Goal: Information Seeking & Learning: Learn about a topic

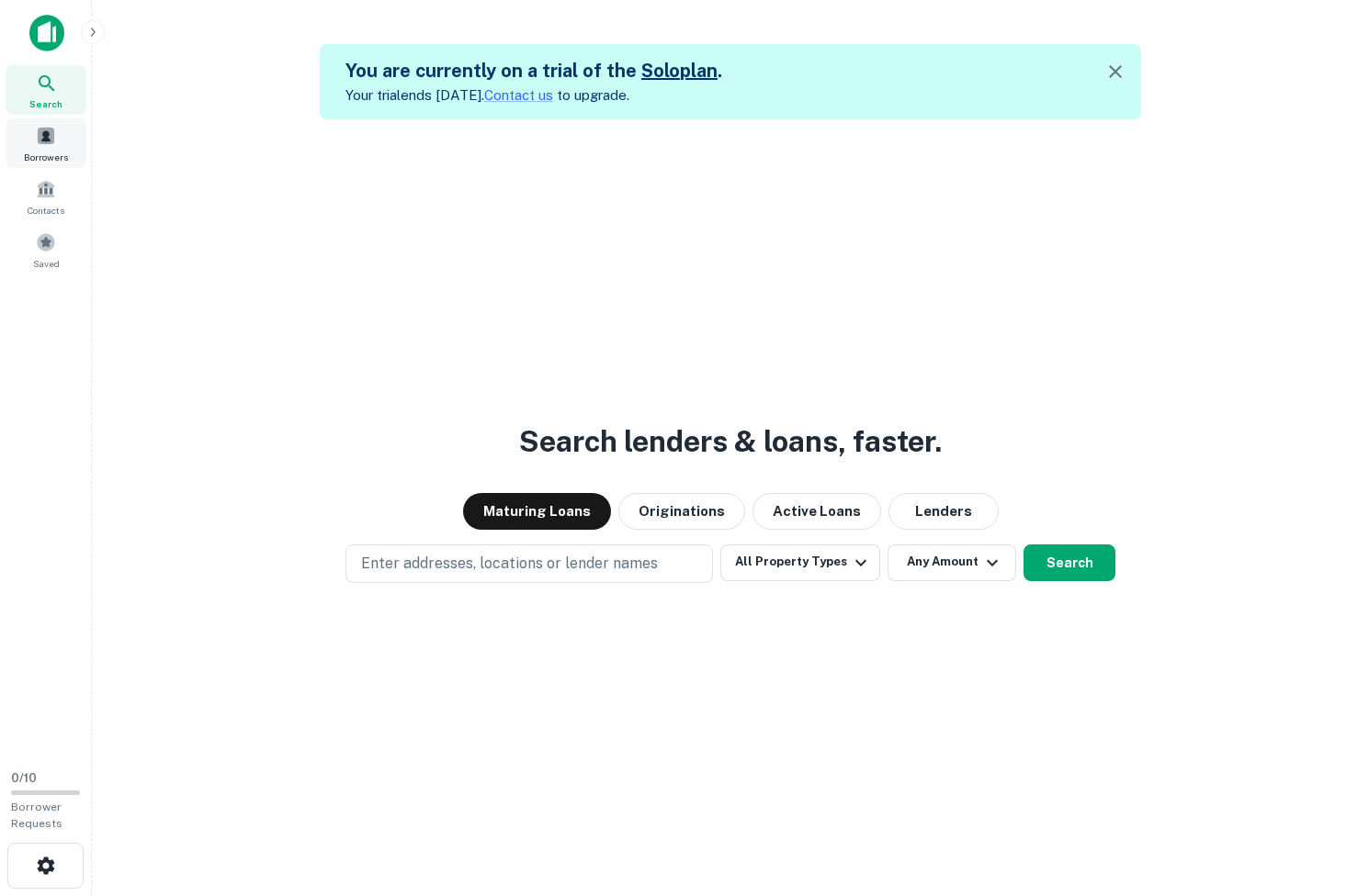
click at [62, 140] on div "Borrowers" at bounding box center [46, 143] width 81 height 50
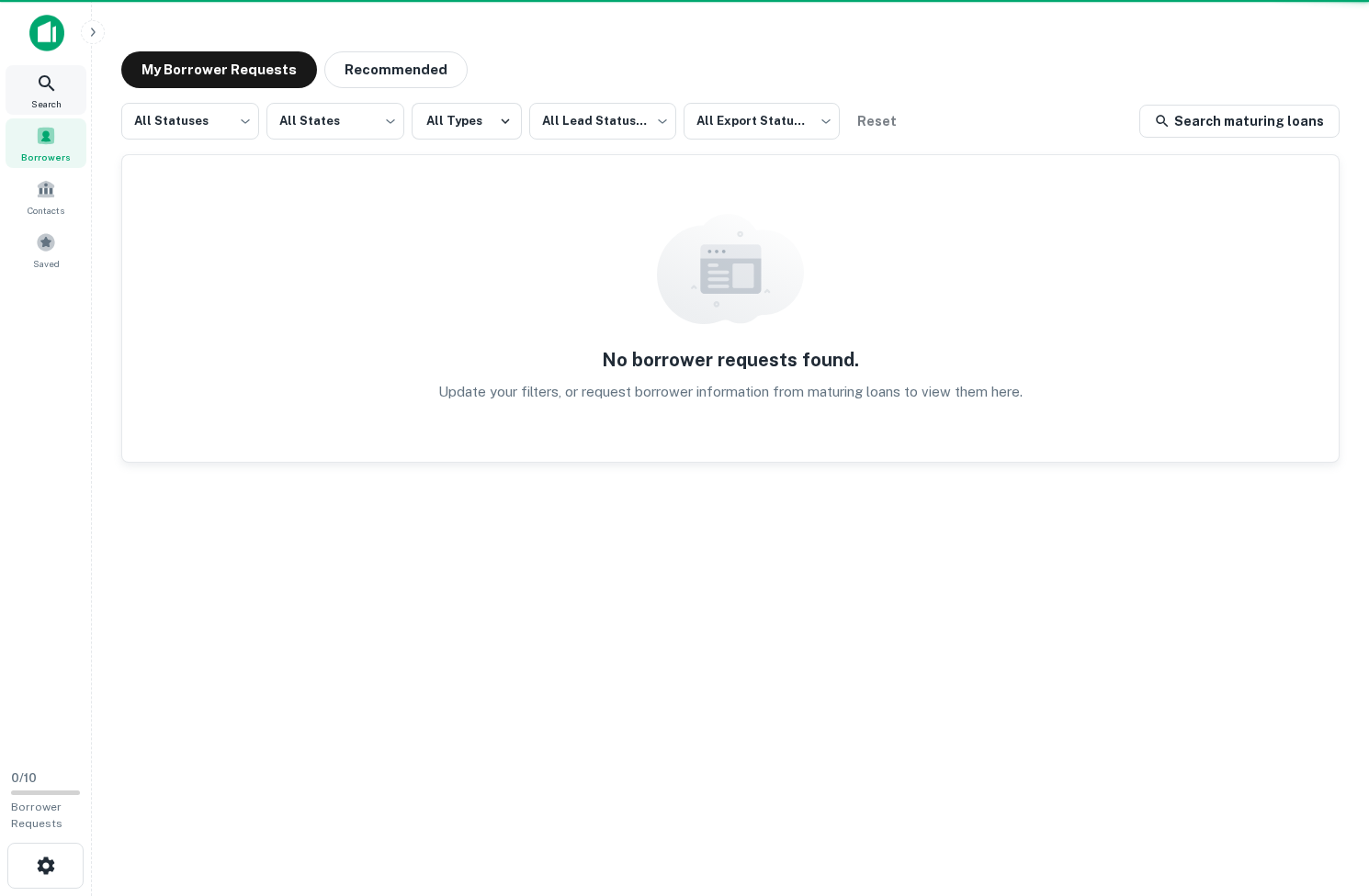
click at [64, 96] on div "Search" at bounding box center [46, 90] width 81 height 50
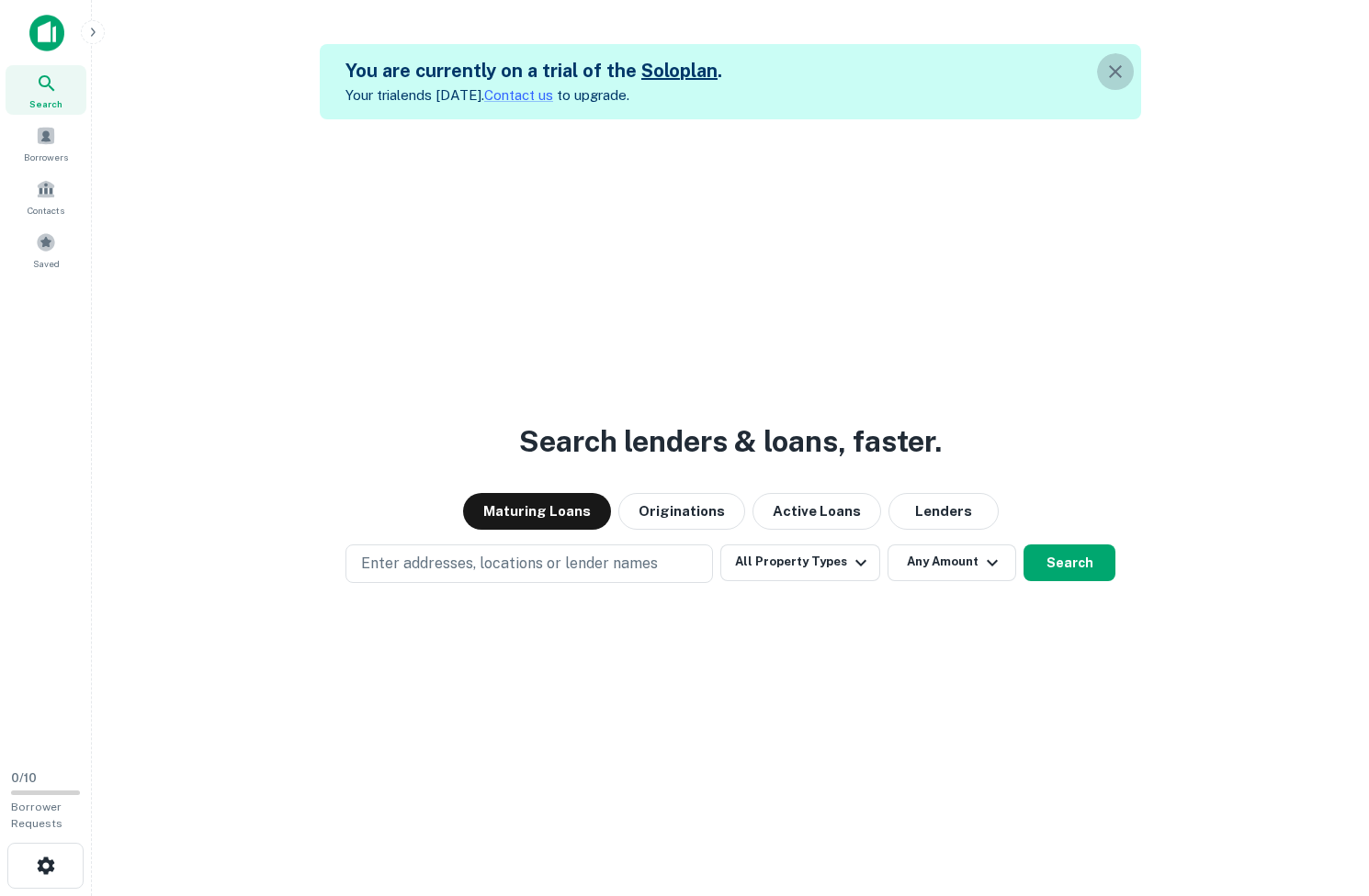
click at [1118, 77] on icon "button" at bounding box center [1114, 71] width 22 height 22
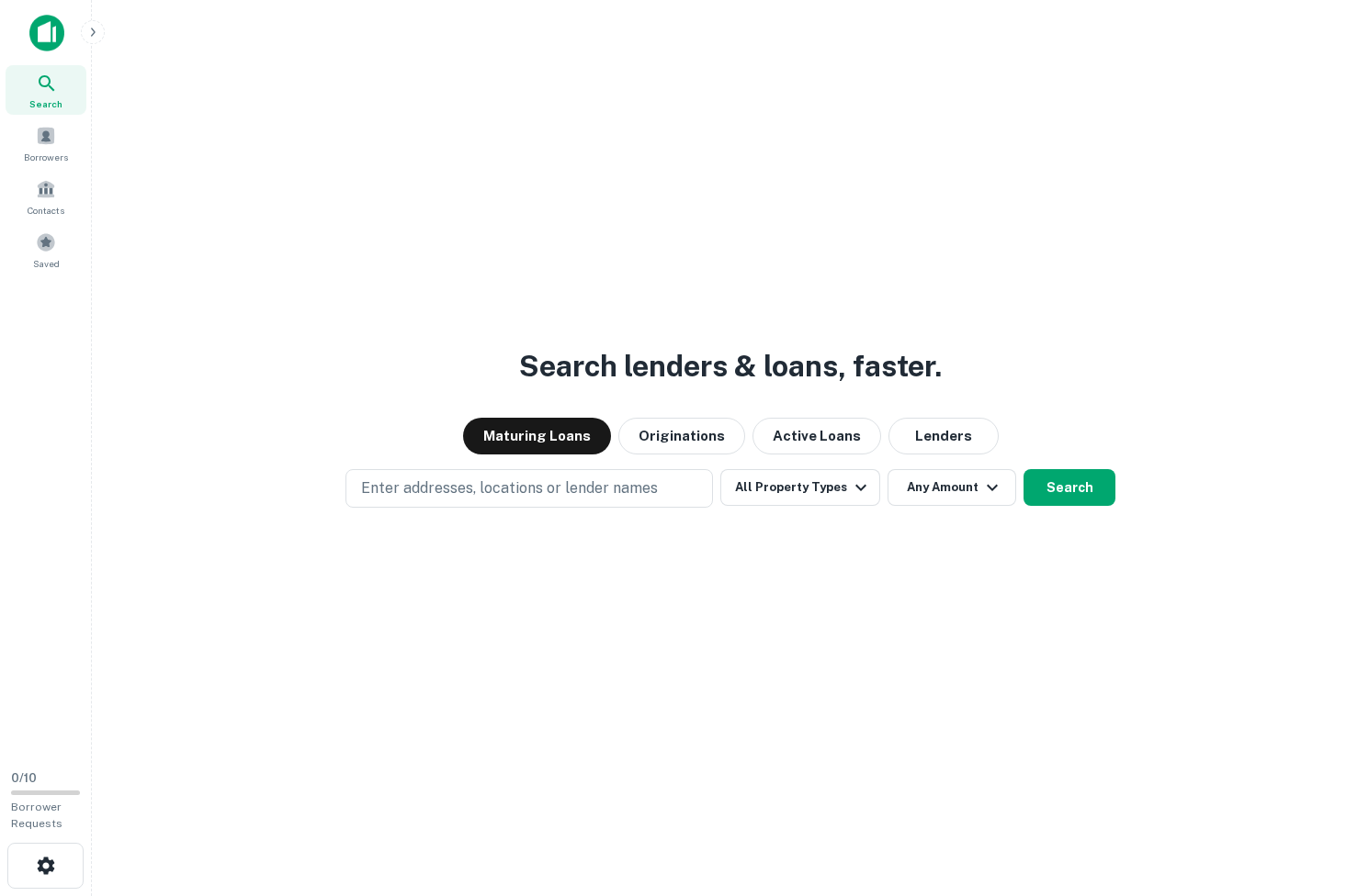
click at [46, 27] on img at bounding box center [46, 33] width 35 height 37
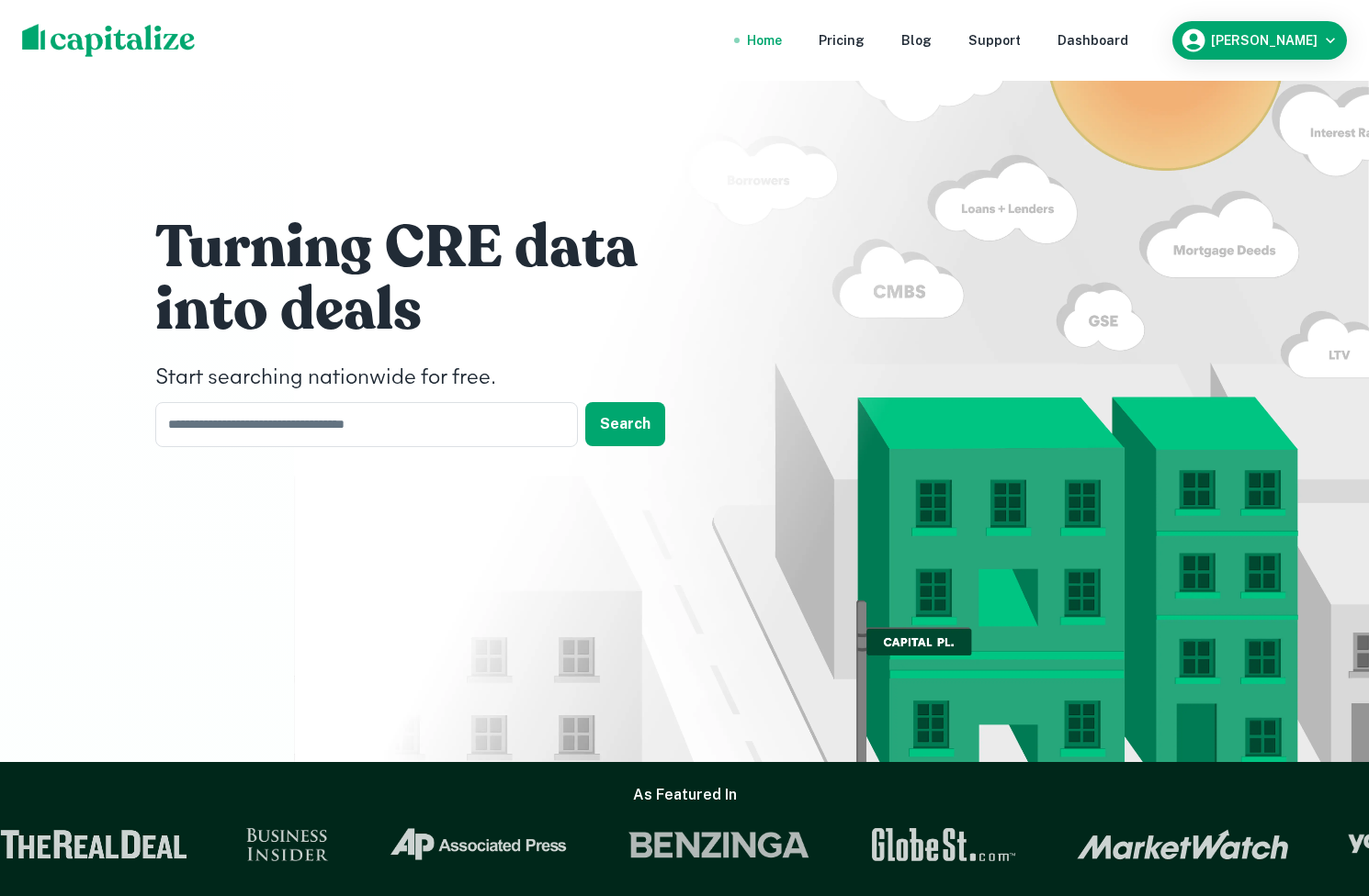
click at [48, 77] on div "Home Pricing Blog Support Dashboard Gray Mitchell" at bounding box center [684, 41] width 1369 height 81
click at [1348, 29] on div "Home Pricing Blog Support Dashboard Gray Mitchell" at bounding box center [684, 41] width 1369 height 81
click at [1088, 45] on div "Dashboard" at bounding box center [1093, 40] width 71 height 20
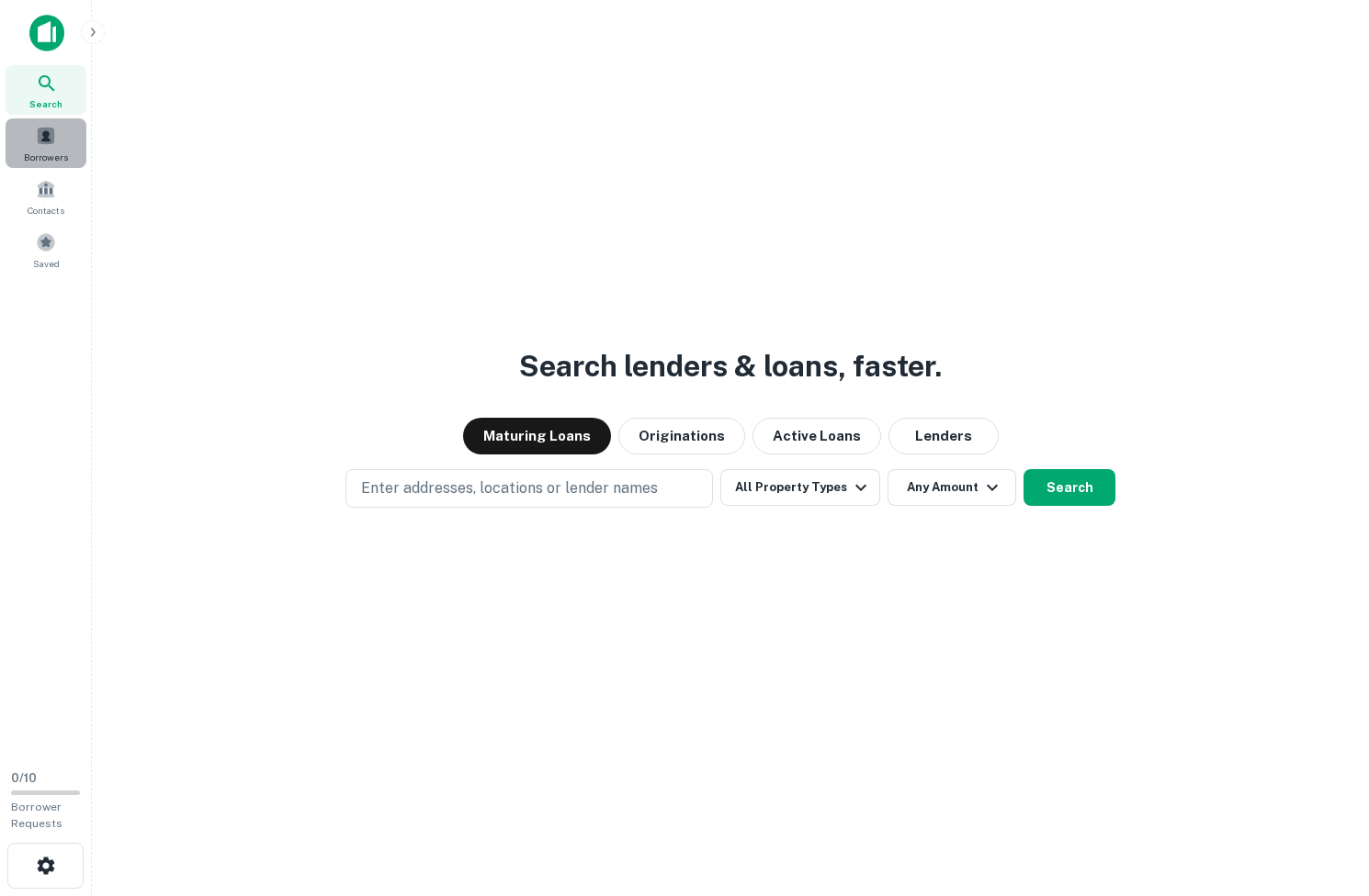
click at [49, 151] on span "Borrowers" at bounding box center [45, 158] width 44 height 15
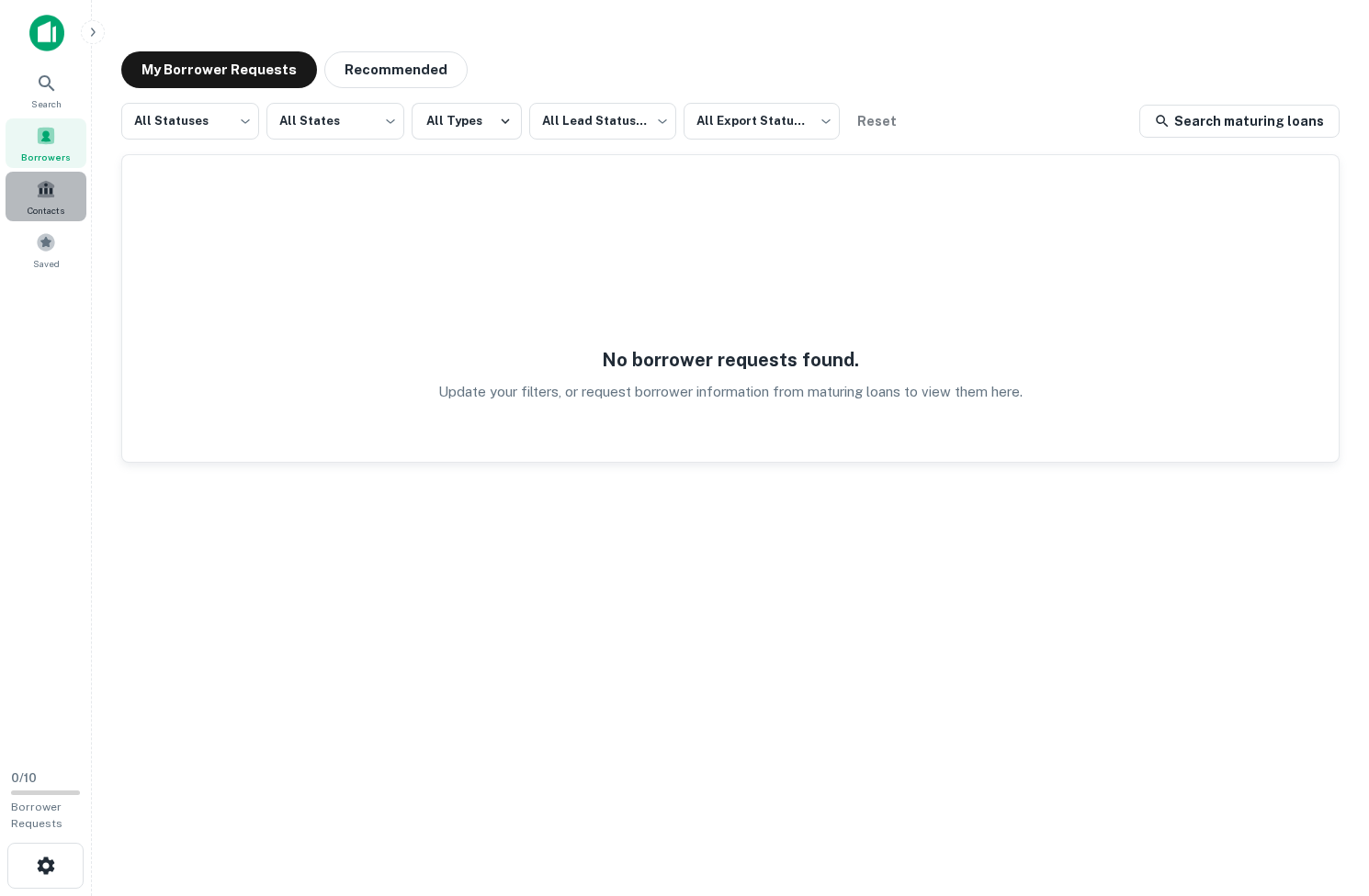
click at [49, 207] on span "Contacts" at bounding box center [45, 210] width 37 height 15
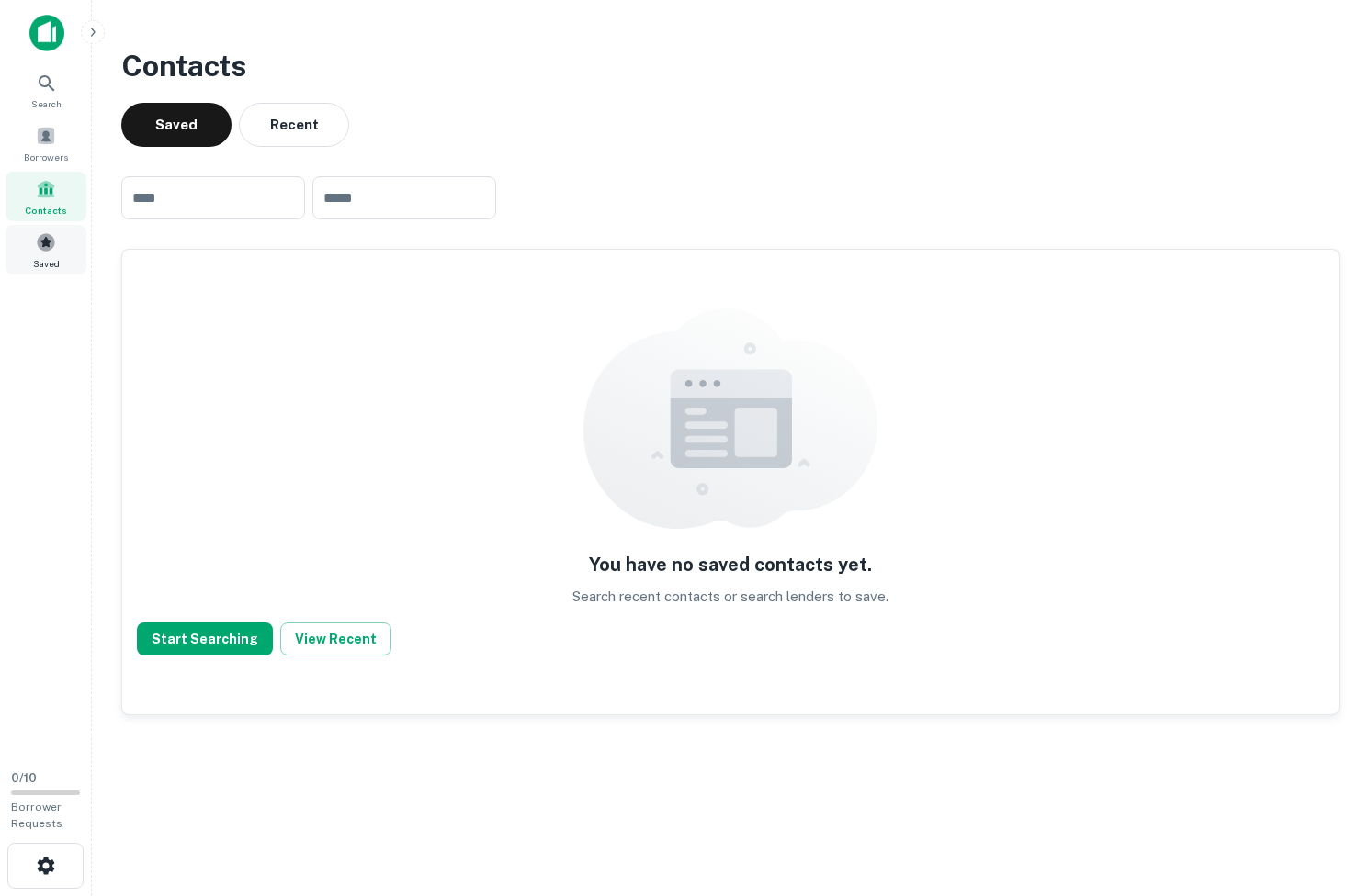
click at [42, 251] on span at bounding box center [45, 241] width 20 height 20
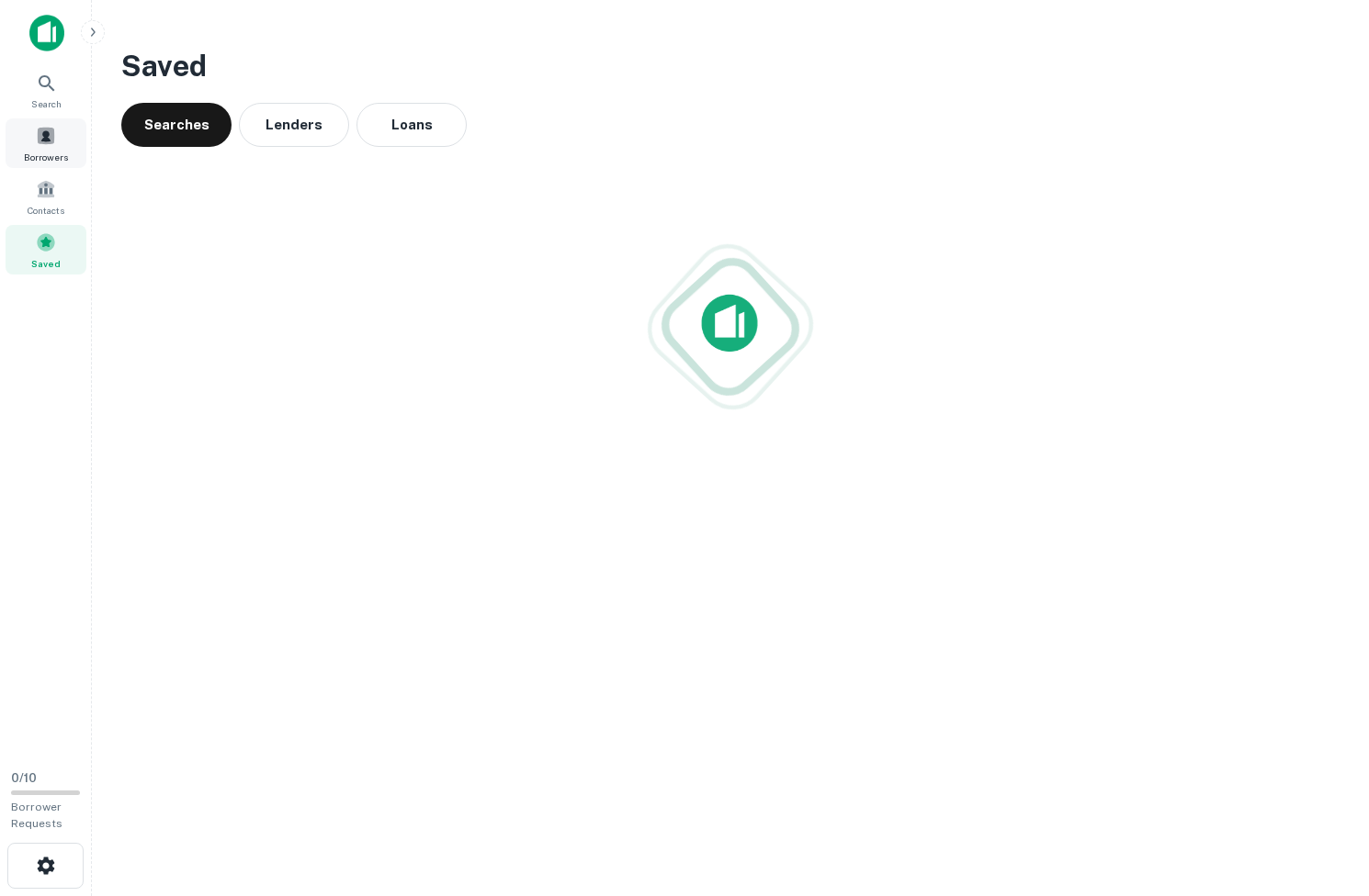
click at [52, 134] on span at bounding box center [45, 135] width 20 height 20
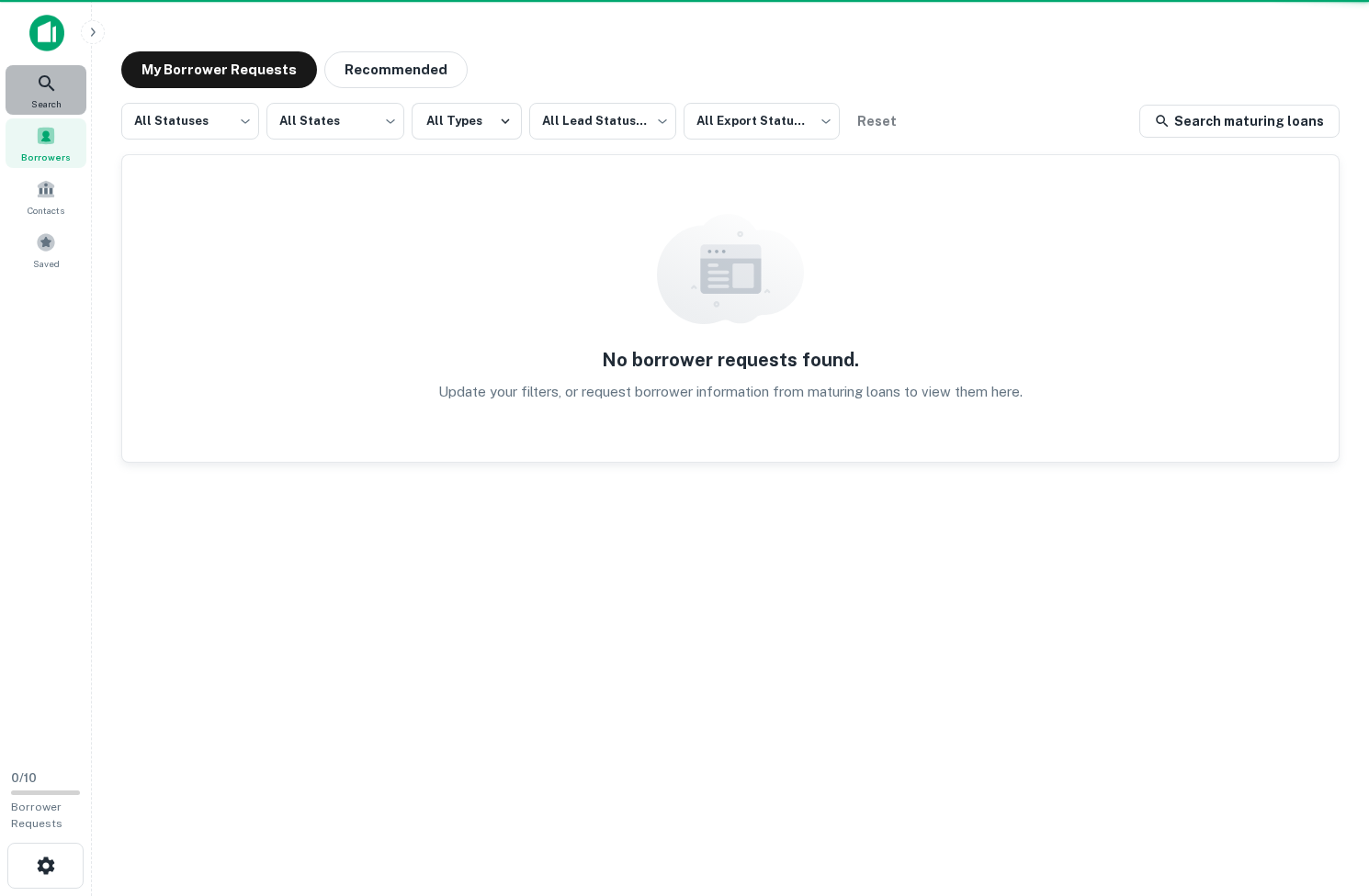
click at [52, 101] on span "Search" at bounding box center [46, 104] width 30 height 15
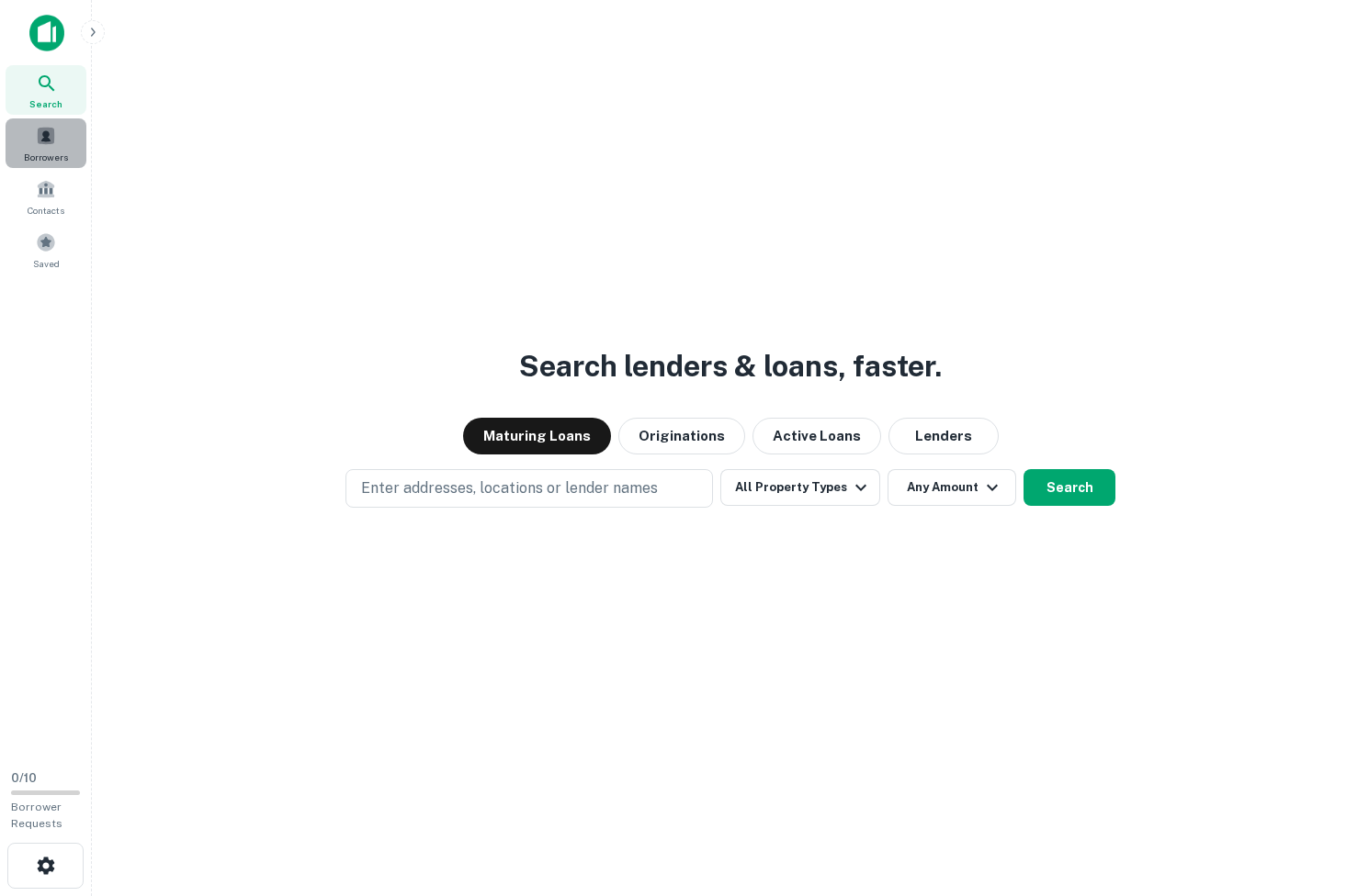
click at [32, 141] on div "Borrowers" at bounding box center [46, 143] width 81 height 50
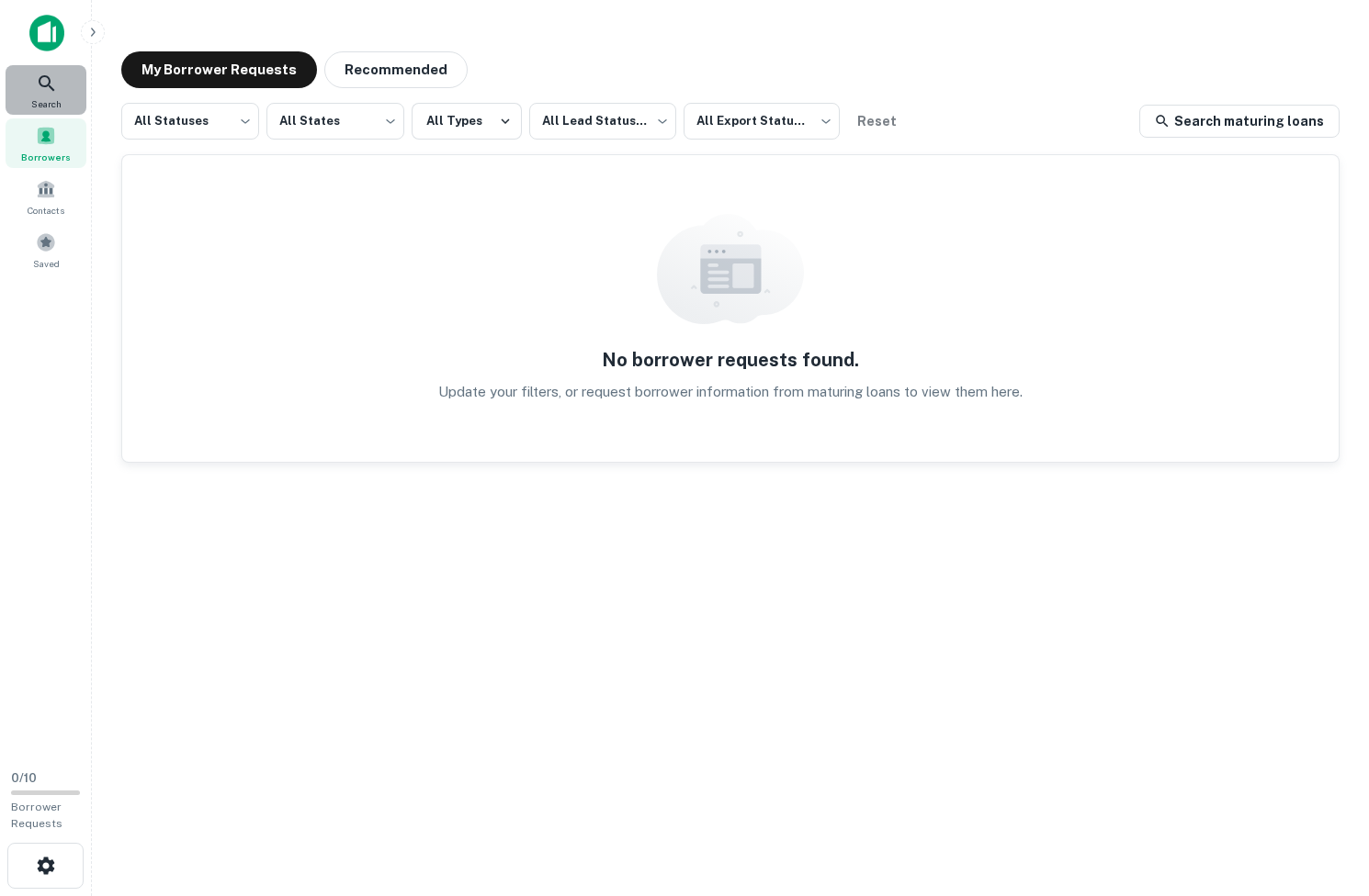
click at [41, 75] on icon at bounding box center [46, 83] width 22 height 22
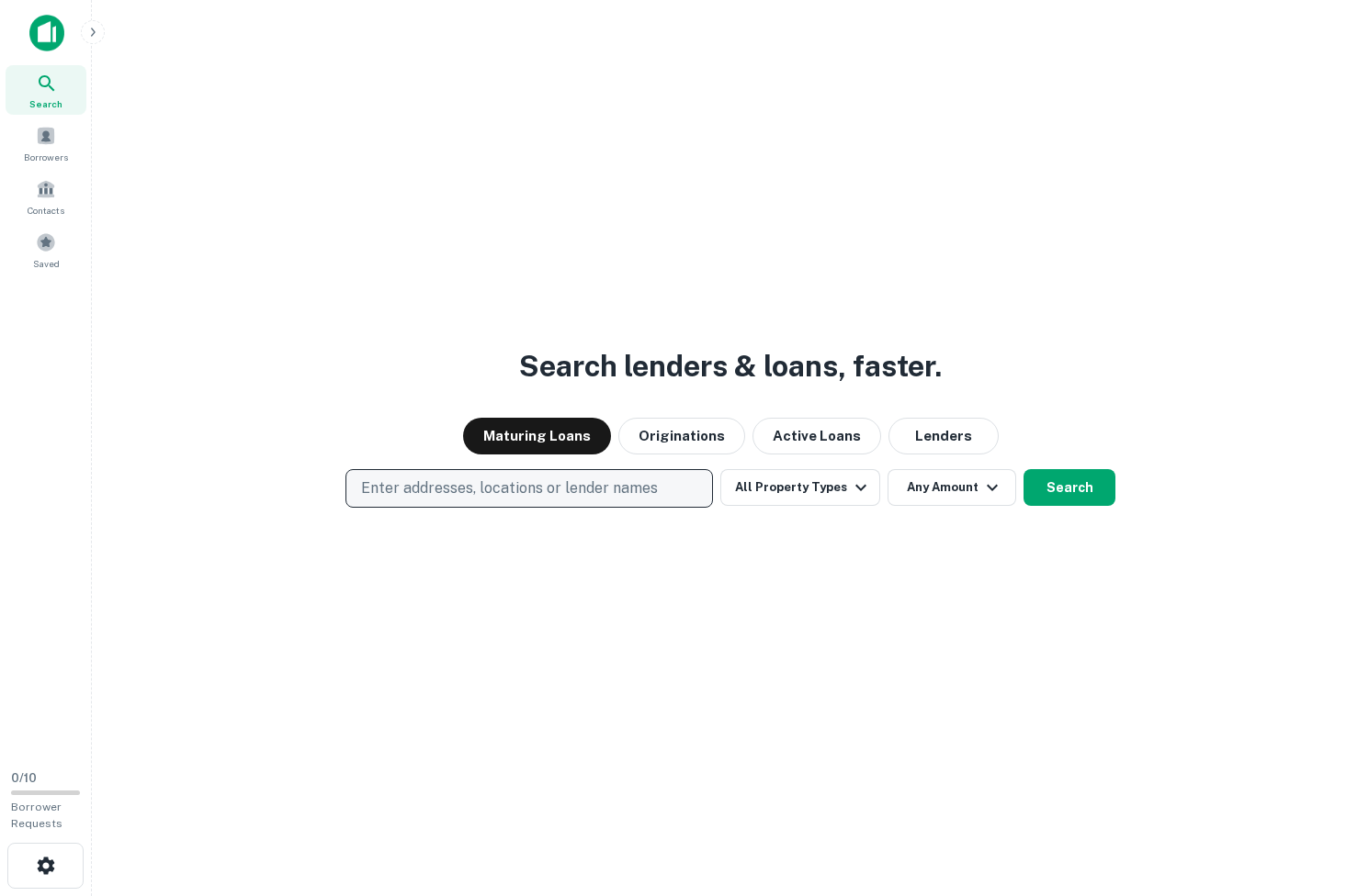
click at [496, 484] on p "Enter addresses, locations or lender names" at bounding box center [509, 488] width 296 height 22
click at [807, 440] on button "Active Loans" at bounding box center [816, 436] width 128 height 37
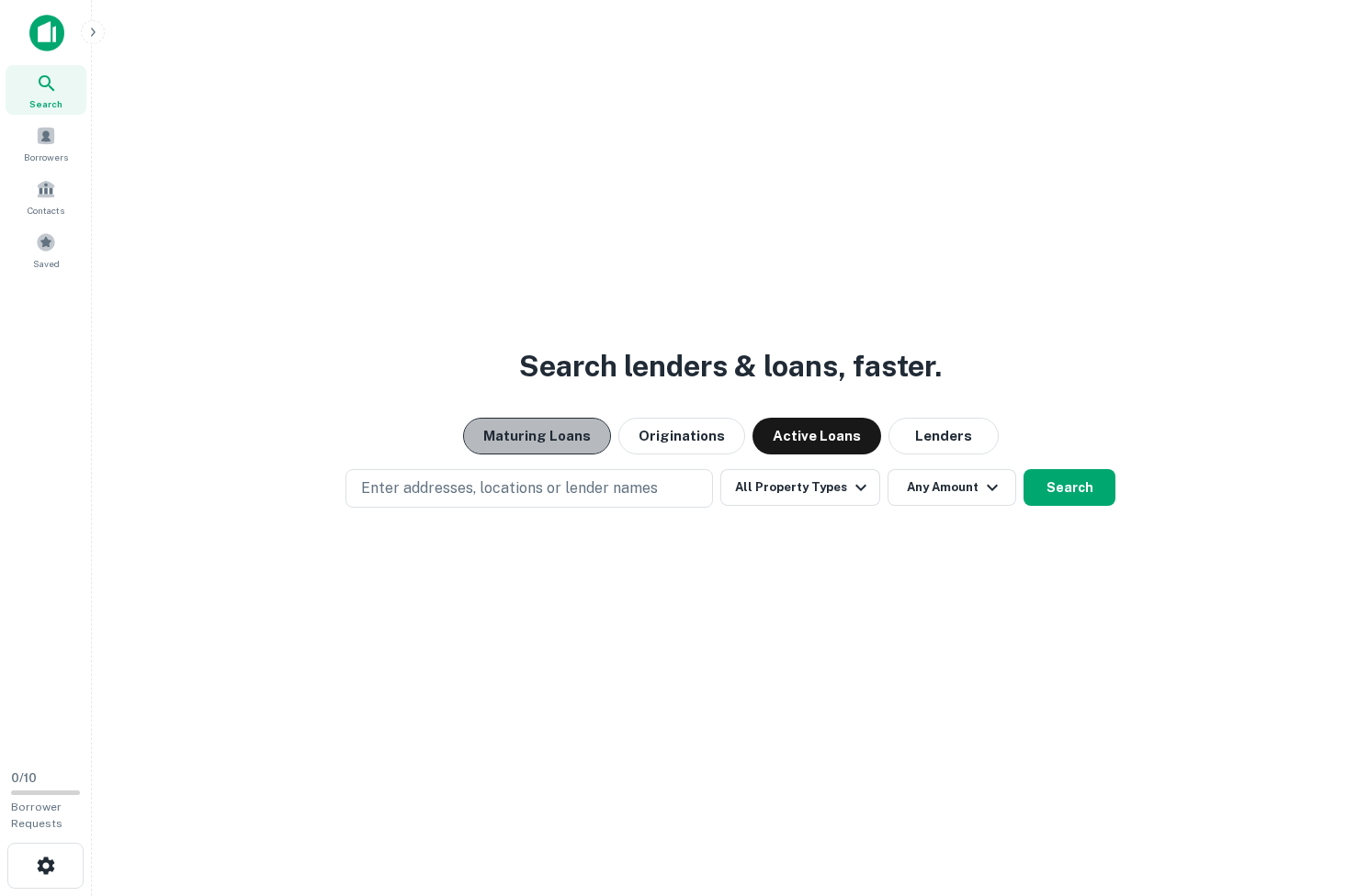
click at [544, 433] on button "Maturing Loans" at bounding box center [537, 436] width 148 height 37
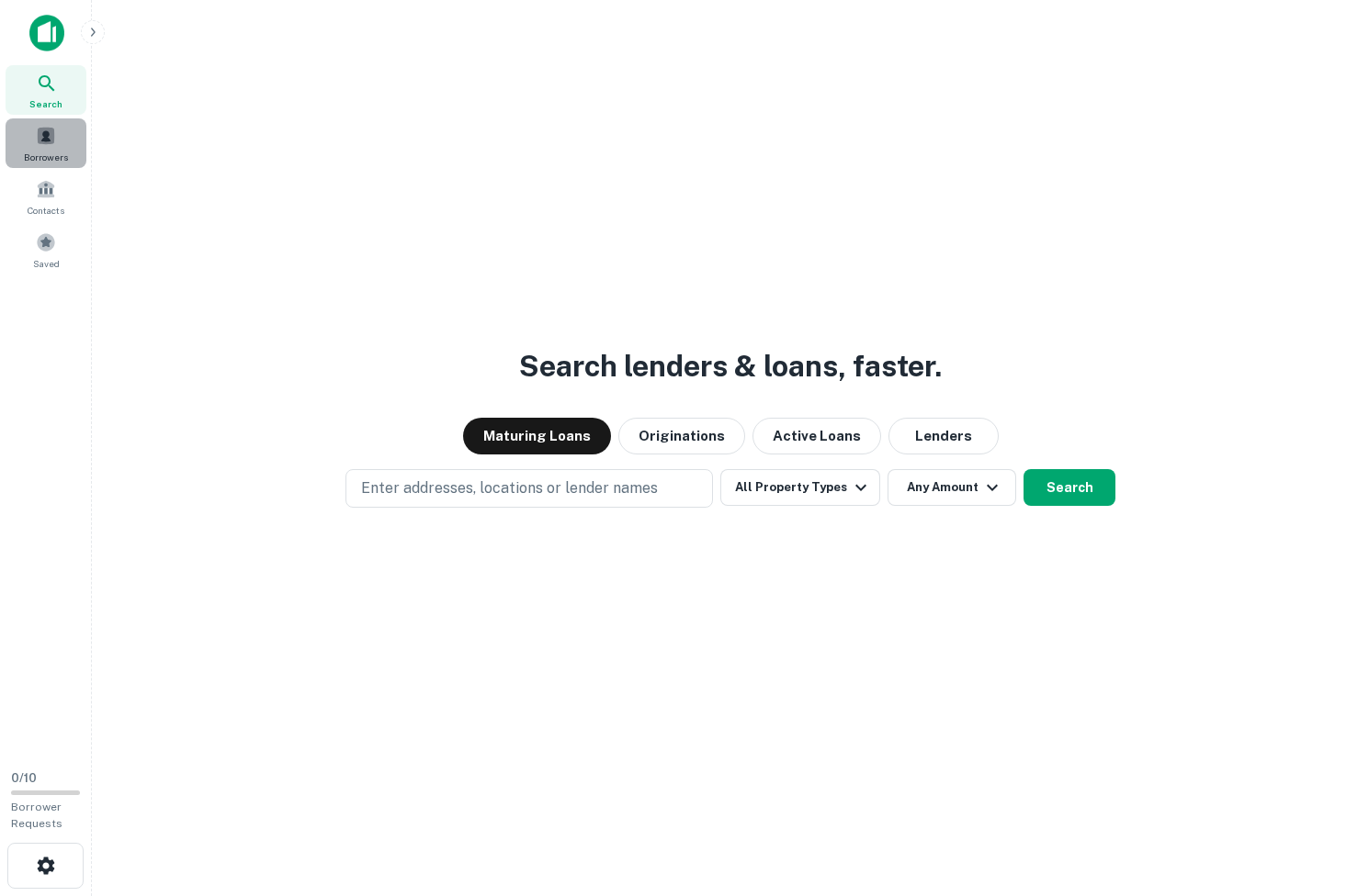
click at [46, 150] on span "Borrowers" at bounding box center [45, 158] width 44 height 15
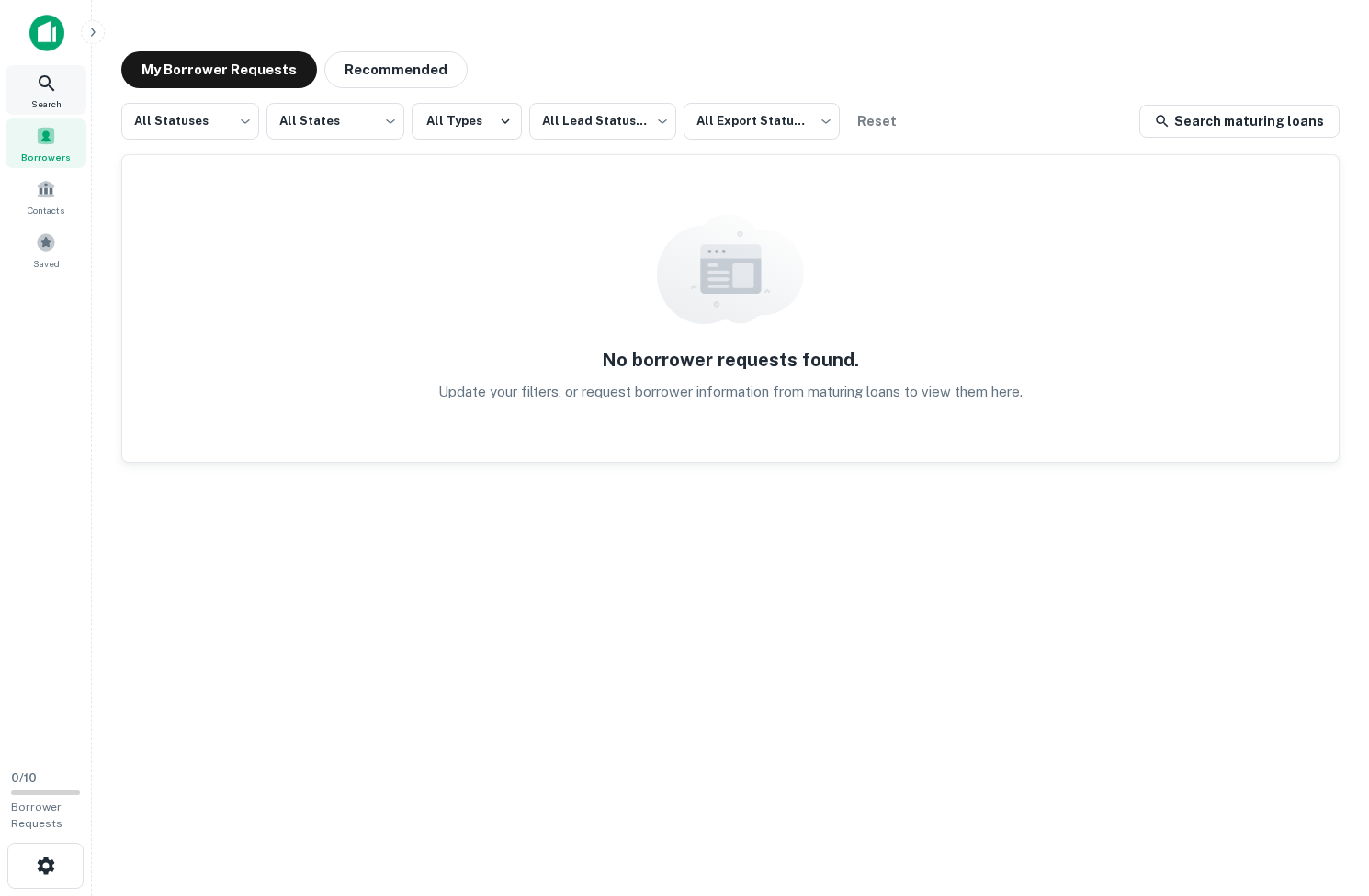
click at [42, 73] on icon at bounding box center [46, 83] width 22 height 22
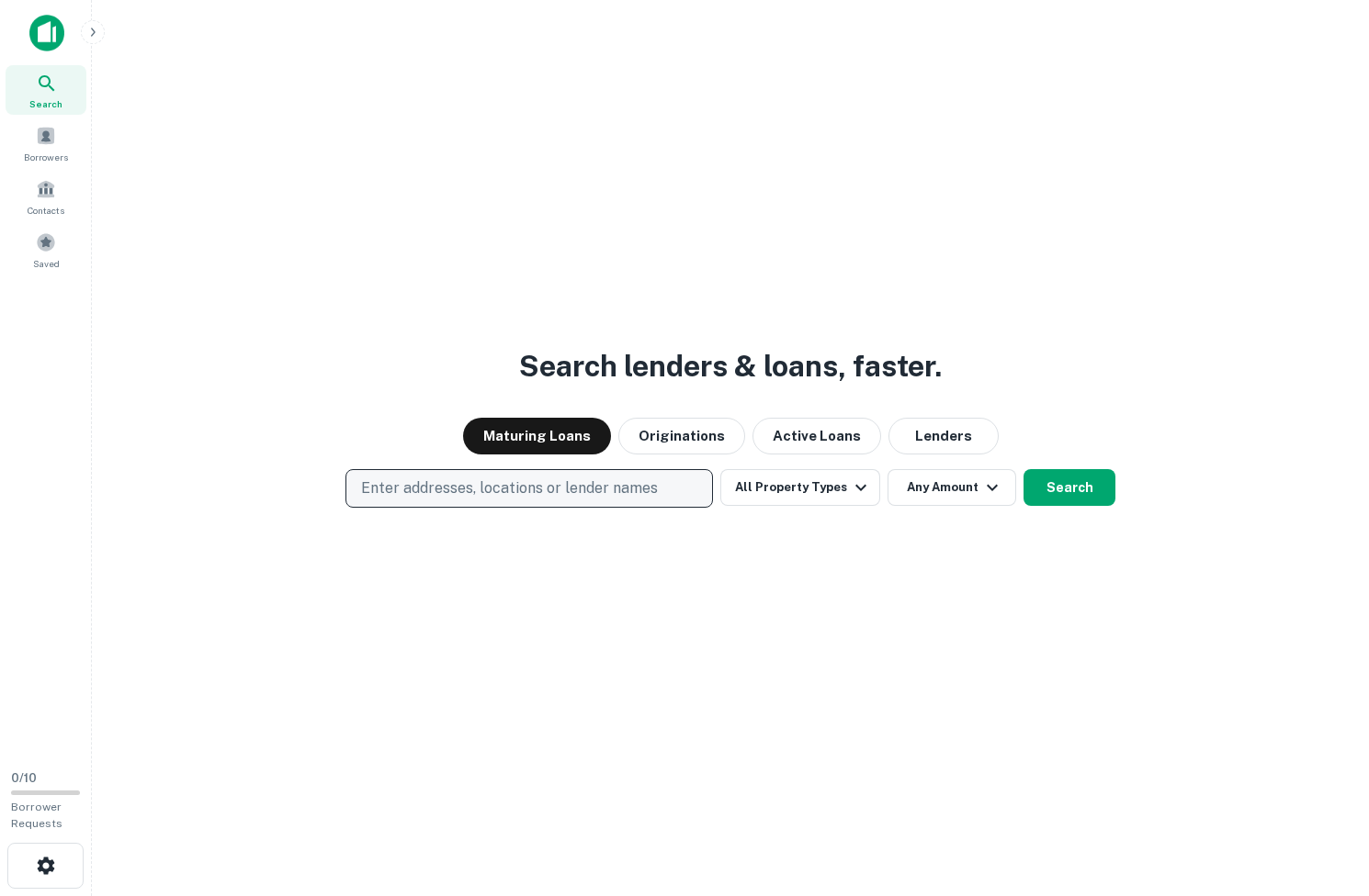
click at [500, 490] on p "Enter addresses, locations or lender names" at bounding box center [509, 488] width 296 height 22
click at [416, 311] on div "Search lenders & loans, faster. Maturing Loans Originations Active Loans Lender…" at bounding box center [730, 492] width 1247 height 896
click at [453, 454] on div "Maturing Loans Originations Active Loans Lenders" at bounding box center [730, 436] width 1247 height 37
click at [453, 467] on div "Search lenders & loans, faster. Maturing Loans Originations Active Loans Lender…" at bounding box center [730, 492] width 1247 height 896
click at [451, 504] on button "Enter addresses, locations or lender names" at bounding box center [528, 488] width 367 height 39
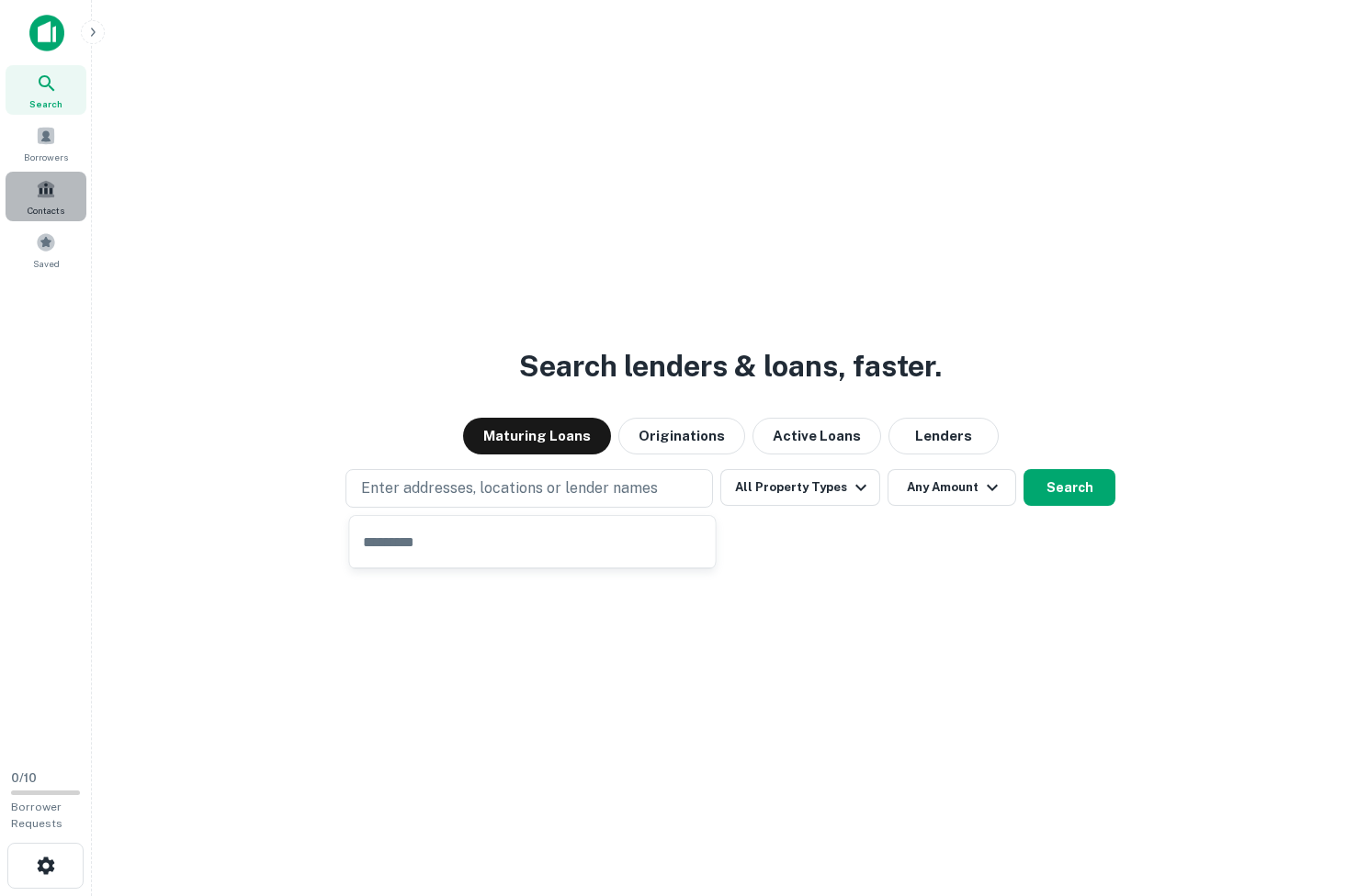
click at [33, 204] on span "Contacts" at bounding box center [45, 210] width 37 height 15
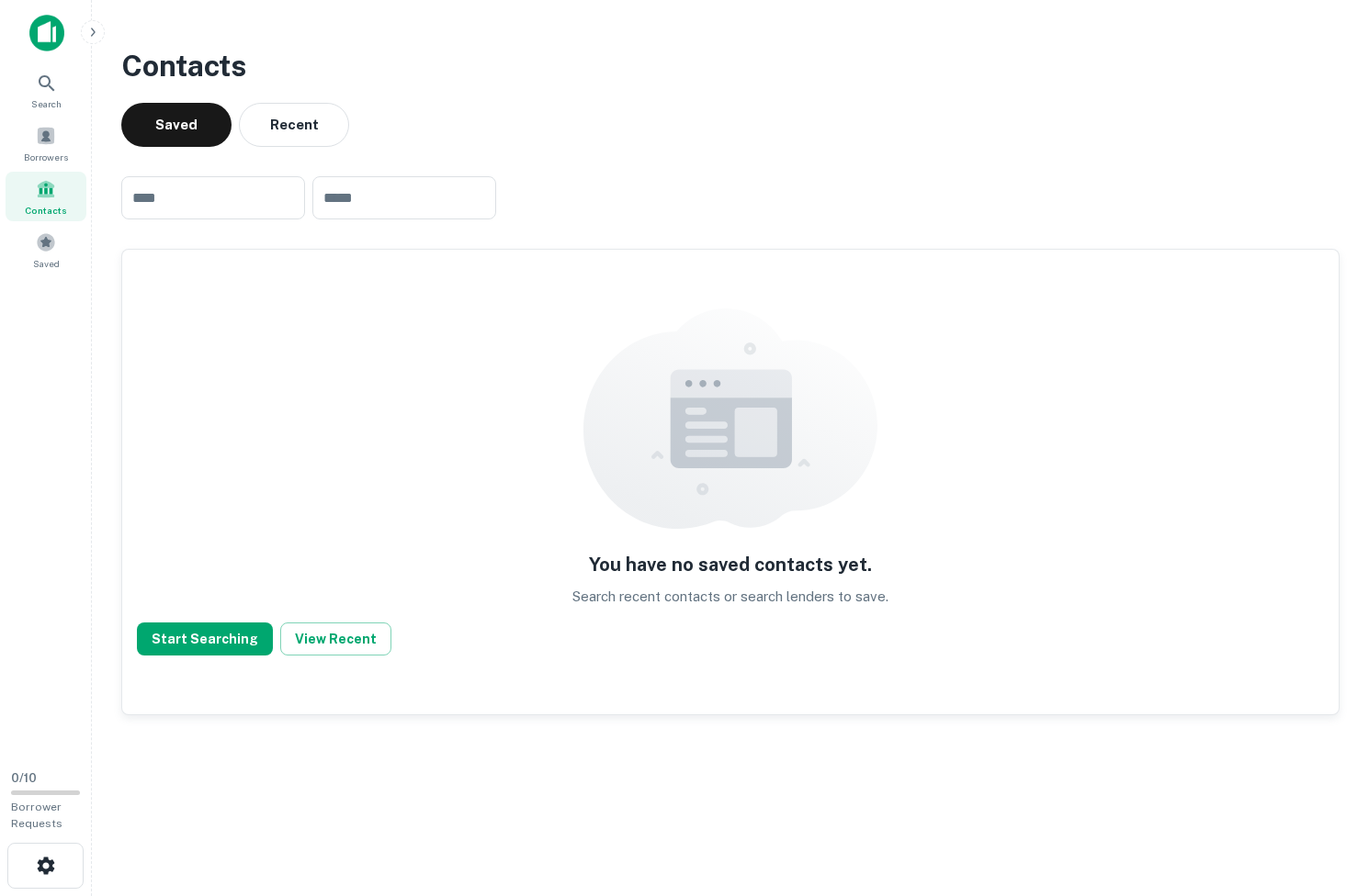
click at [33, 38] on img at bounding box center [46, 33] width 35 height 37
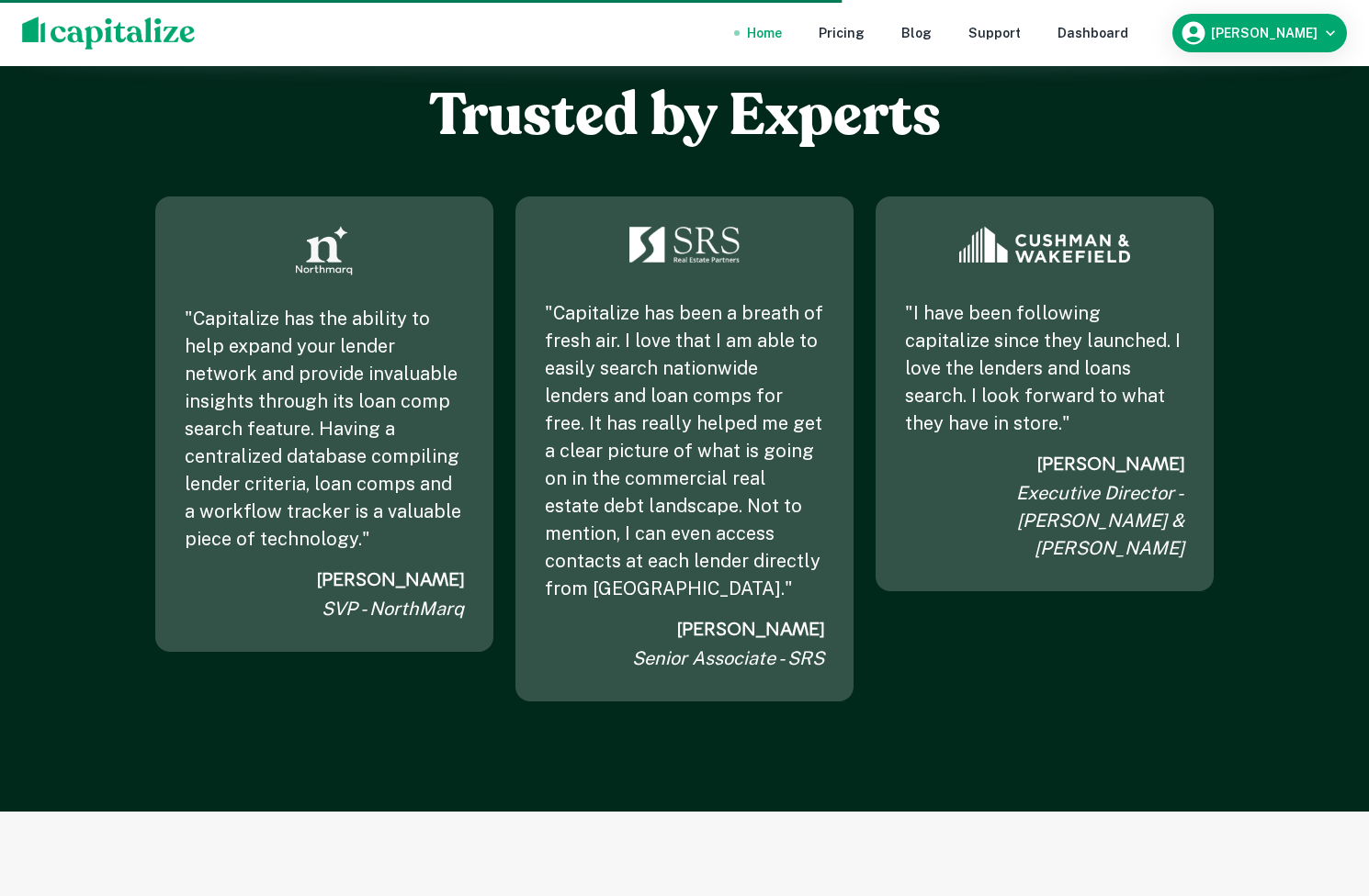
scroll to position [2258, 0]
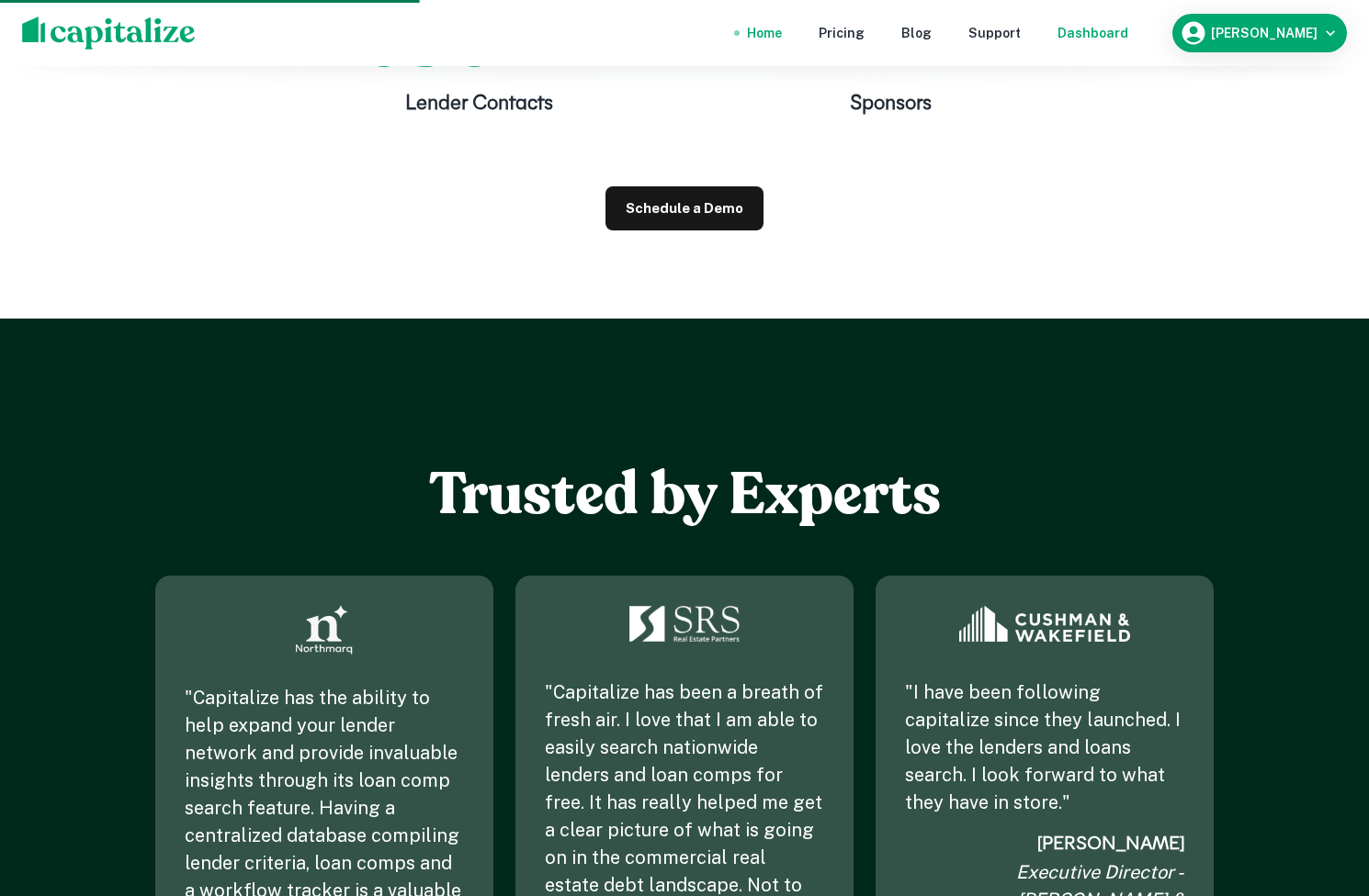
click at [1127, 24] on div "Dashboard" at bounding box center [1093, 32] width 71 height 20
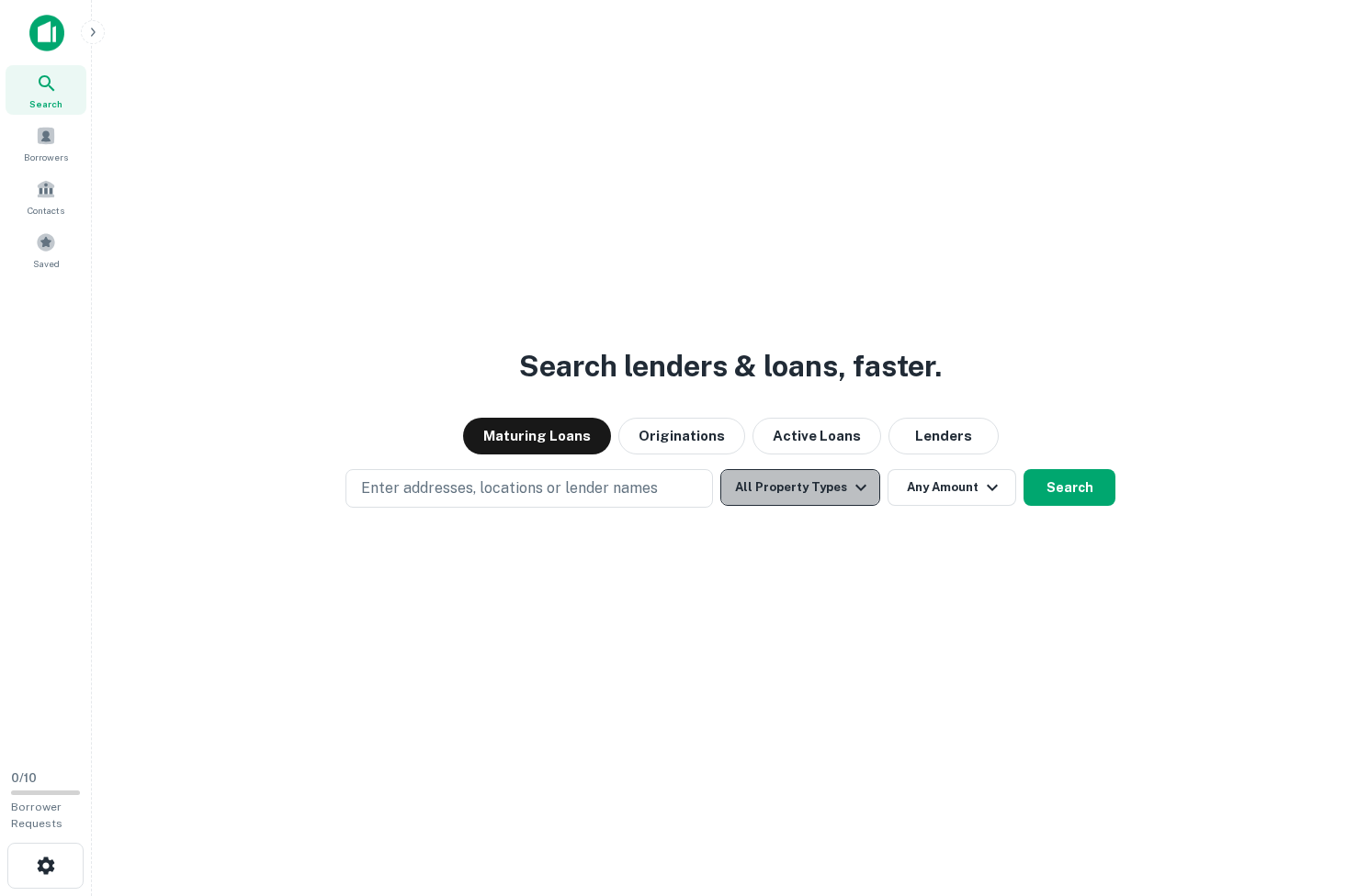
click at [812, 482] on button "All Property Types" at bounding box center [799, 487] width 159 height 37
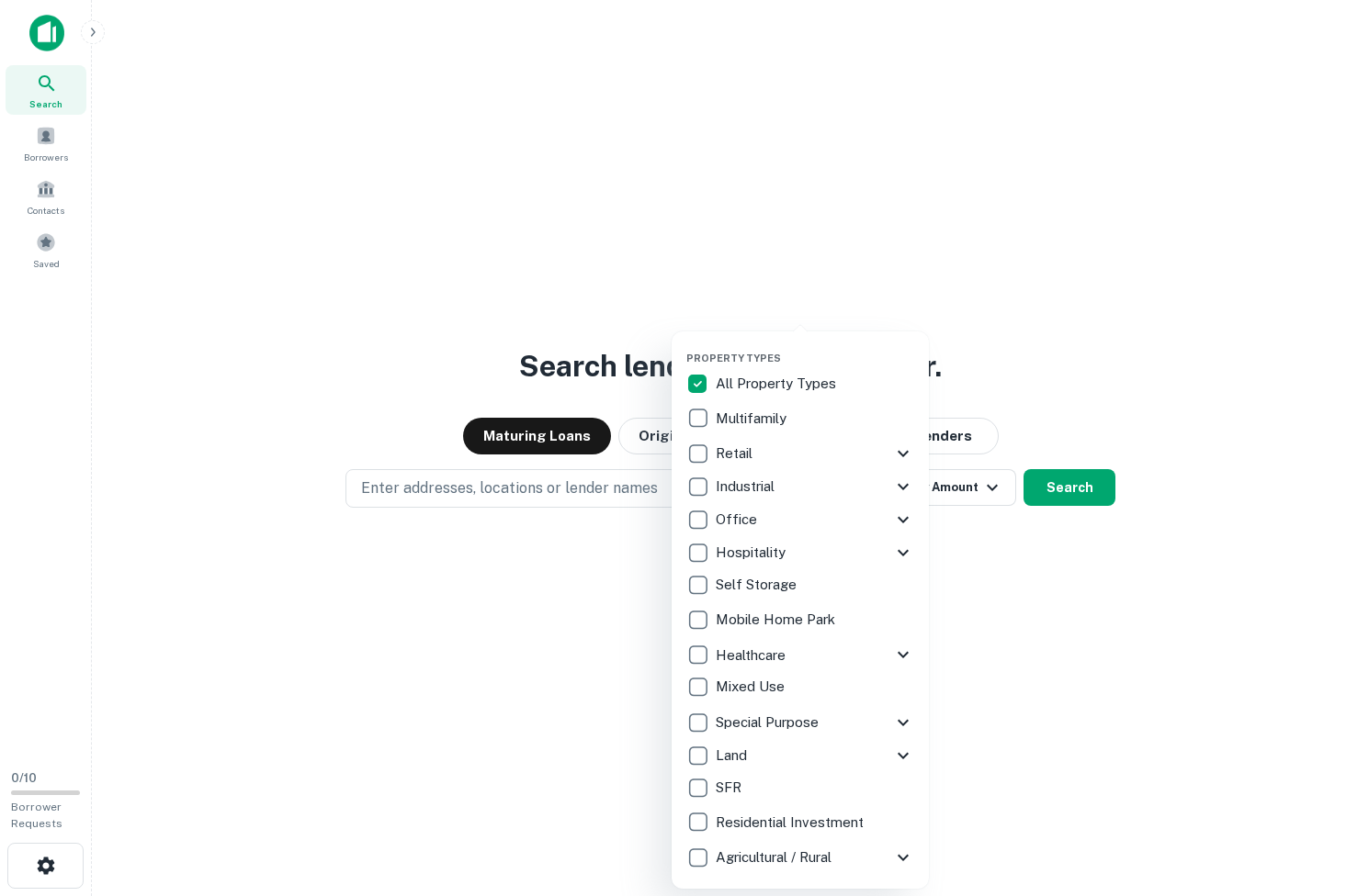
click at [555, 98] on div at bounding box center [684, 448] width 1369 height 896
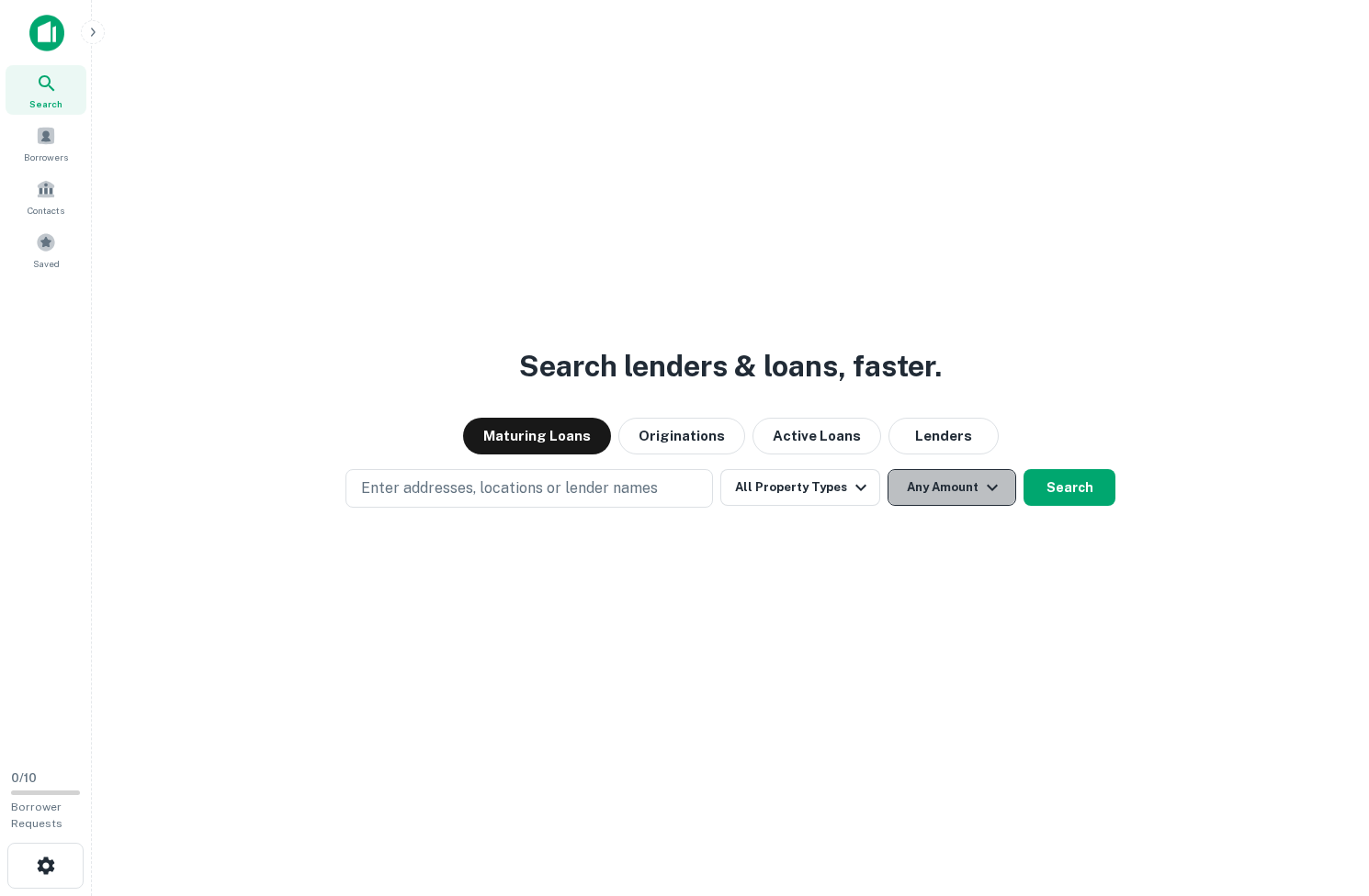
click at [923, 483] on button "Any Amount" at bounding box center [951, 487] width 128 height 37
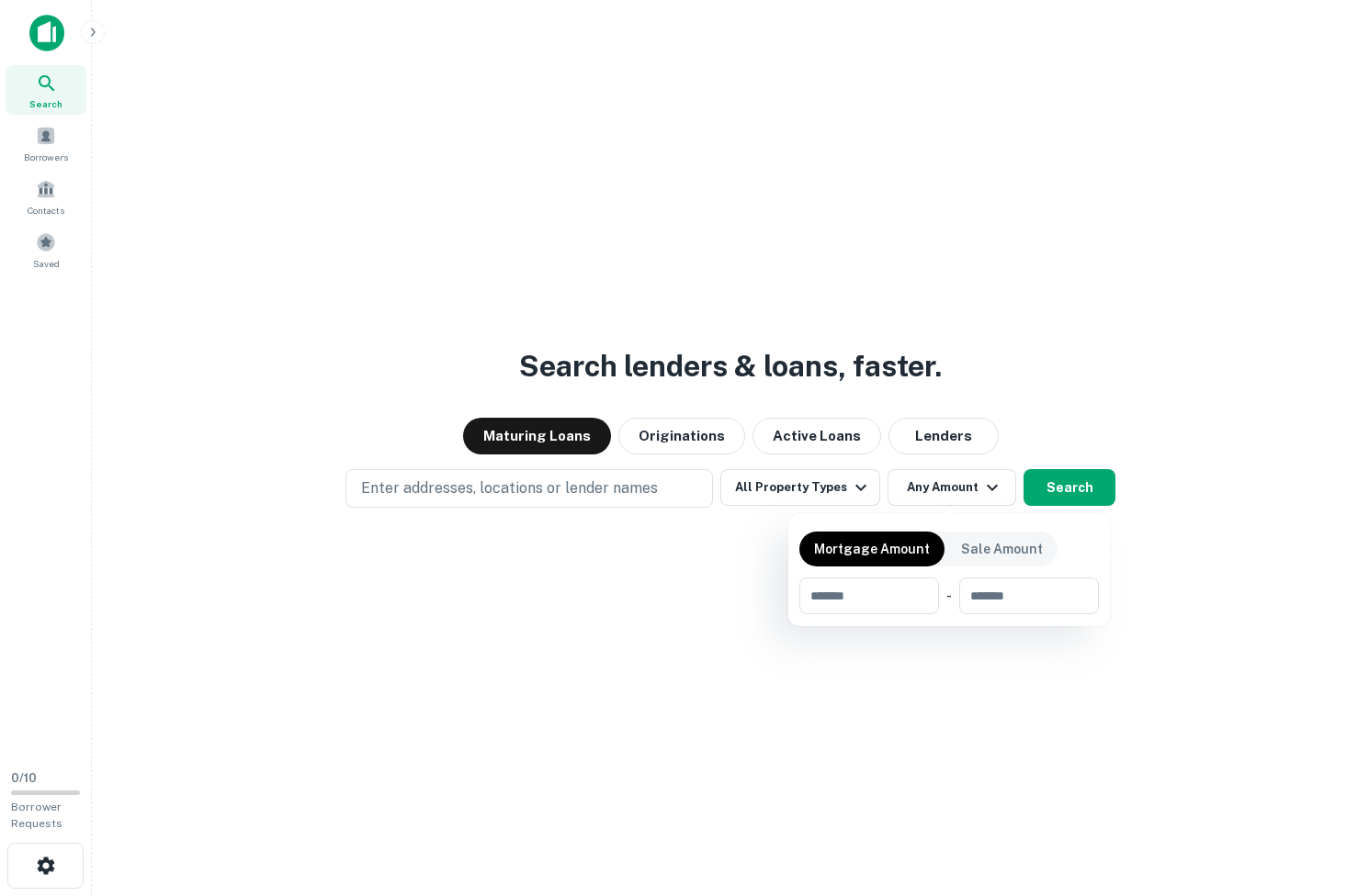
click at [927, 490] on div at bounding box center [684, 448] width 1369 height 896
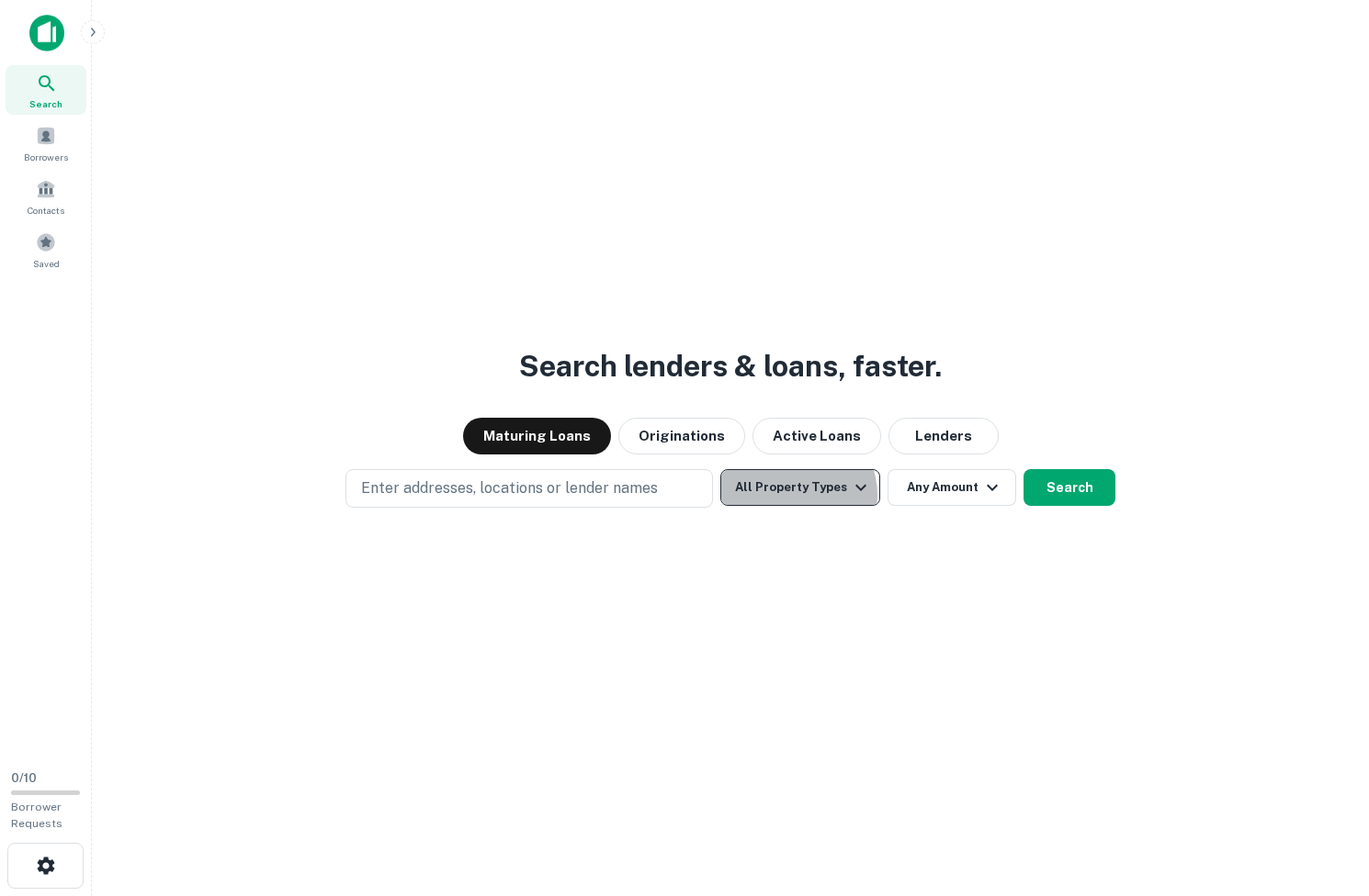
click at [797, 495] on button "All Property Types" at bounding box center [799, 487] width 159 height 37
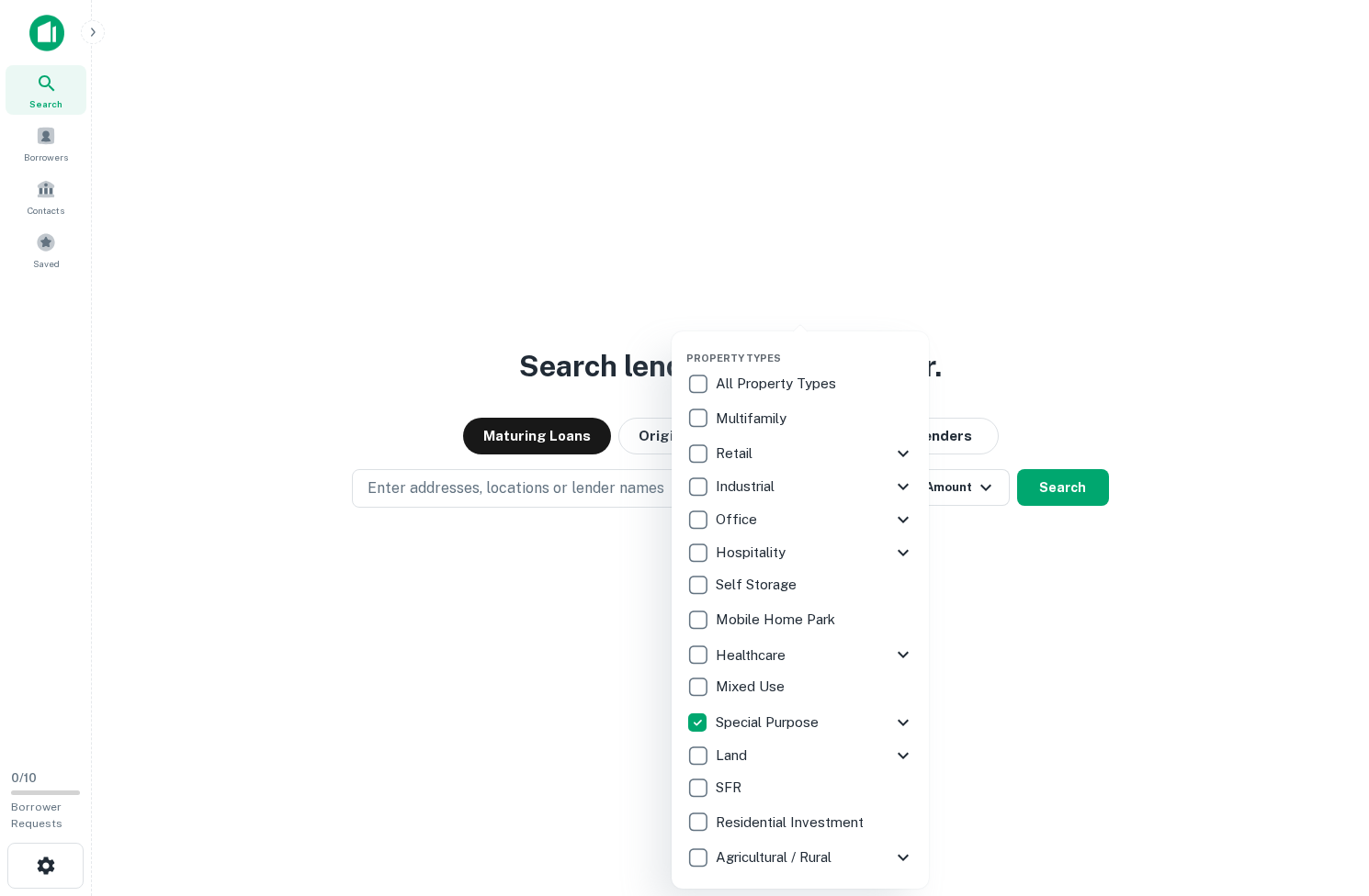
click at [899, 718] on icon at bounding box center [902, 722] width 22 height 22
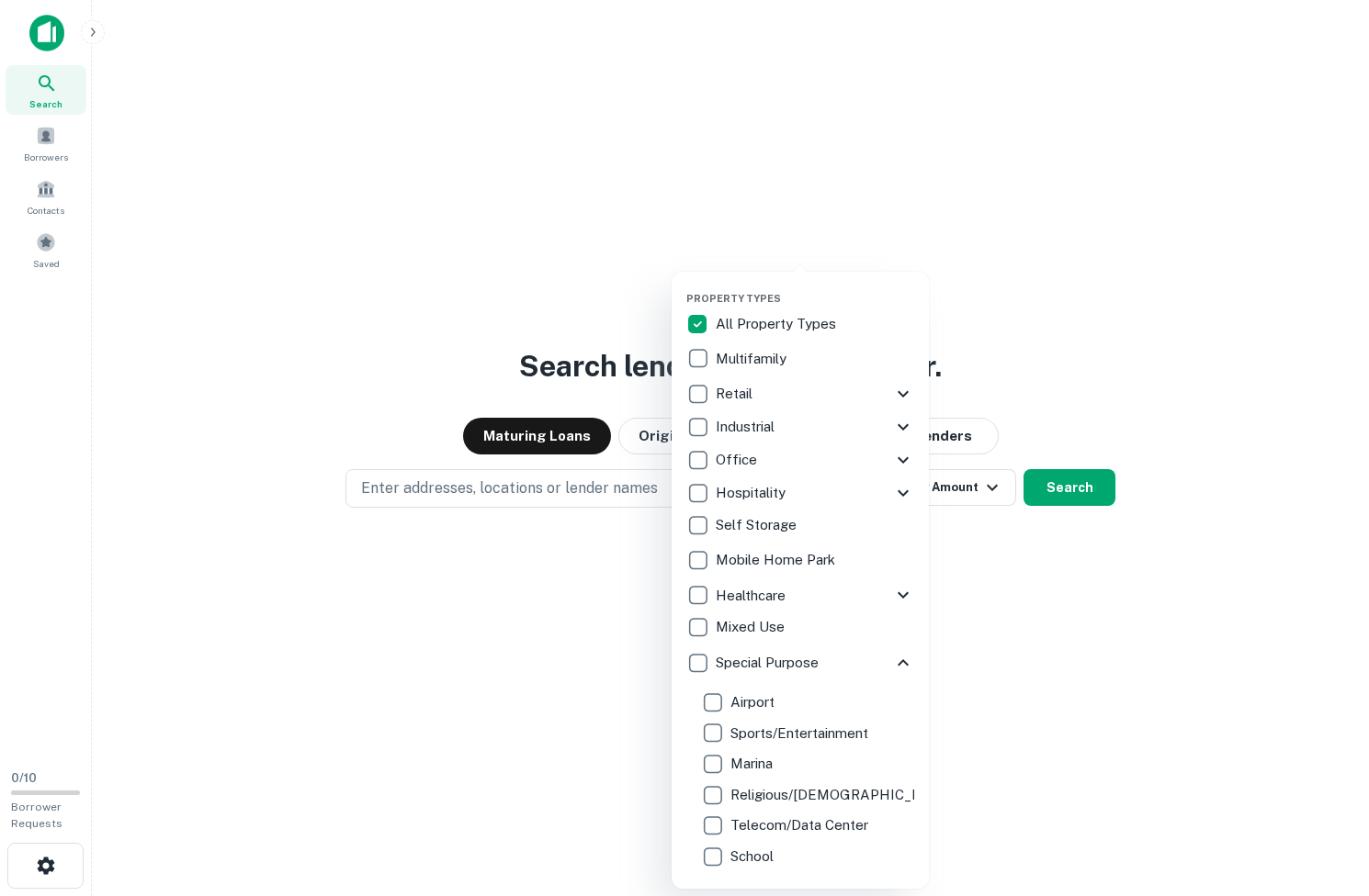
click at [668, 207] on div at bounding box center [684, 448] width 1369 height 896
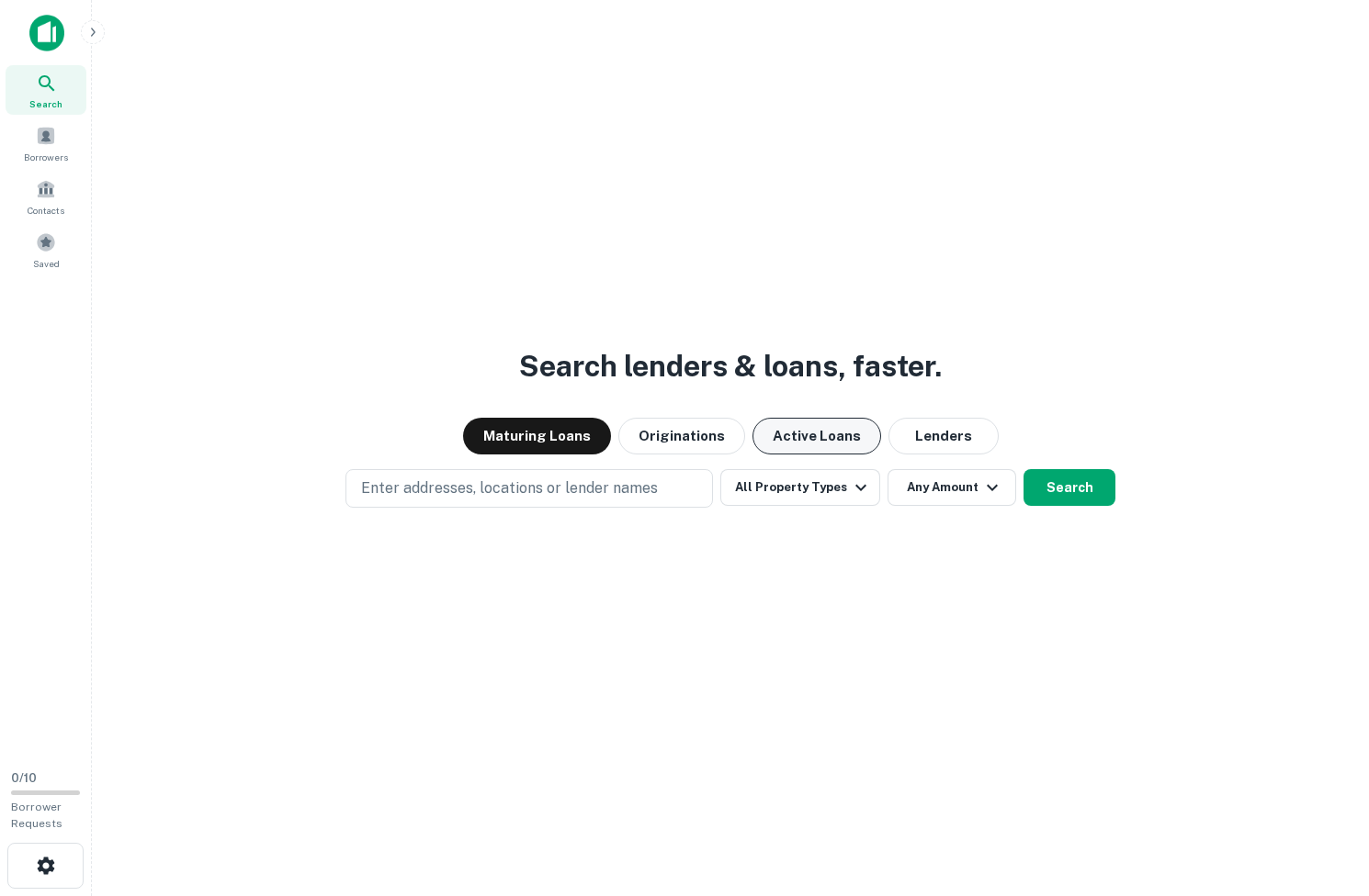
click at [817, 435] on button "Active Loans" at bounding box center [816, 436] width 128 height 37
click at [645, 469] on div "Search lenders & loans, faster. Maturing Loans Originations Active Loans Lender…" at bounding box center [730, 492] width 1247 height 896
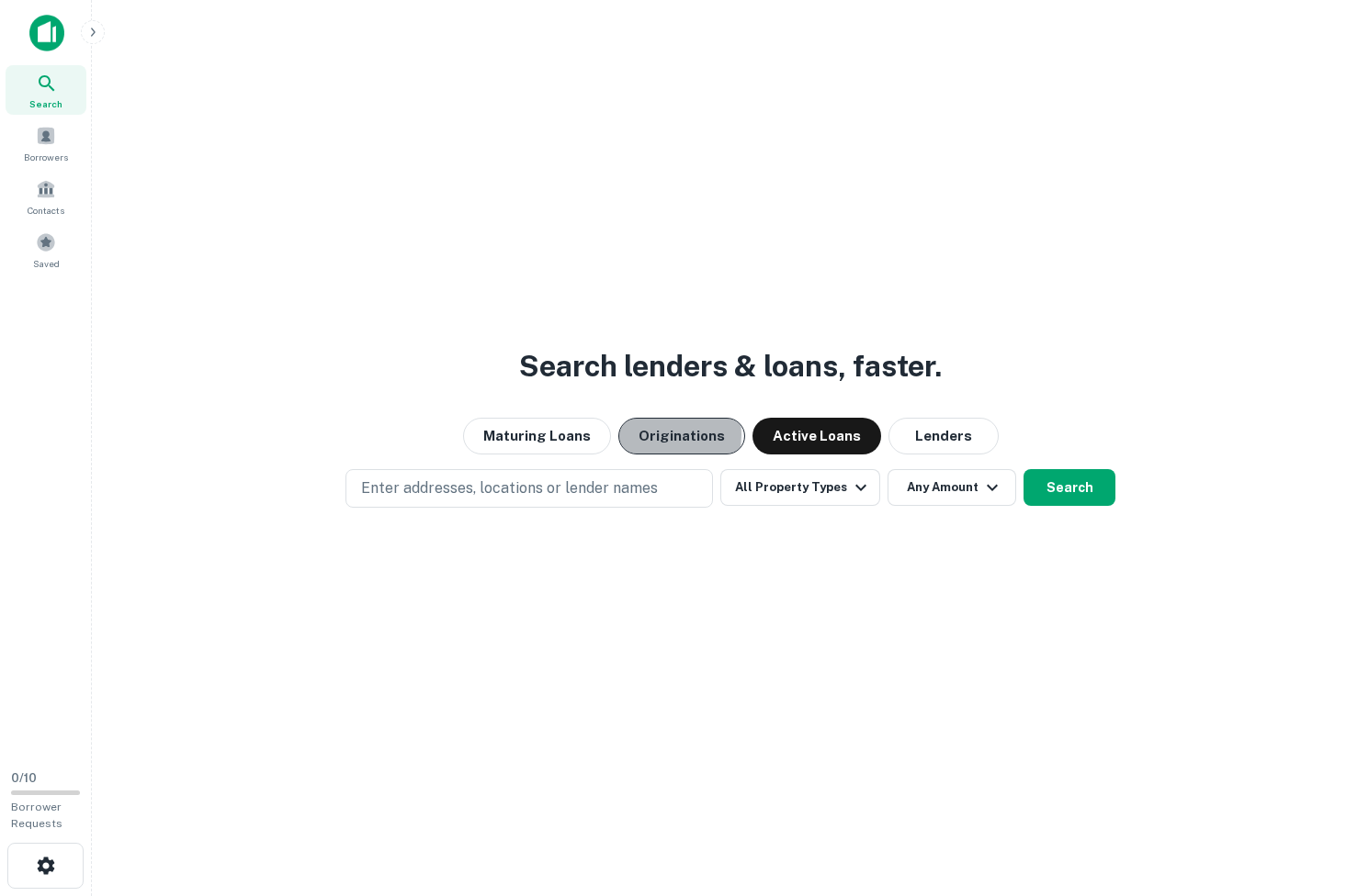
click at [651, 434] on button "Originations" at bounding box center [681, 436] width 126 height 37
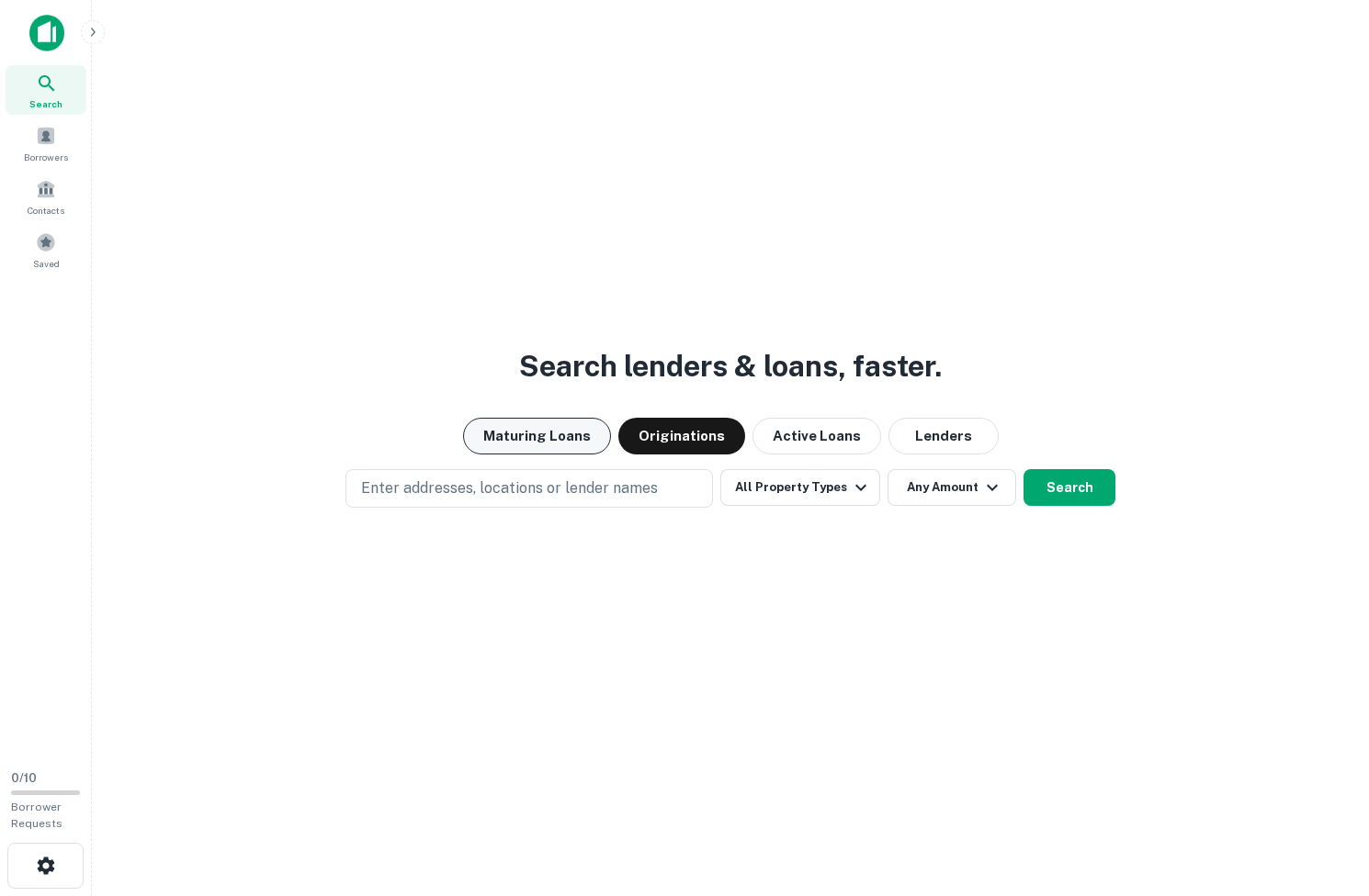
click at [558, 434] on button "Maturing Loans" at bounding box center [537, 436] width 148 height 37
click at [668, 436] on button "Originations" at bounding box center [681, 436] width 126 height 37
click at [804, 427] on button "Active Loans" at bounding box center [816, 436] width 128 height 37
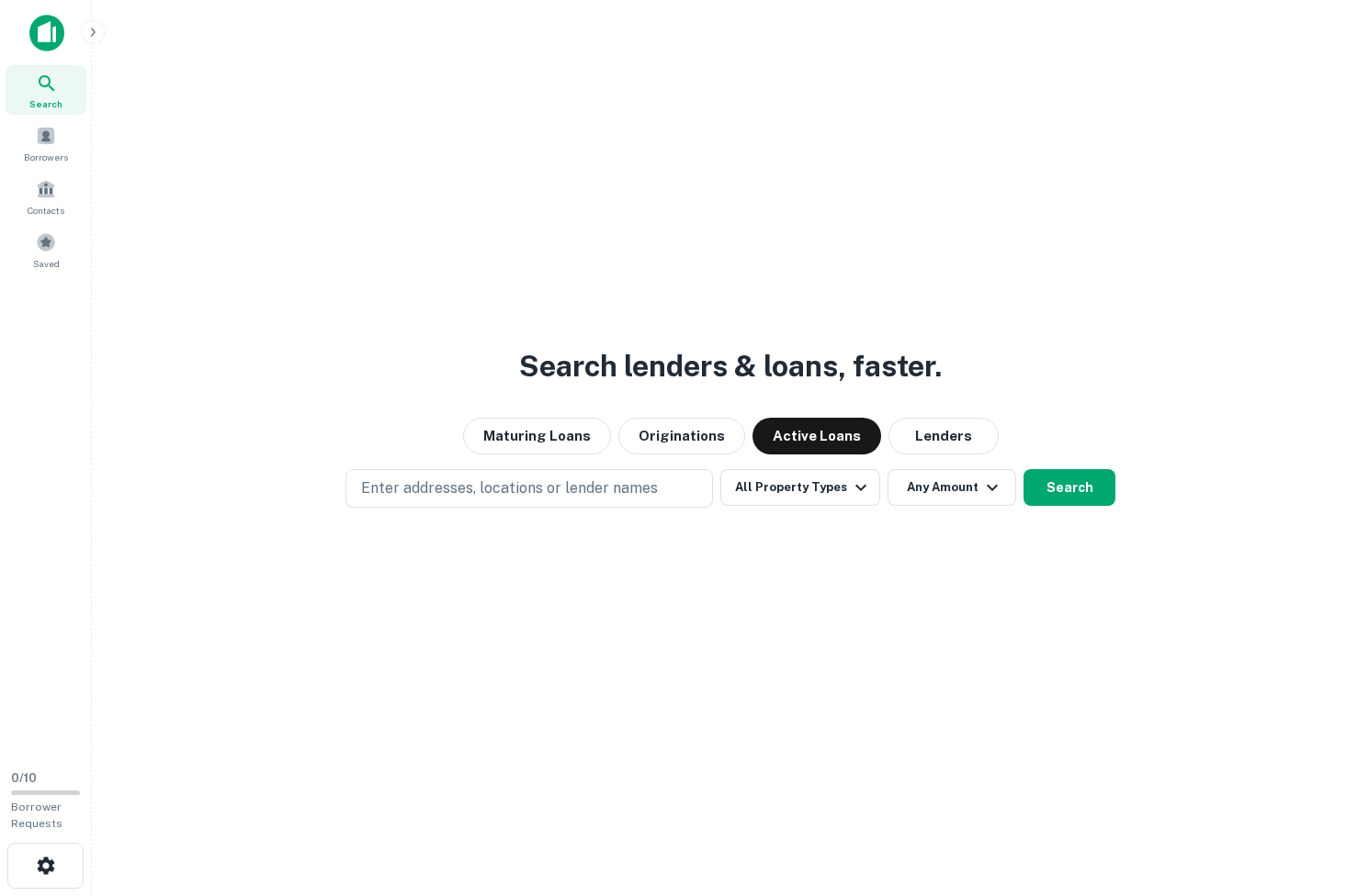
click at [609, 515] on div "Search lenders & loans, faster. Maturing Loans Originations Active Loans Lender…" at bounding box center [730, 492] width 1247 height 896
click at [619, 499] on p "Enter addresses, locations or lender names" at bounding box center [509, 488] width 296 height 22
type input "*"
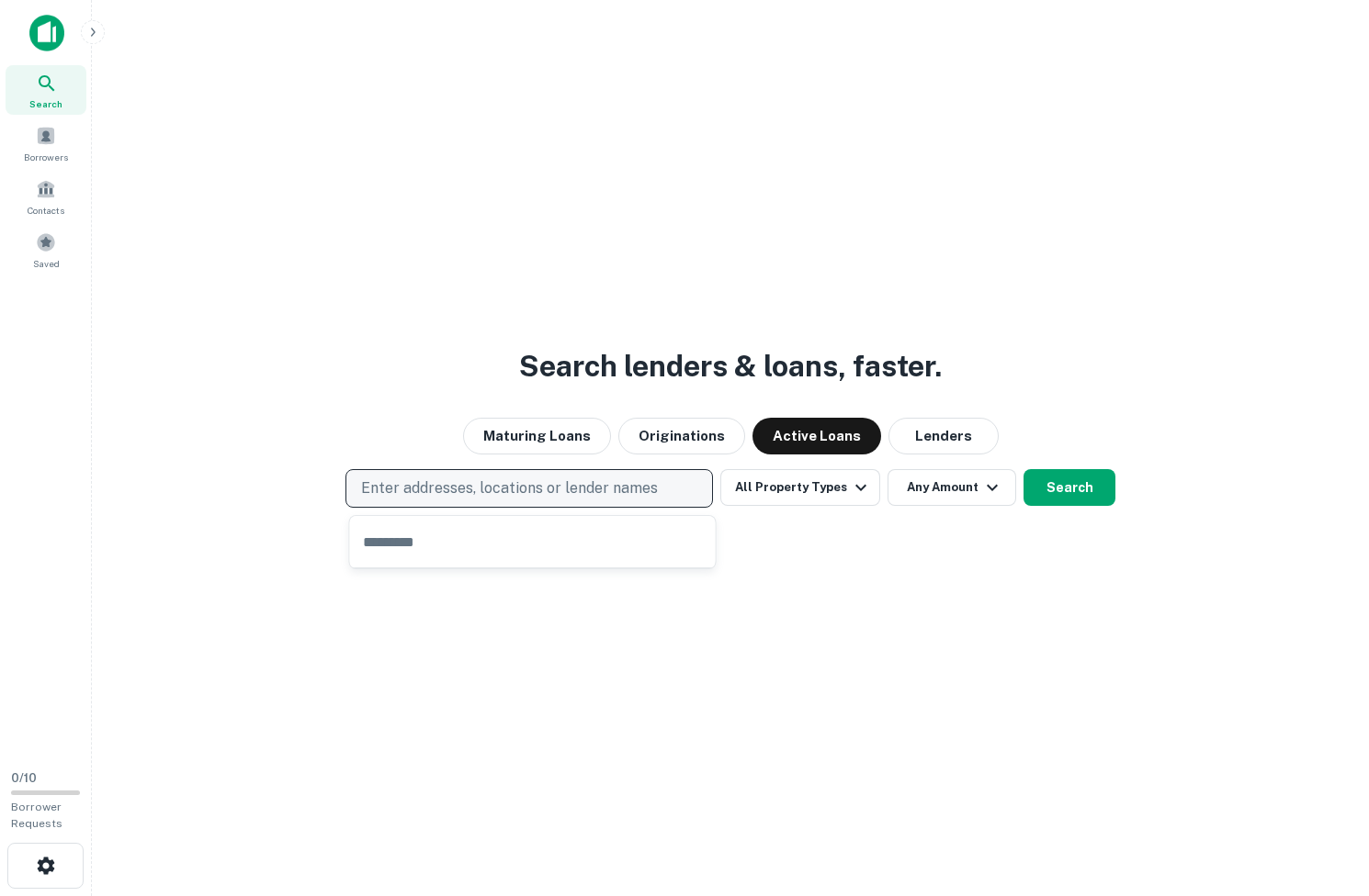
paste input "******"
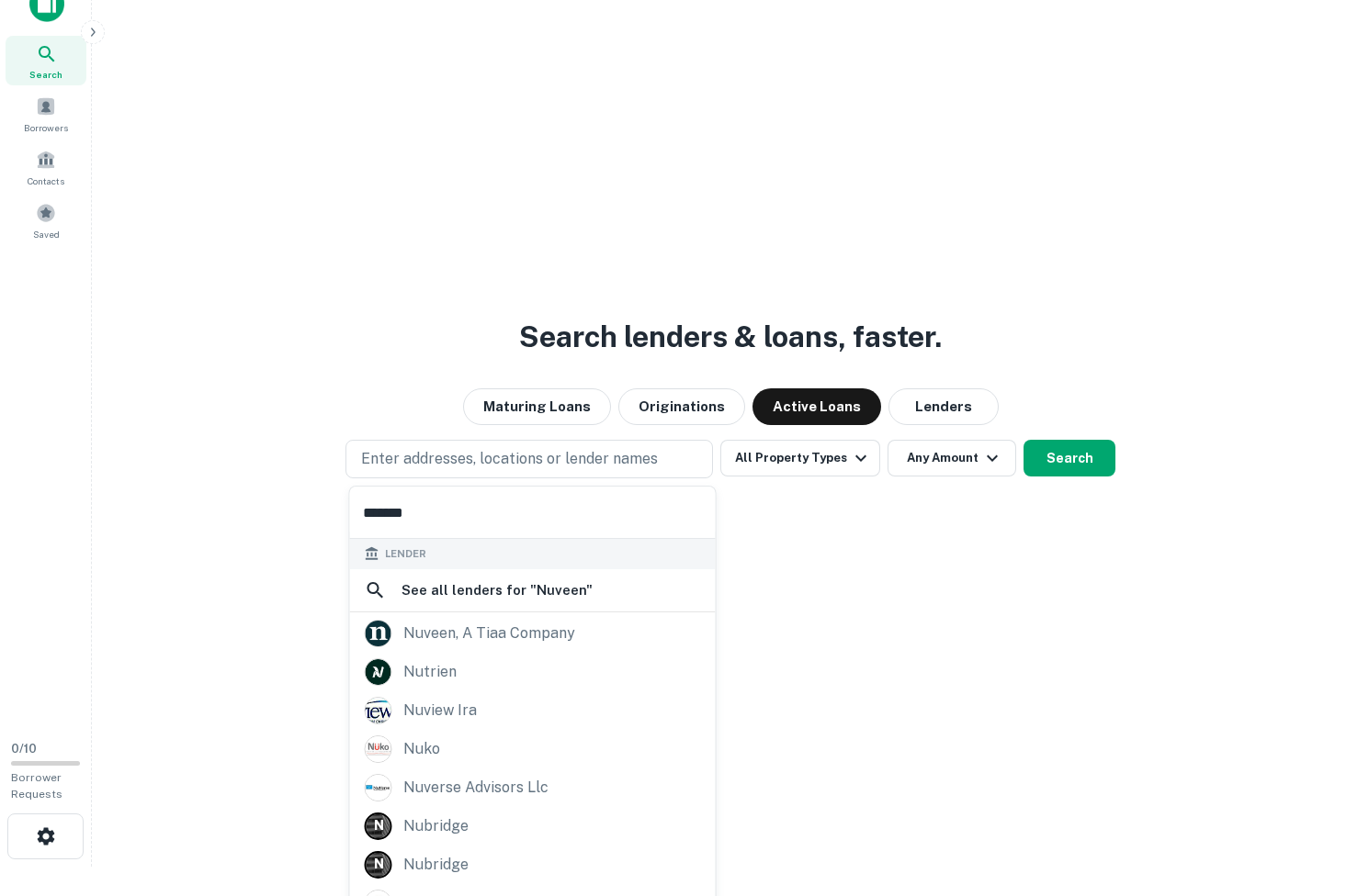
scroll to position [132, 0]
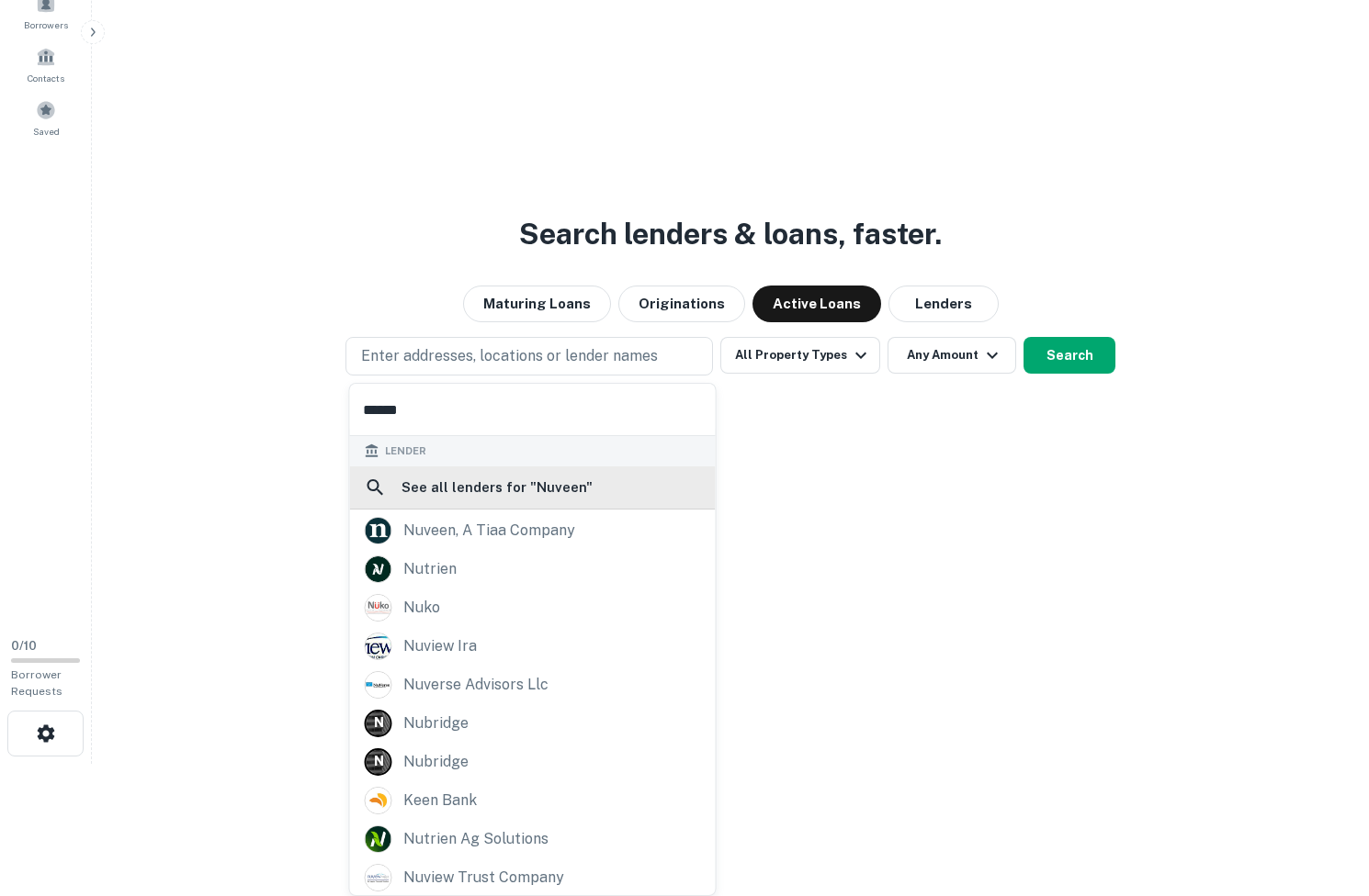
type input "******"
click at [465, 488] on h6 "See all lenders for " Nuveen "" at bounding box center [496, 487] width 192 height 22
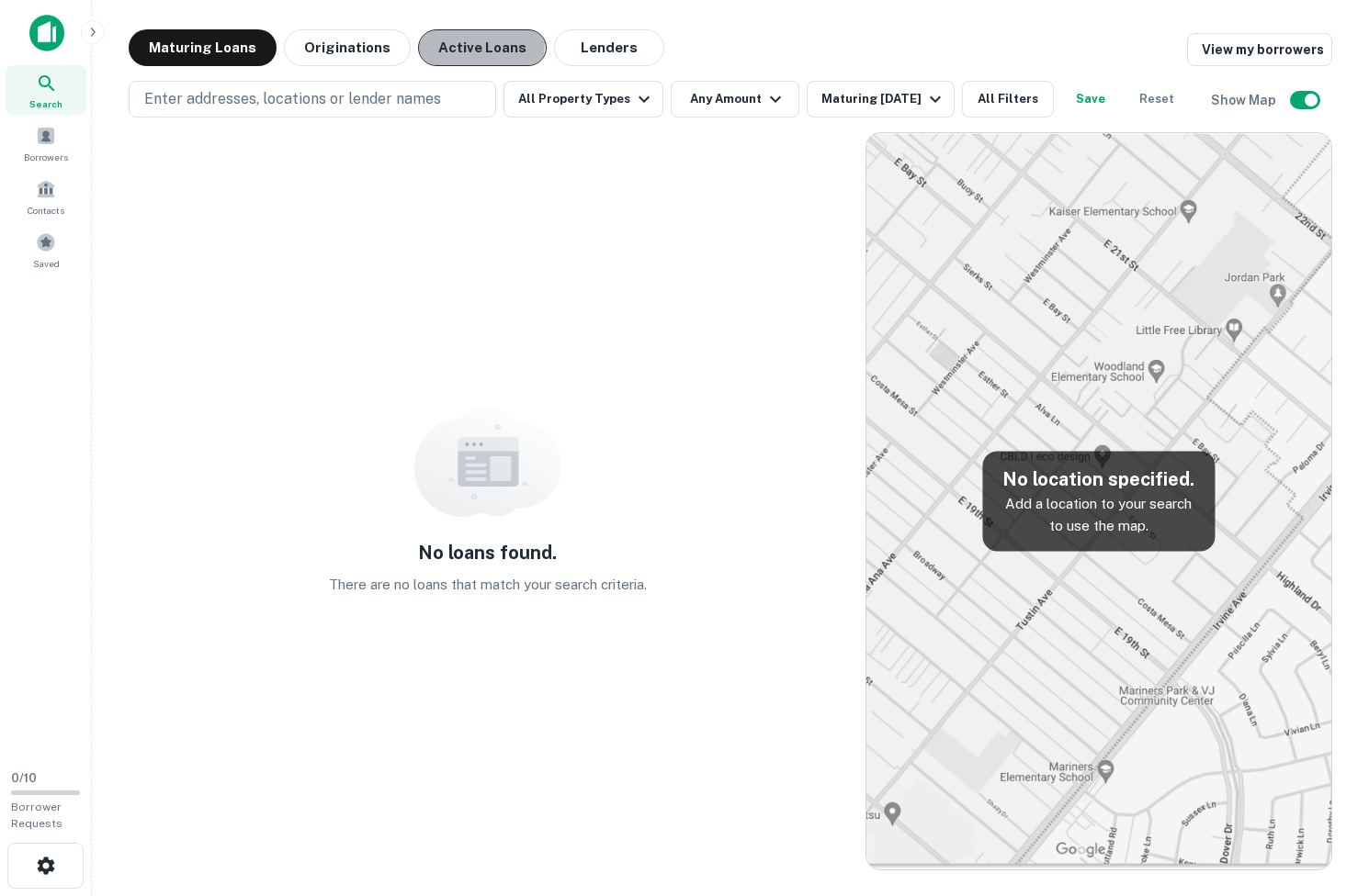
click at [427, 42] on button "Active Loans" at bounding box center [482, 47] width 128 height 37
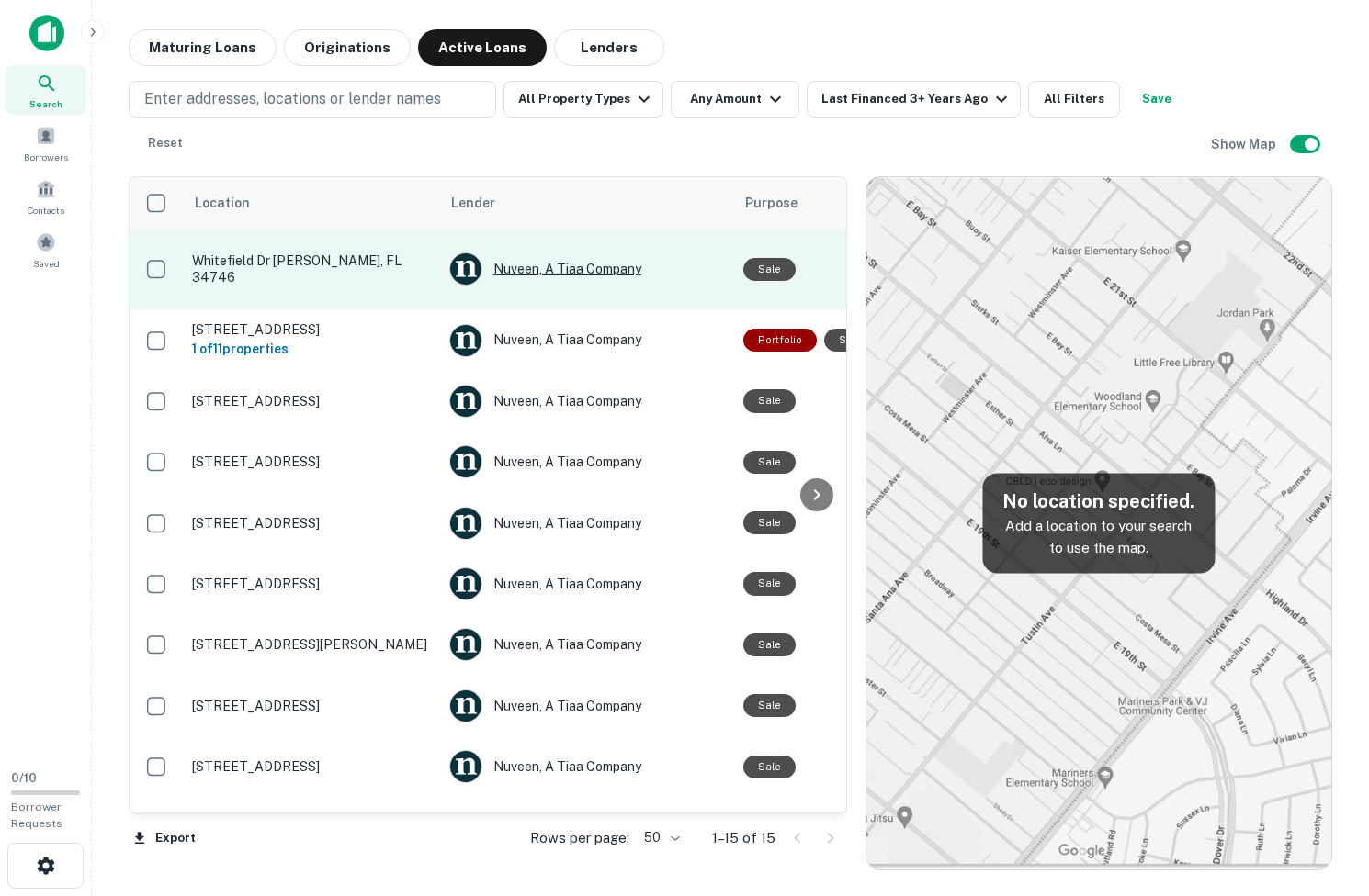
click at [539, 266] on div "Nuveen, A Tiaa Company" at bounding box center [587, 269] width 275 height 33
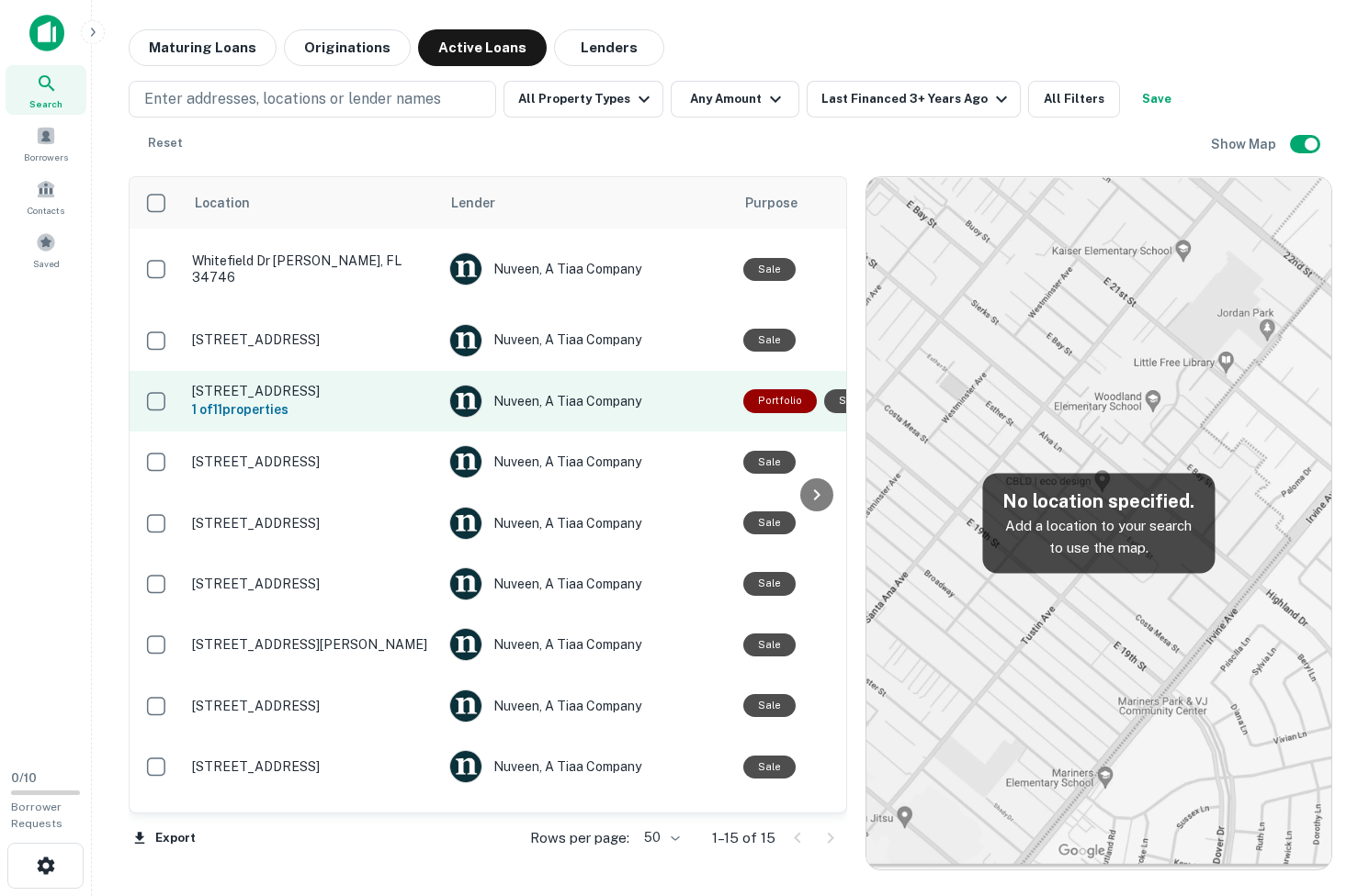
click at [361, 390] on p "2542 N Geronimo Ave Tucson, AZ 85705" at bounding box center [310, 391] width 239 height 17
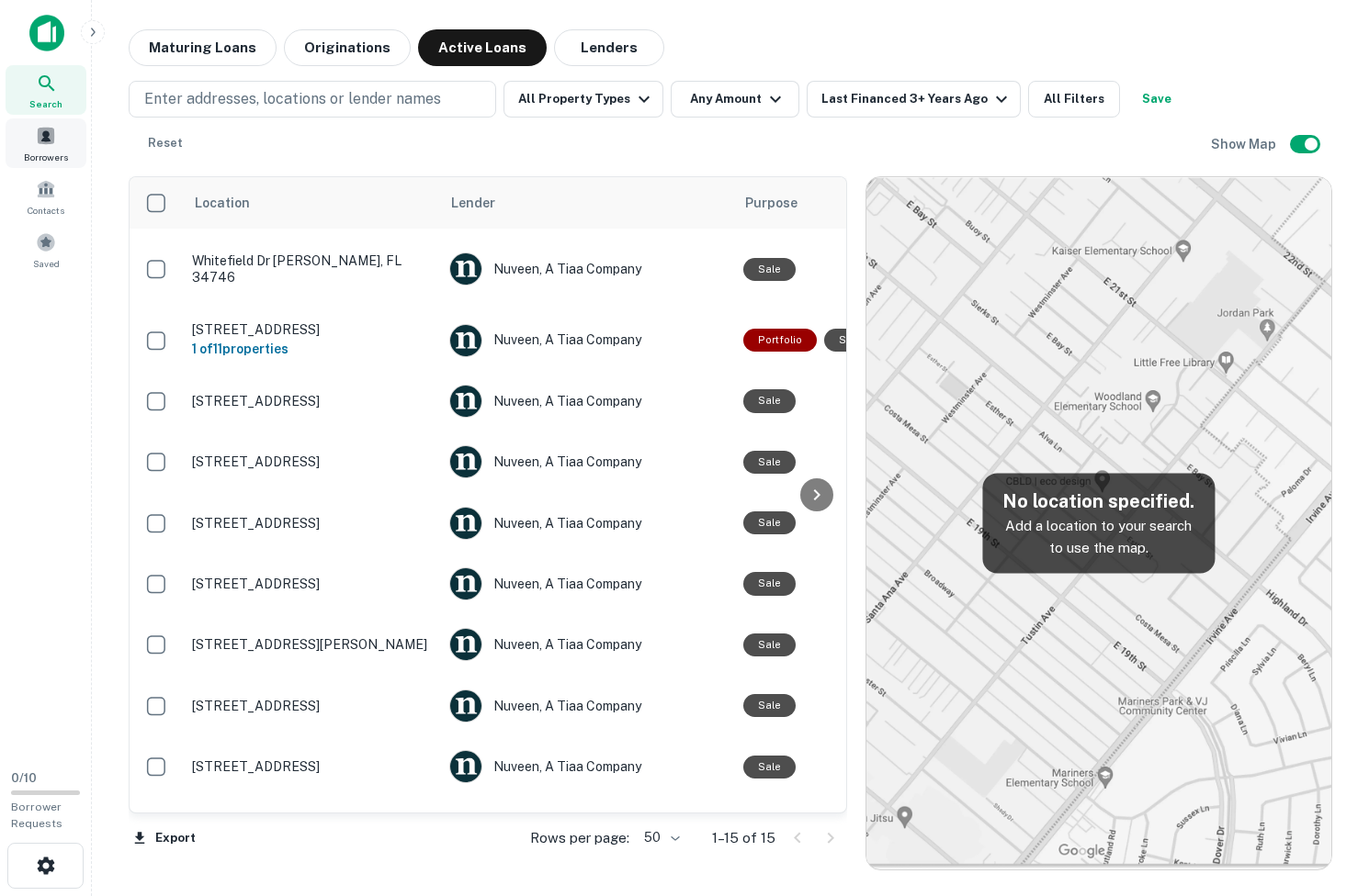
click at [53, 150] on span "Borrowers" at bounding box center [45, 158] width 44 height 15
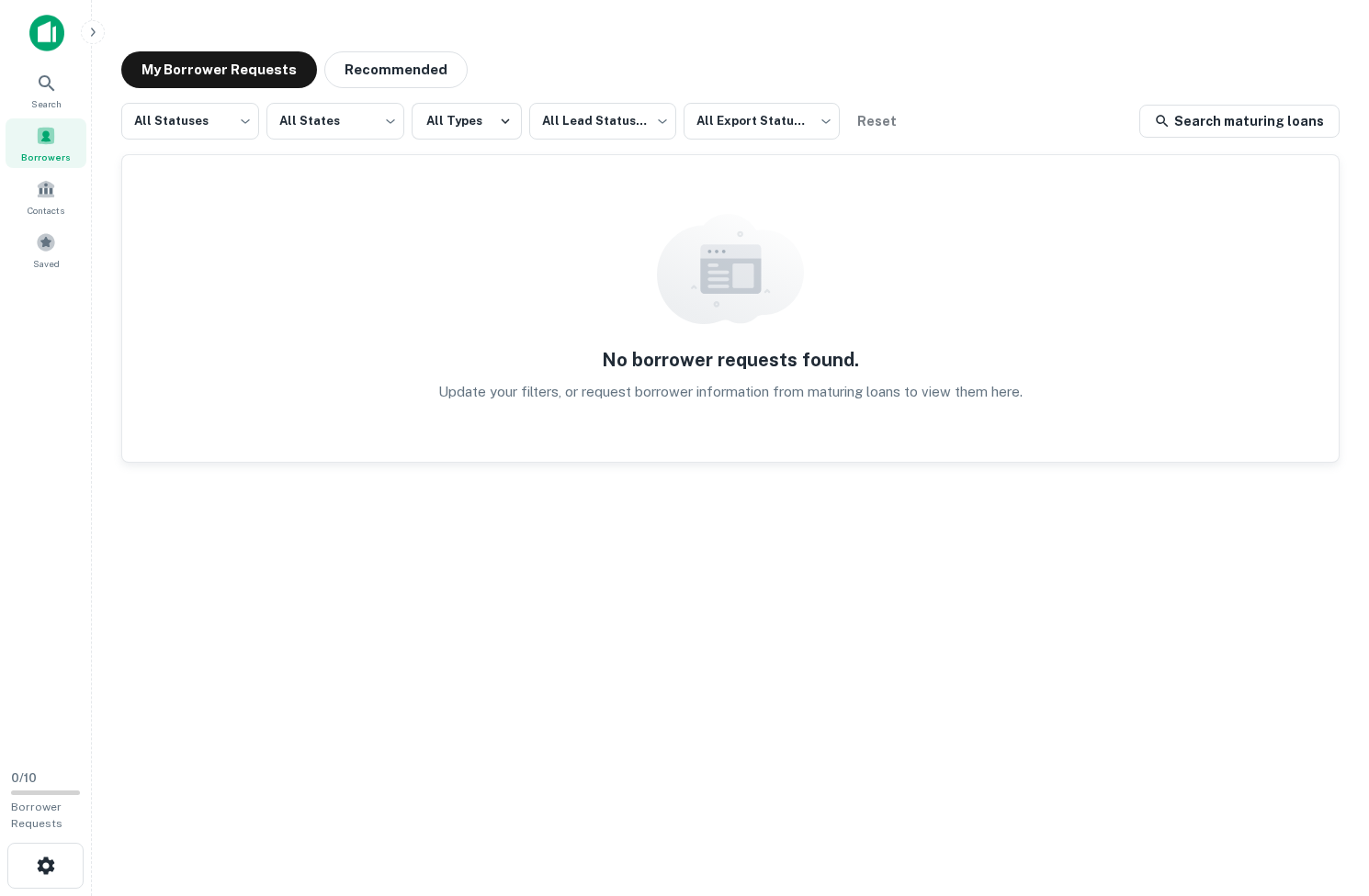
click at [47, 17] on img at bounding box center [46, 33] width 35 height 37
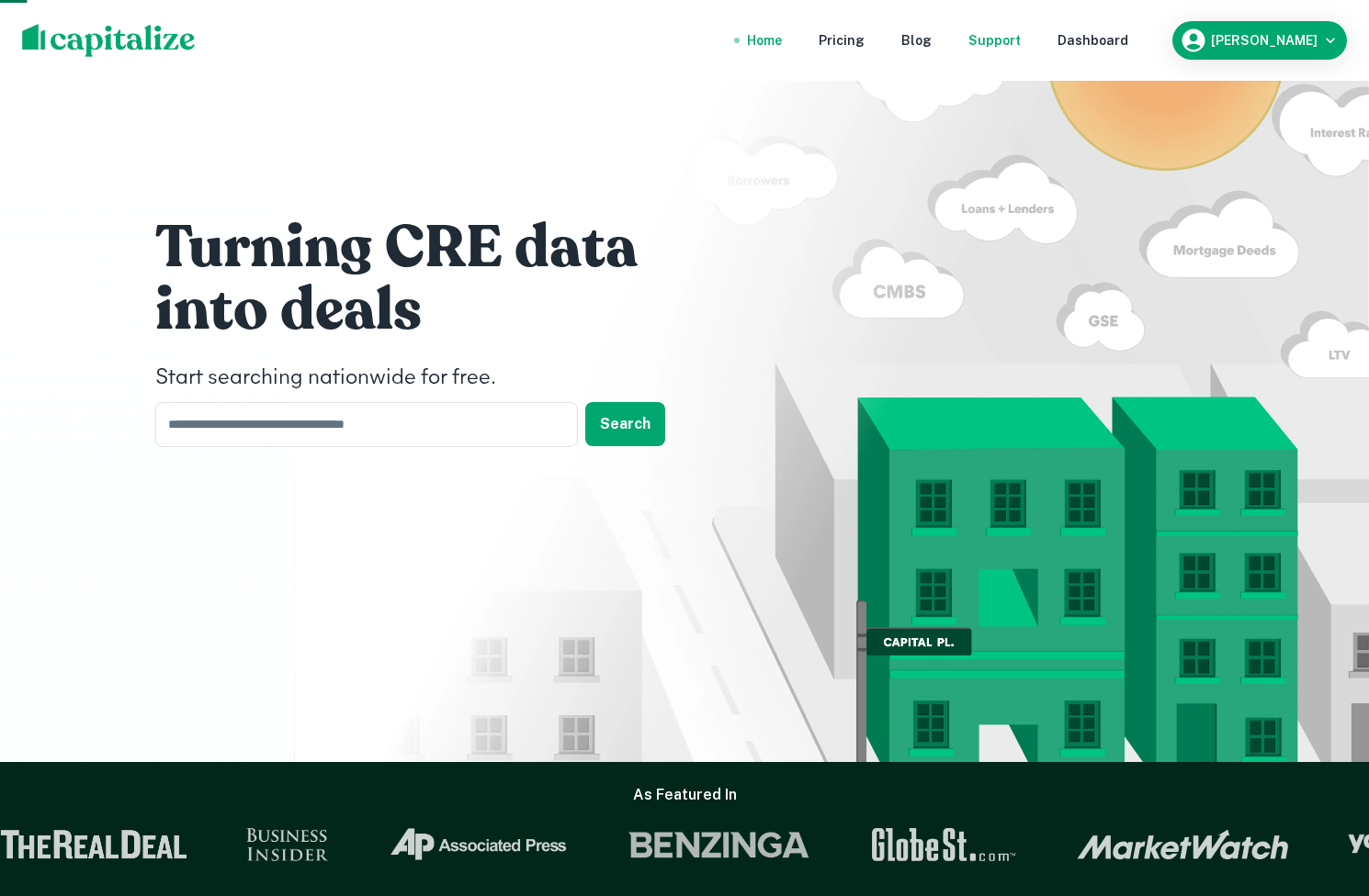
click at [1021, 35] on div "Support" at bounding box center [993, 40] width 52 height 20
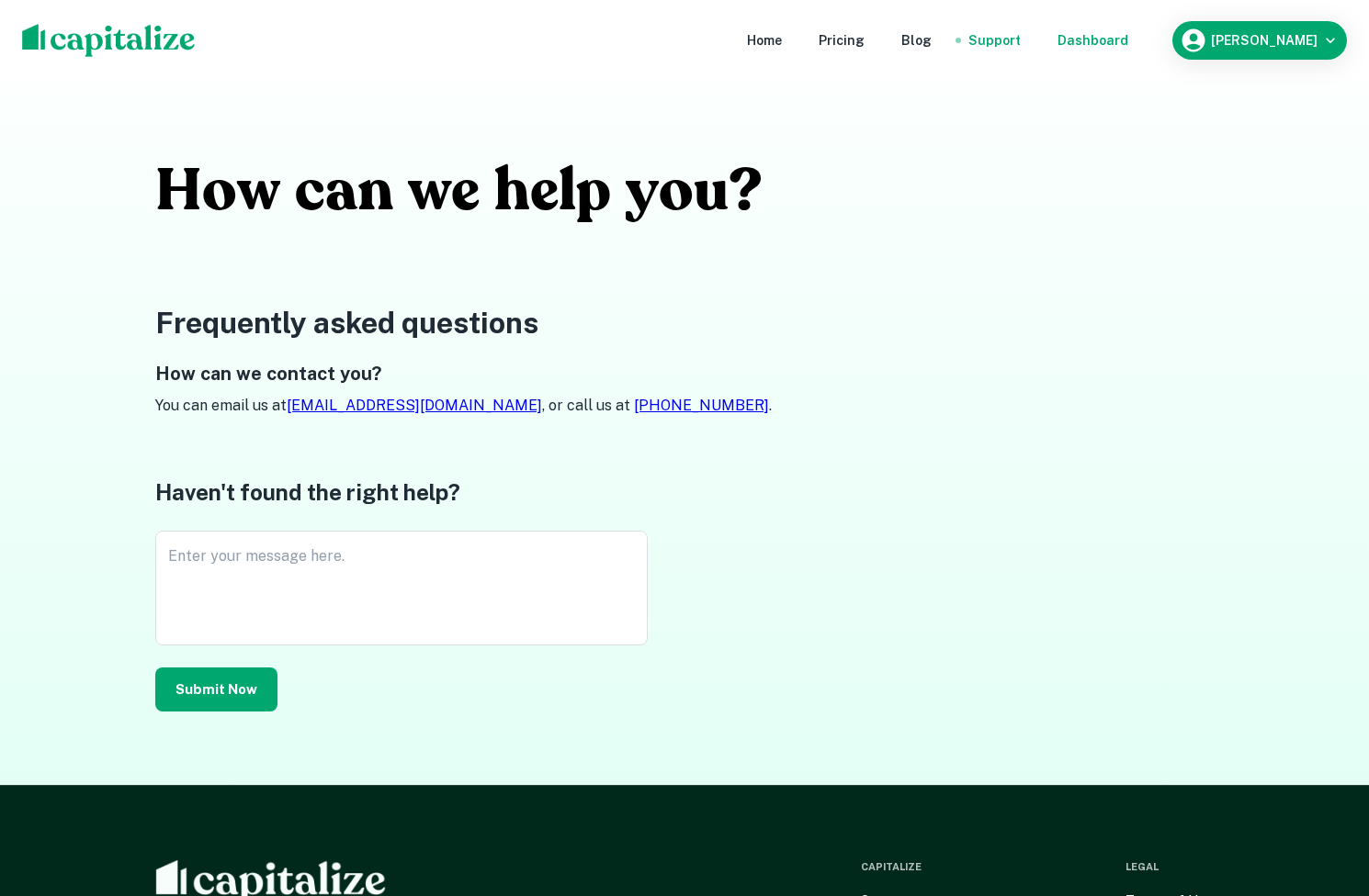
click at [1104, 39] on div "Dashboard" at bounding box center [1093, 40] width 71 height 20
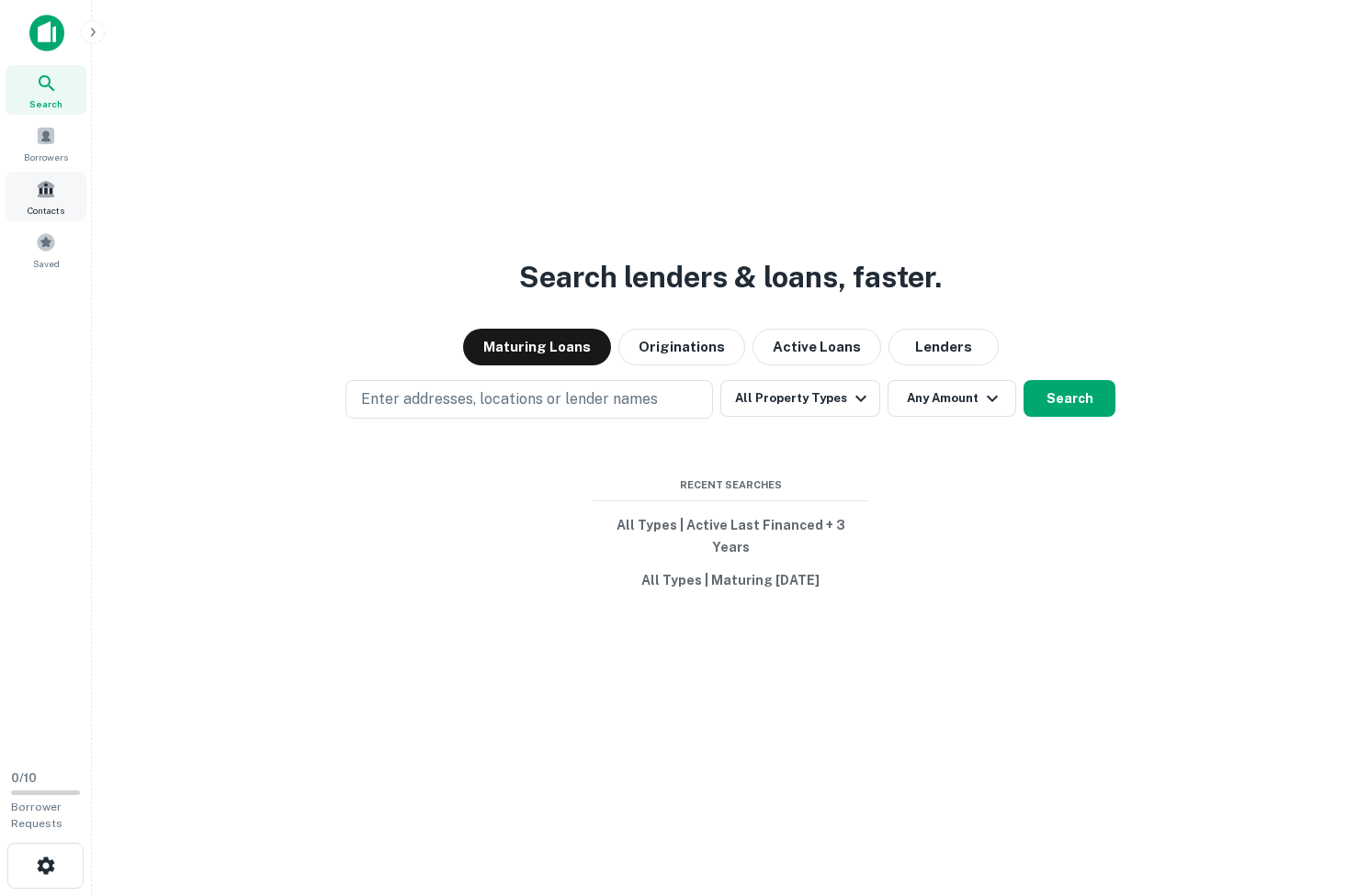
click at [57, 192] on div "Contacts" at bounding box center [46, 196] width 81 height 50
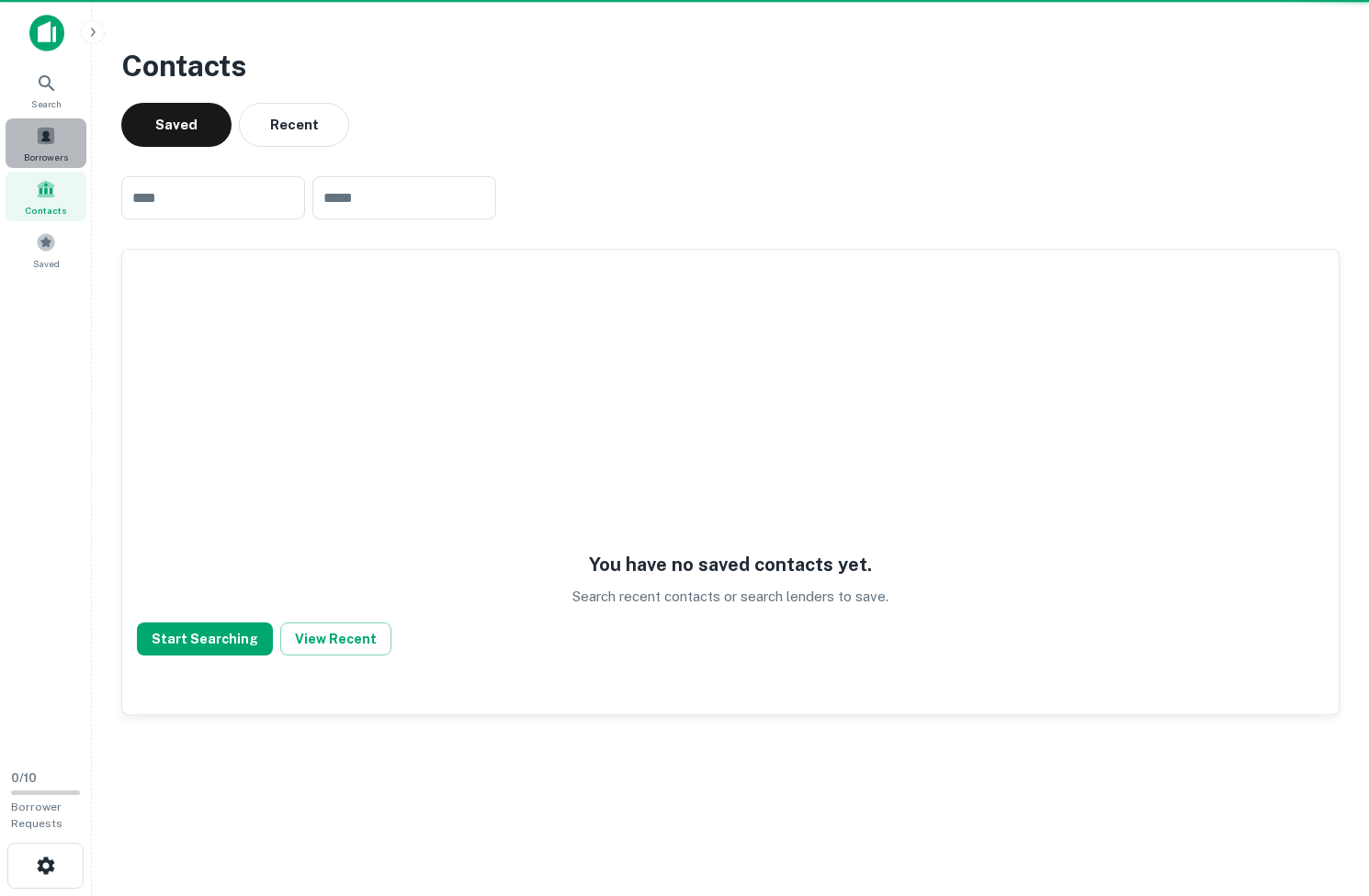
click at [46, 151] on span "Borrowers" at bounding box center [45, 158] width 44 height 15
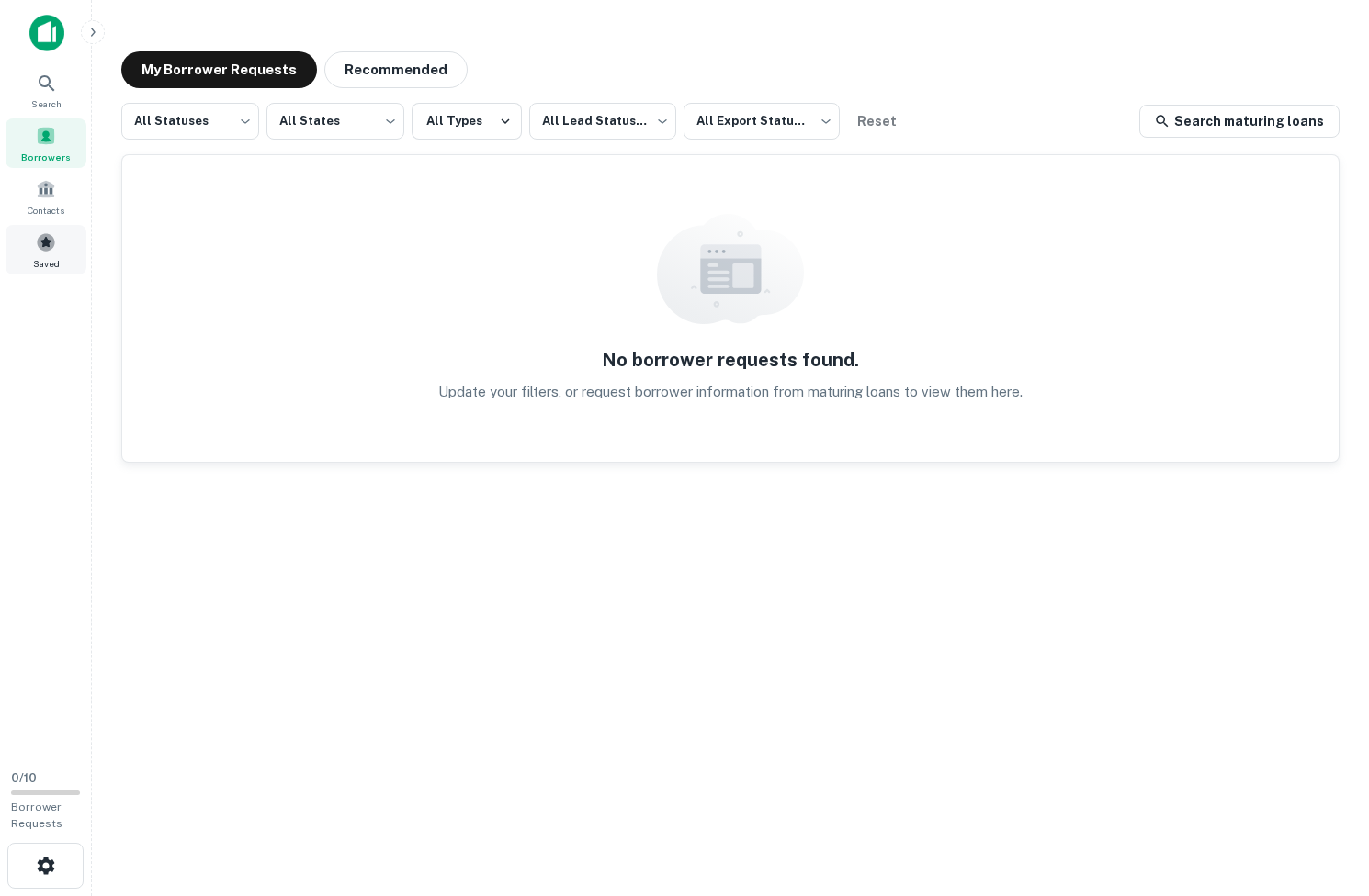
click at [49, 234] on span at bounding box center [45, 241] width 20 height 20
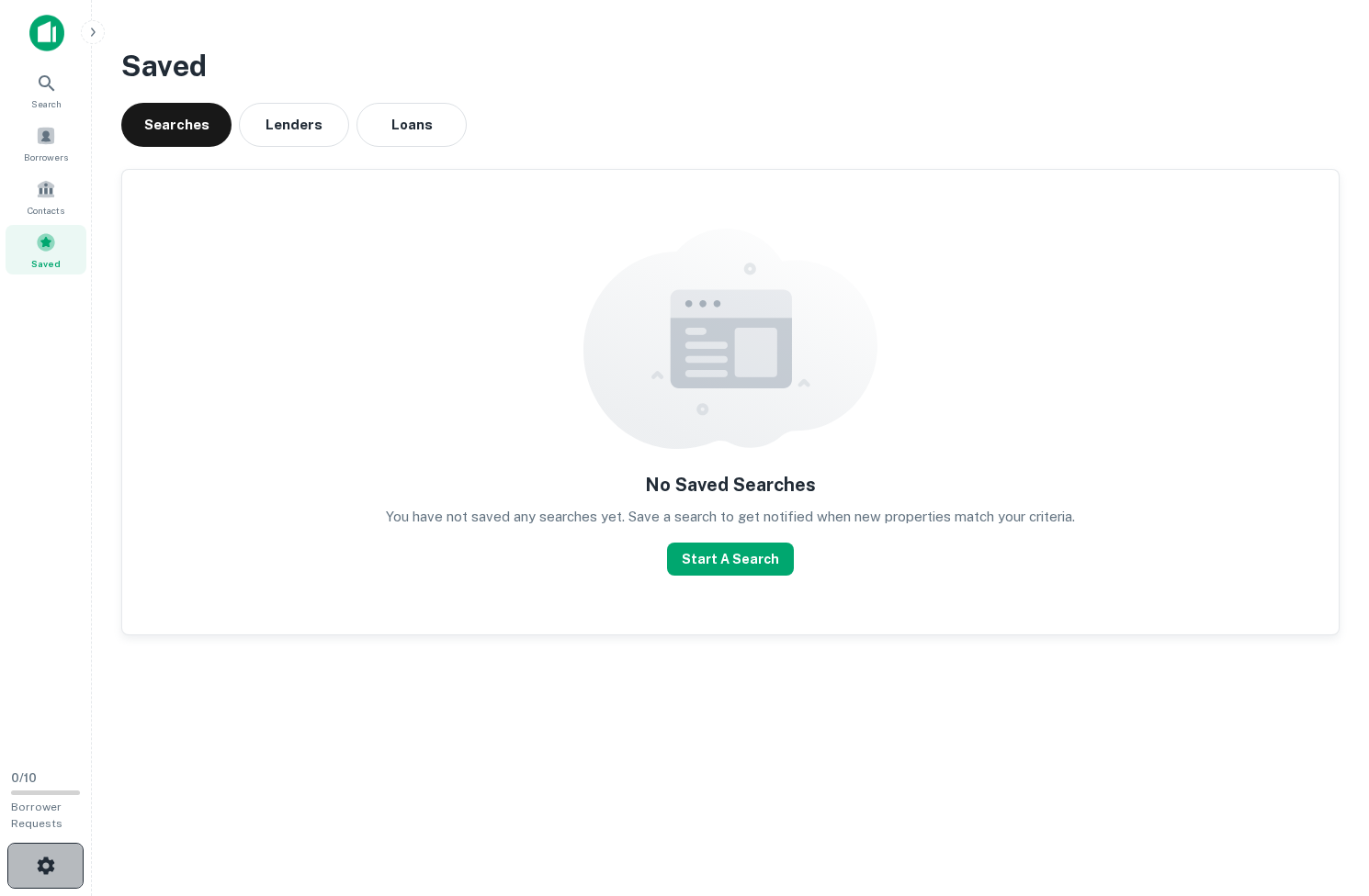
click at [47, 846] on button "button" at bounding box center [45, 866] width 76 height 46
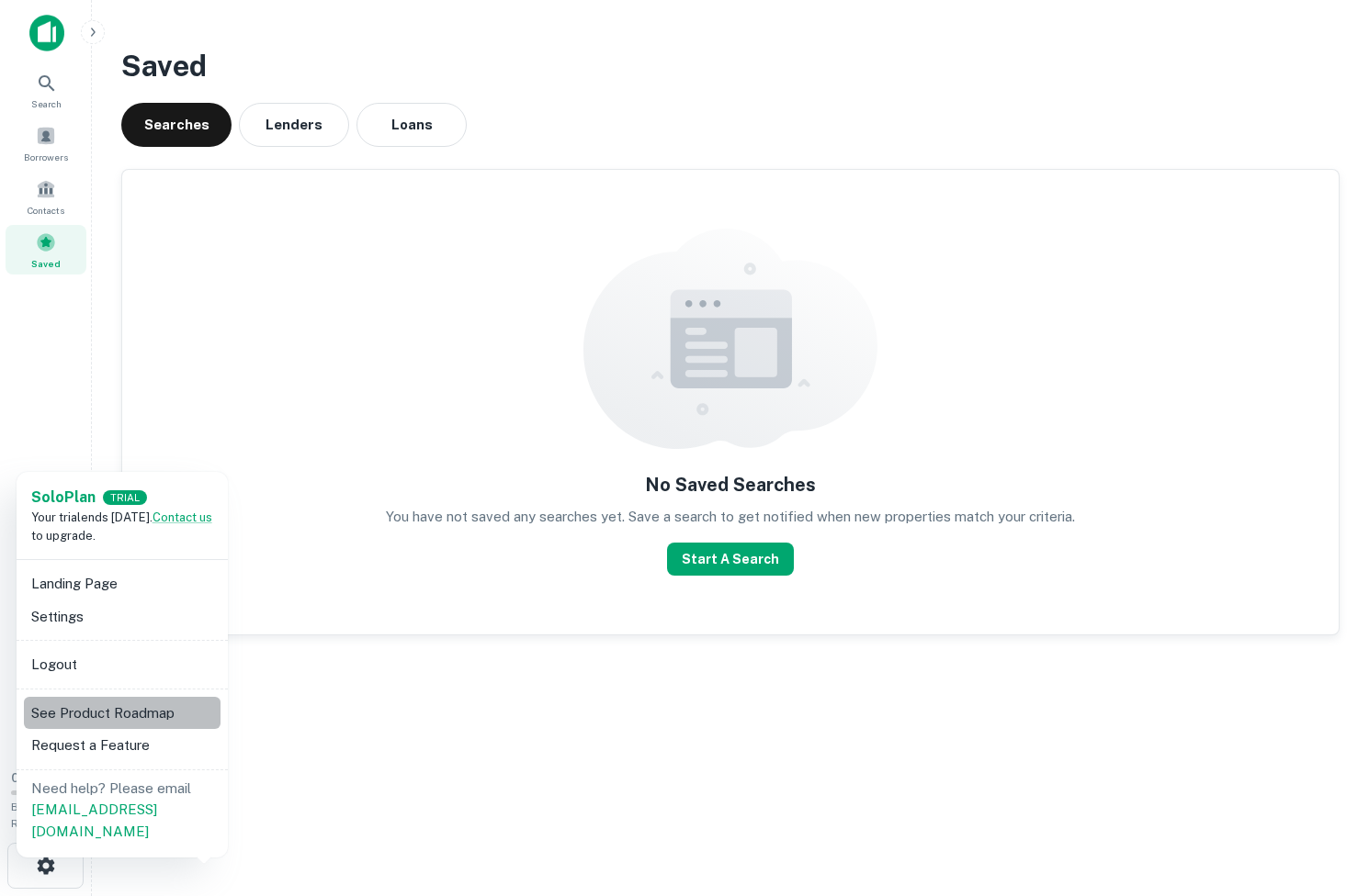
click at [99, 706] on li "See Product Roadmap" at bounding box center [122, 713] width 196 height 33
click at [130, 318] on div at bounding box center [684, 448] width 1369 height 896
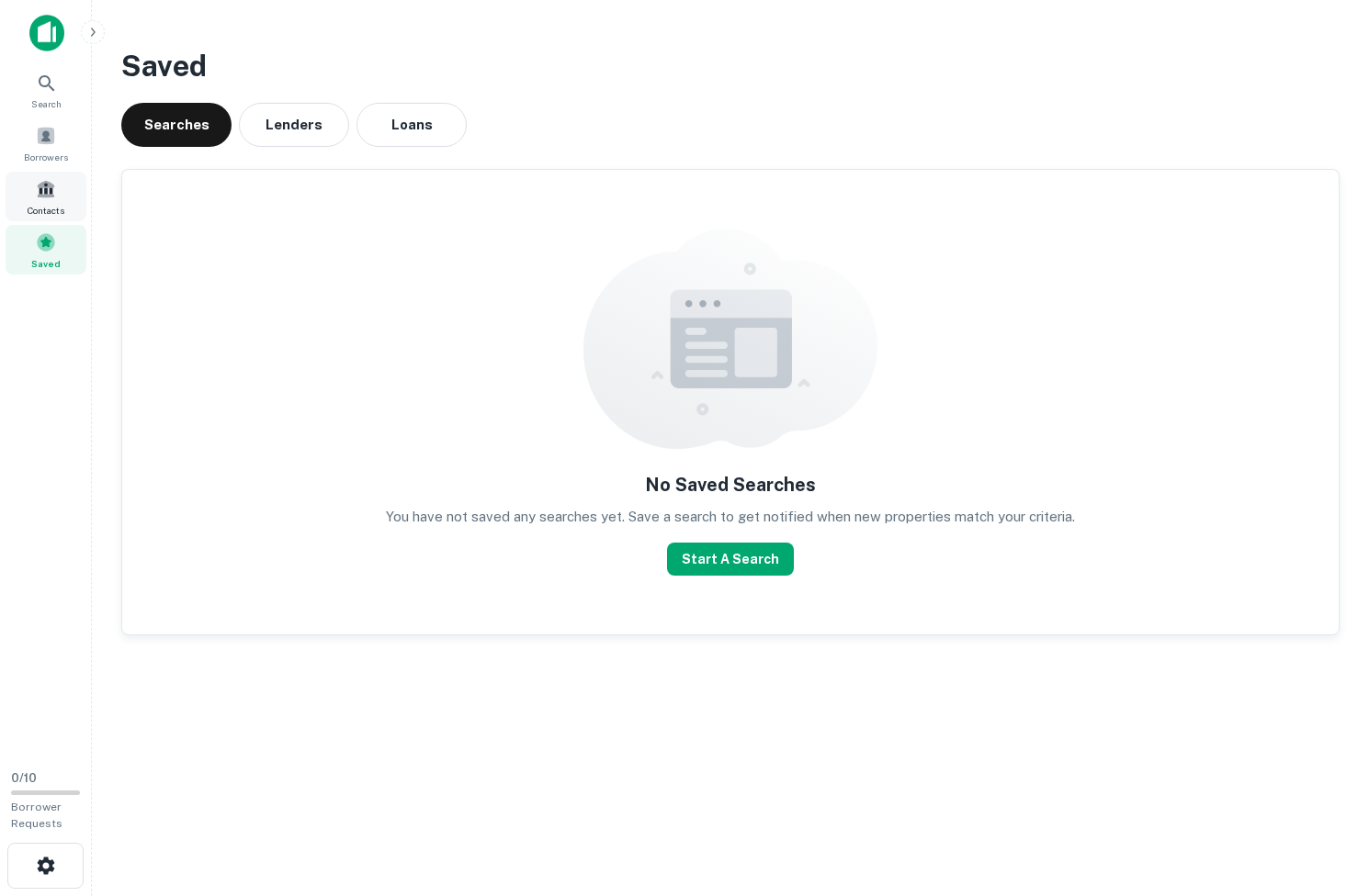
click at [51, 207] on span "Contacts" at bounding box center [45, 210] width 37 height 15
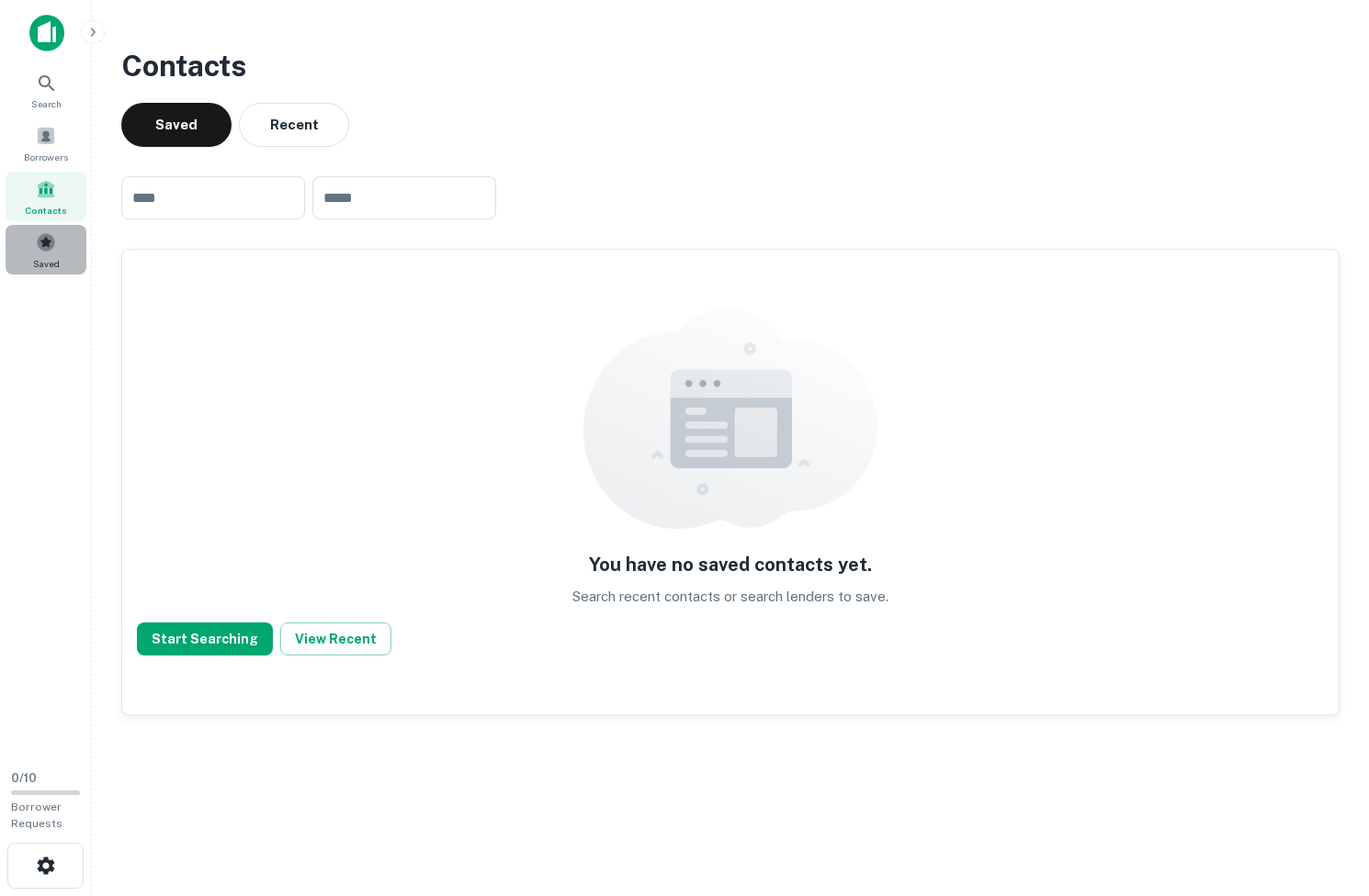
click at [63, 244] on div "Saved" at bounding box center [46, 250] width 81 height 50
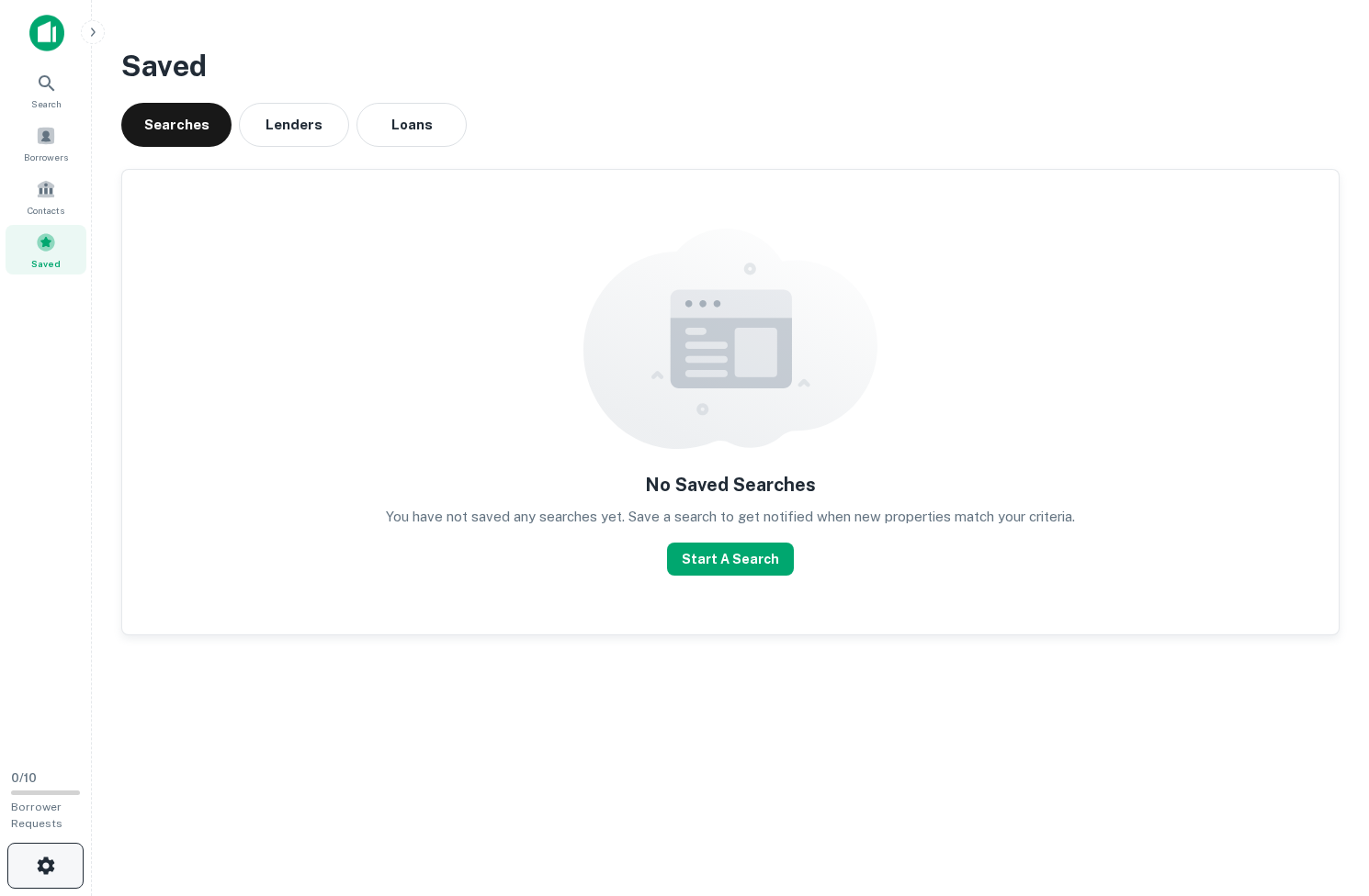
click at [50, 851] on button "button" at bounding box center [45, 866] width 76 height 46
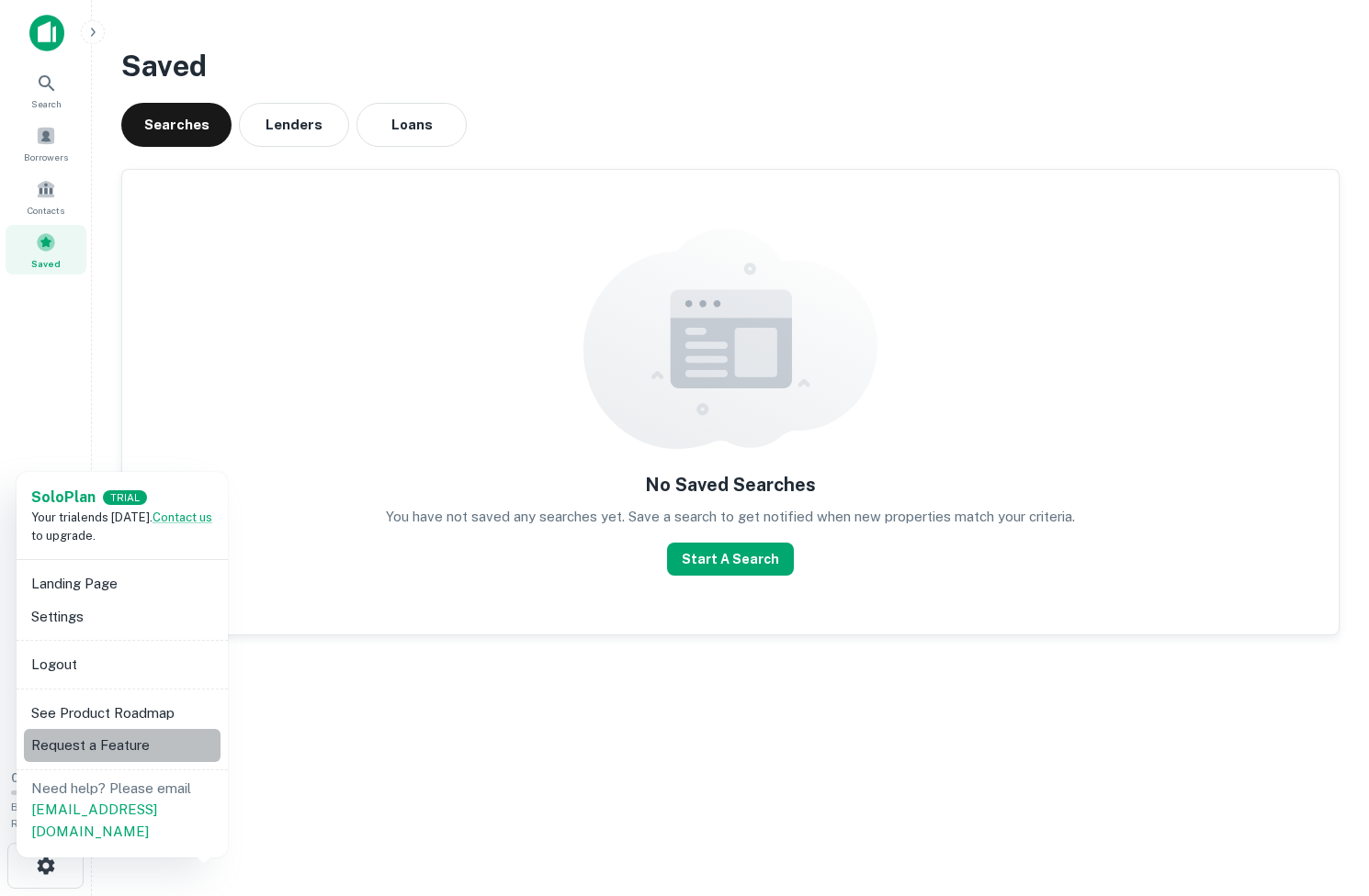
click at [114, 746] on li "Request a Feature" at bounding box center [122, 745] width 196 height 33
click at [71, 622] on li "Settings" at bounding box center [122, 617] width 196 height 33
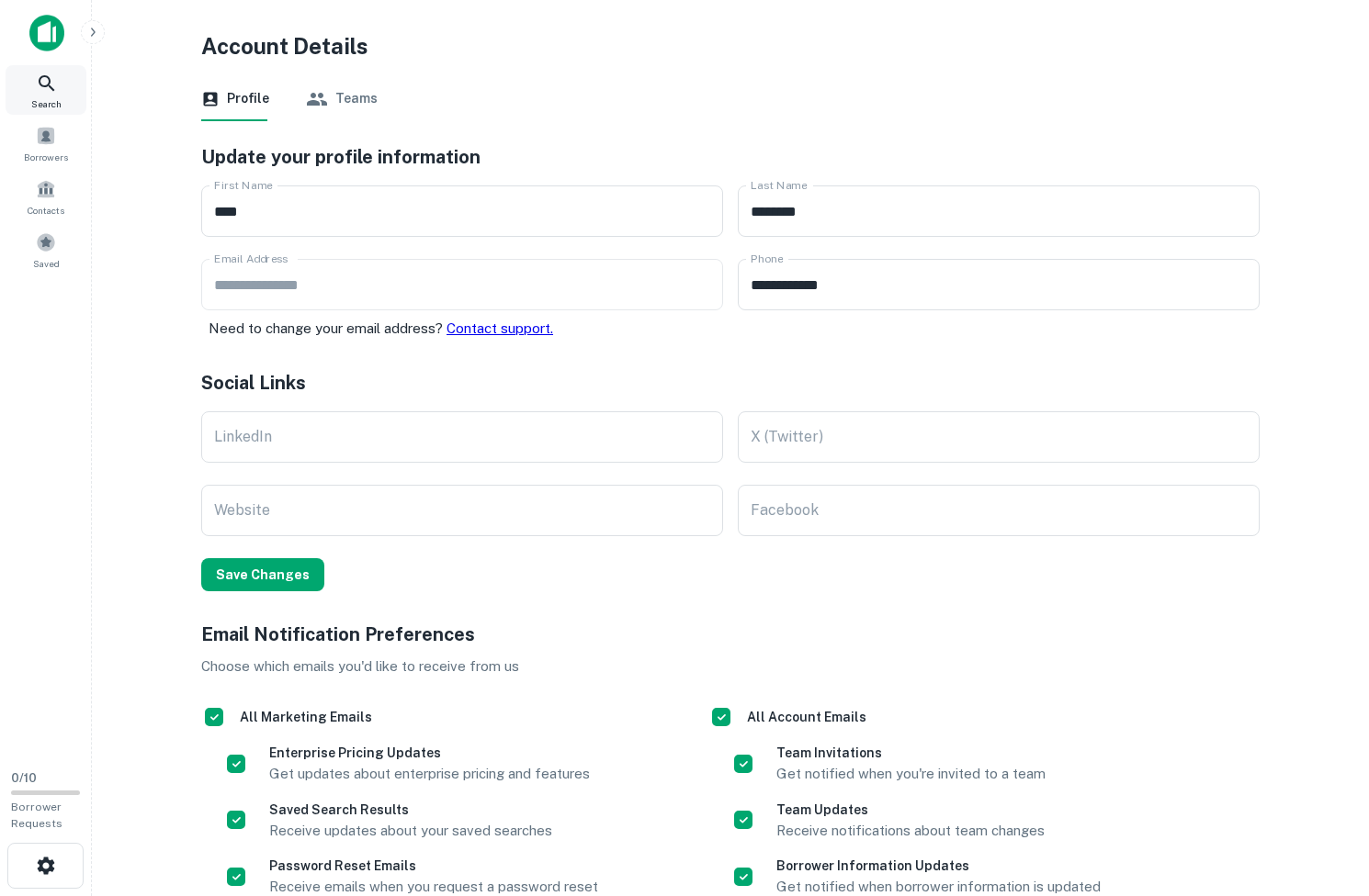
click at [59, 92] on div "Search" at bounding box center [46, 90] width 81 height 50
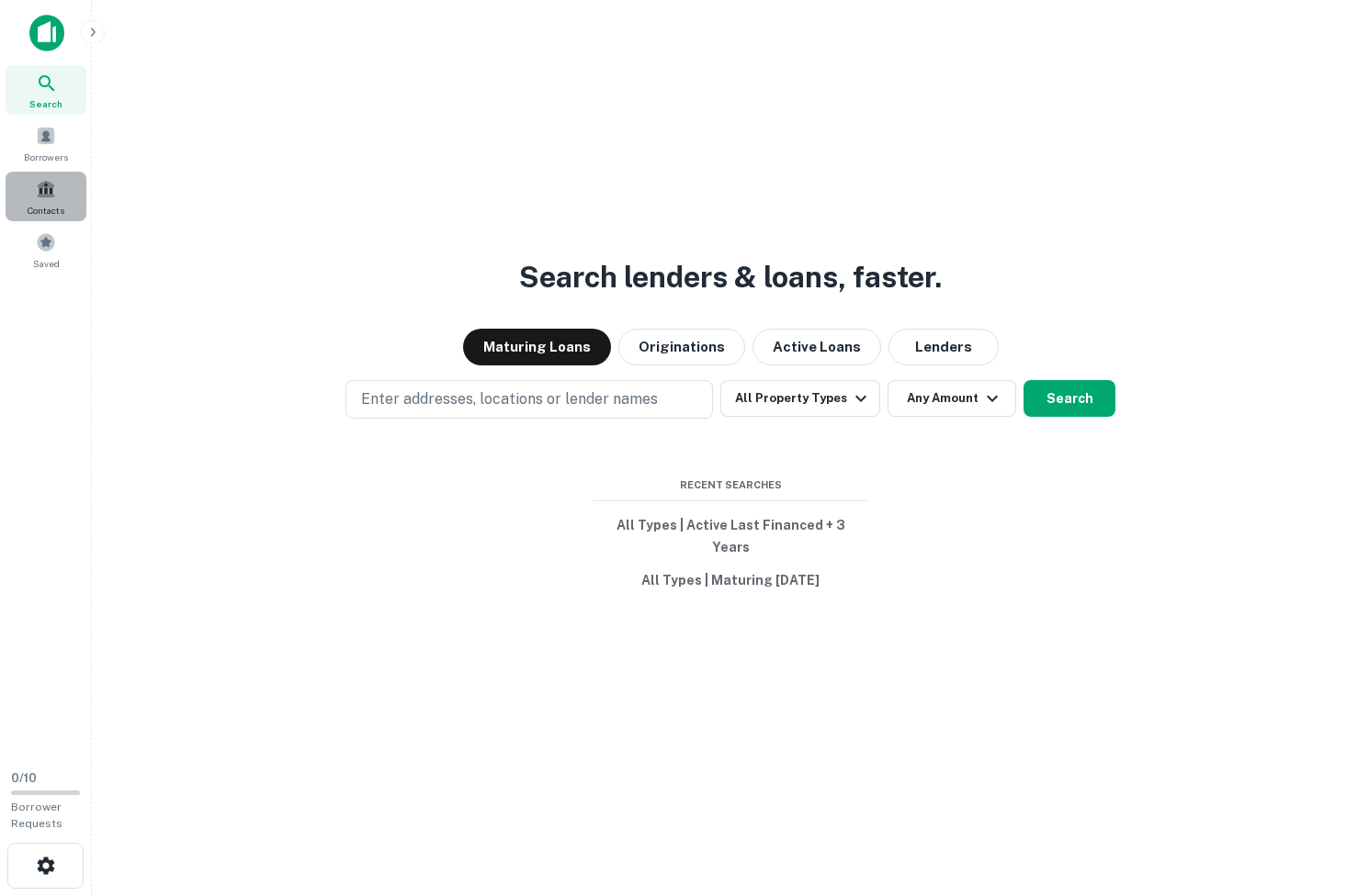
click at [41, 206] on span "Contacts" at bounding box center [45, 210] width 37 height 15
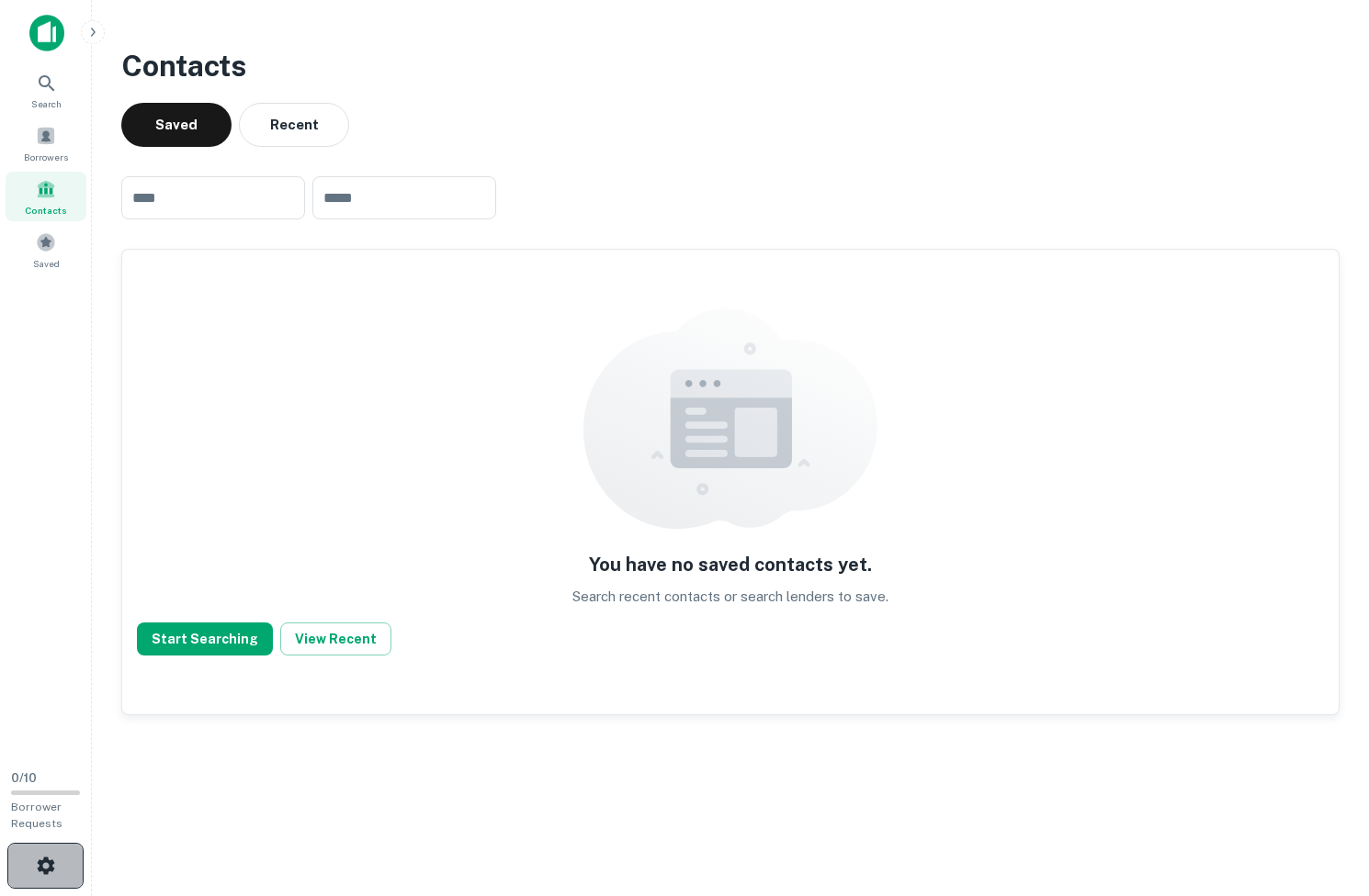
click at [62, 861] on button "button" at bounding box center [45, 866] width 76 height 46
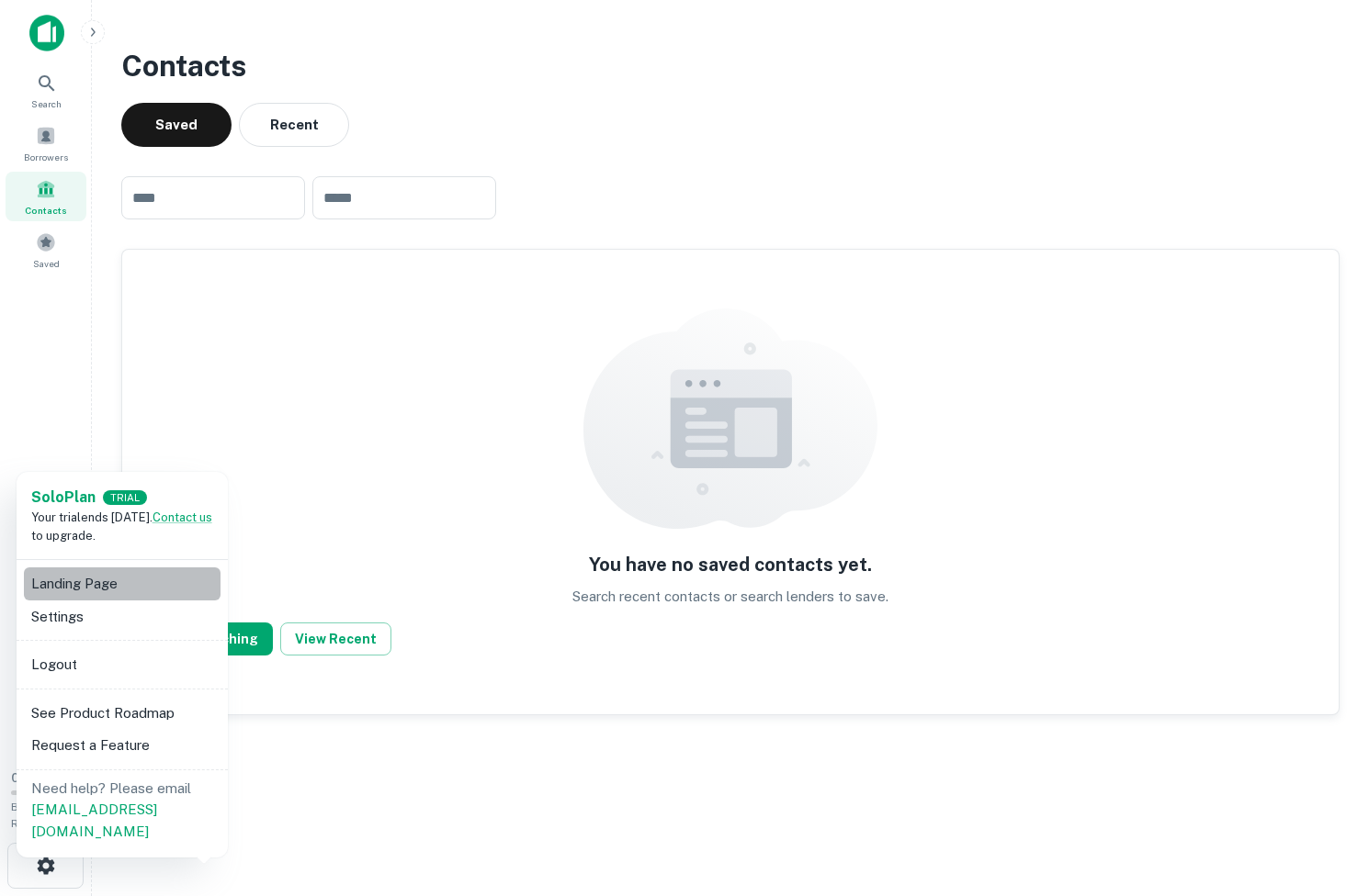
click at [107, 576] on li "Landing Page" at bounding box center [122, 584] width 196 height 33
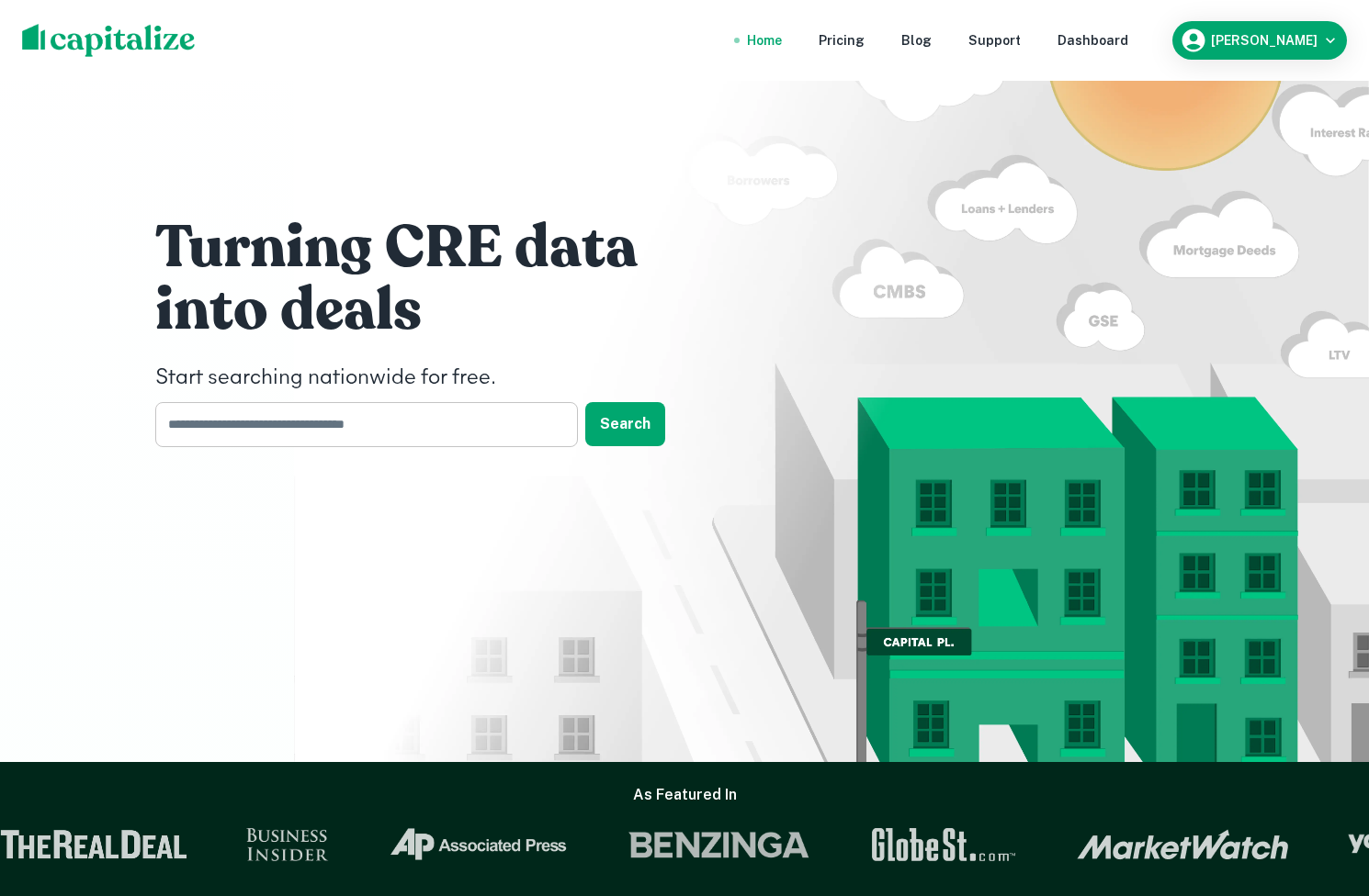
click at [493, 423] on input "text" at bounding box center [360, 424] width 409 height 45
click at [417, 421] on input "text" at bounding box center [360, 424] width 409 height 45
click at [382, 418] on input "text" at bounding box center [360, 424] width 409 height 45
type input "*"
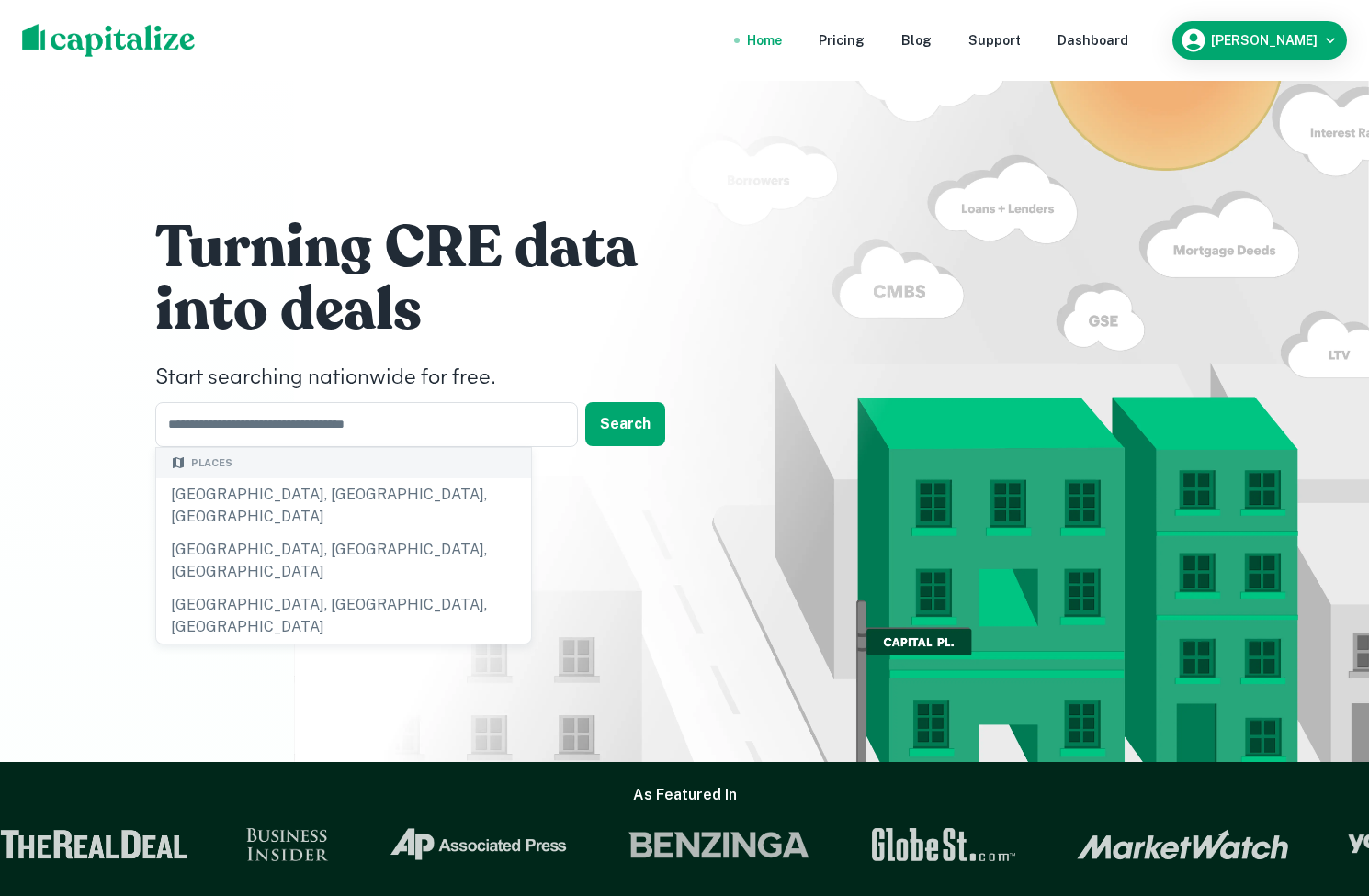
click at [459, 364] on h4 "Start searching nationwide for free." at bounding box center [431, 378] width 551 height 33
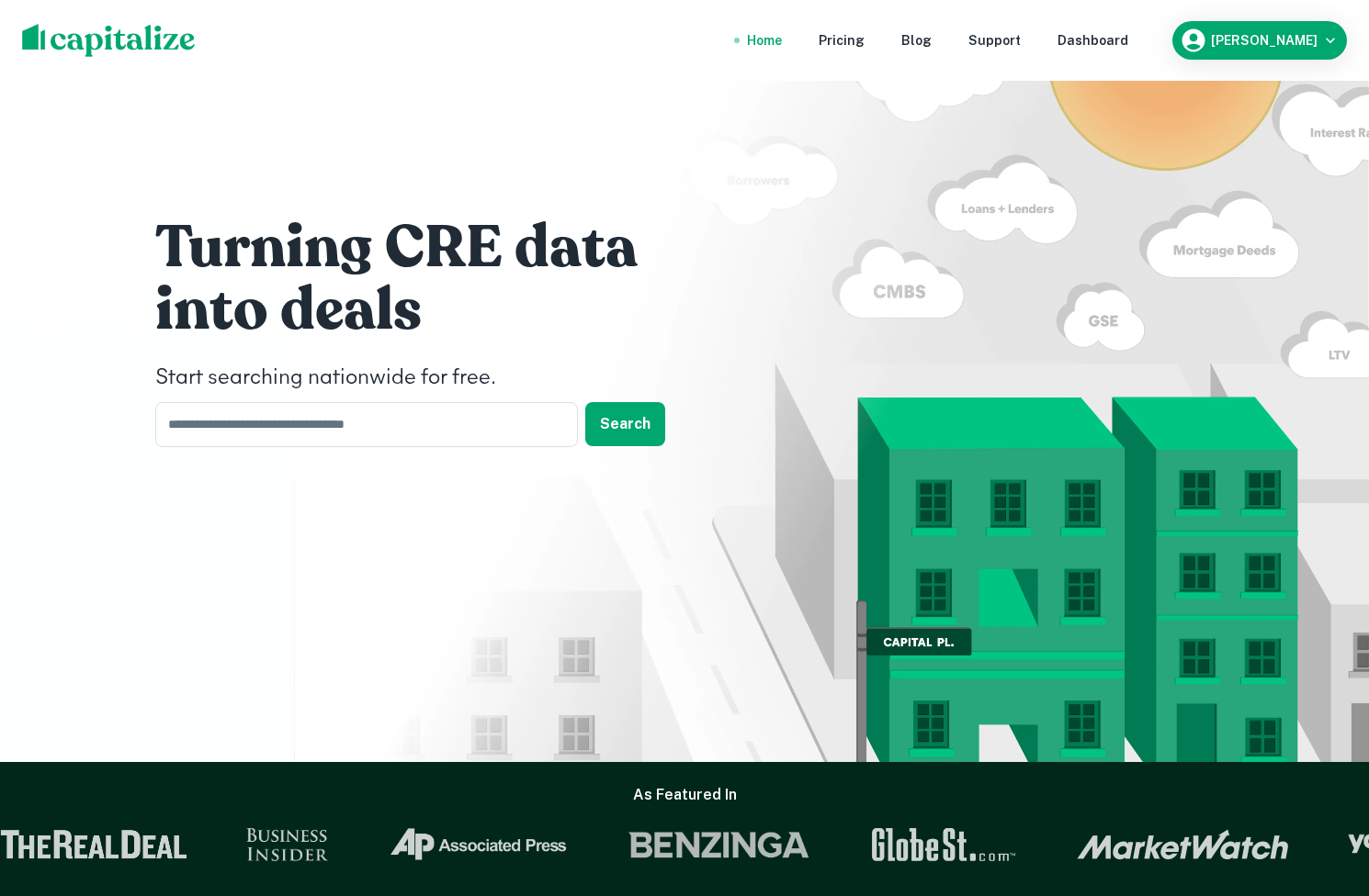
click at [908, 44] on nav "Home Pricing Blog Support Dashboard" at bounding box center [937, 40] width 440 height 41
click at [864, 47] on div "Pricing" at bounding box center [841, 40] width 46 height 20
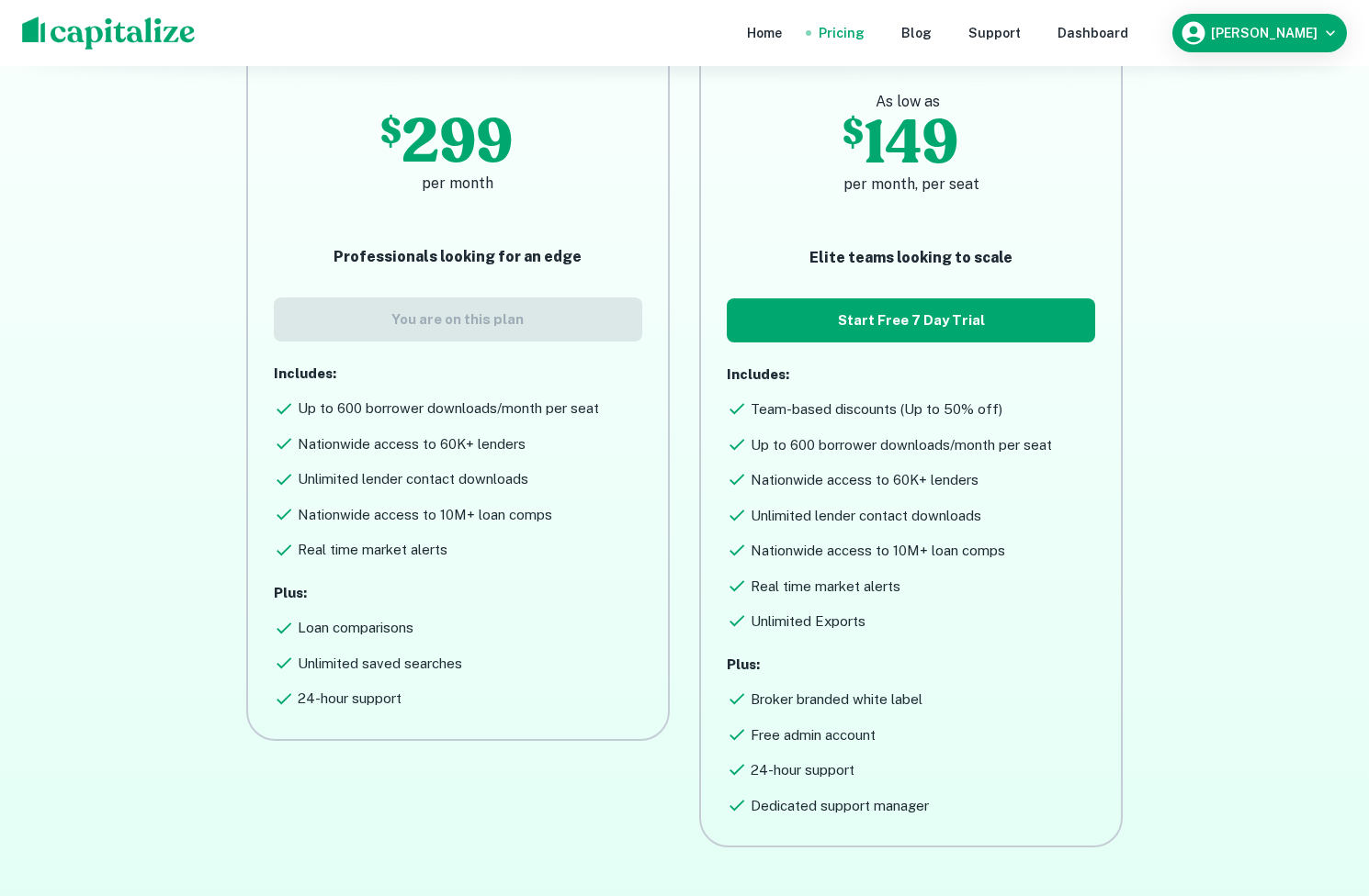
scroll to position [237, 0]
drag, startPoint x: 805, startPoint y: 701, endPoint x: 862, endPoint y: 701, distance: 57.0
click at [862, 701] on h6 "Broker branded white label" at bounding box center [836, 699] width 172 height 21
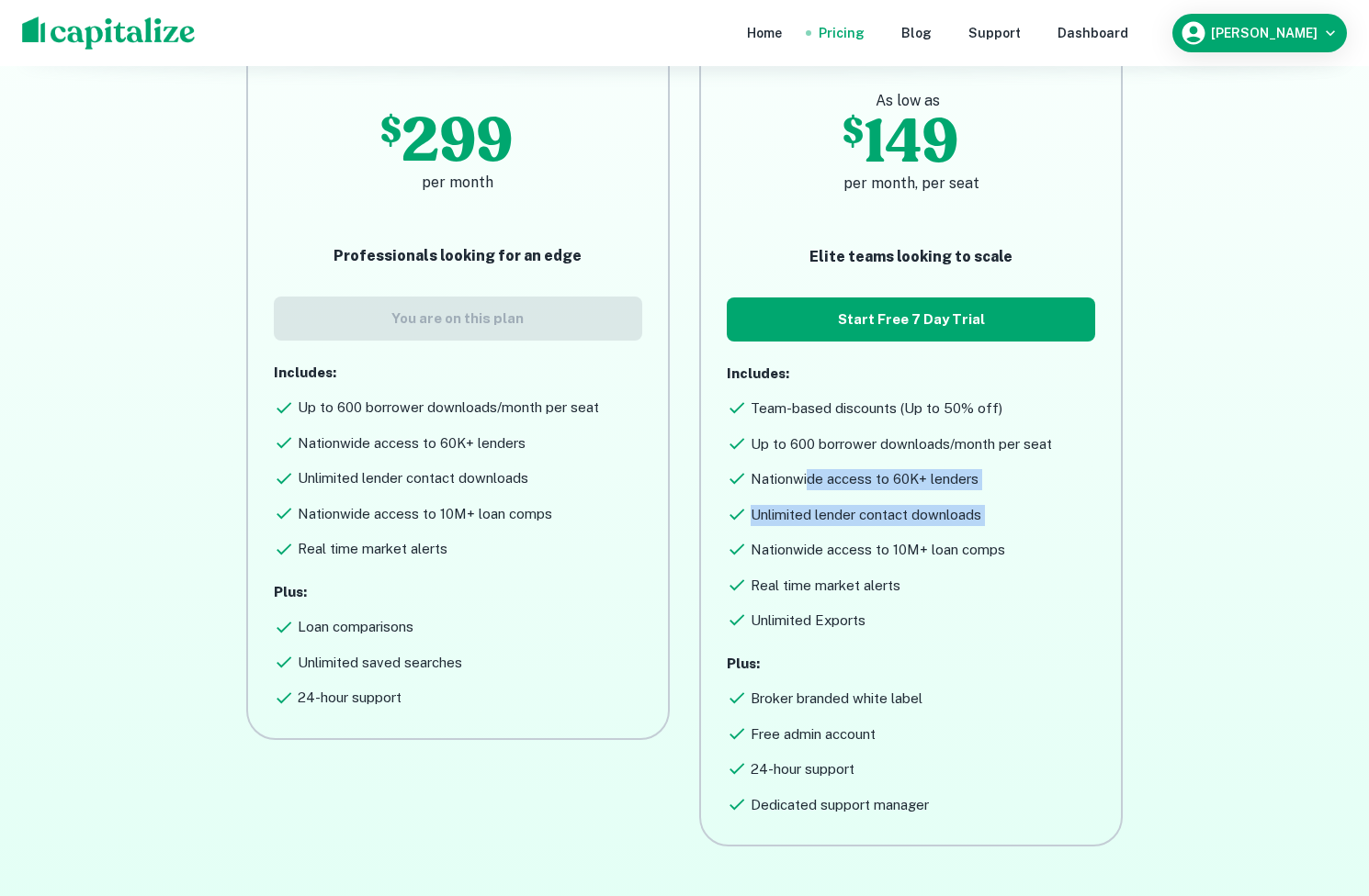
drag, startPoint x: 808, startPoint y: 479, endPoint x: 899, endPoint y: 542, distance: 110.7
click at [895, 539] on div "Includes: Team-based discounts (Up to 50% off) Up to 600 borrower downloads/mon…" at bounding box center [910, 498] width 368 height 268
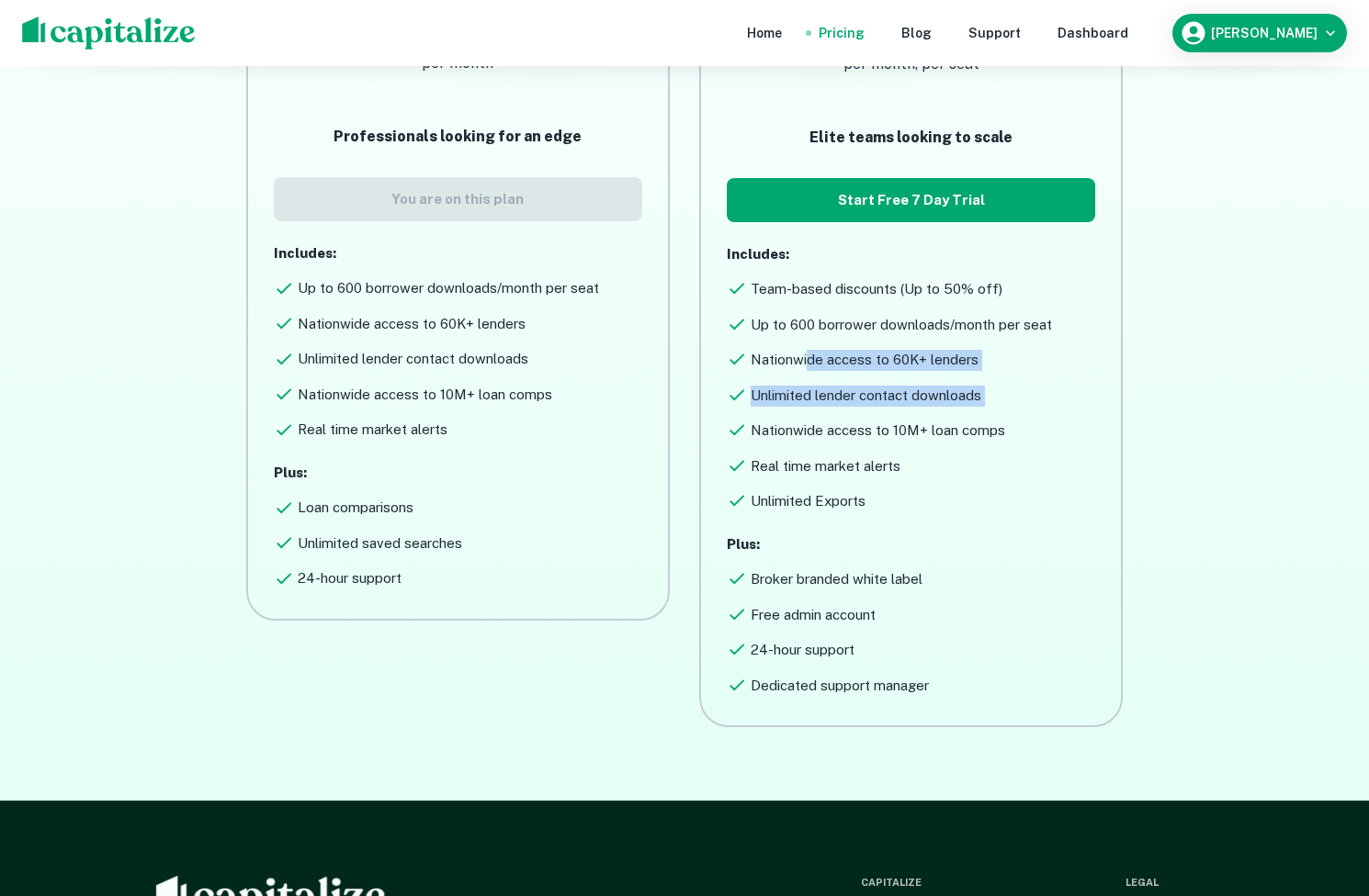
scroll to position [622, 0]
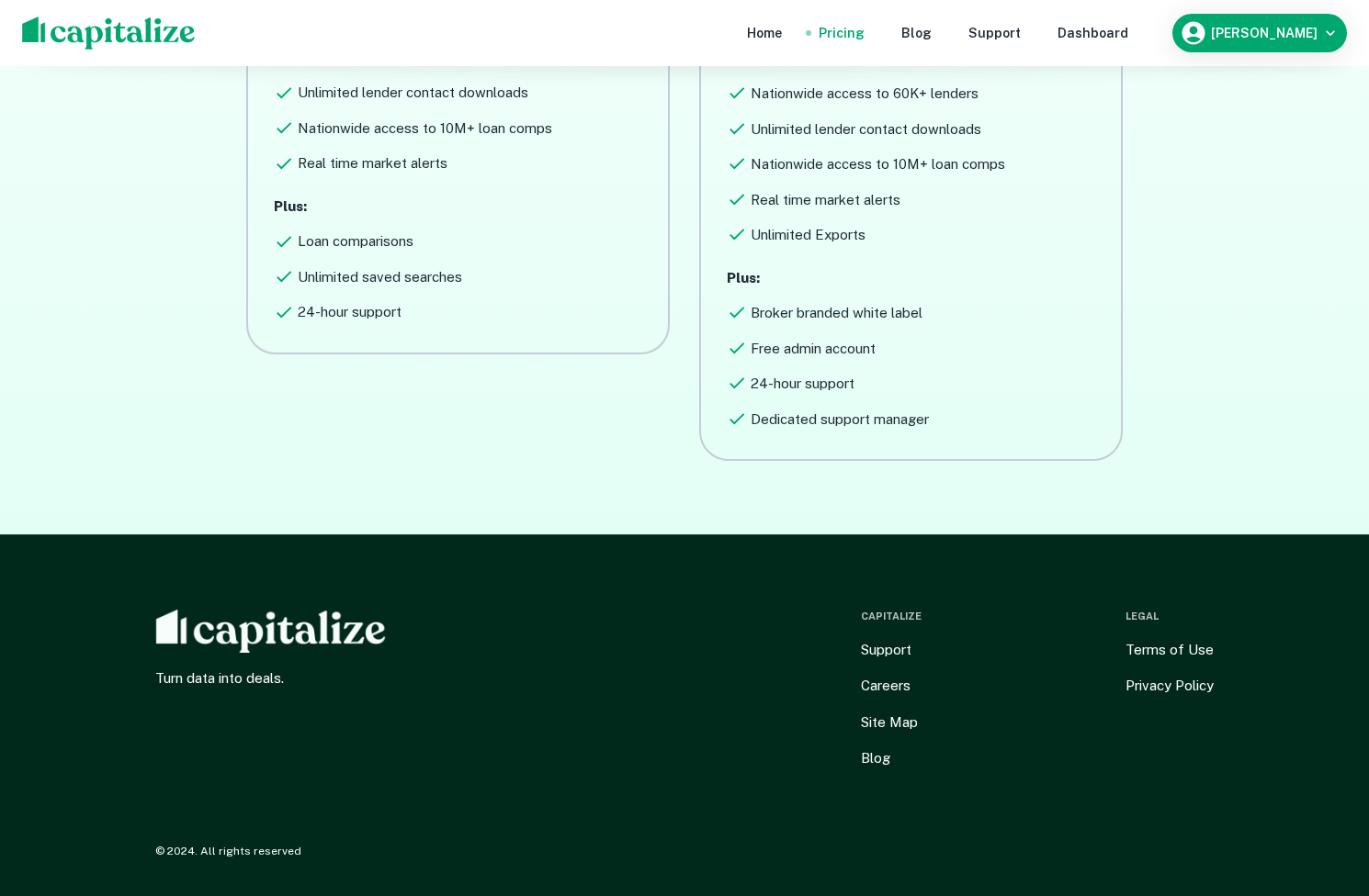
click at [899, 543] on div "Turn data into deals. Capitalize Support Careers Site Map Blog Legal Terms of U…" at bounding box center [684, 716] width 1102 height 361
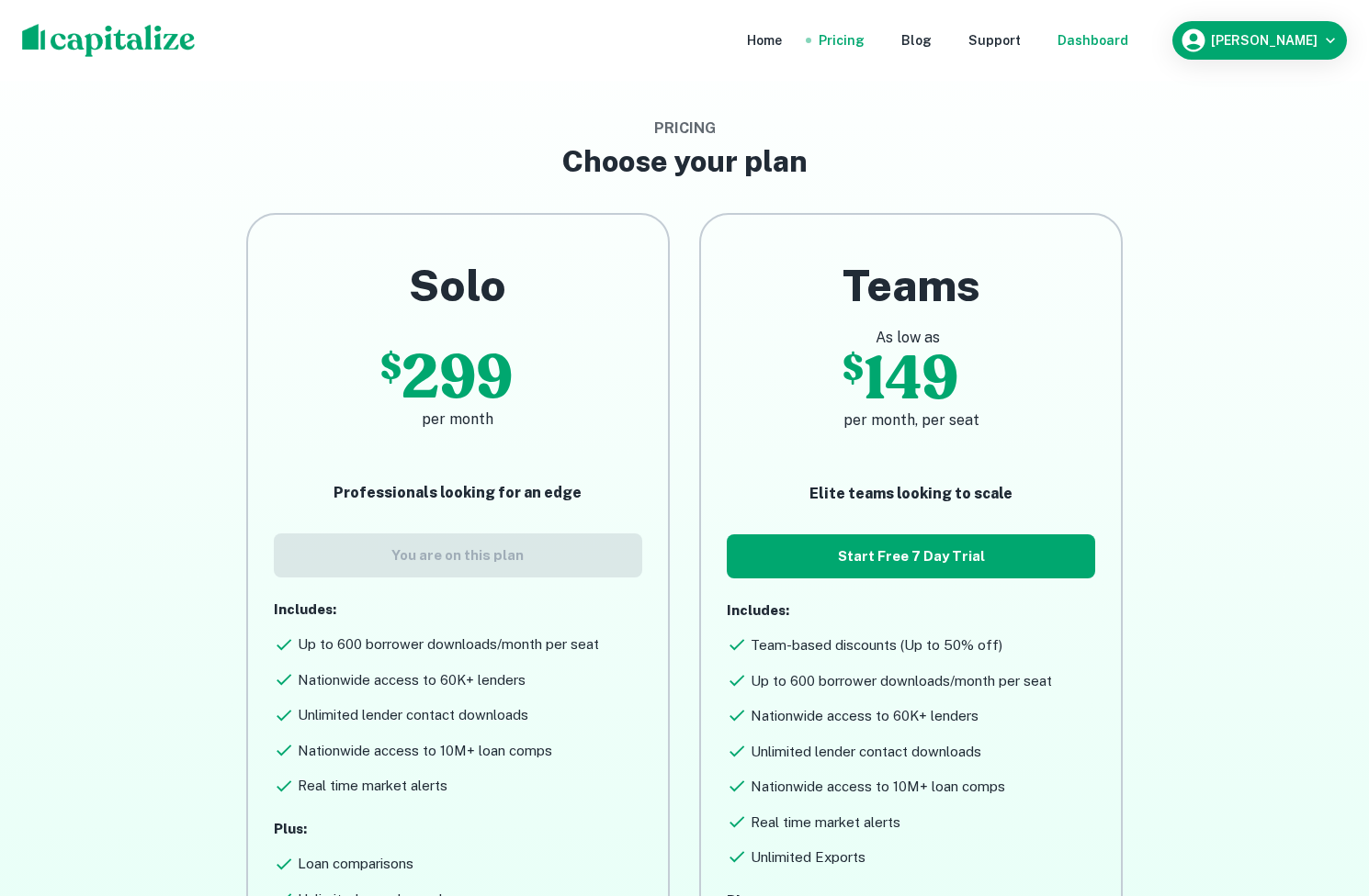
click at [1128, 32] on div "Dashboard" at bounding box center [1093, 40] width 71 height 20
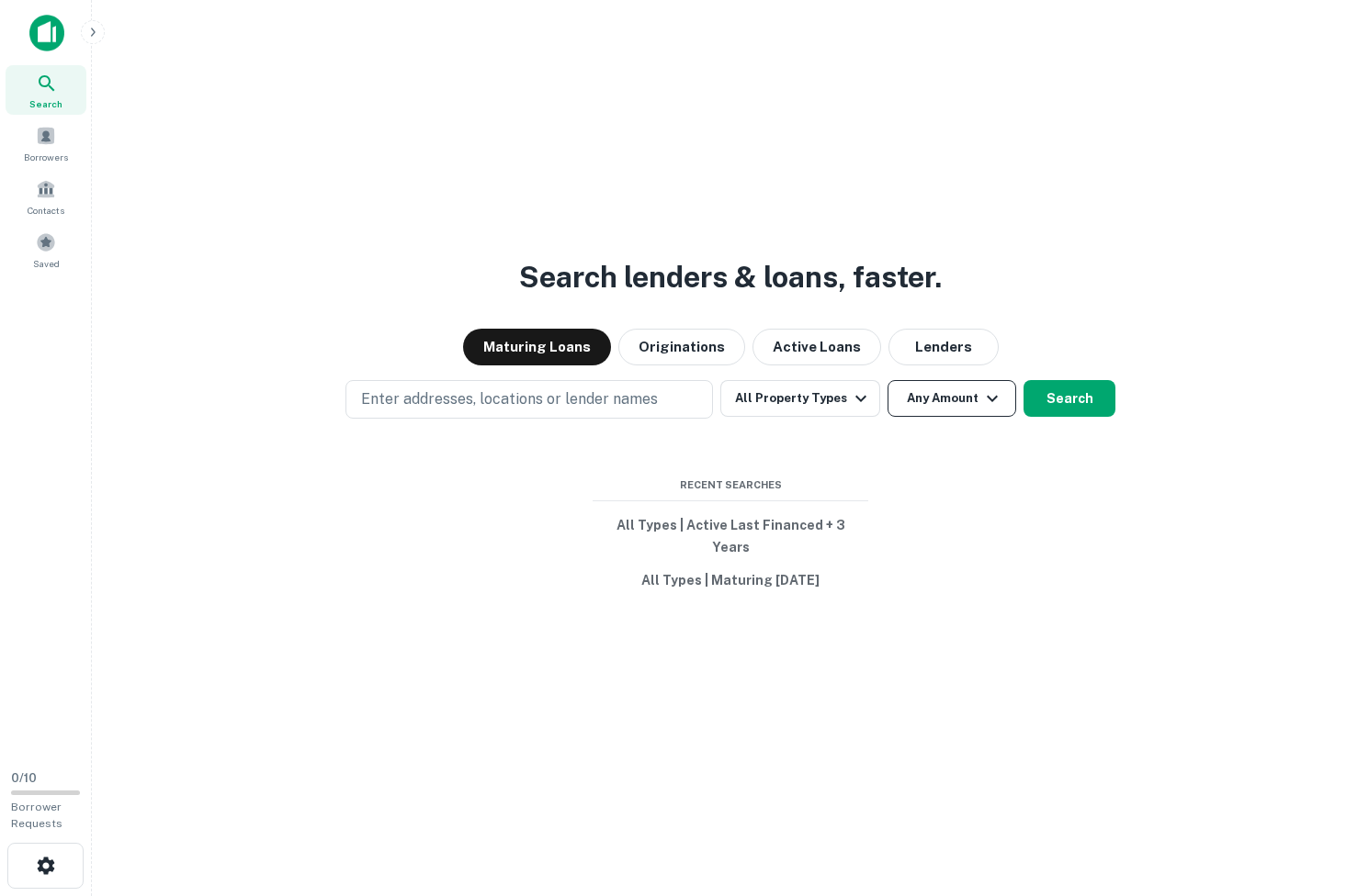
click at [929, 404] on button "Any Amount" at bounding box center [951, 398] width 128 height 37
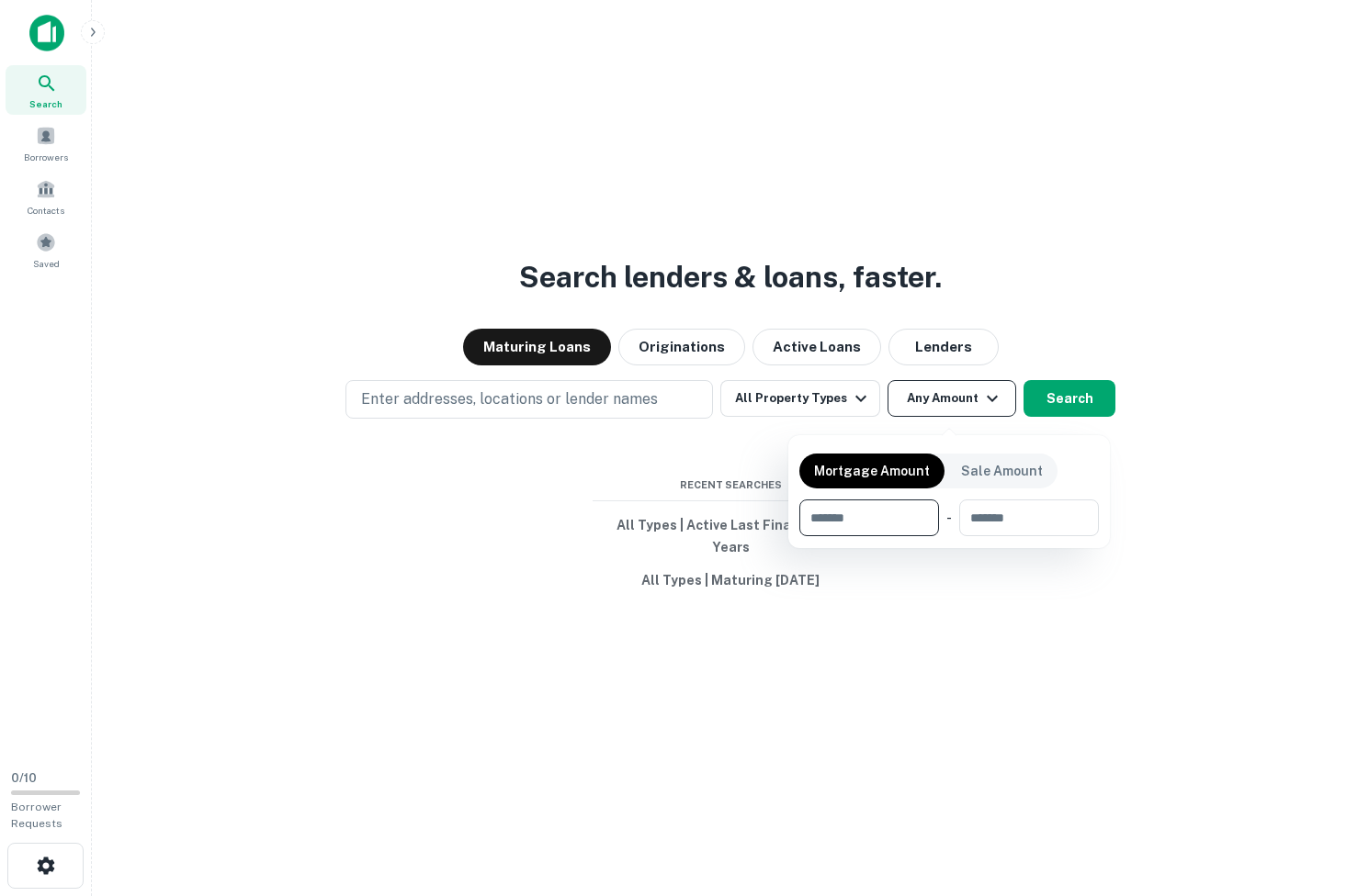
click at [929, 404] on div at bounding box center [684, 448] width 1369 height 896
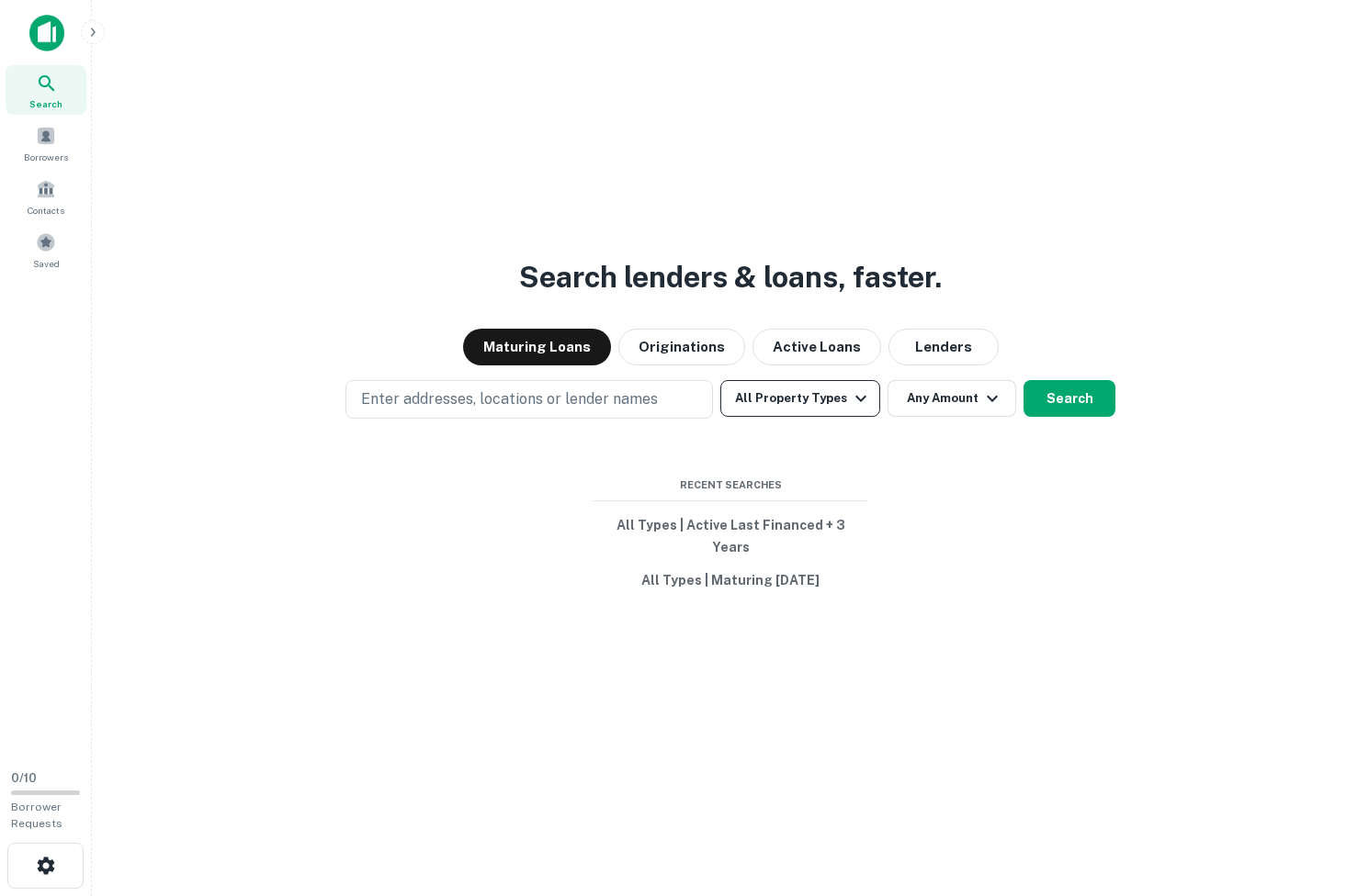
click at [826, 416] on button "All Property Types" at bounding box center [799, 398] width 159 height 37
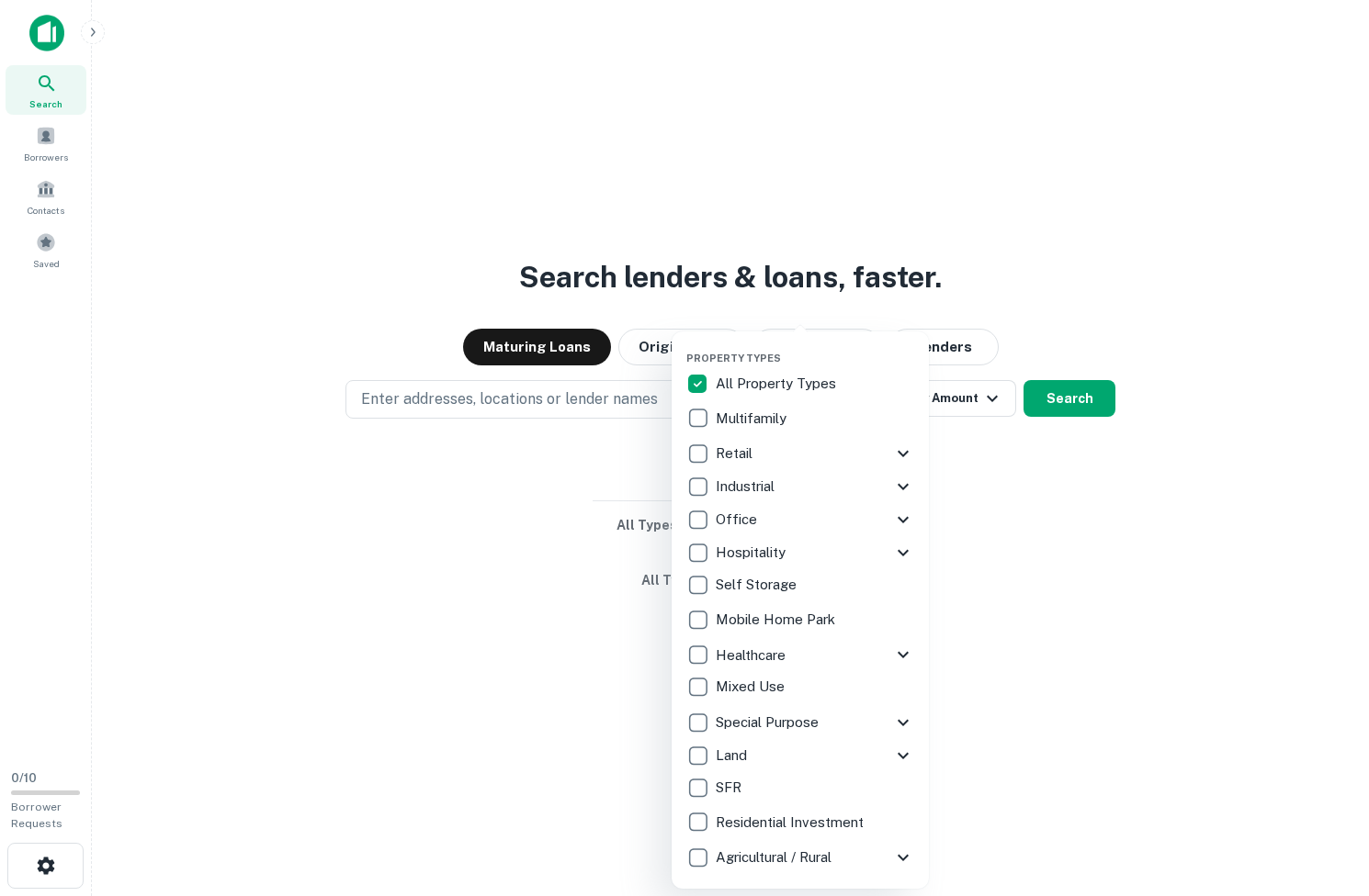
click at [553, 718] on div at bounding box center [684, 448] width 1369 height 896
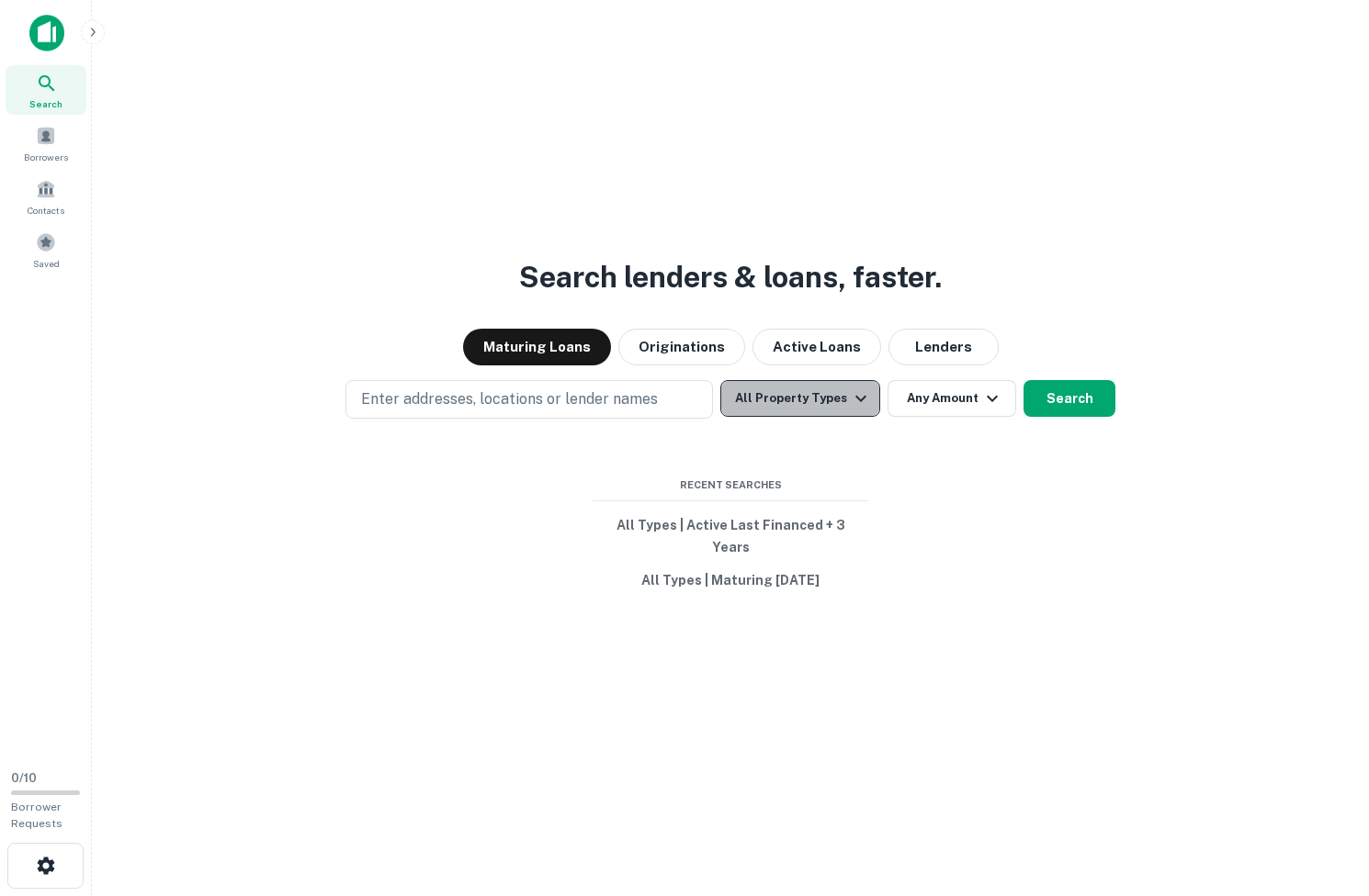
click at [857, 401] on icon "button" at bounding box center [860, 398] width 22 height 22
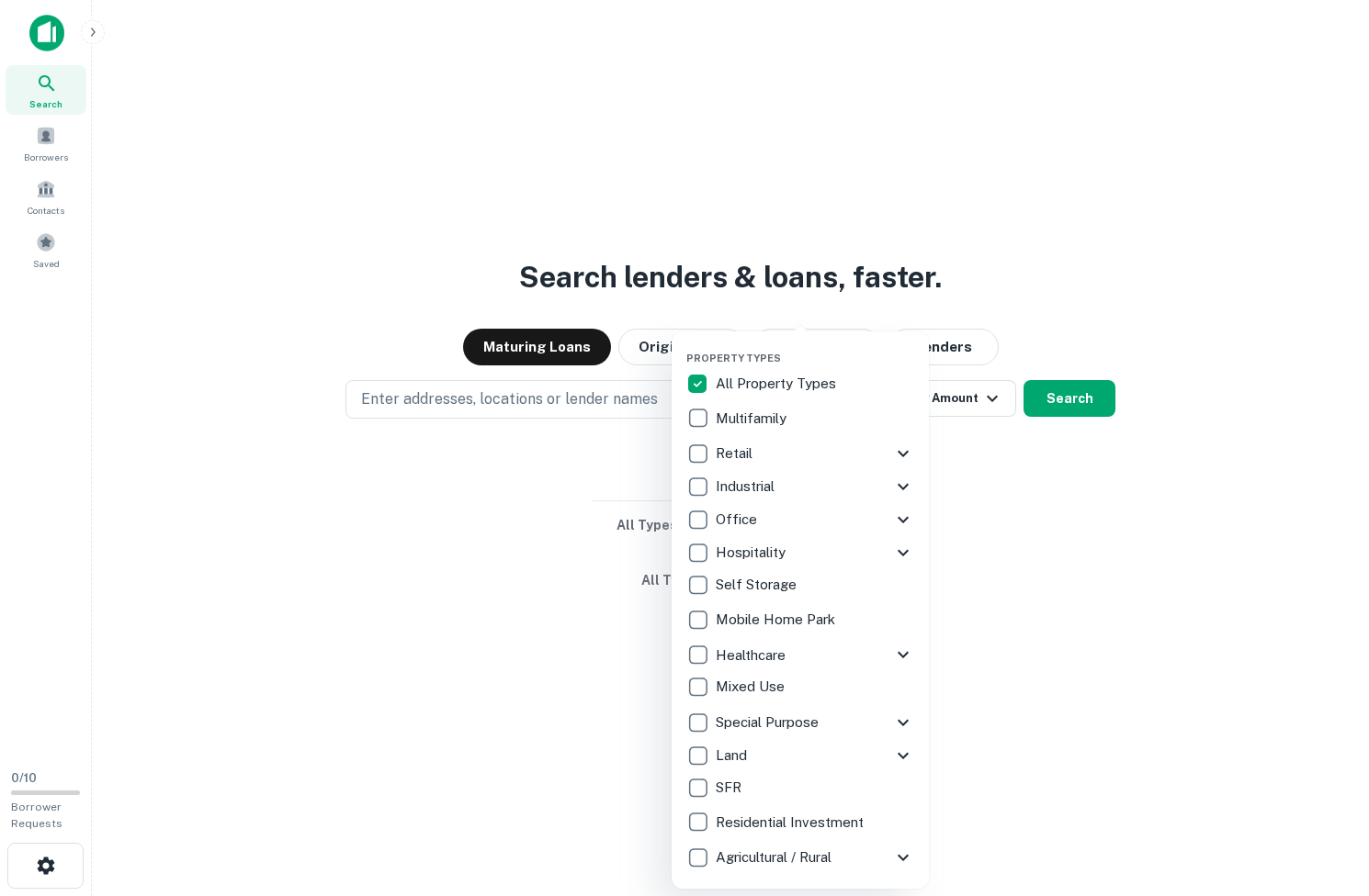
click at [617, 495] on div at bounding box center [684, 448] width 1369 height 896
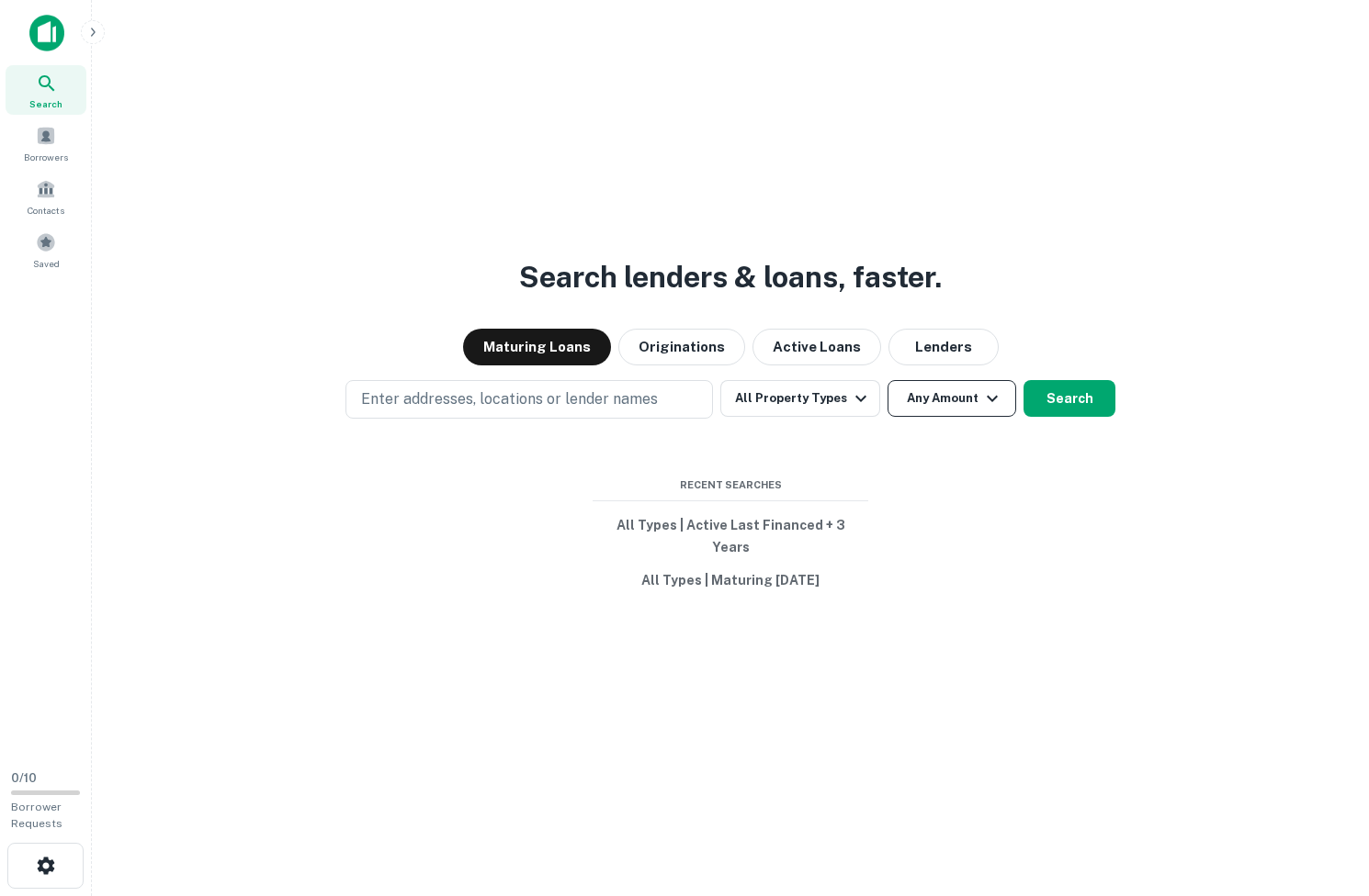
click at [972, 413] on button "Any Amount" at bounding box center [951, 398] width 128 height 37
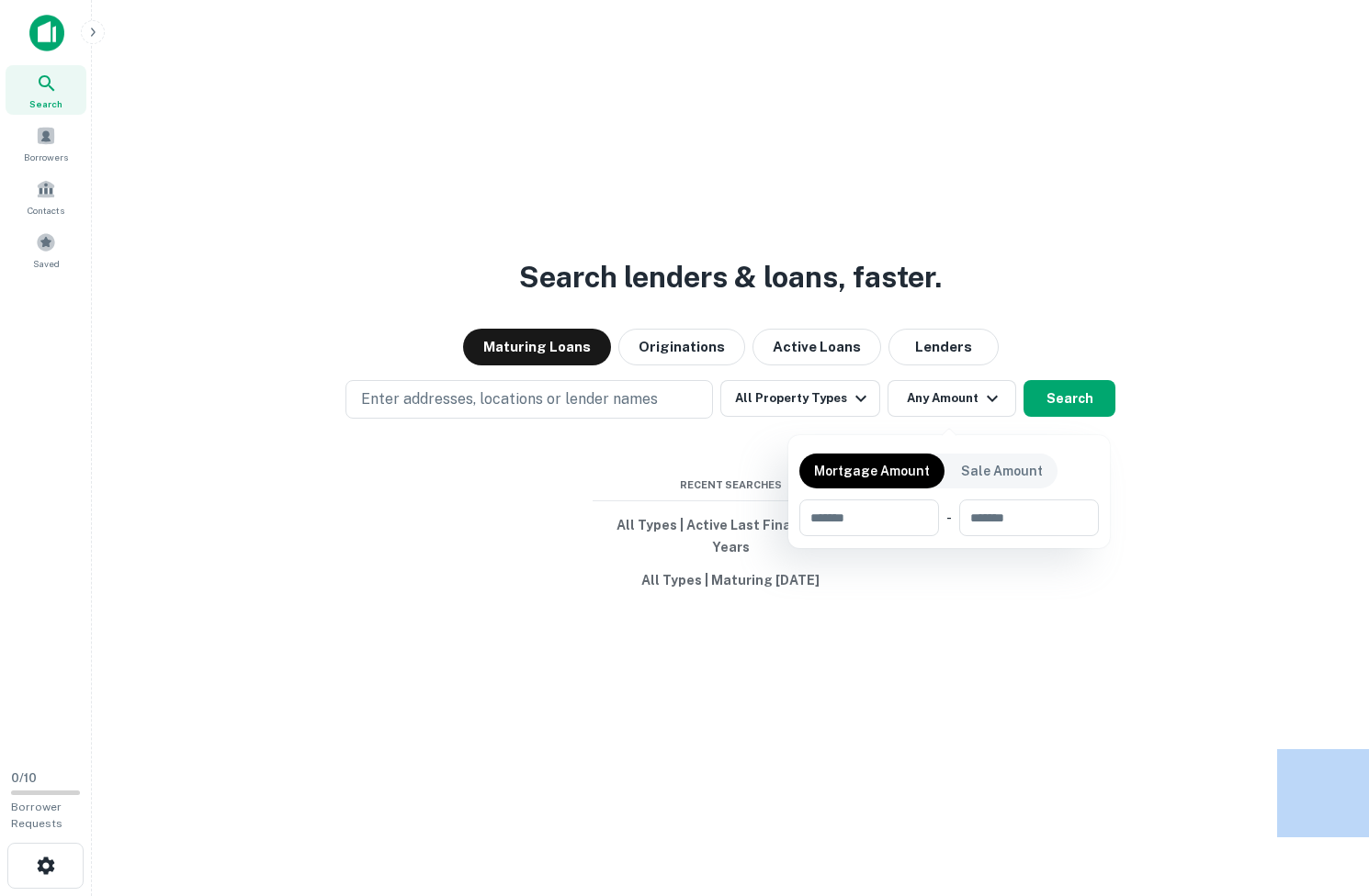
click at [972, 413] on div at bounding box center [684, 448] width 1369 height 896
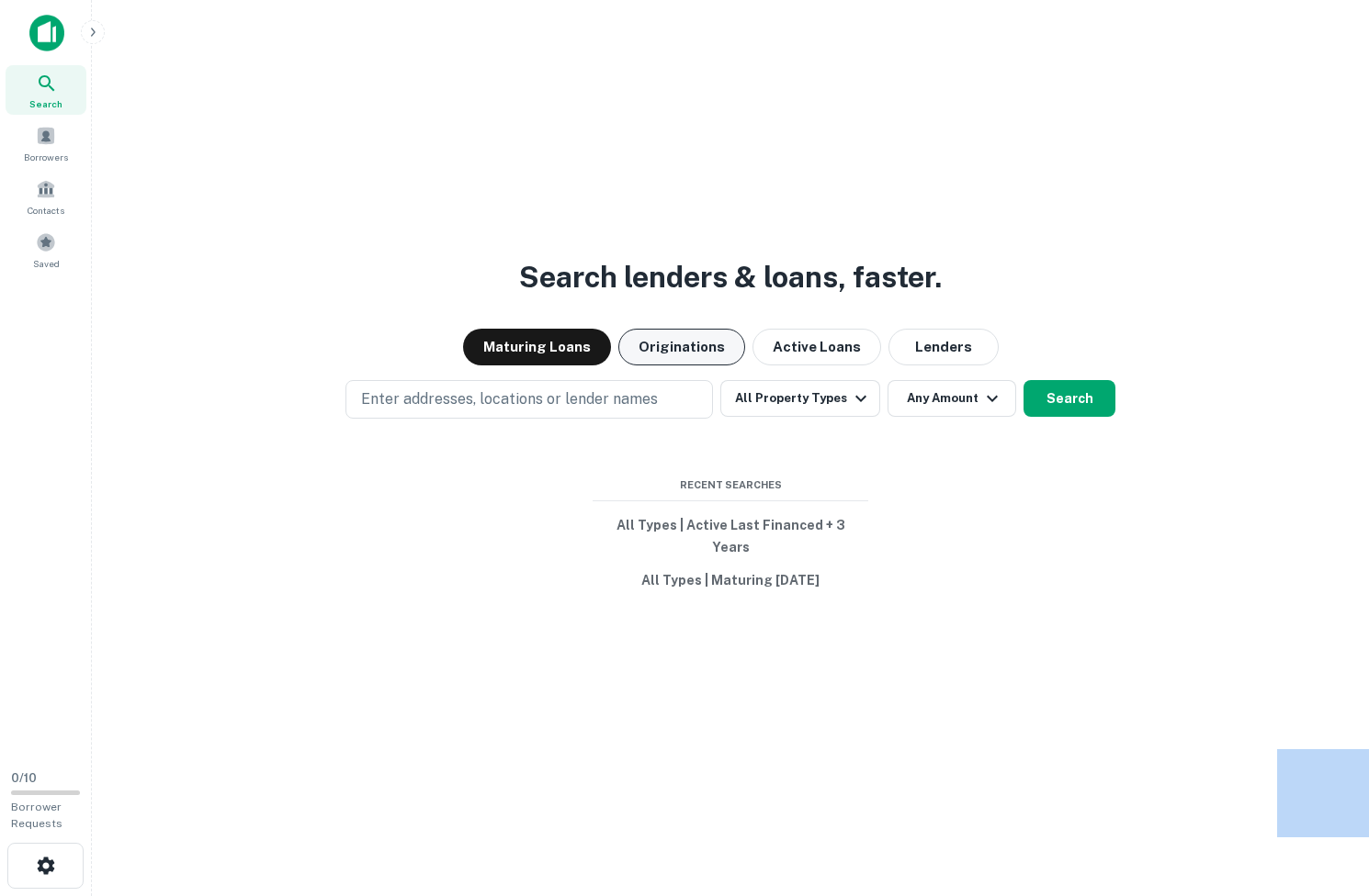
click at [714, 357] on button "Originations" at bounding box center [681, 347] width 126 height 37
click at [572, 357] on button "Maturing Loans" at bounding box center [537, 347] width 148 height 37
click at [822, 357] on button "Active Loans" at bounding box center [816, 347] width 128 height 37
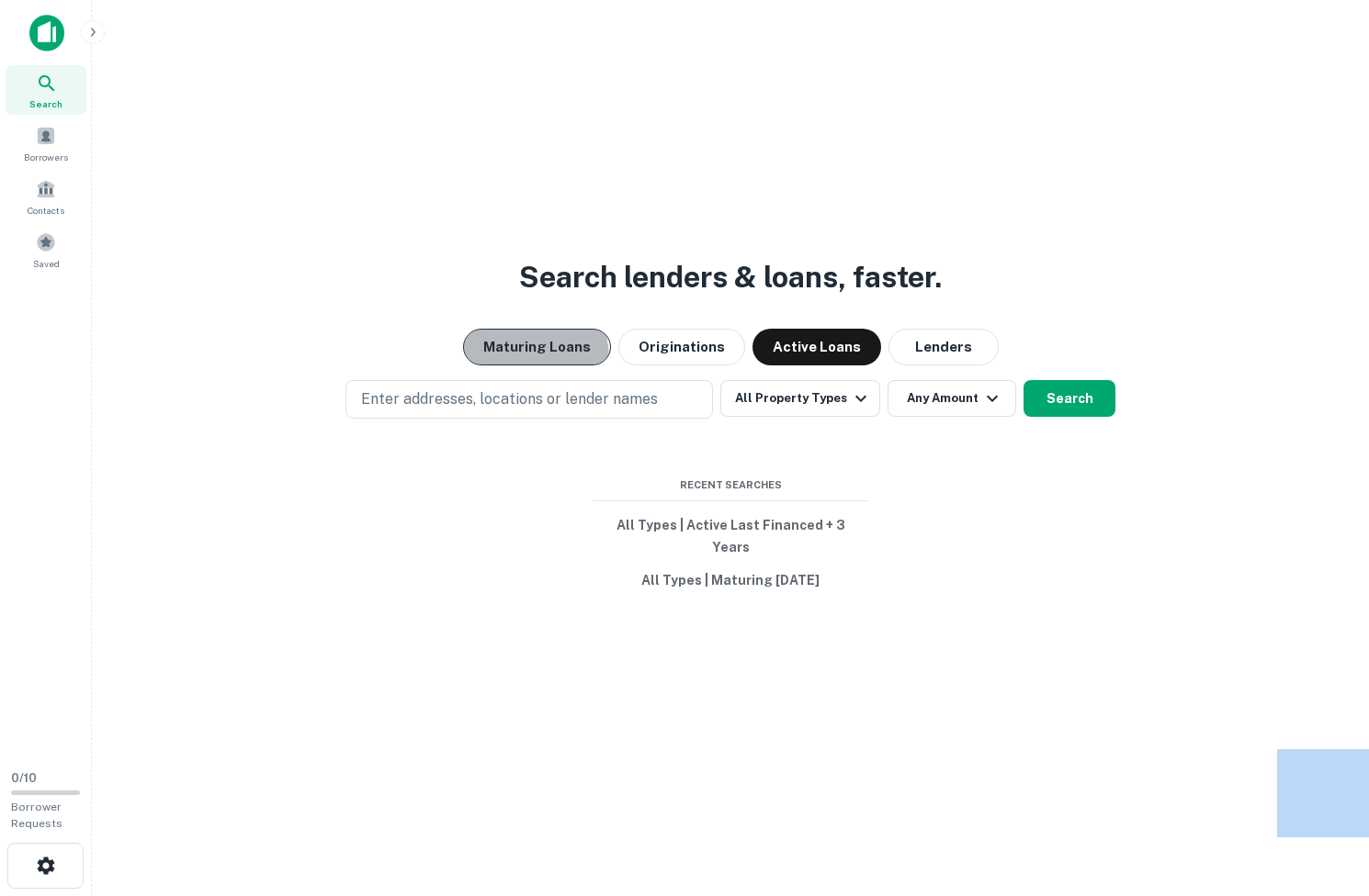
click at [499, 365] on button "Maturing Loans" at bounding box center [537, 347] width 148 height 37
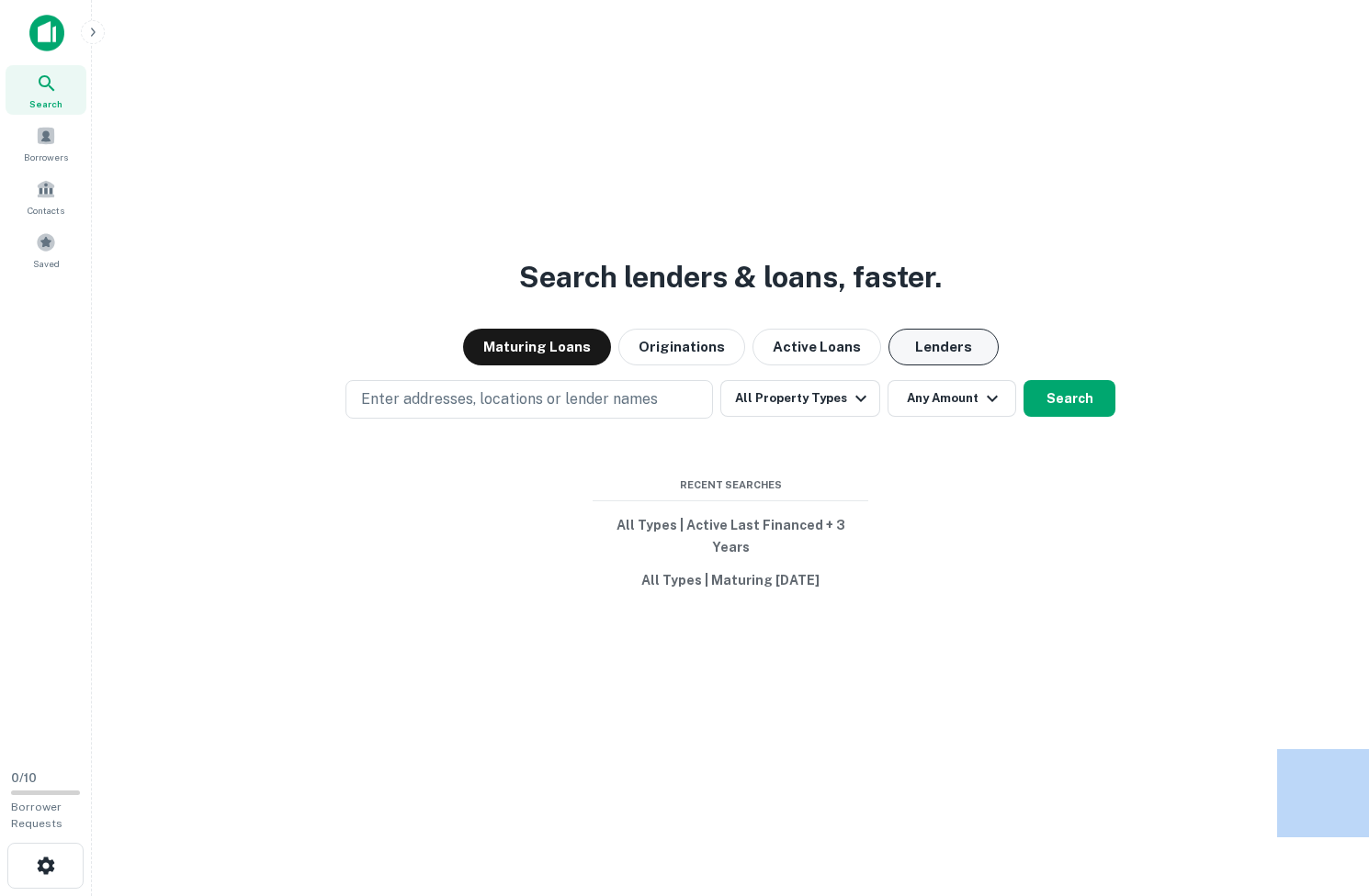
click at [928, 351] on button "Lenders" at bounding box center [943, 347] width 110 height 37
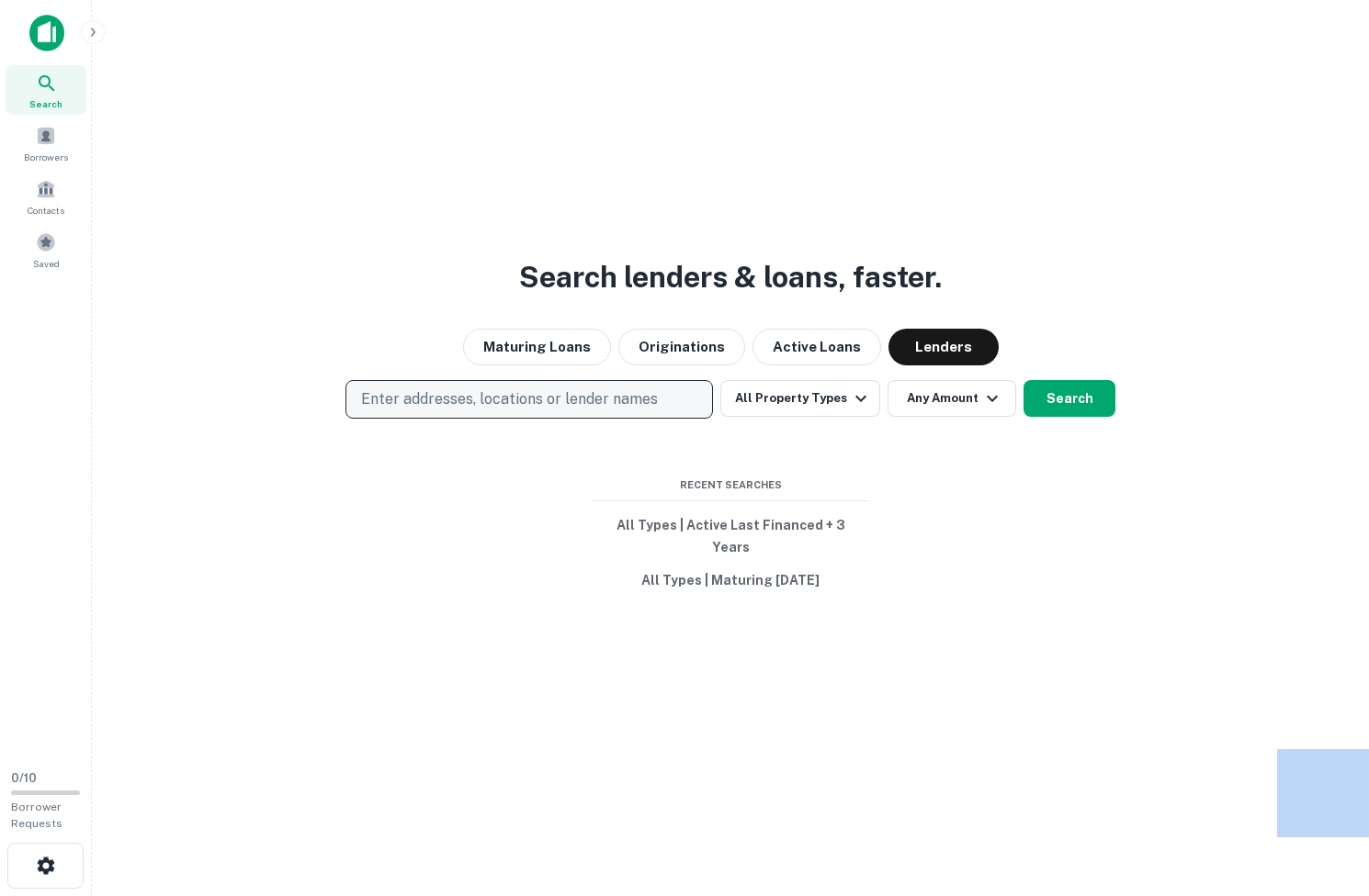
click at [459, 410] on p "Enter addresses, locations or lender names" at bounding box center [509, 399] width 296 height 22
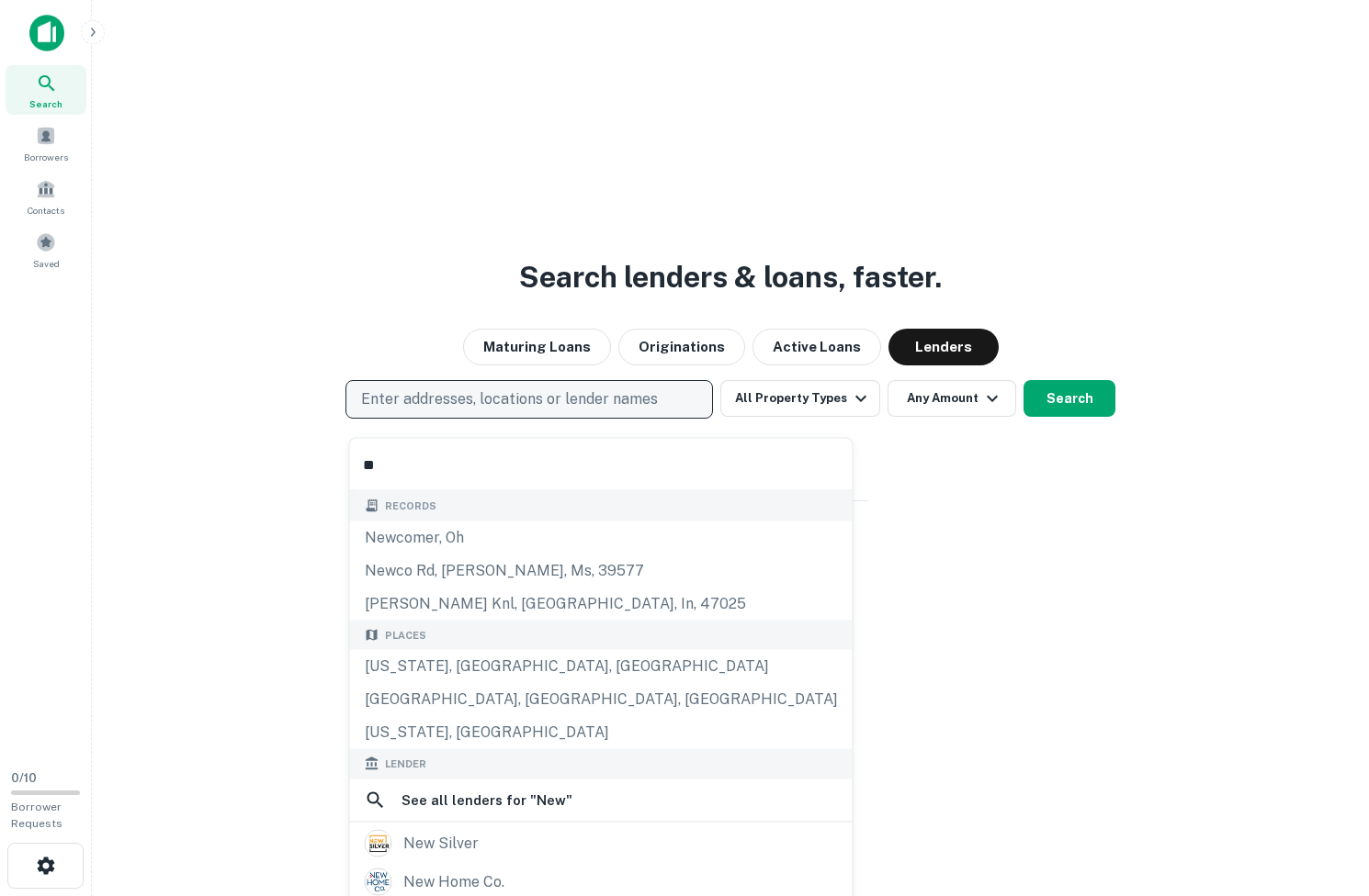
type input "*"
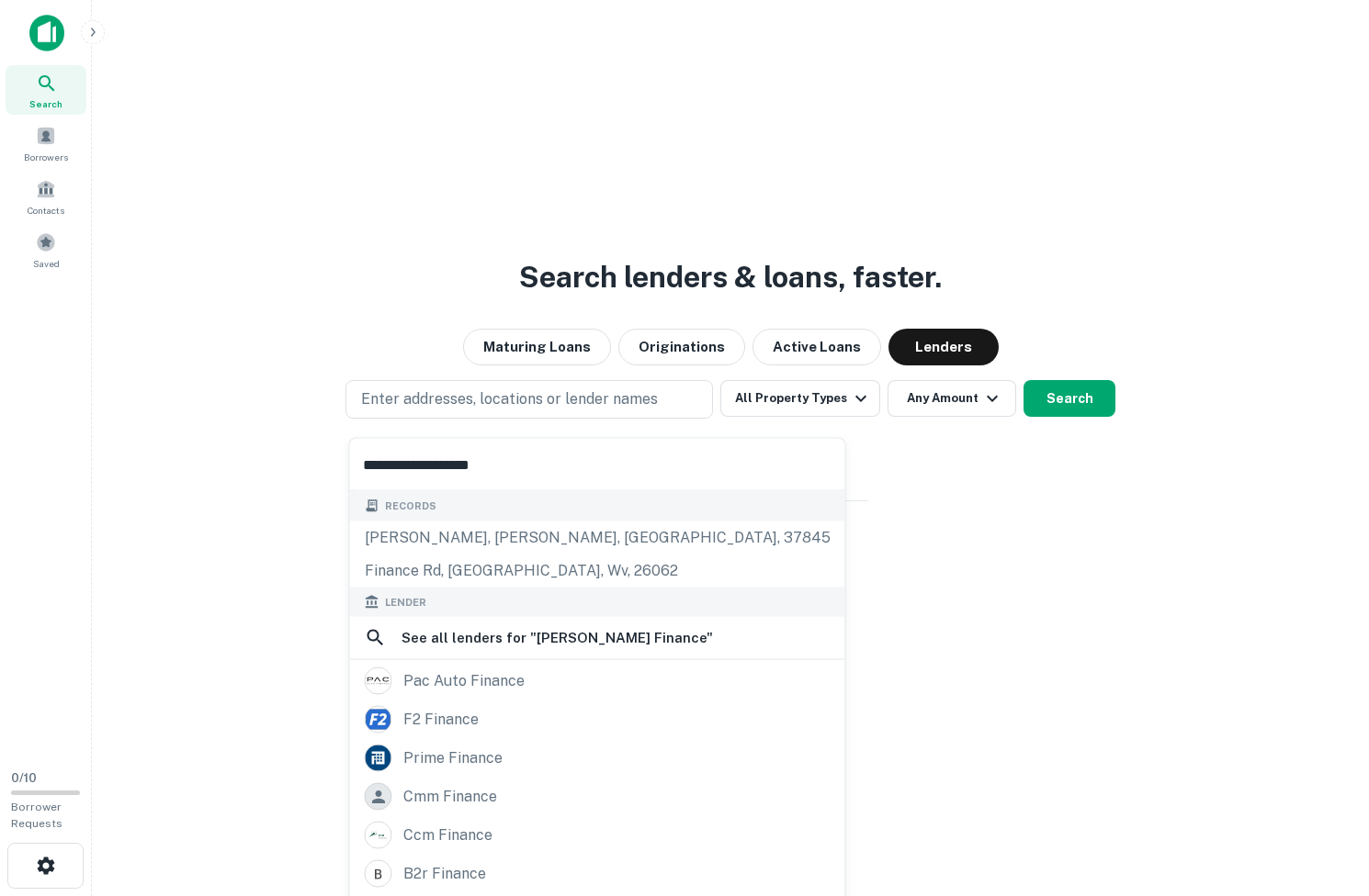
drag, startPoint x: 548, startPoint y: 447, endPoint x: 420, endPoint y: 448, distance: 128.0
click at [412, 448] on input "**********" at bounding box center [597, 464] width 495 height 52
click at [504, 448] on input "**********" at bounding box center [597, 464] width 495 height 52
drag, startPoint x: 528, startPoint y: 464, endPoint x: 401, endPoint y: 464, distance: 127.0
click at [401, 464] on input "**********" at bounding box center [597, 464] width 495 height 52
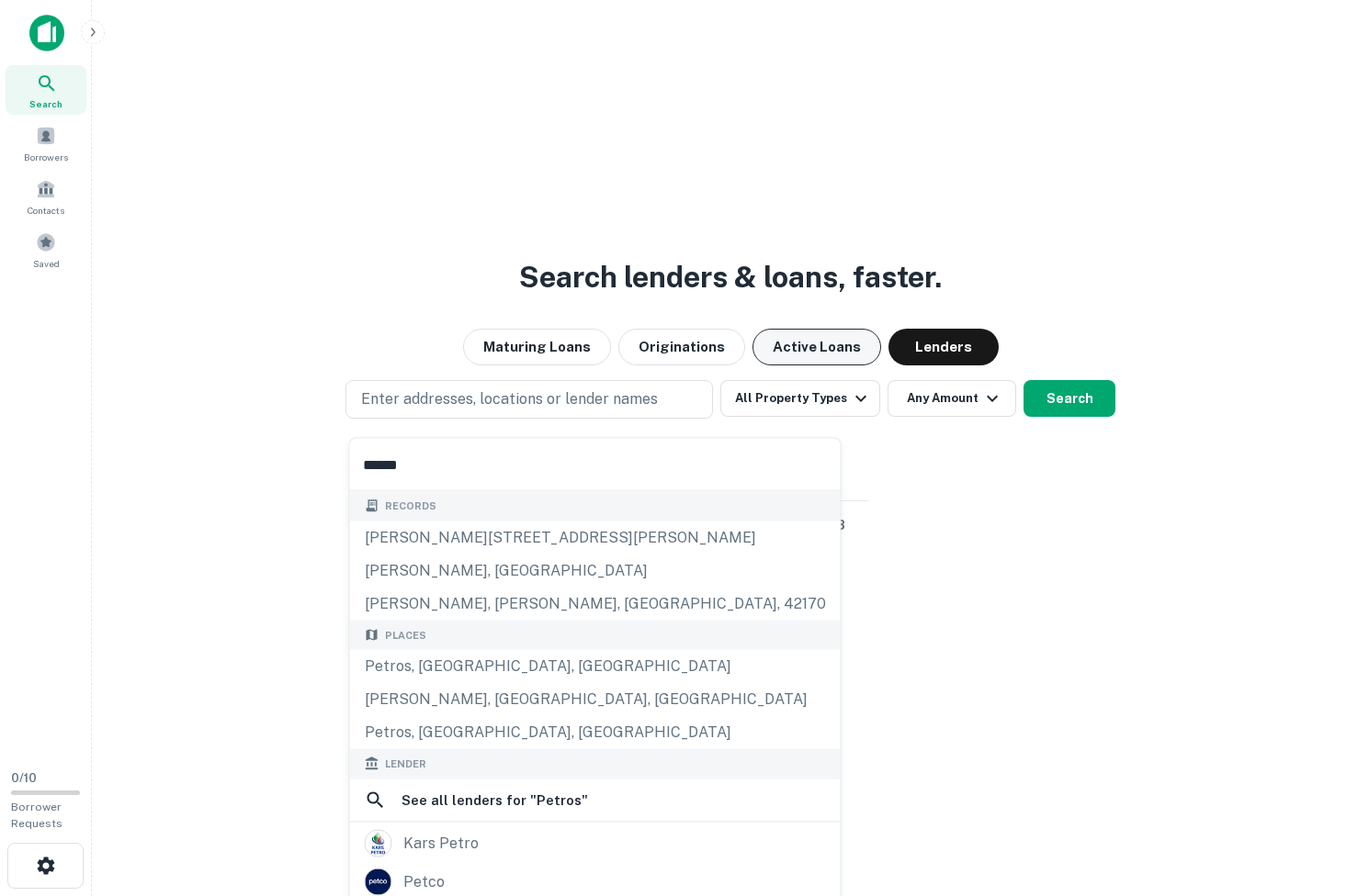
type input "******"
click at [767, 365] on button "Active Loans" at bounding box center [816, 347] width 128 height 37
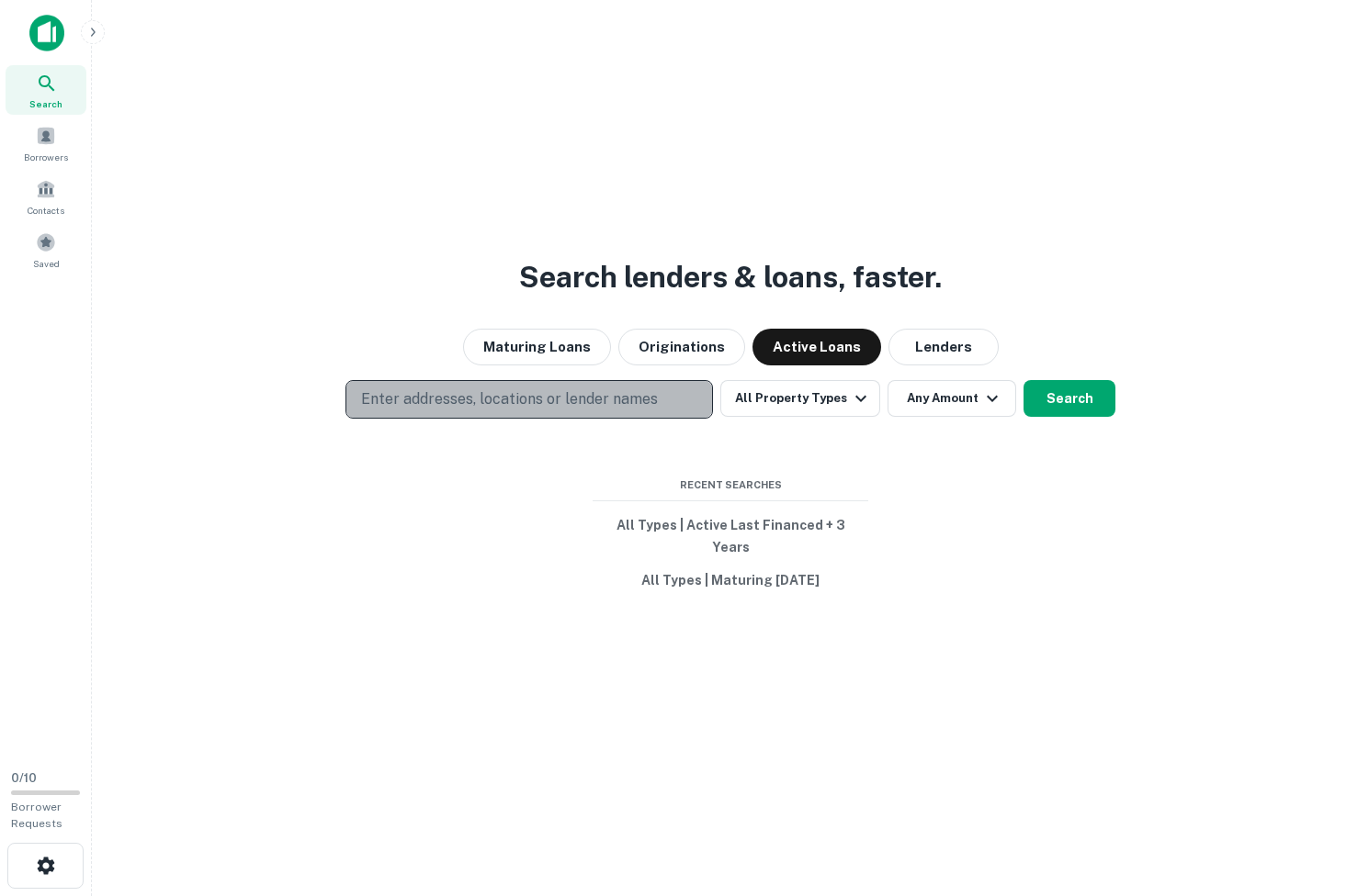
click at [578, 407] on p "Enter addresses, locations or lender names" at bounding box center [509, 399] width 296 height 22
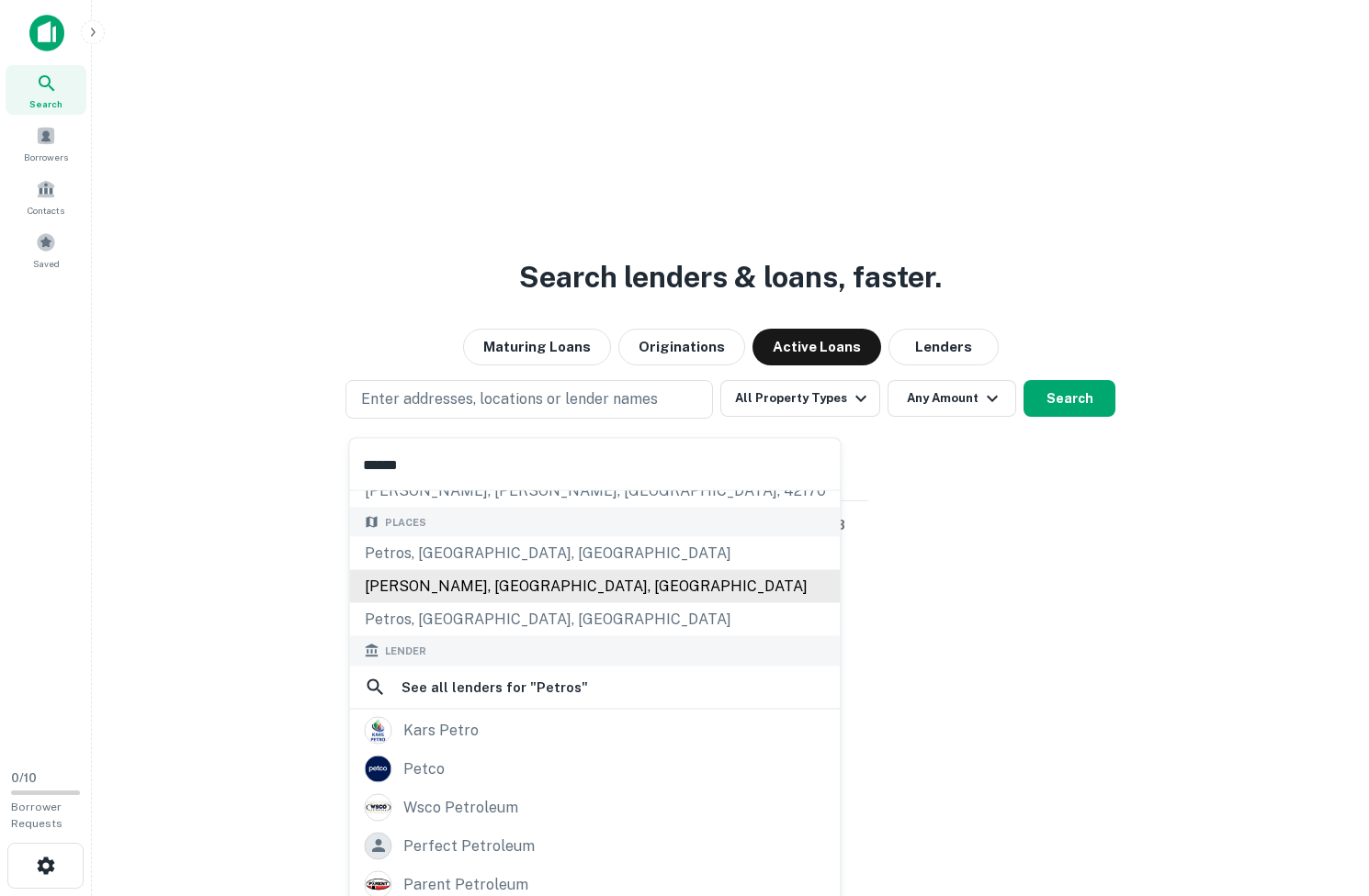
scroll to position [122, 0]
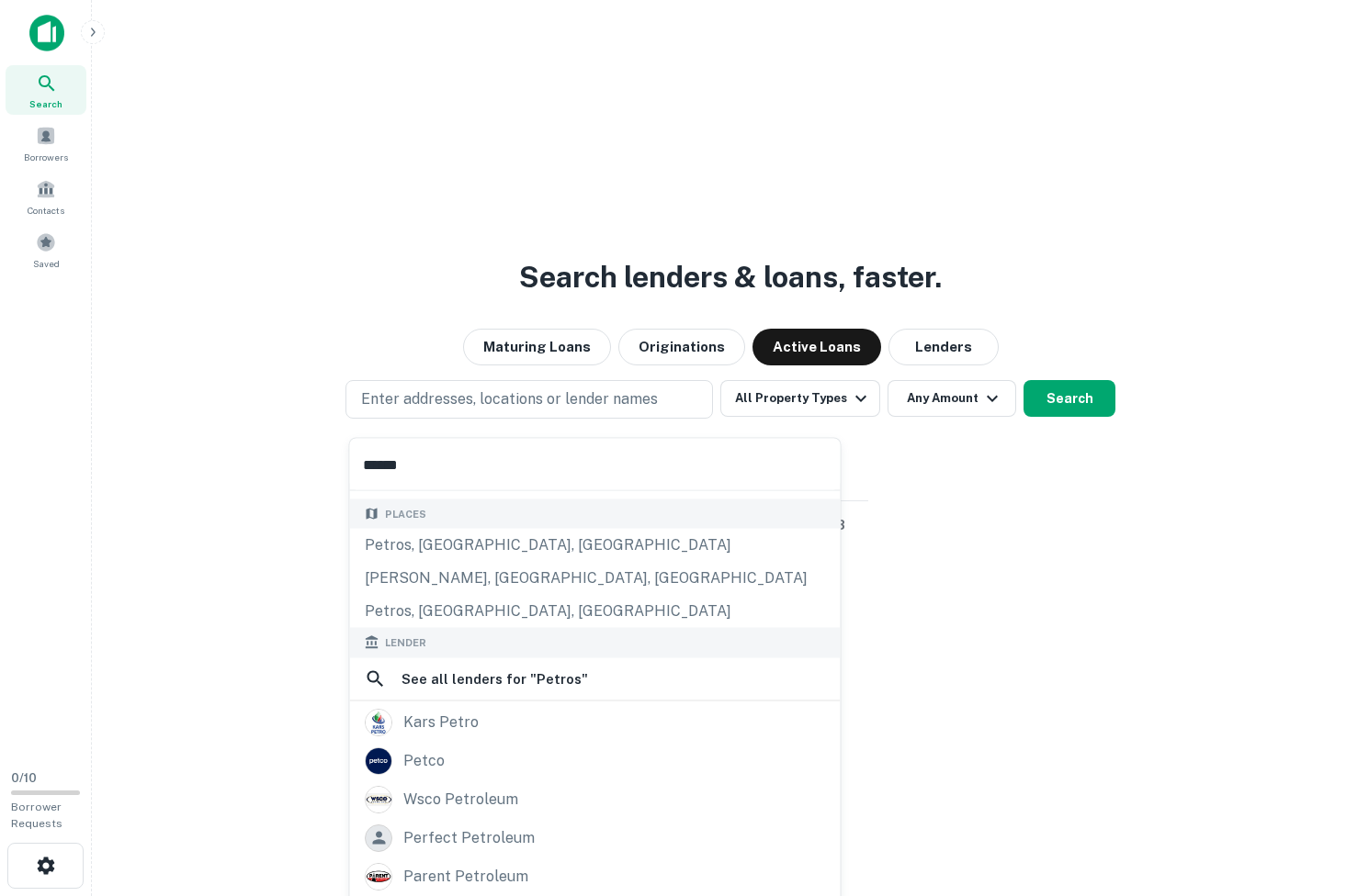
click at [932, 332] on div "Search lenders & loans, faster. Maturing Loans Originations Active Loans Lender…" at bounding box center [730, 492] width 1247 height 896
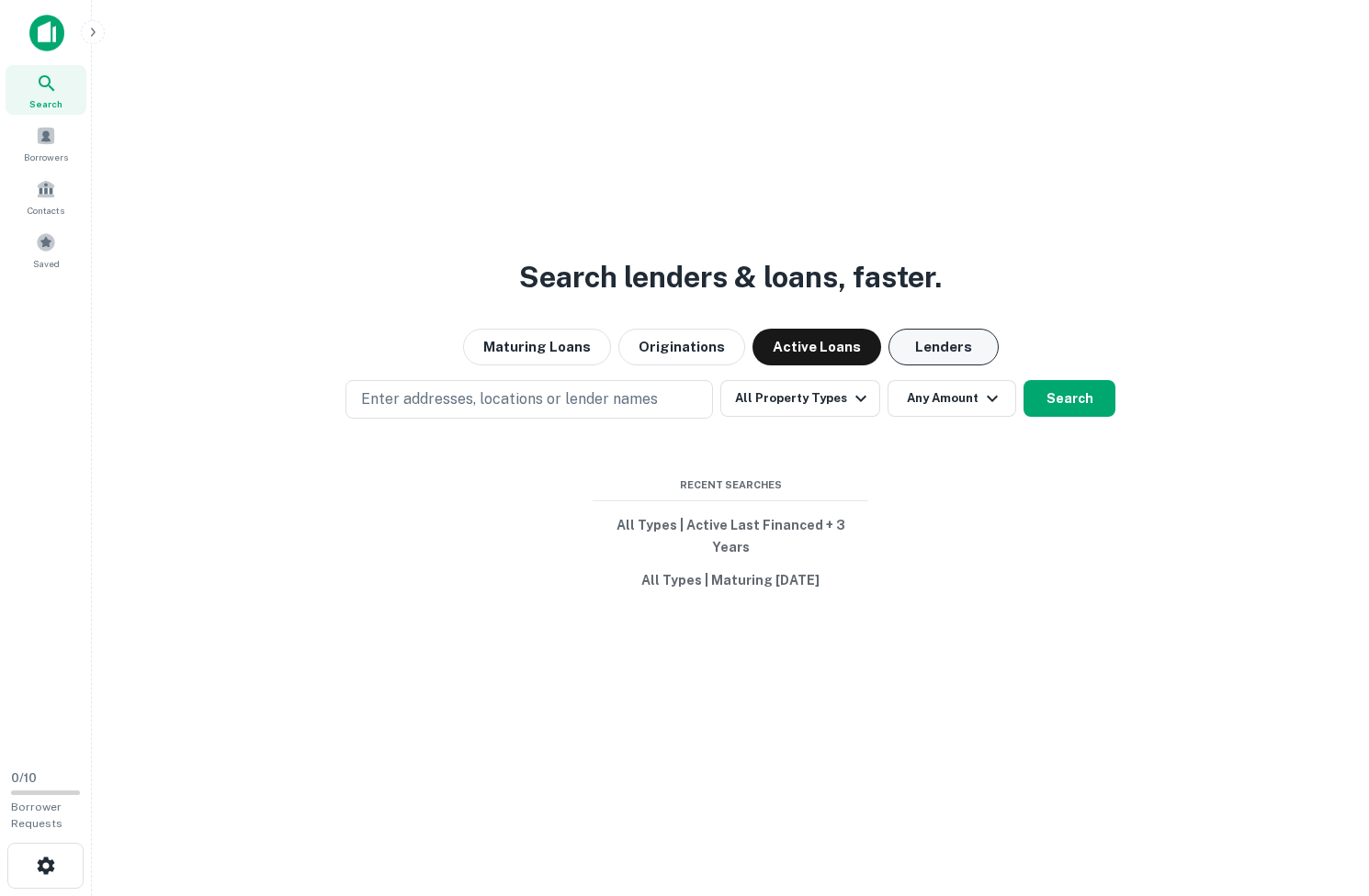
click at [943, 365] on button "Lenders" at bounding box center [943, 347] width 110 height 37
click at [769, 417] on button "All Property Types" at bounding box center [799, 398] width 159 height 37
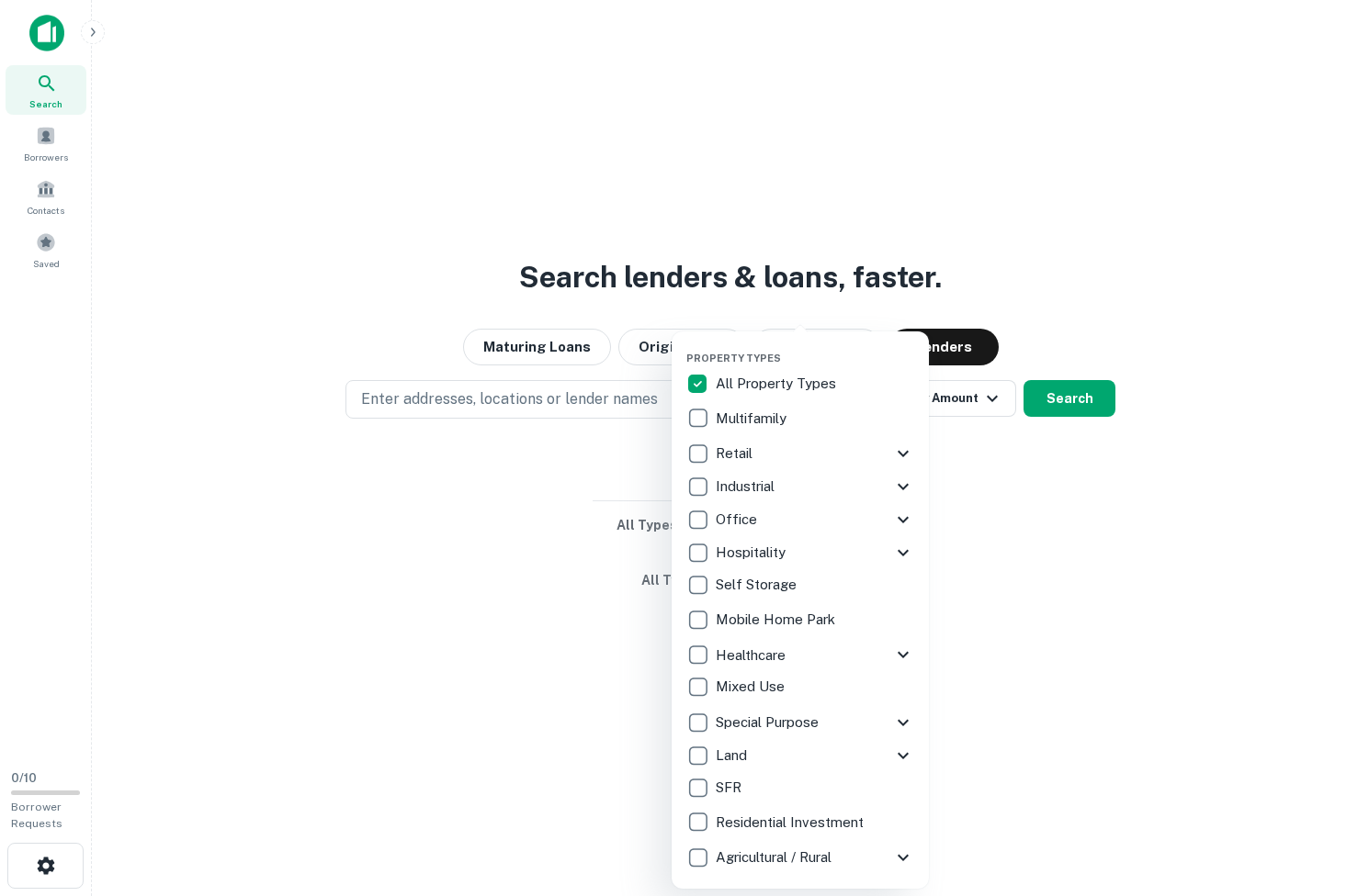
click at [524, 475] on div at bounding box center [684, 448] width 1369 height 896
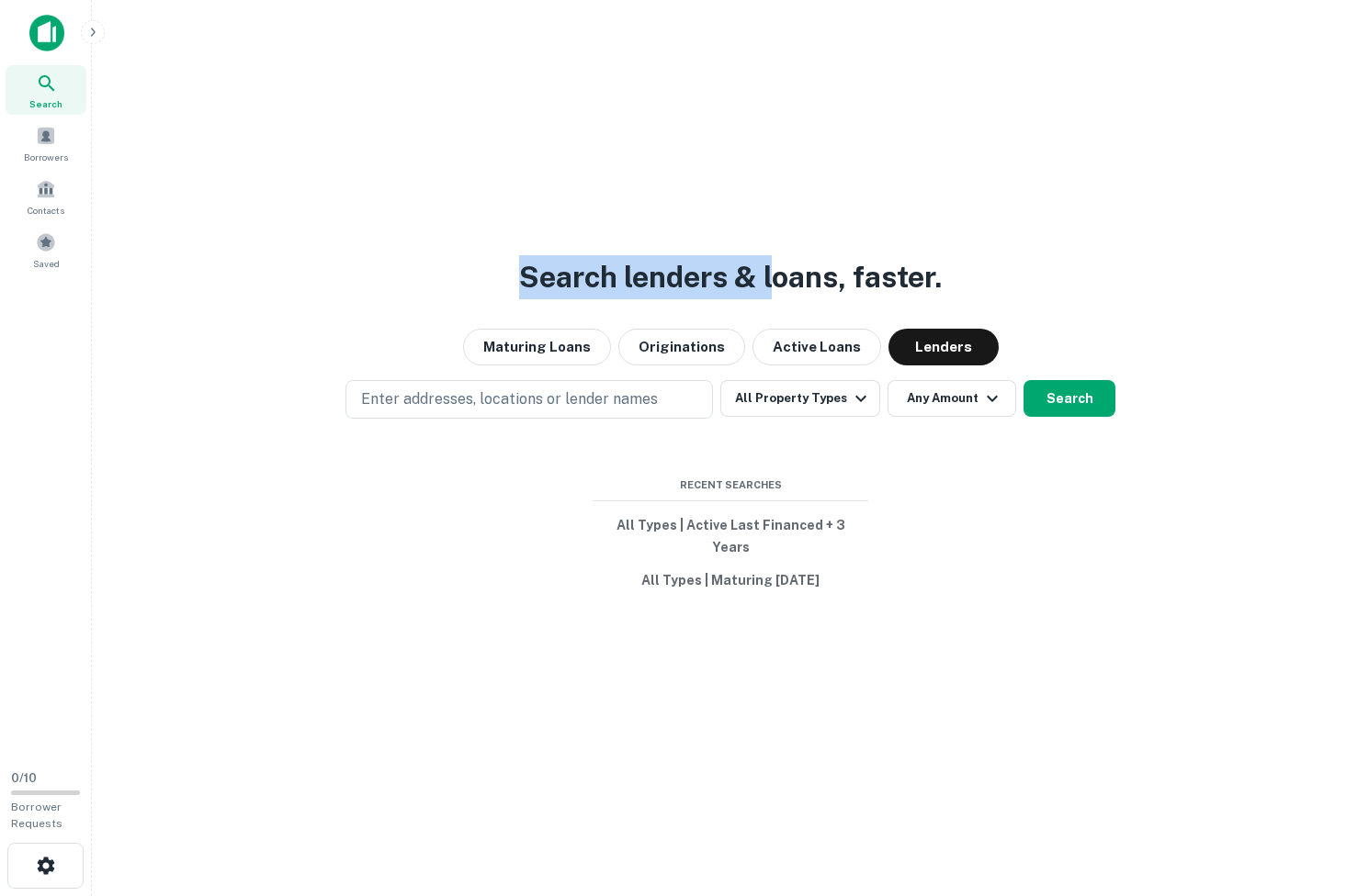
drag, startPoint x: 521, startPoint y: 292, endPoint x: 805, endPoint y: 295, distance: 284.0
click at [783, 295] on h3 "Search lenders & loans, faster." at bounding box center [730, 277] width 423 height 44
click at [805, 295] on h3 "Search lenders & loans, faster." at bounding box center [730, 277] width 423 height 44
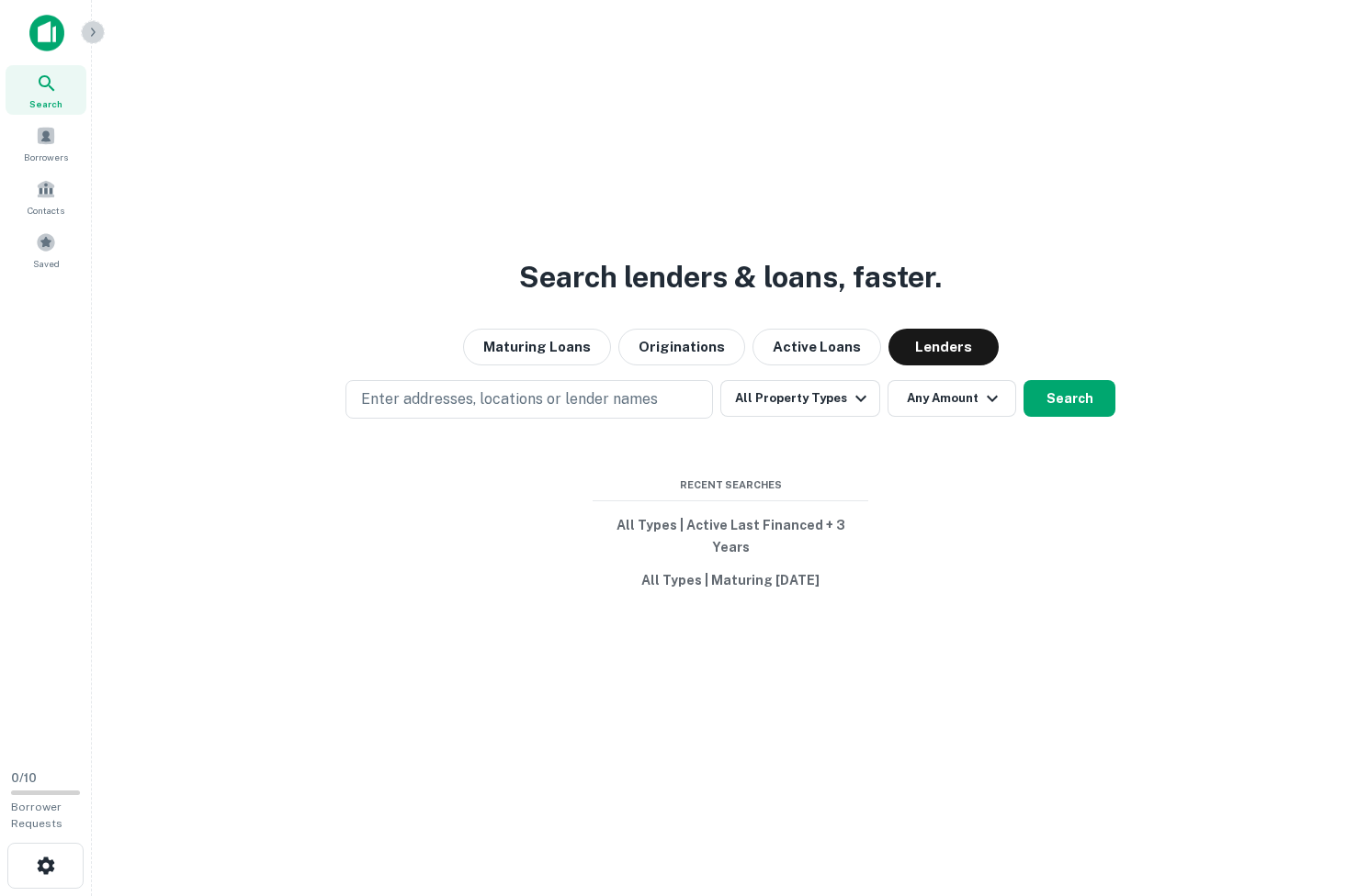
click at [87, 31] on icon "button" at bounding box center [93, 32] width 15 height 15
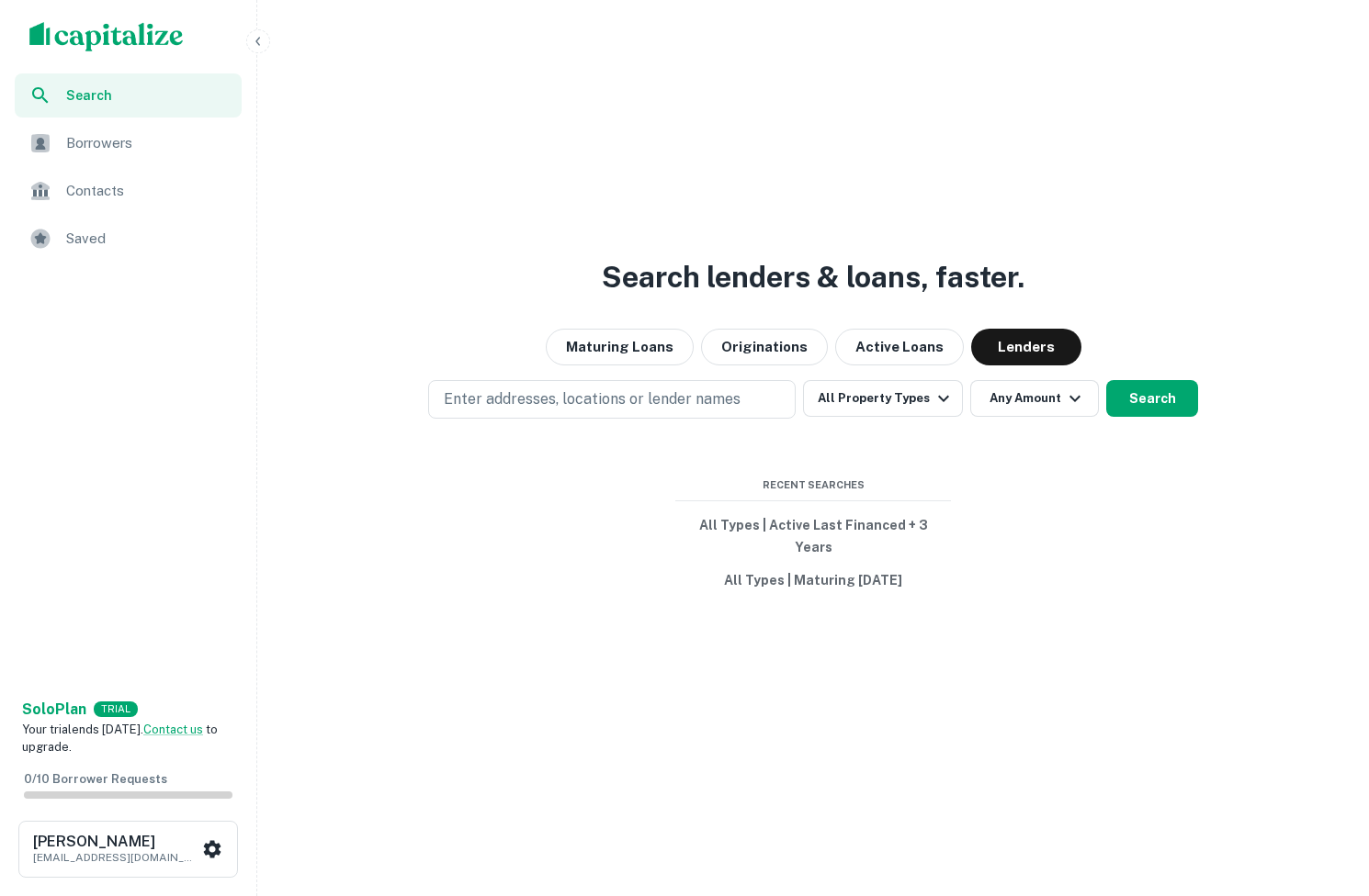
click at [76, 32] on img "scrollable content" at bounding box center [107, 36] width 155 height 29
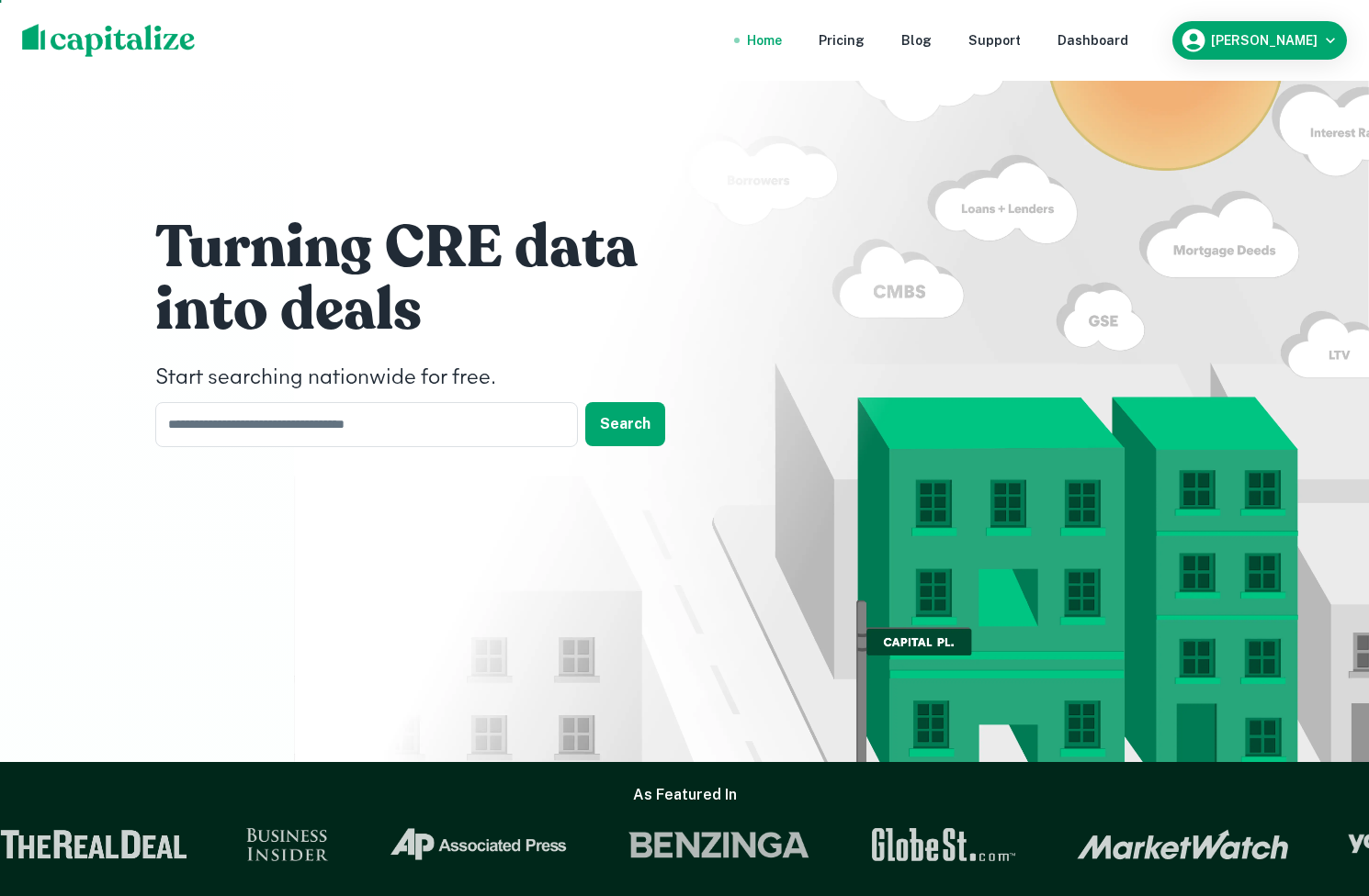
scroll to position [24, 0]
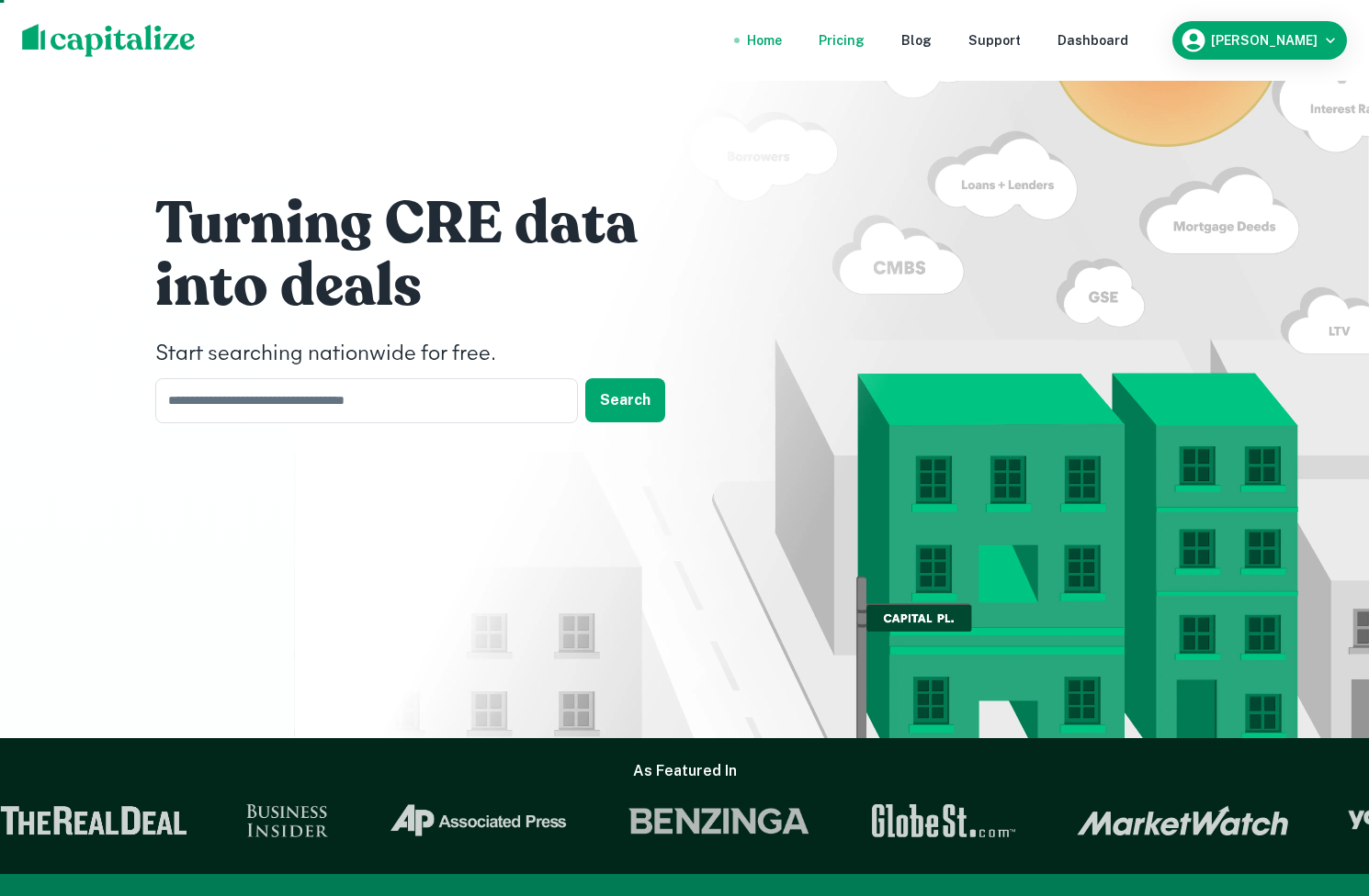
click at [864, 46] on div "Pricing" at bounding box center [841, 40] width 46 height 20
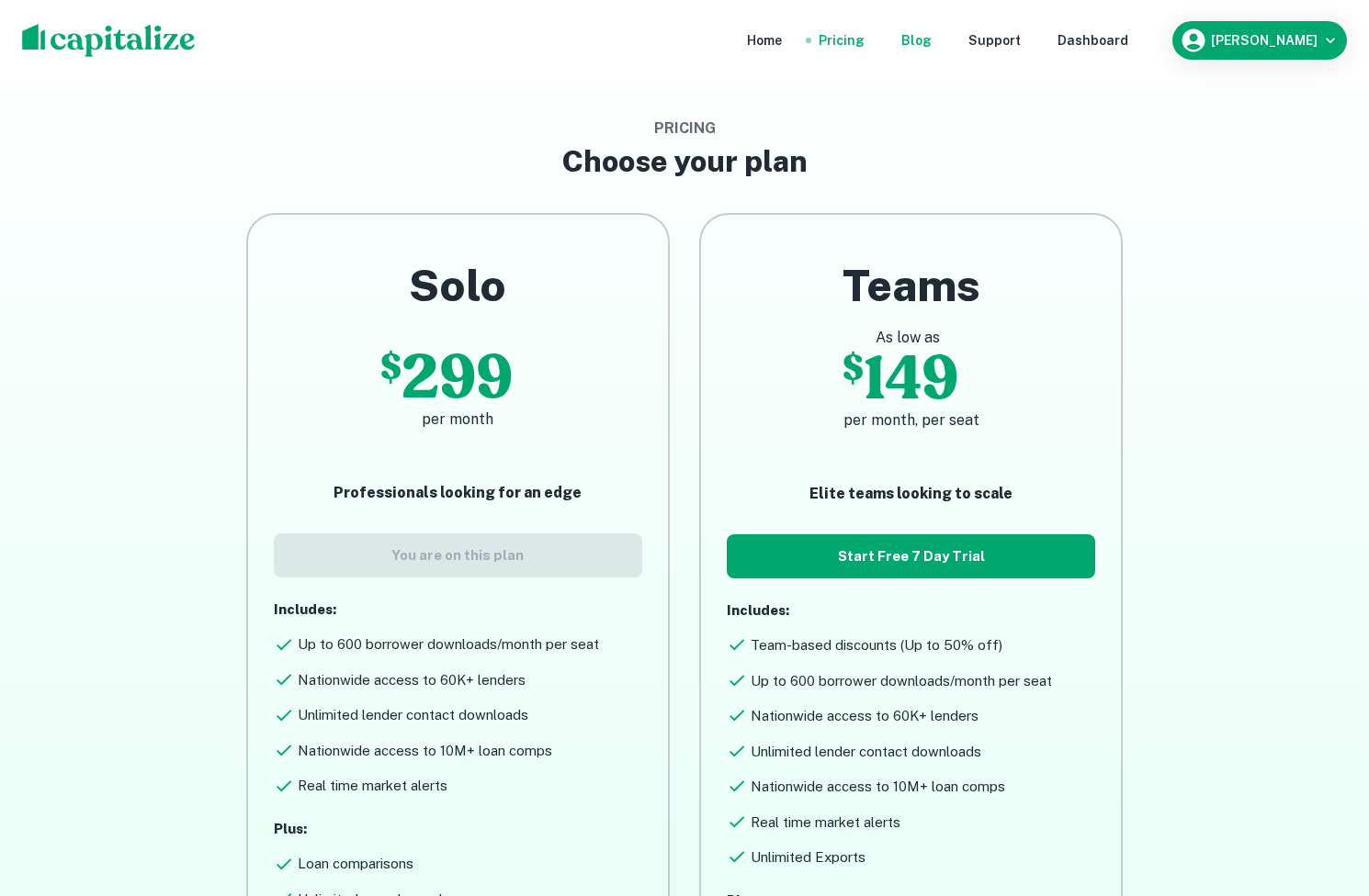
click at [931, 41] on div "Blog" at bounding box center [916, 40] width 30 height 20
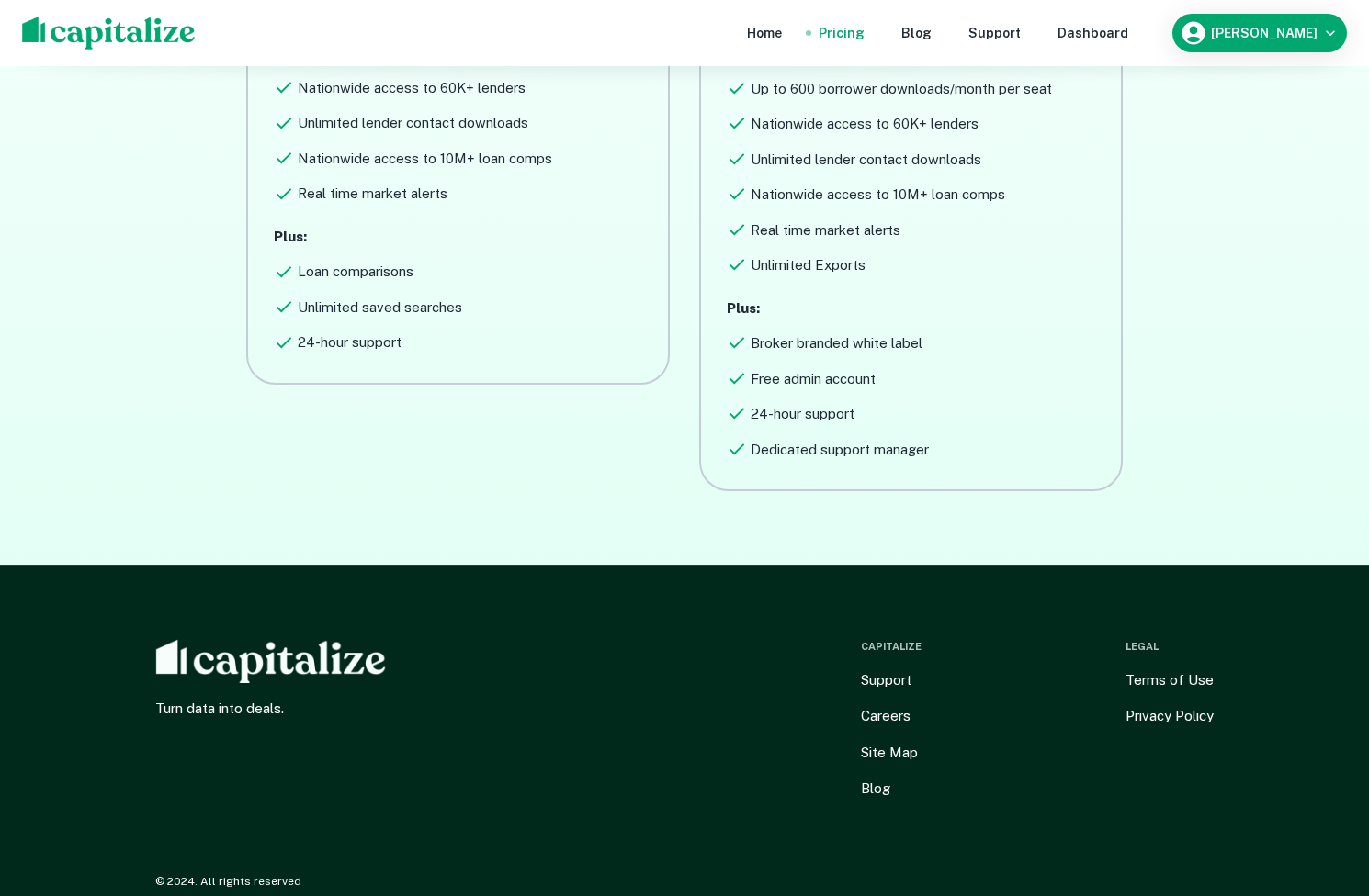
scroll to position [610, 0]
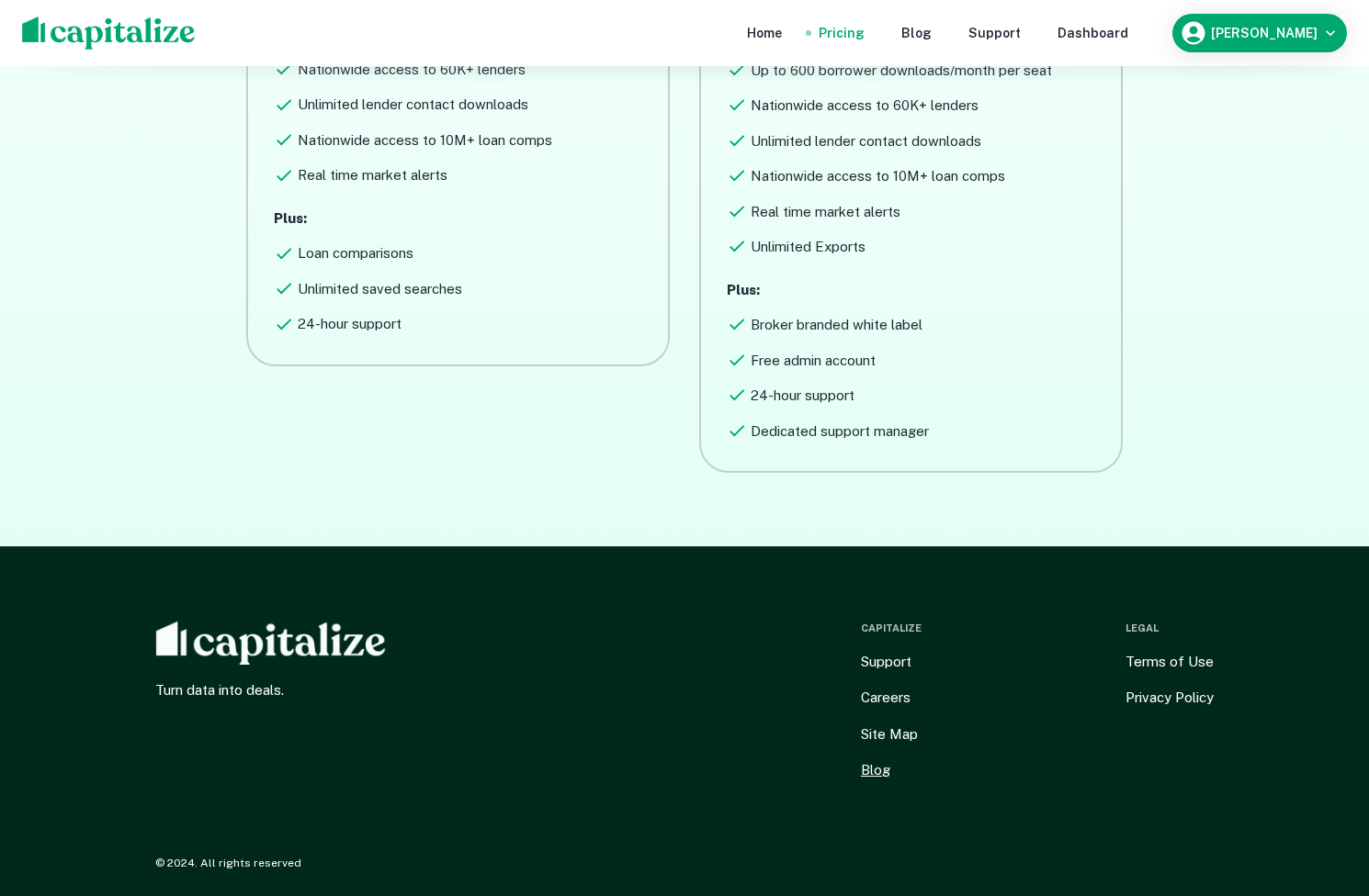
click at [873, 773] on link "Blog" at bounding box center [875, 770] width 29 height 22
click at [893, 747] on div "Capitalize Support Careers Site Map Blog" at bounding box center [891, 701] width 60 height 160
click at [891, 733] on link "Site Map" at bounding box center [889, 734] width 57 height 22
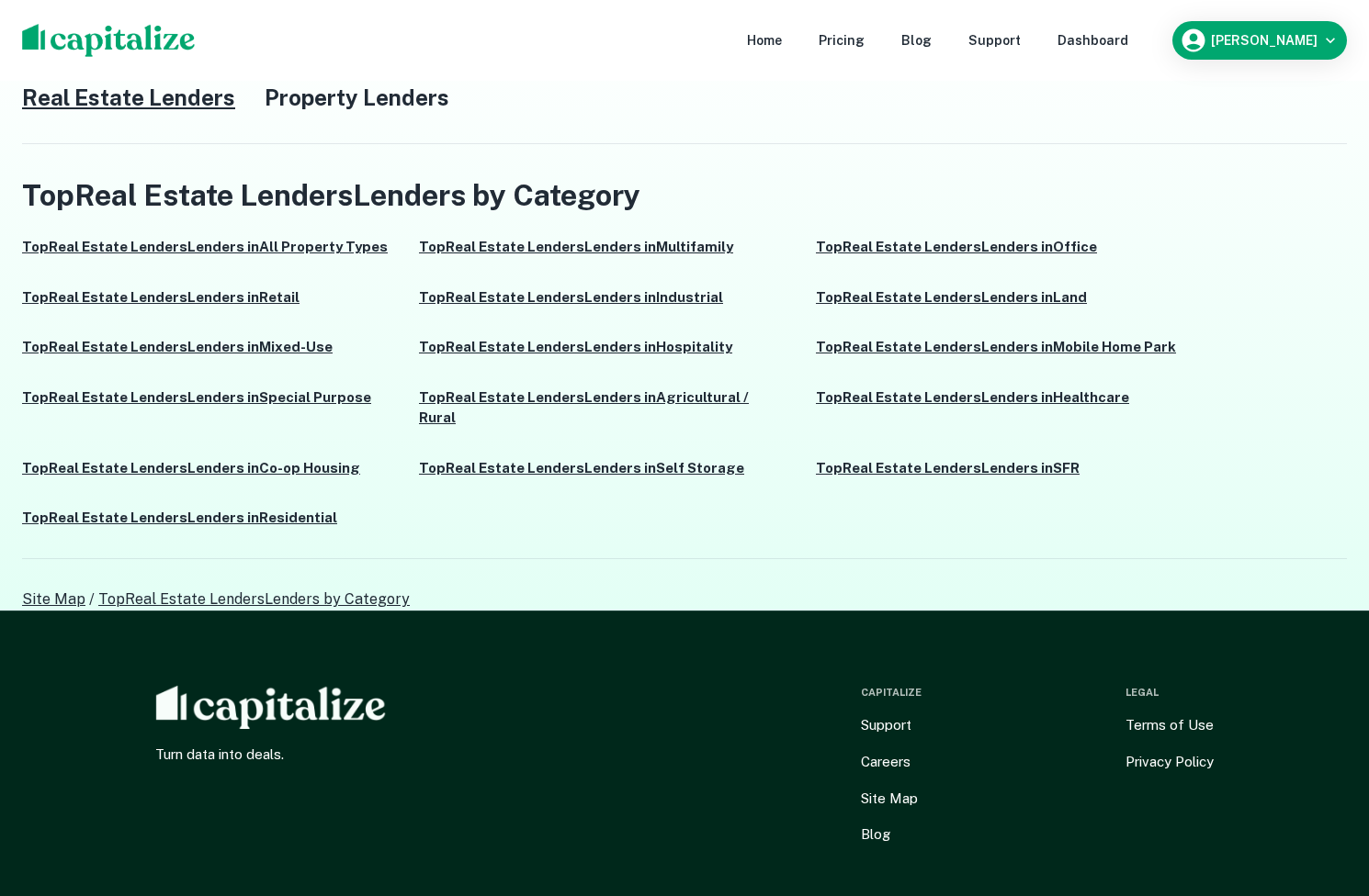
click at [781, 51] on nav "Home Pricing Blog Support Dashboard" at bounding box center [937, 40] width 440 height 41
click at [782, 33] on div "Home" at bounding box center [764, 40] width 35 height 20
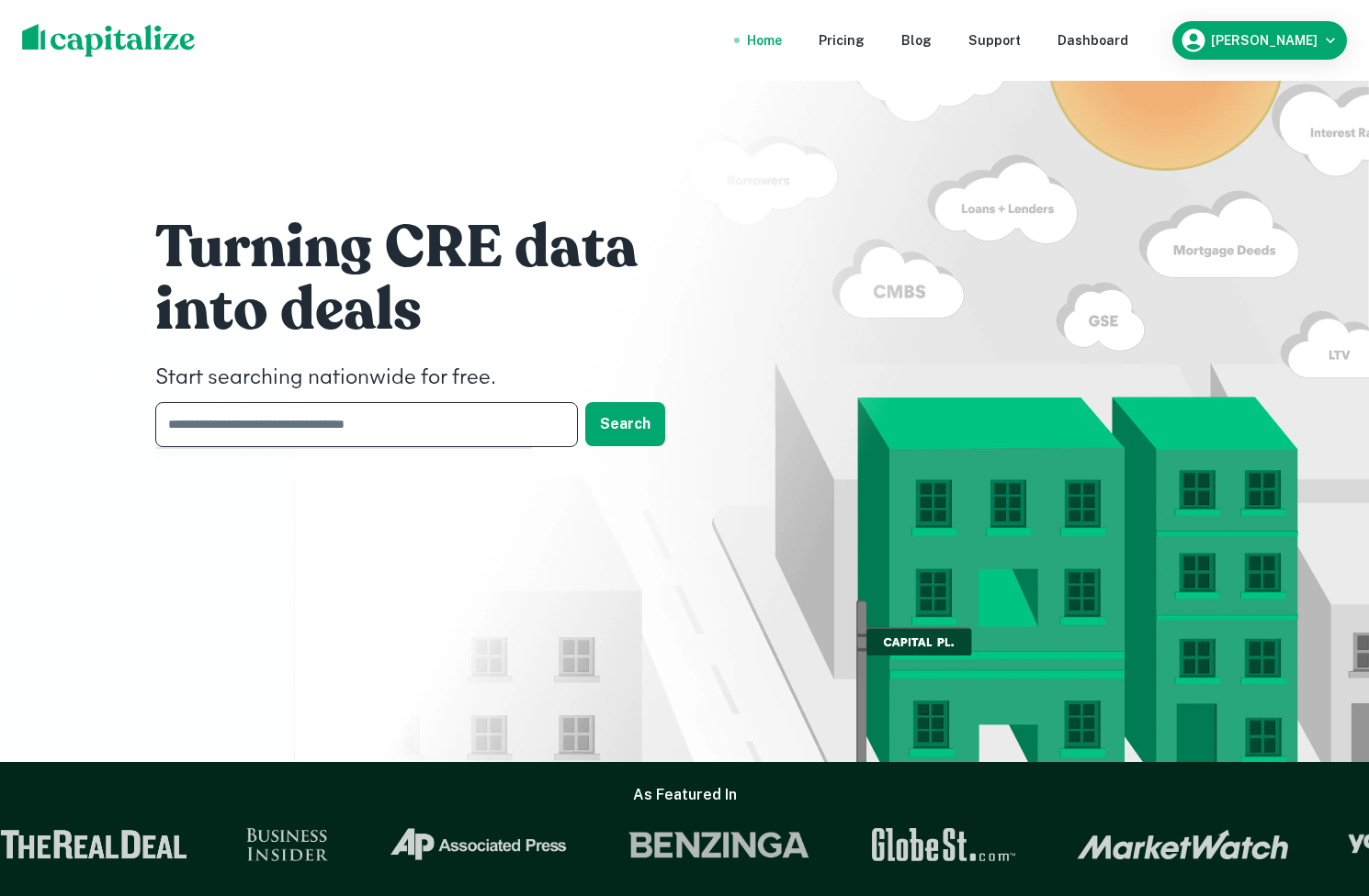
click at [418, 430] on input "text" at bounding box center [360, 424] width 409 height 45
click at [1277, 21] on button "[PERSON_NAME]" at bounding box center [1259, 40] width 175 height 39
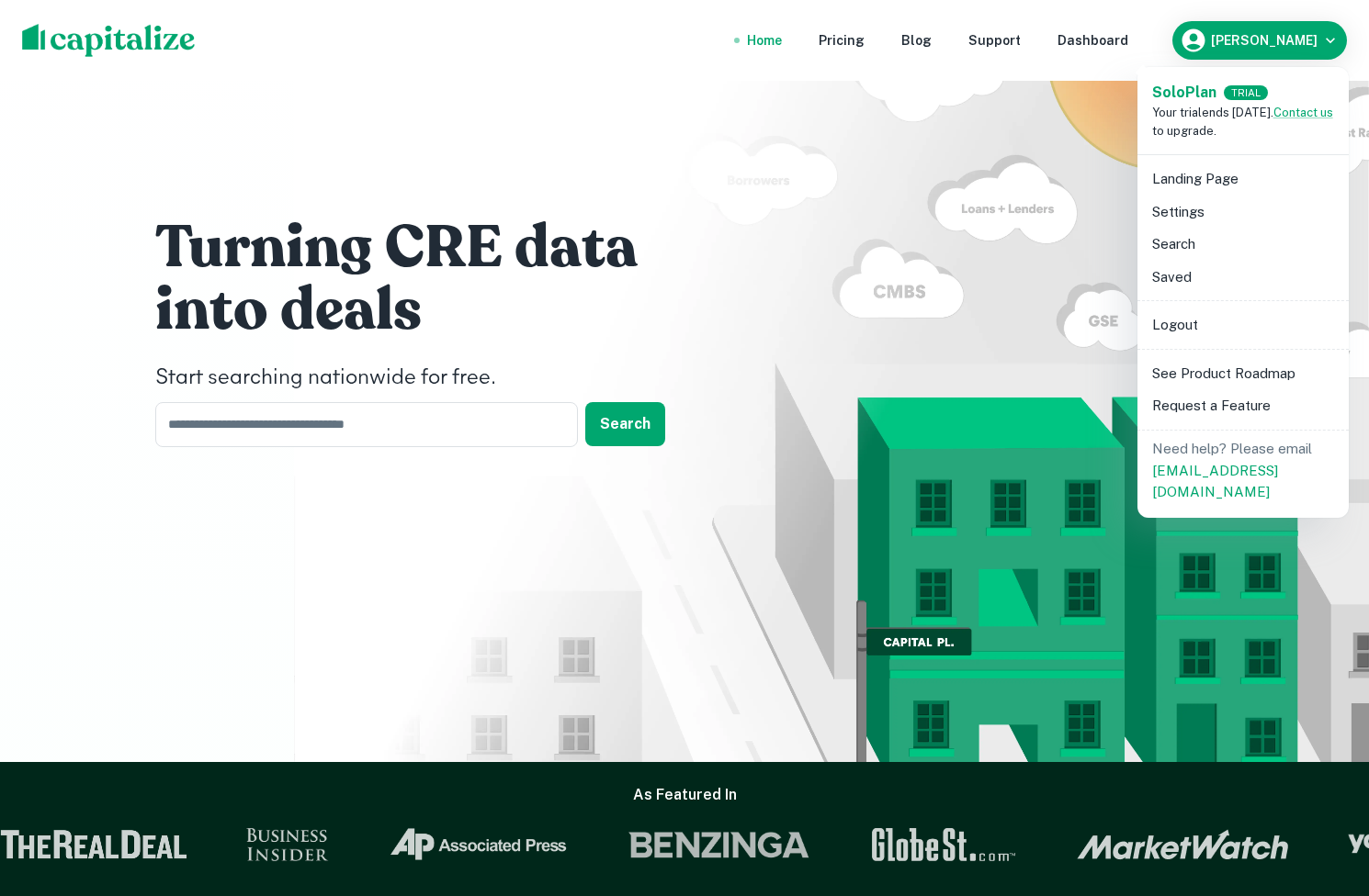
click at [1183, 215] on li "Settings" at bounding box center [1243, 211] width 196 height 33
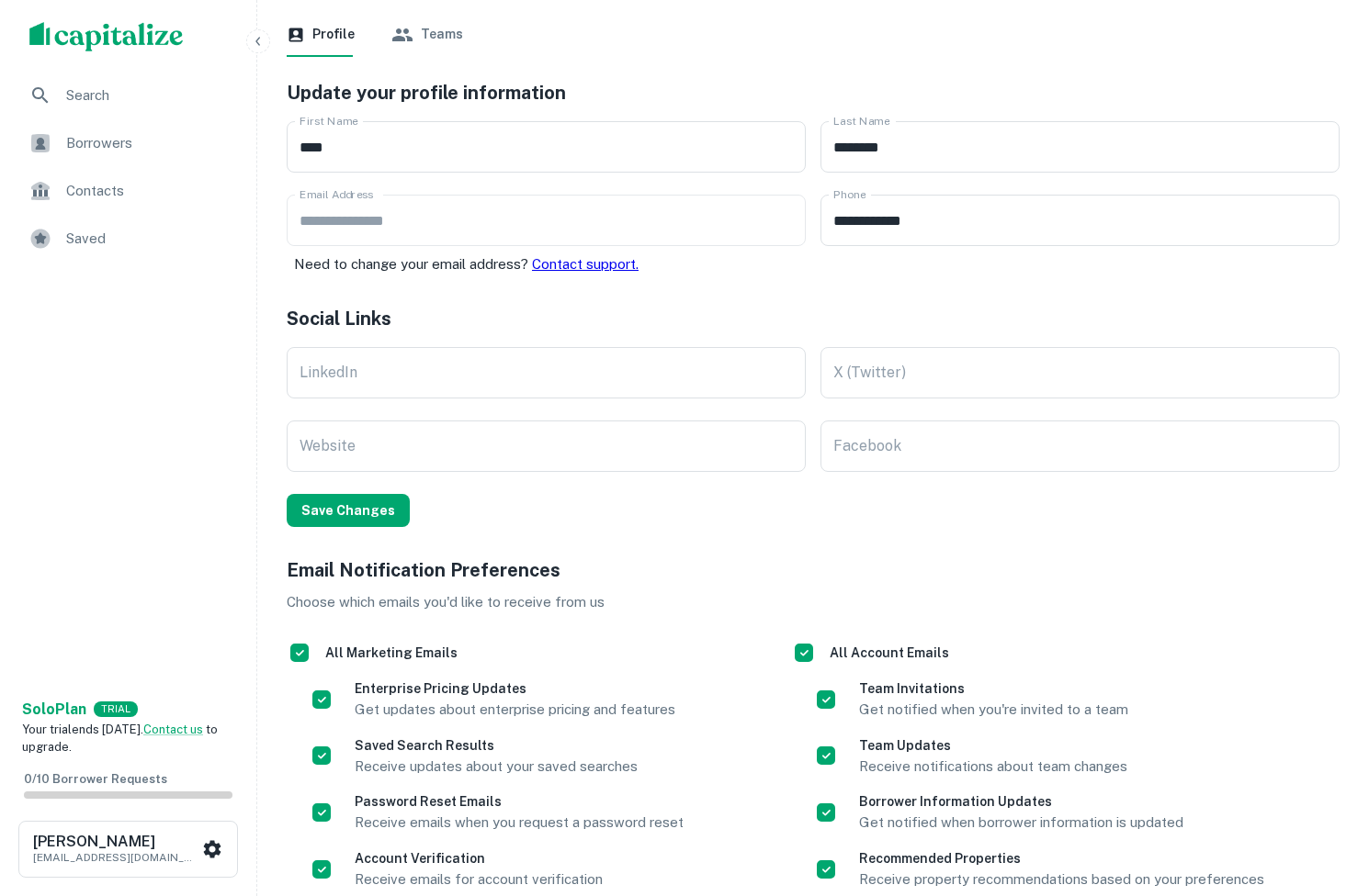
scroll to position [238, 0]
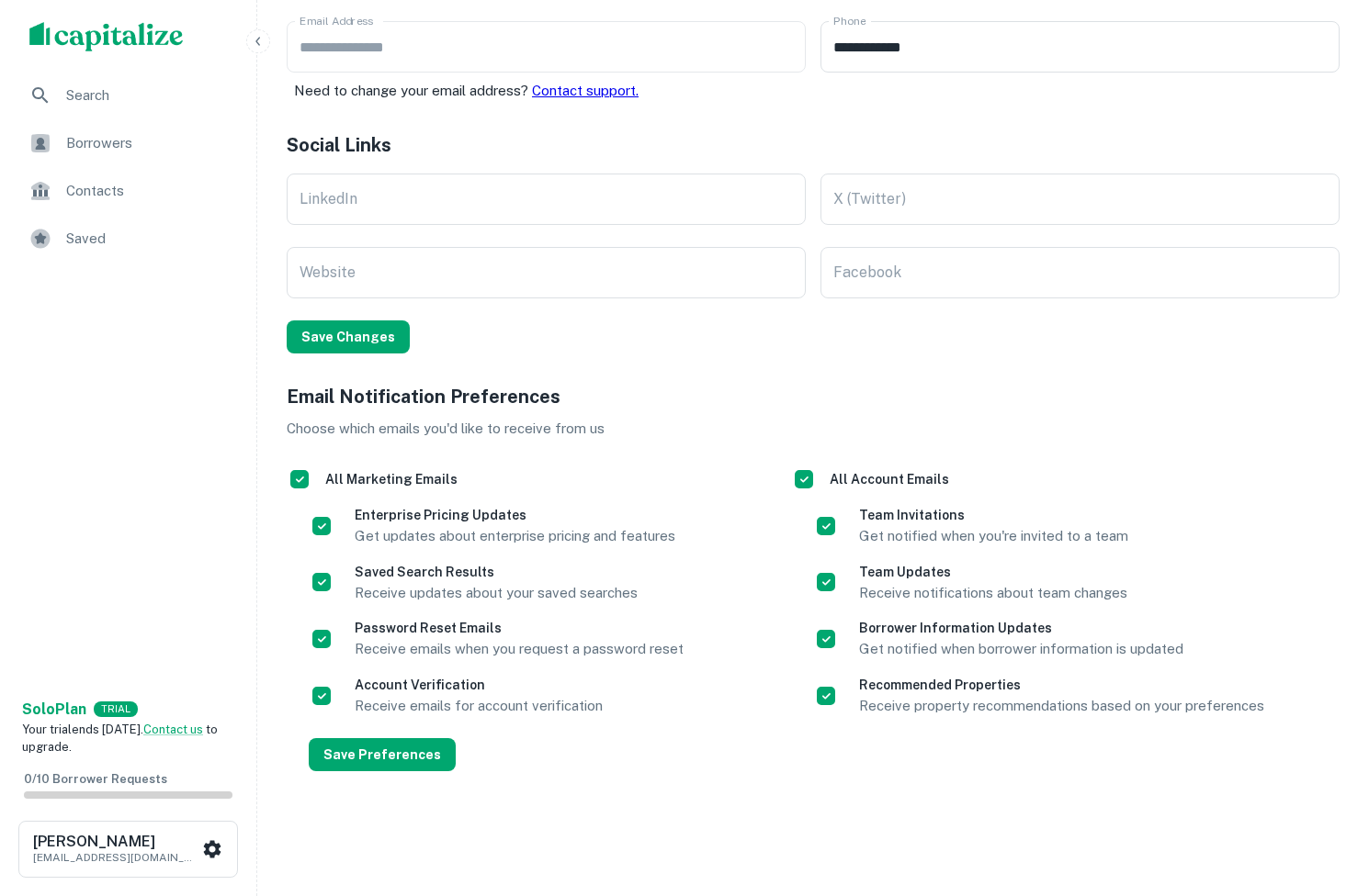
click at [109, 109] on div "Search" at bounding box center [128, 95] width 226 height 44
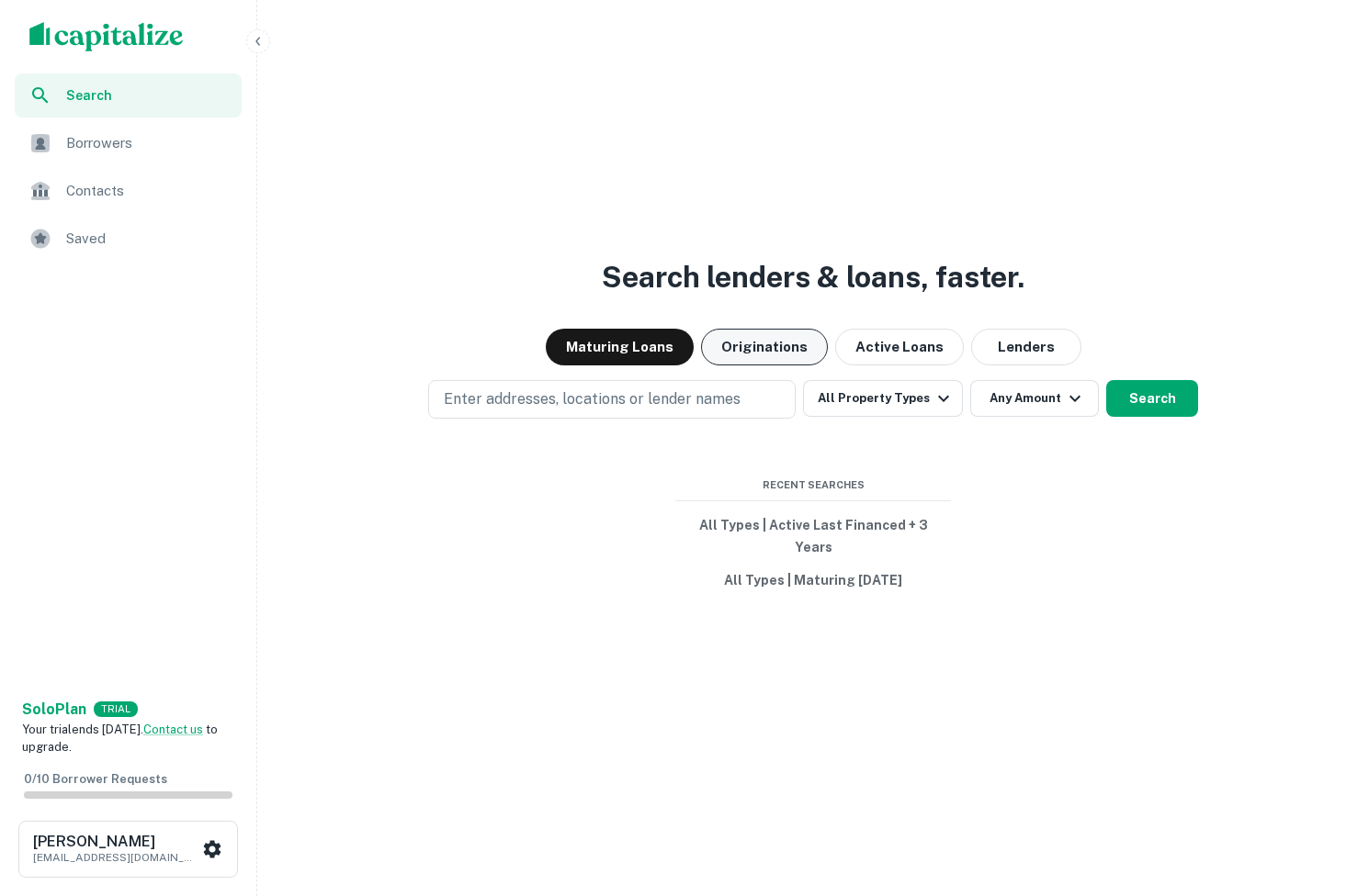
click at [767, 362] on button "Originations" at bounding box center [764, 347] width 126 height 37
click at [688, 359] on button "Maturing Loans" at bounding box center [619, 347] width 148 height 37
click at [752, 365] on button "Originations" at bounding box center [764, 347] width 126 height 37
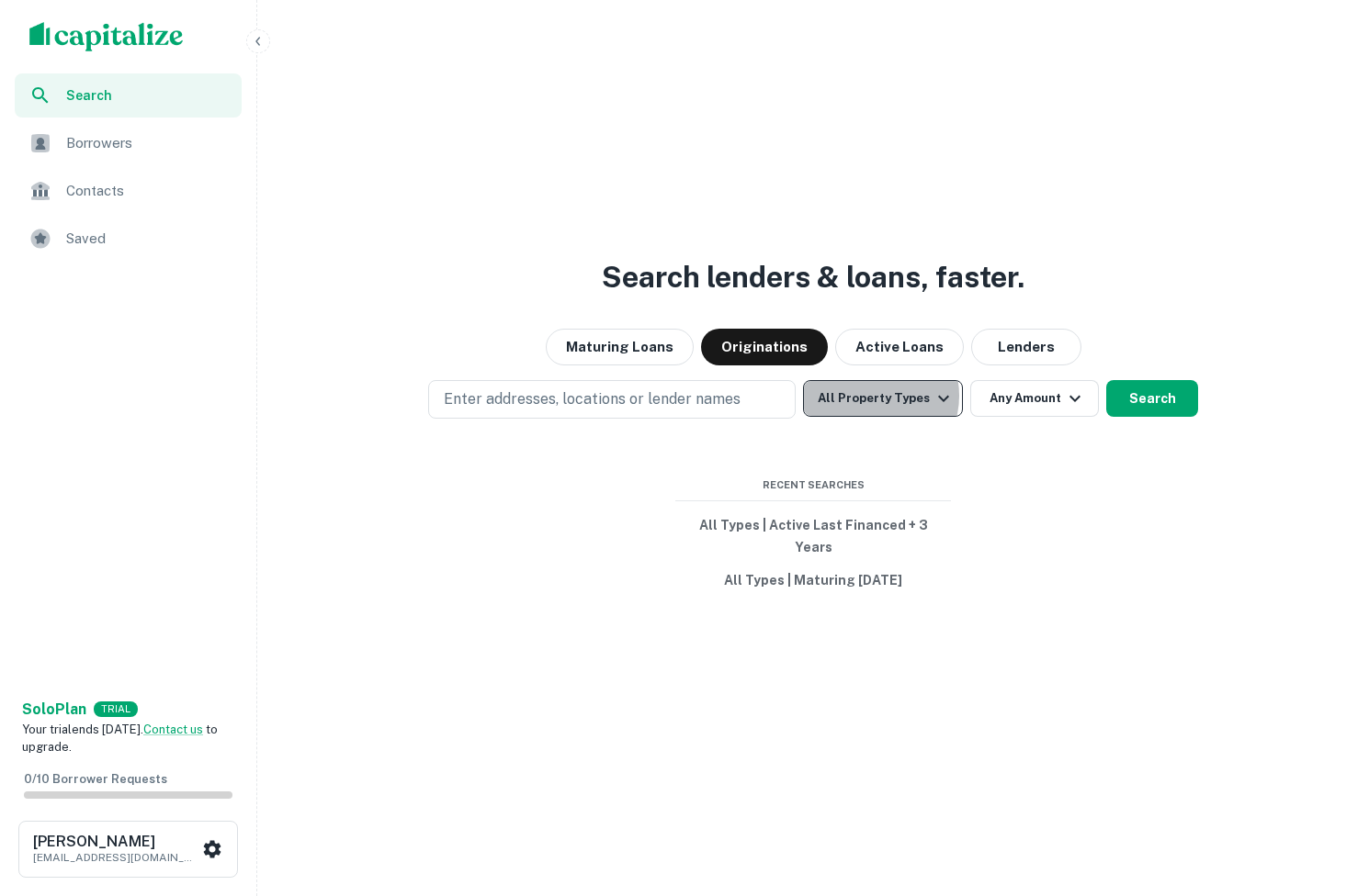
click at [875, 407] on button "All Property Types" at bounding box center [882, 398] width 159 height 37
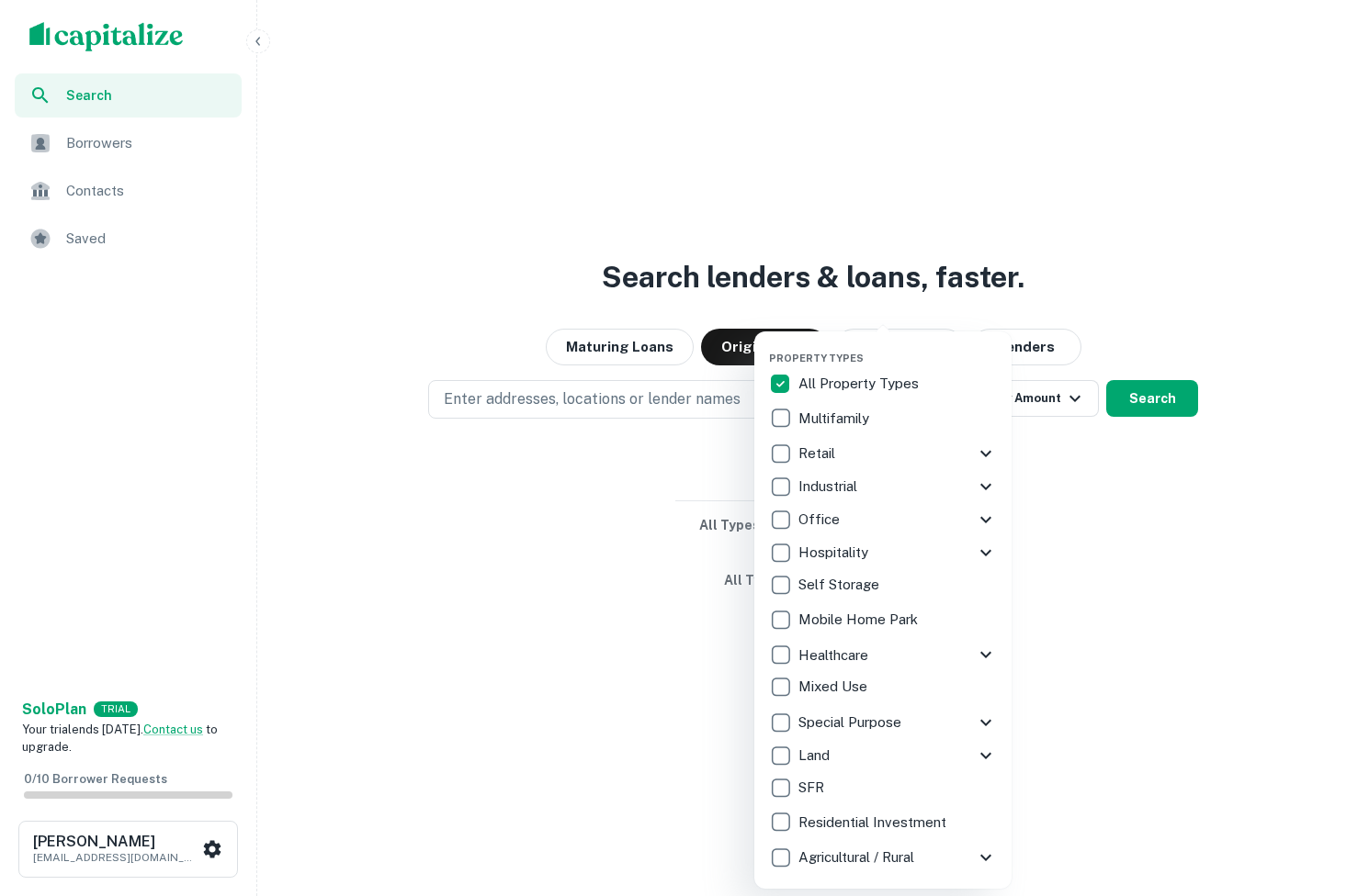
click at [489, 520] on div at bounding box center [684, 448] width 1369 height 896
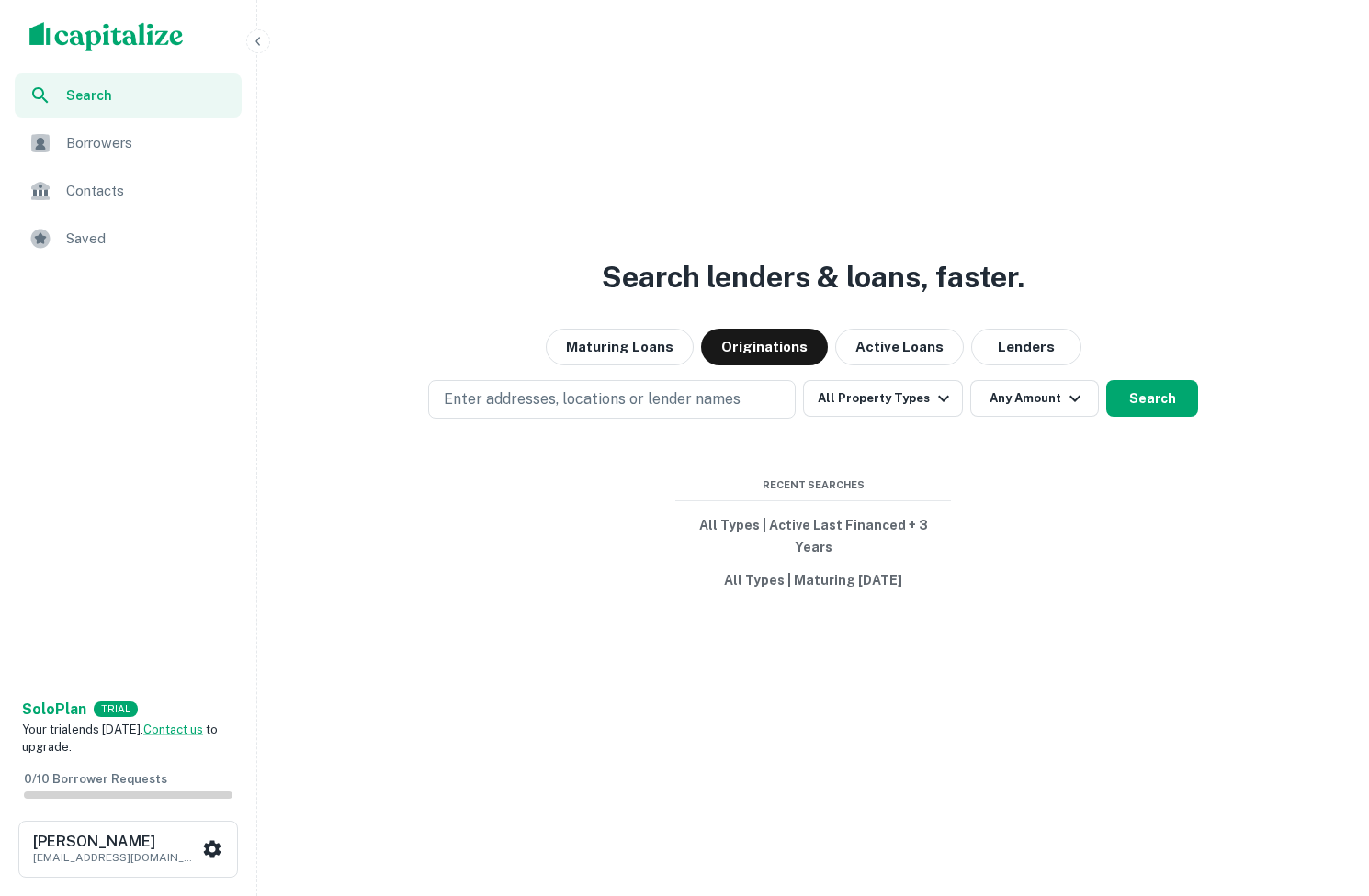
click at [607, 389] on div "Search lenders & loans, faster. Maturing Loans Originations Active Loans Lender…" at bounding box center [812, 492] width 1096 height 896
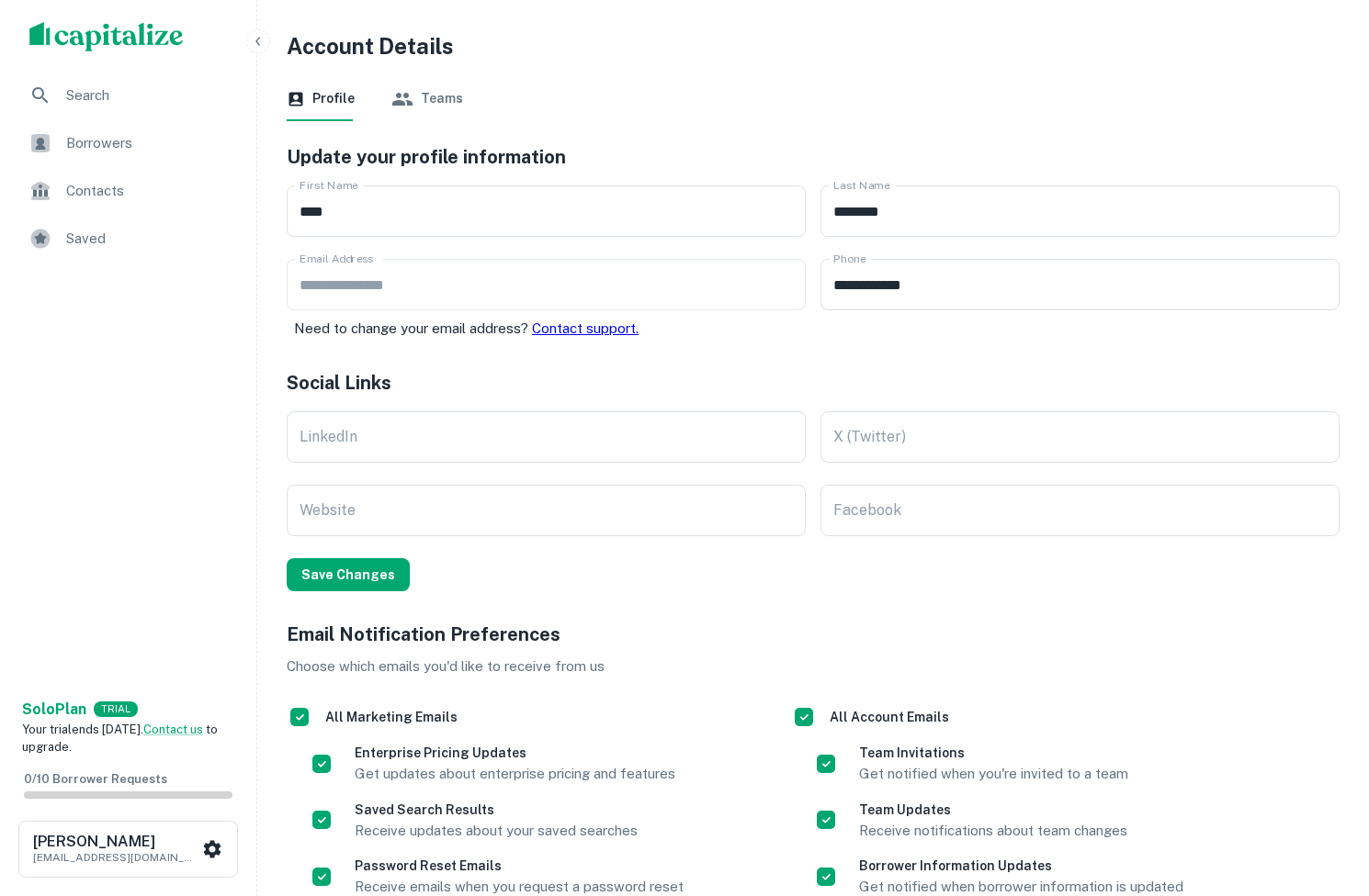
click at [122, 109] on div "Search" at bounding box center [128, 95] width 226 height 44
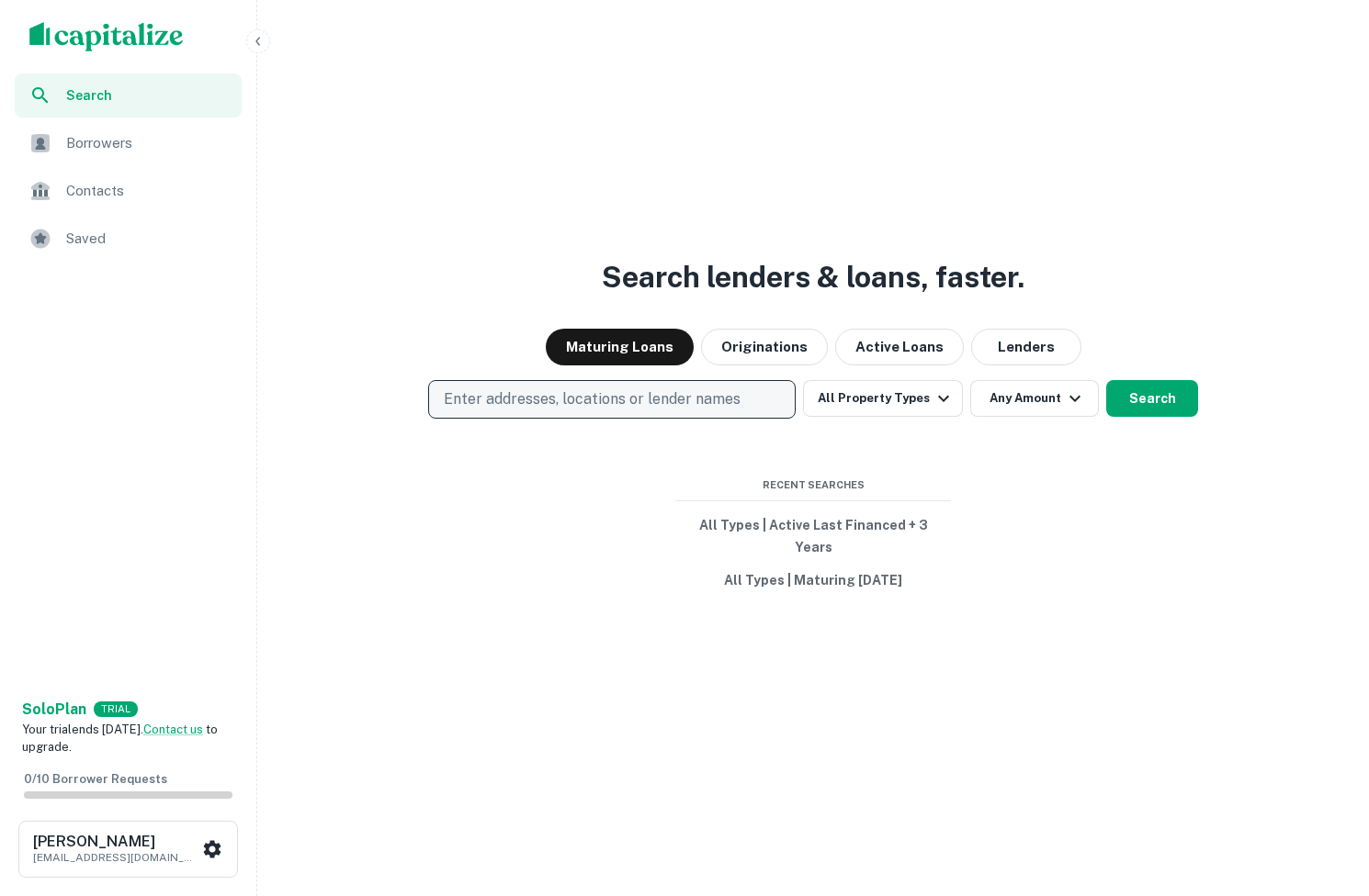
click at [606, 407] on p "Enter addresses, locations or lender names" at bounding box center [592, 399] width 296 height 22
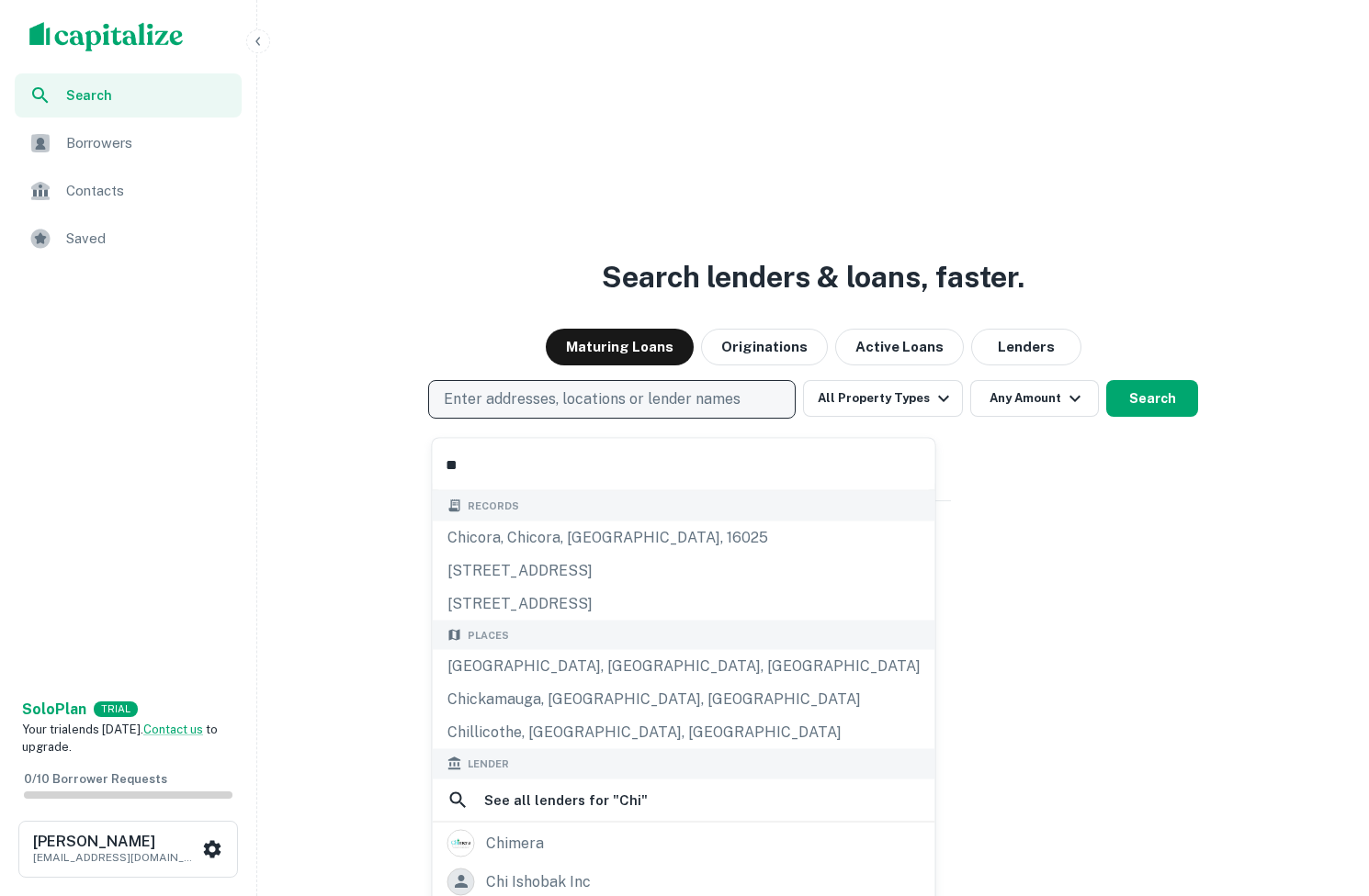
type input "*"
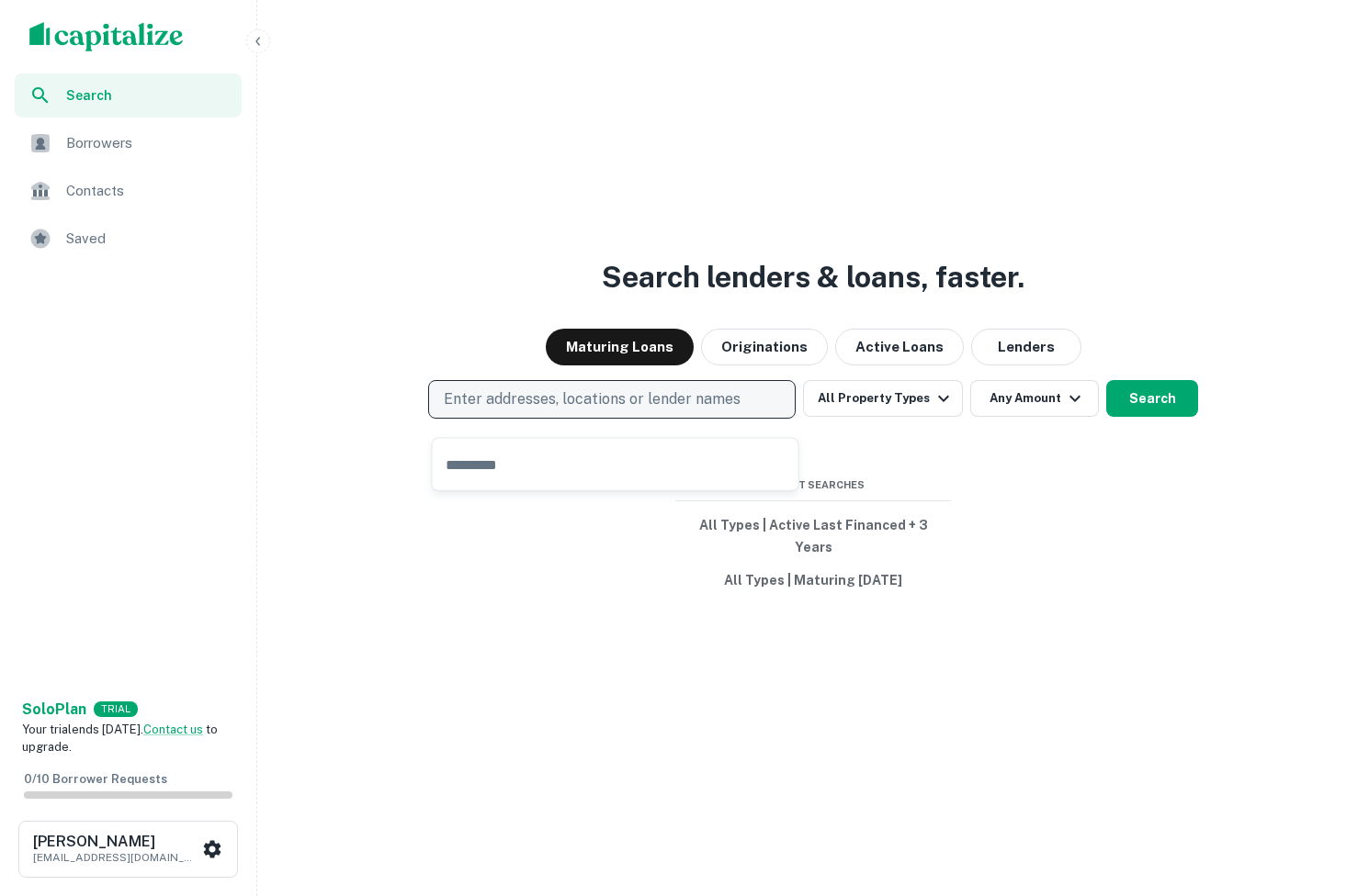
type input "*"
type input "*********"
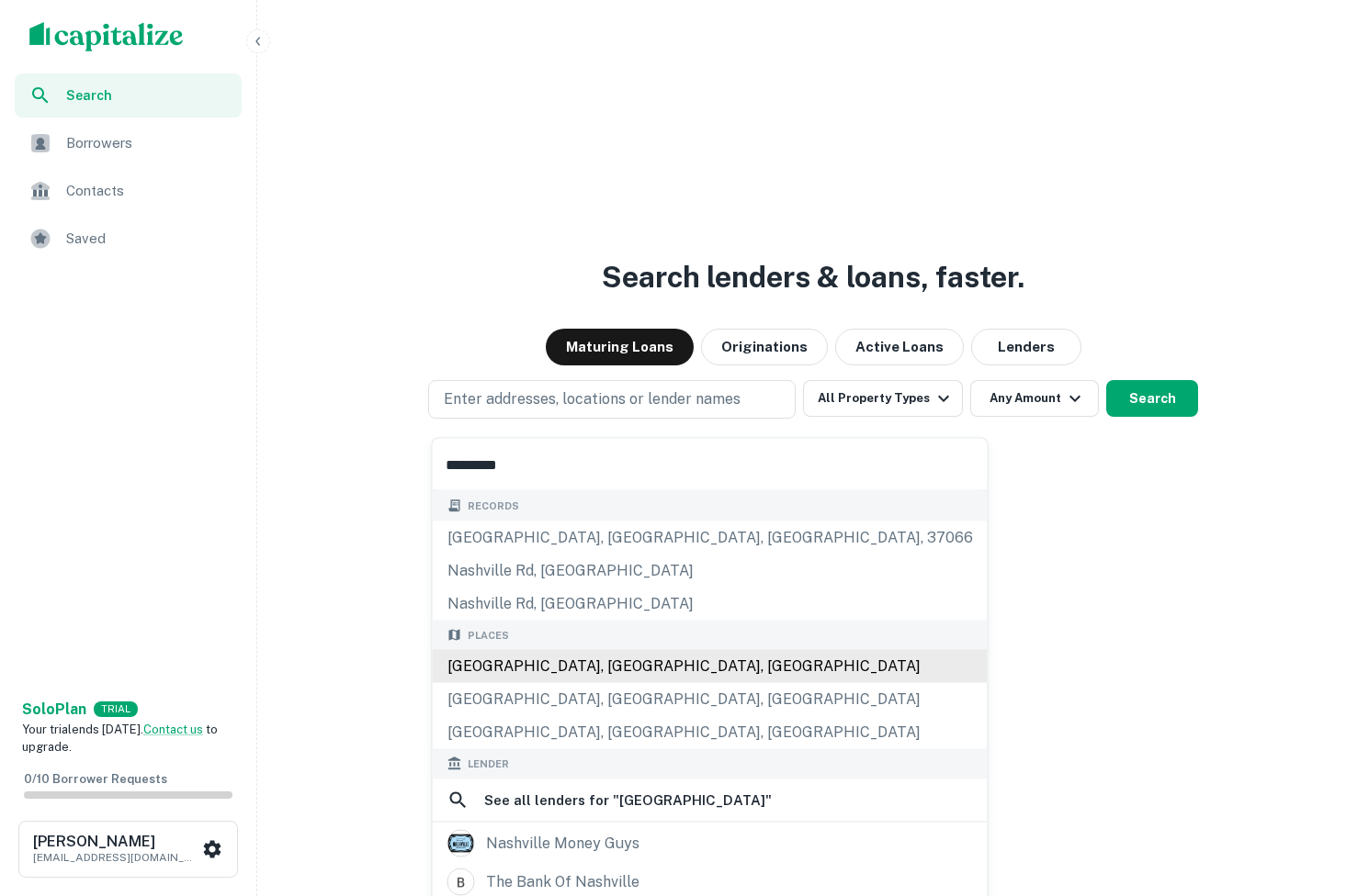
click at [525, 661] on div "[GEOGRAPHIC_DATA], [GEOGRAPHIC_DATA], [GEOGRAPHIC_DATA]" at bounding box center [710, 666] width 555 height 33
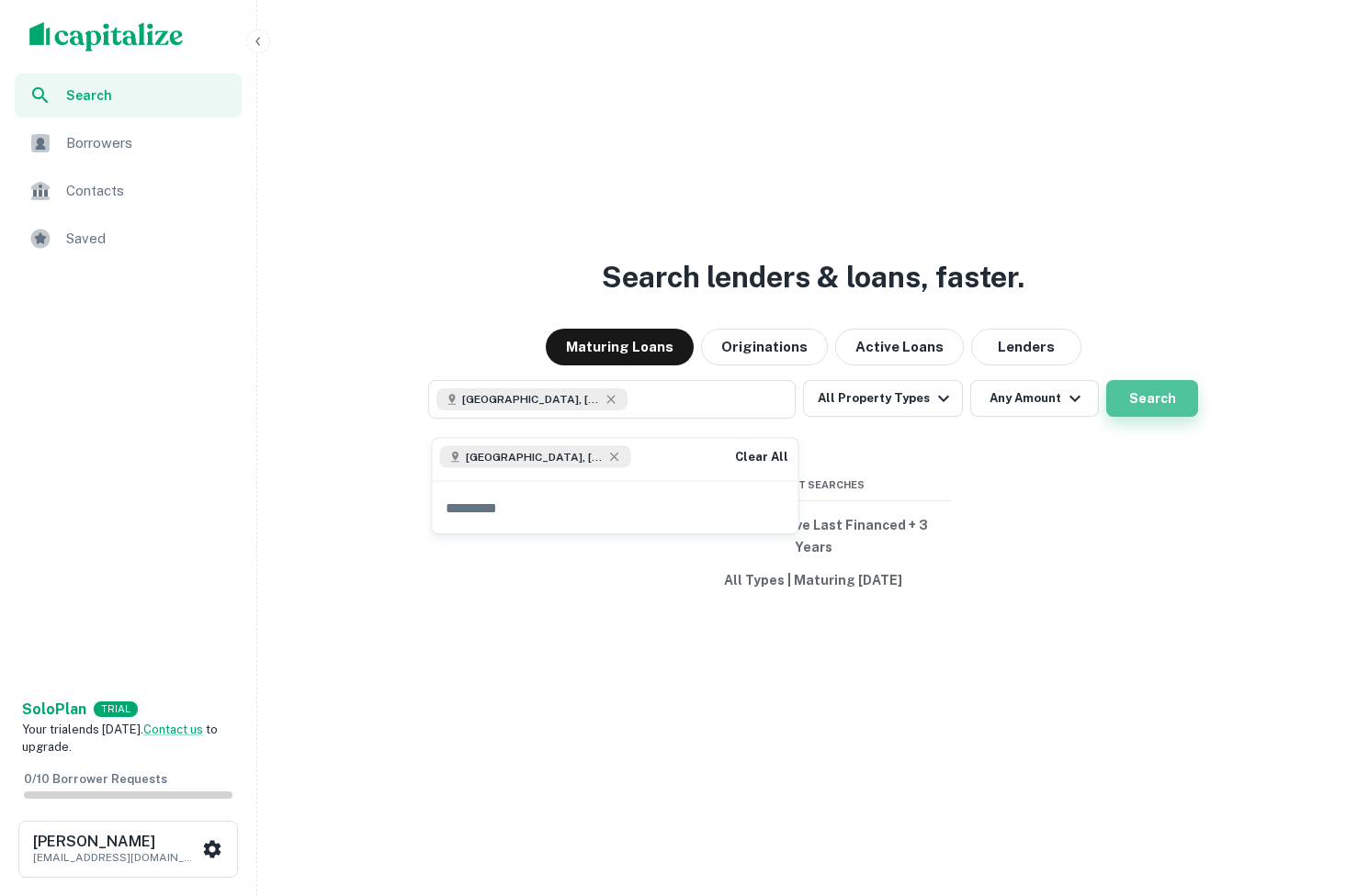
click at [1126, 411] on button "Search" at bounding box center [1151, 398] width 92 height 37
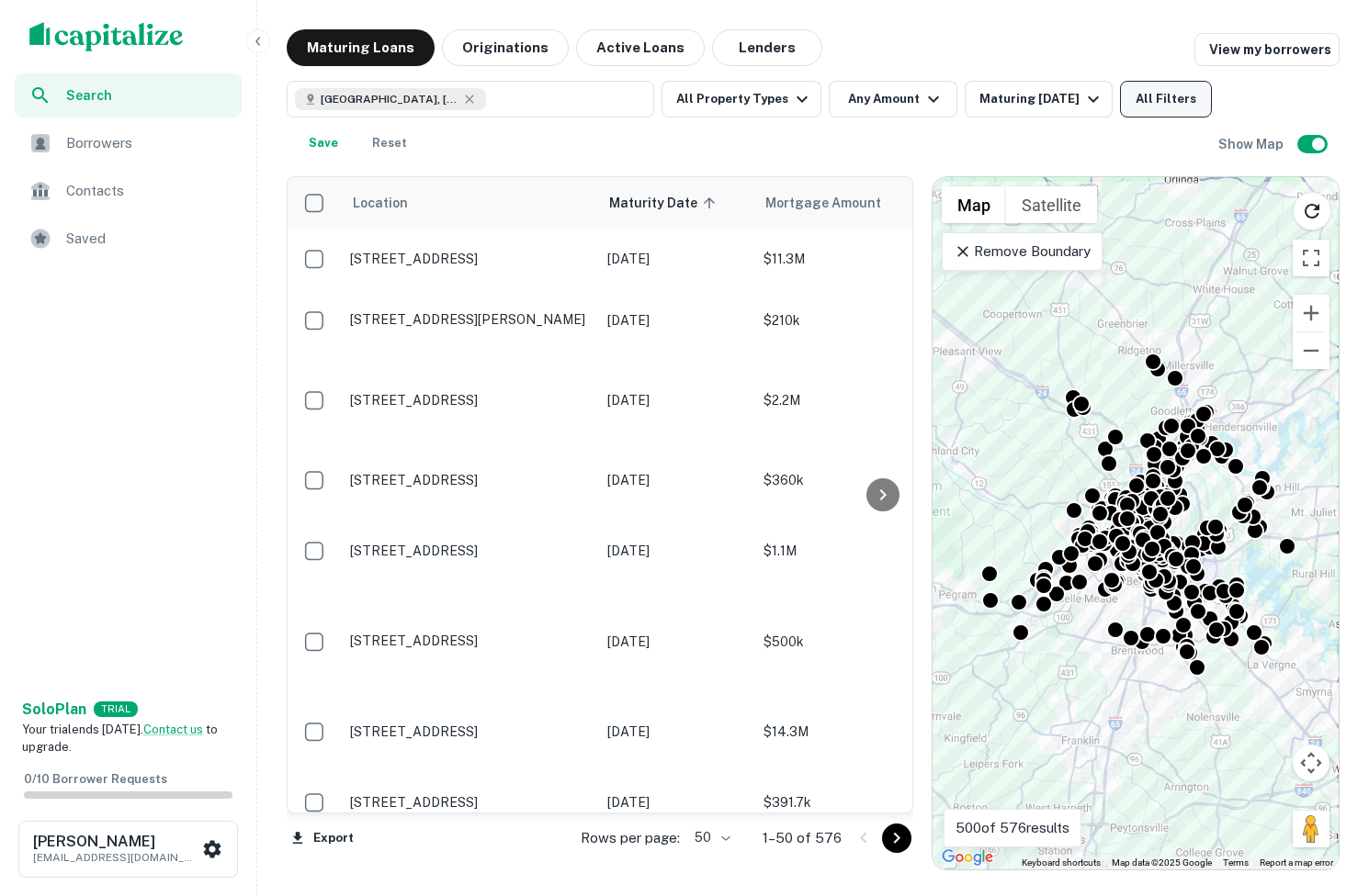
click at [1162, 111] on button "All Filters" at bounding box center [1165, 99] width 92 height 37
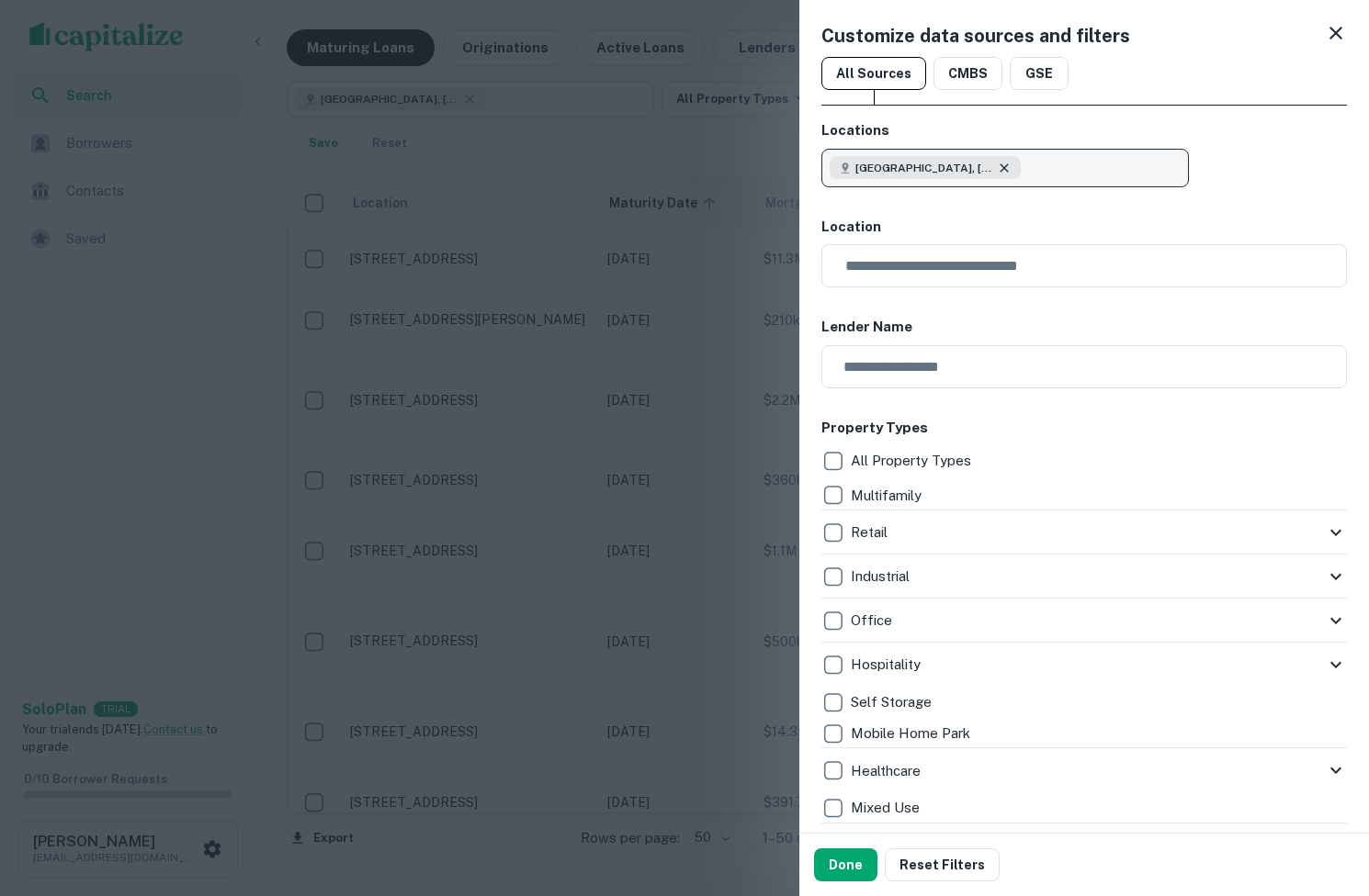
click at [999, 168] on icon "button" at bounding box center [1003, 167] width 8 height 8
click at [1033, 111] on div "Customize data sources and filters All Sources CMBS GSE Locations Enter address…" at bounding box center [1084, 416] width 570 height 833
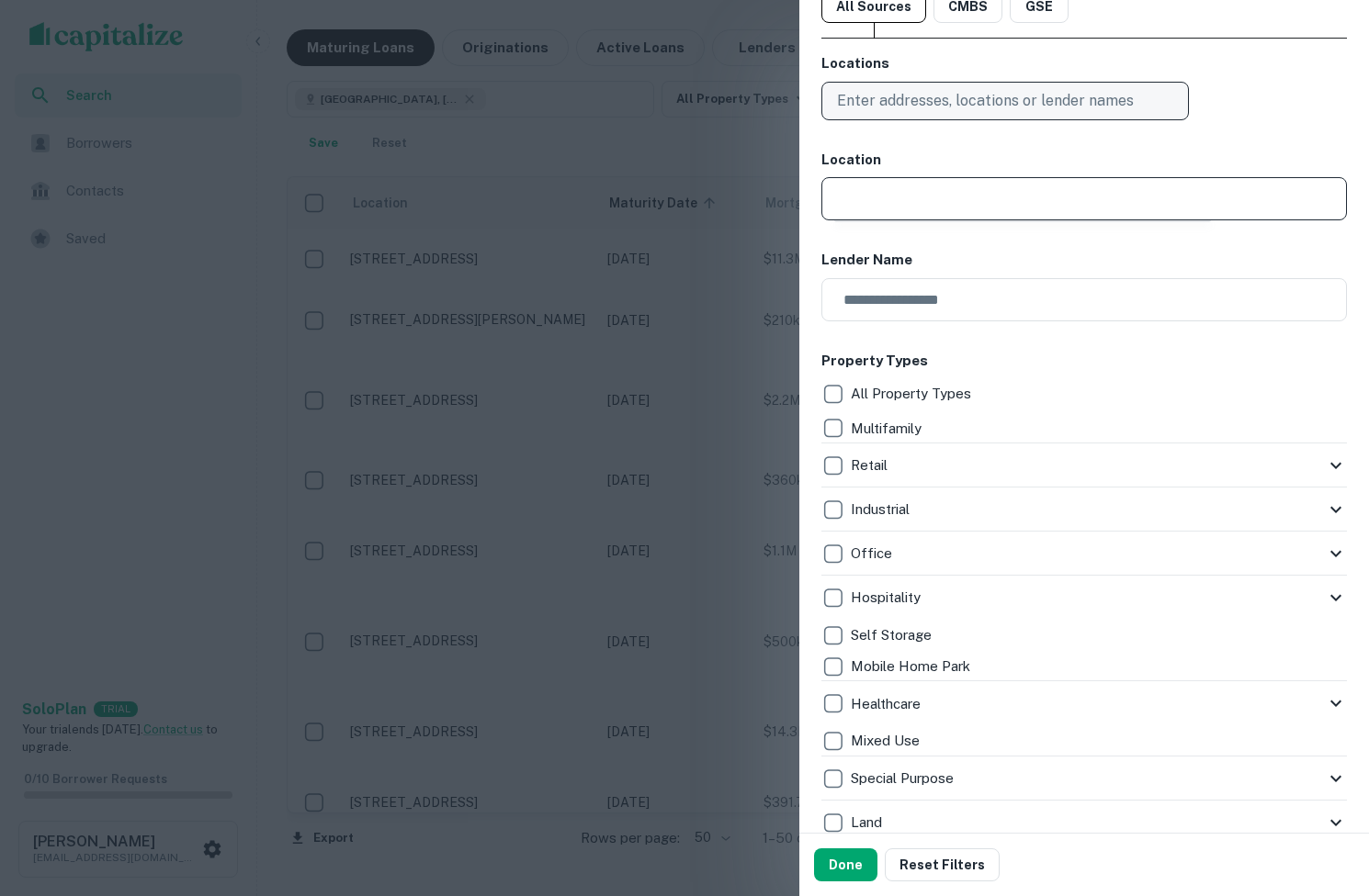
click at [951, 201] on input "text" at bounding box center [1090, 199] width 512 height 43
click at [950, 306] on div at bounding box center [1022, 266] width 376 height 91
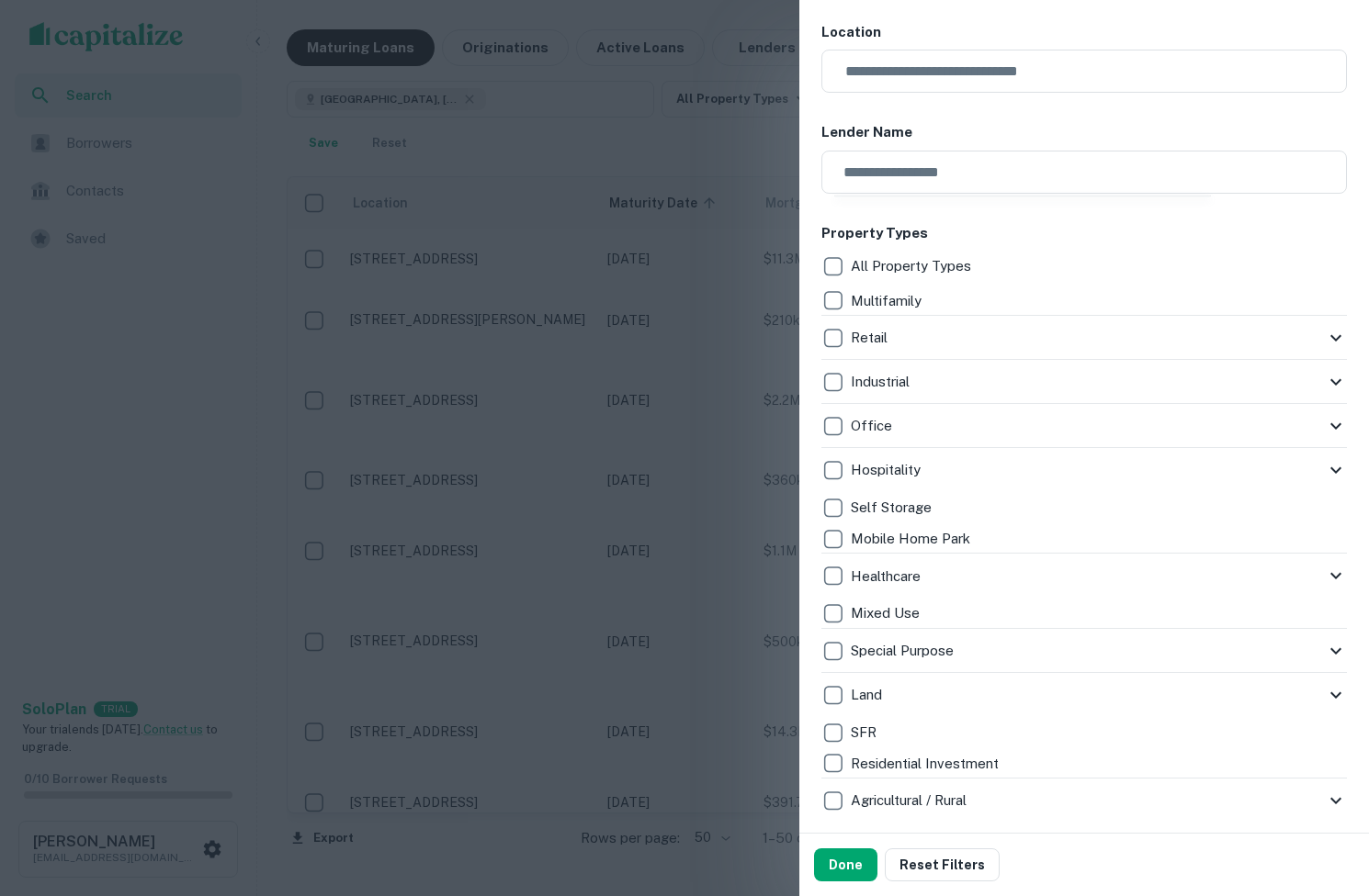
scroll to position [0, 0]
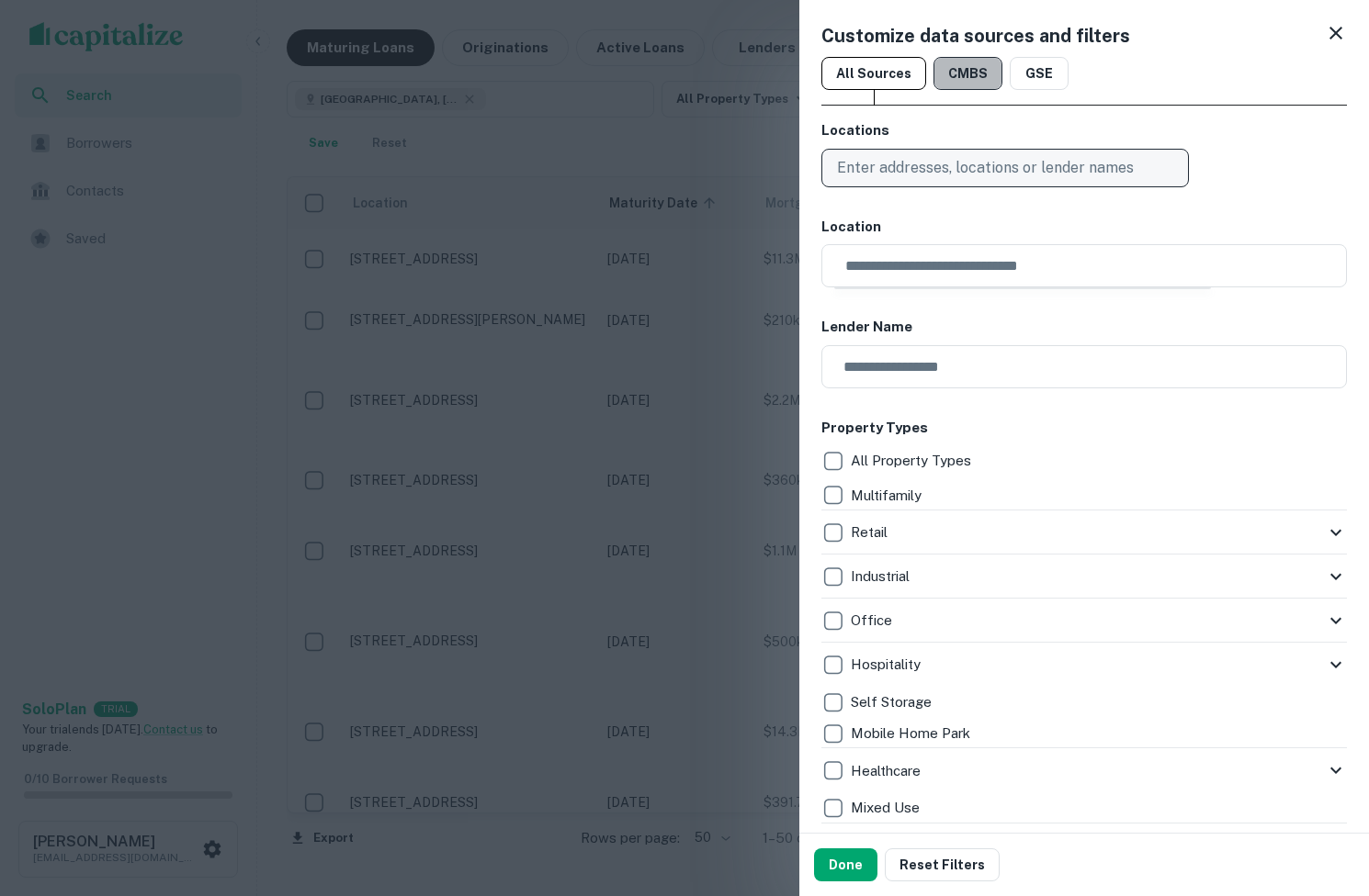
click at [951, 70] on button "CMBS" at bounding box center [967, 73] width 69 height 33
click at [1040, 70] on button "GSE" at bounding box center [1039, 73] width 58 height 33
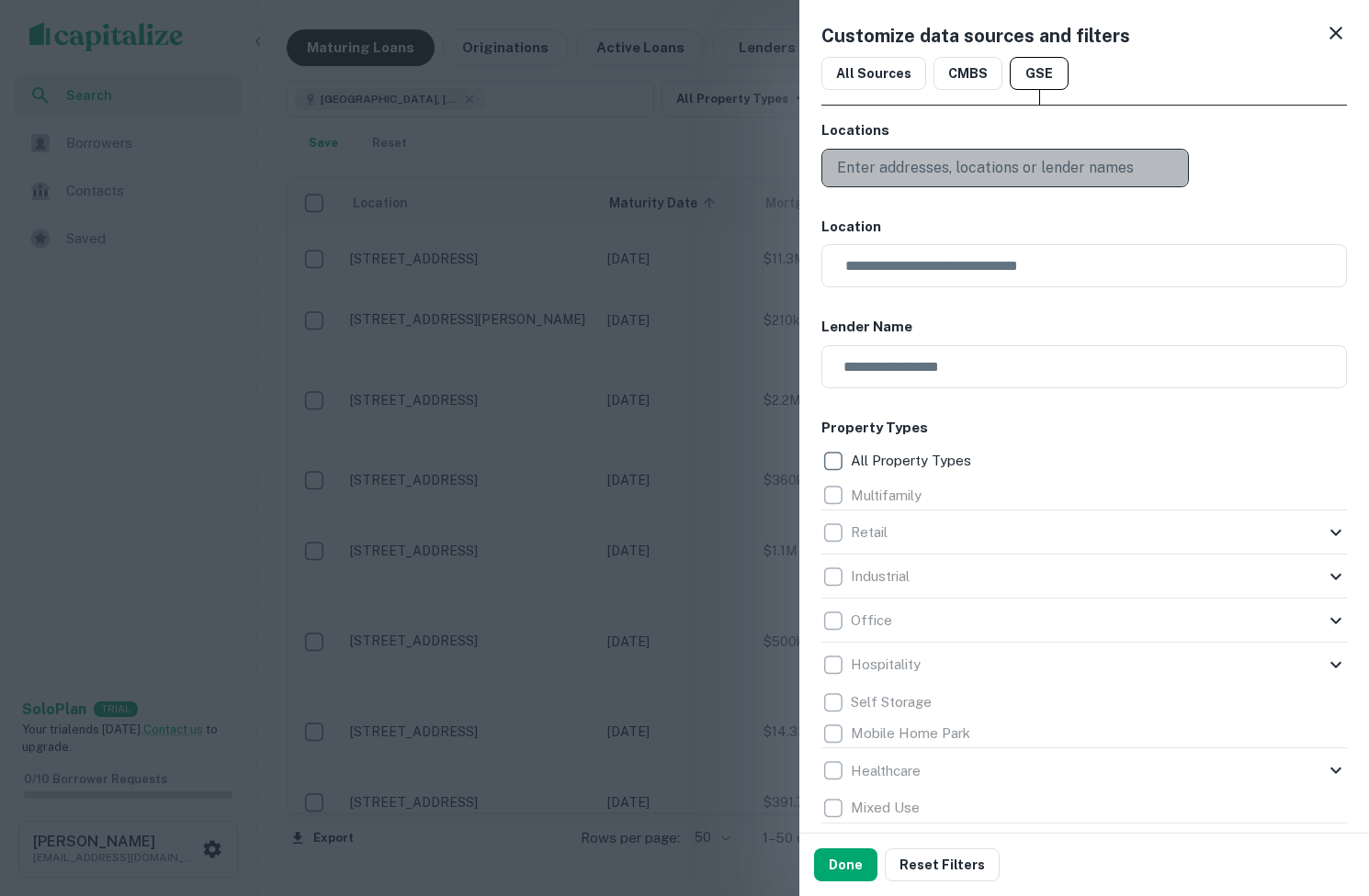
click at [1022, 150] on button "Enter addresses, locations or lender names" at bounding box center [1004, 168] width 367 height 39
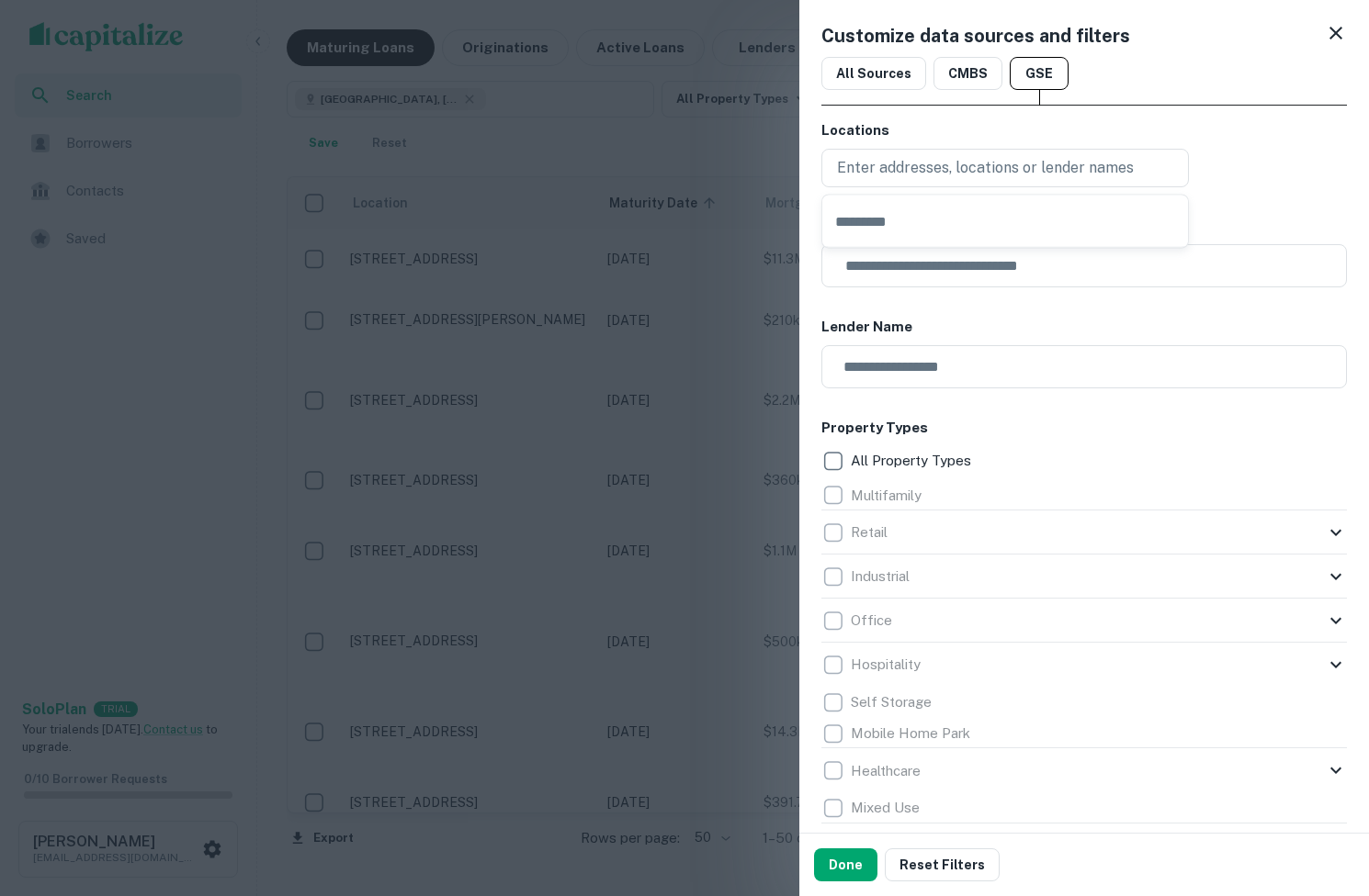
click at [1002, 104] on div "Customize data sources and filters All Sources CMBS GSE Locations Enter address…" at bounding box center [1084, 416] width 570 height 833
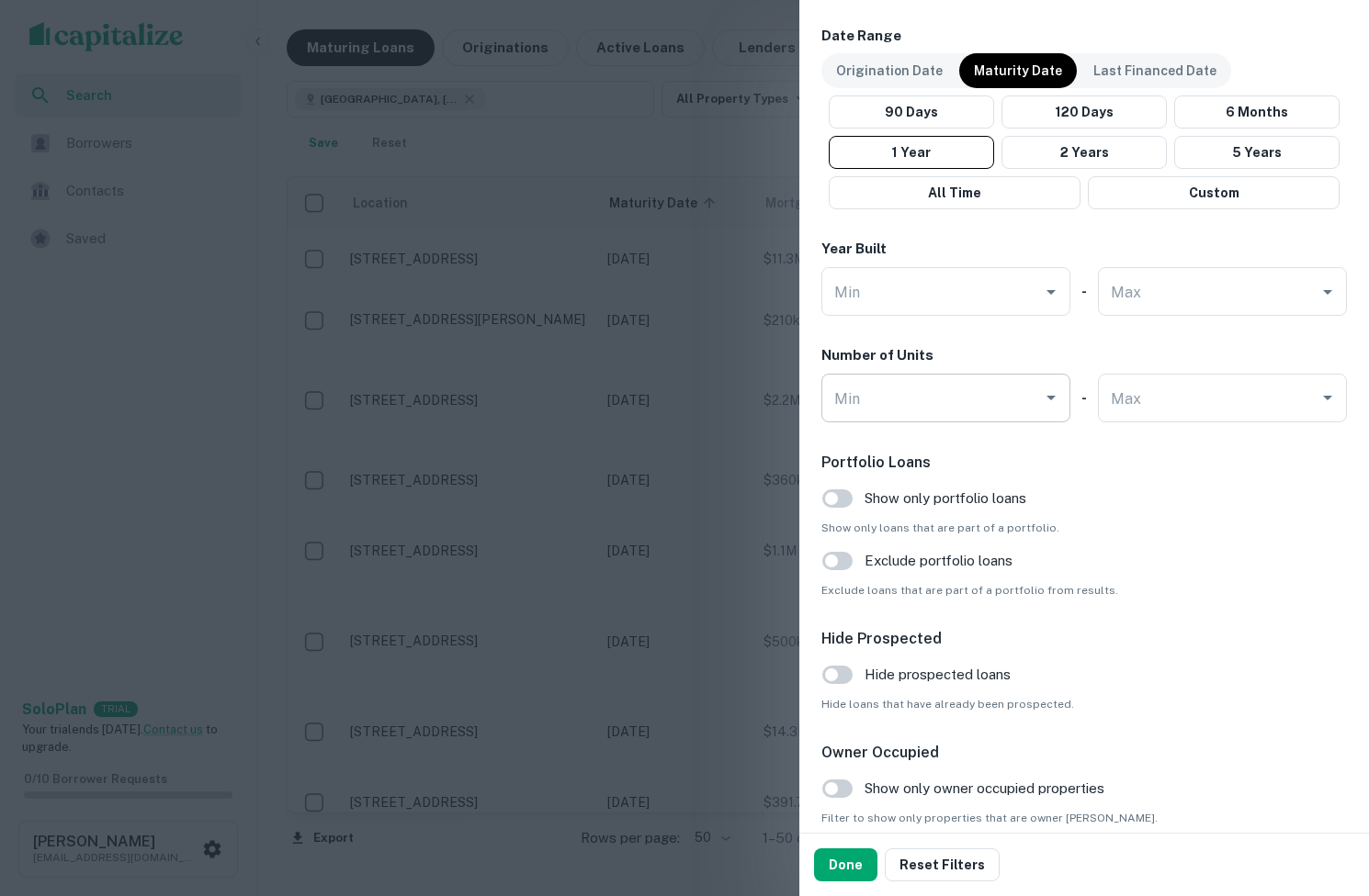
scroll to position [1573, 0]
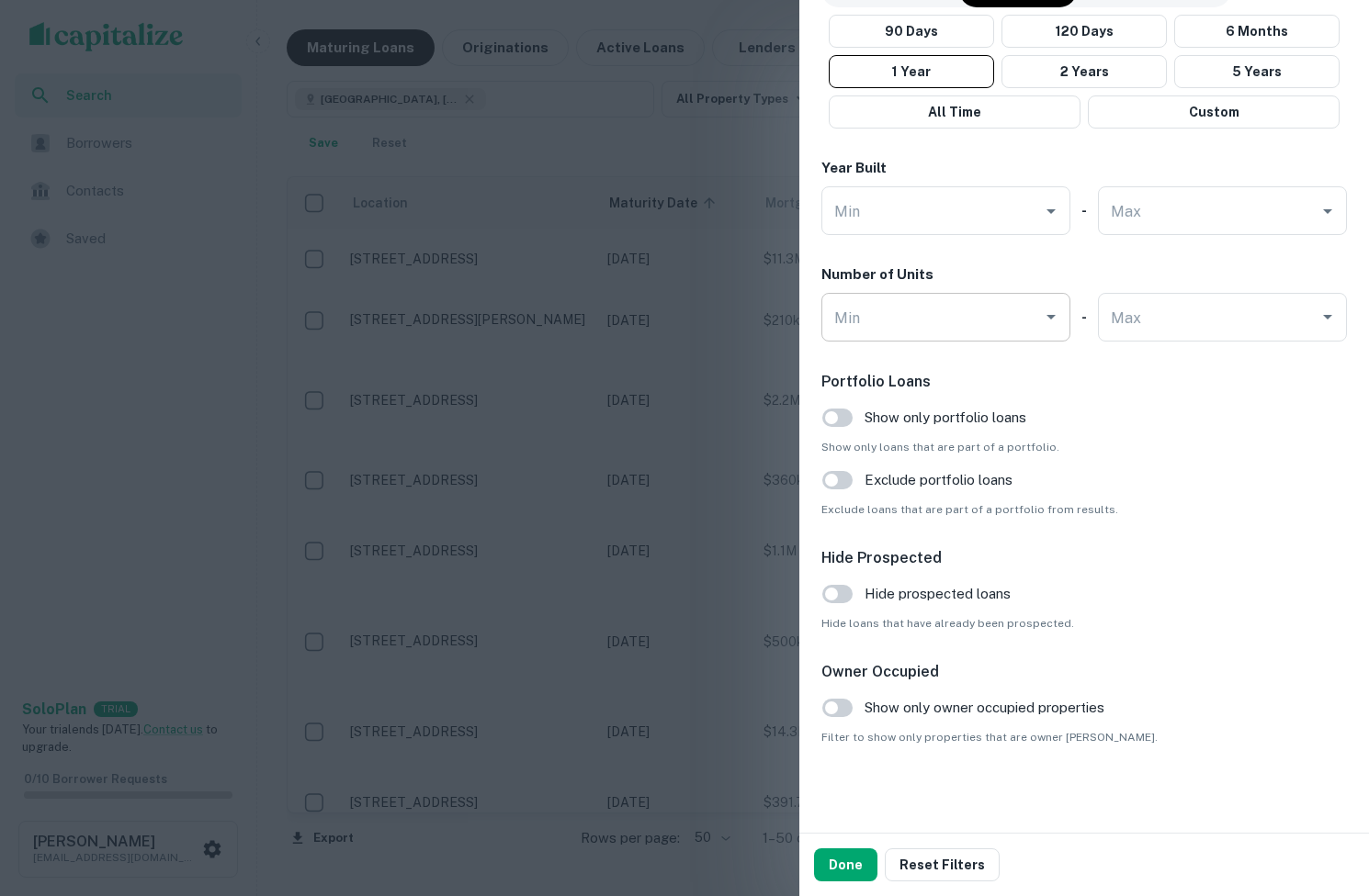
click at [935, 317] on input "Min" at bounding box center [931, 317] width 205 height 32
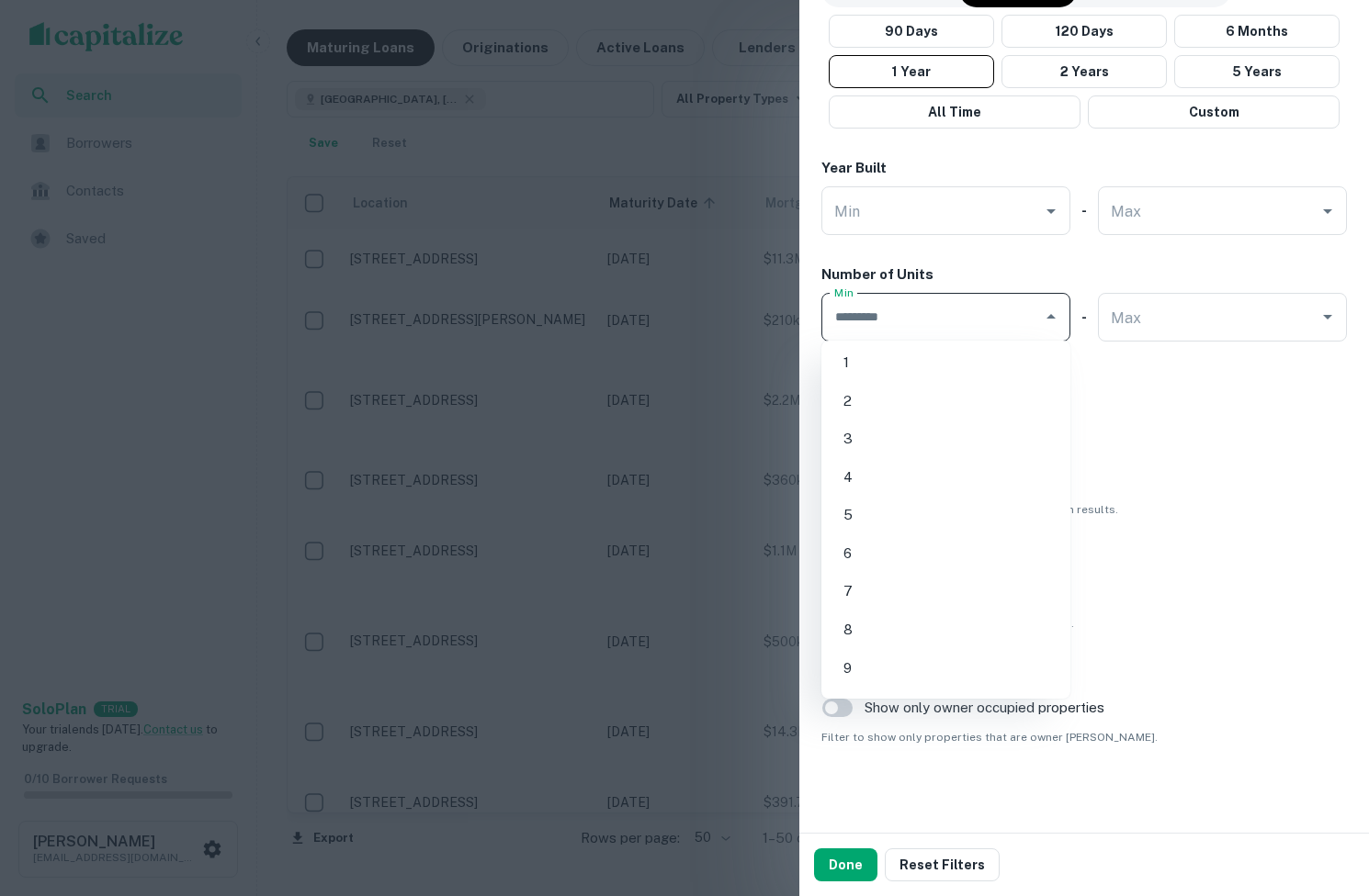
click at [940, 268] on div "Number of Units" at bounding box center [1083, 274] width 526 height 21
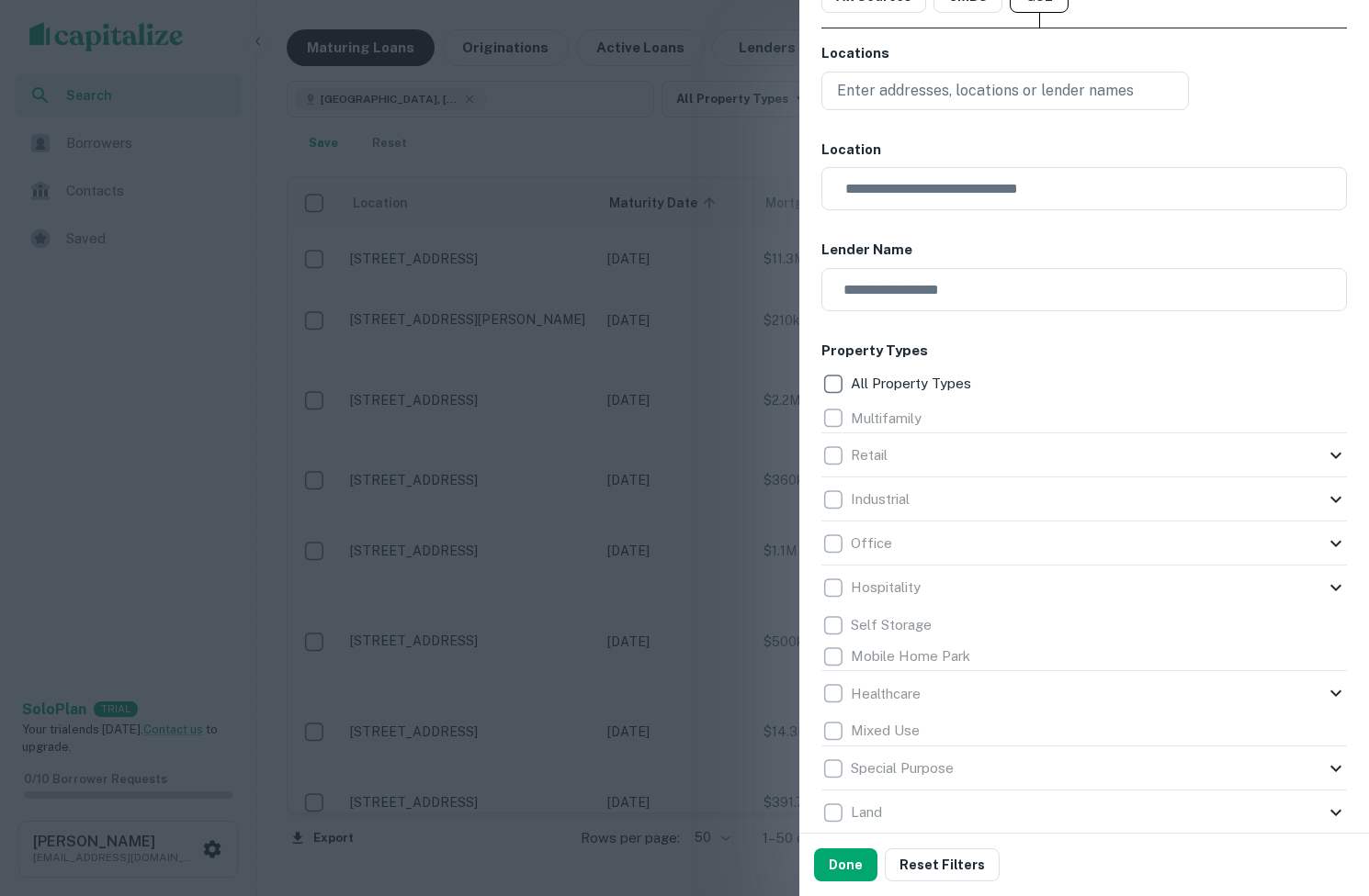
scroll to position [0, 0]
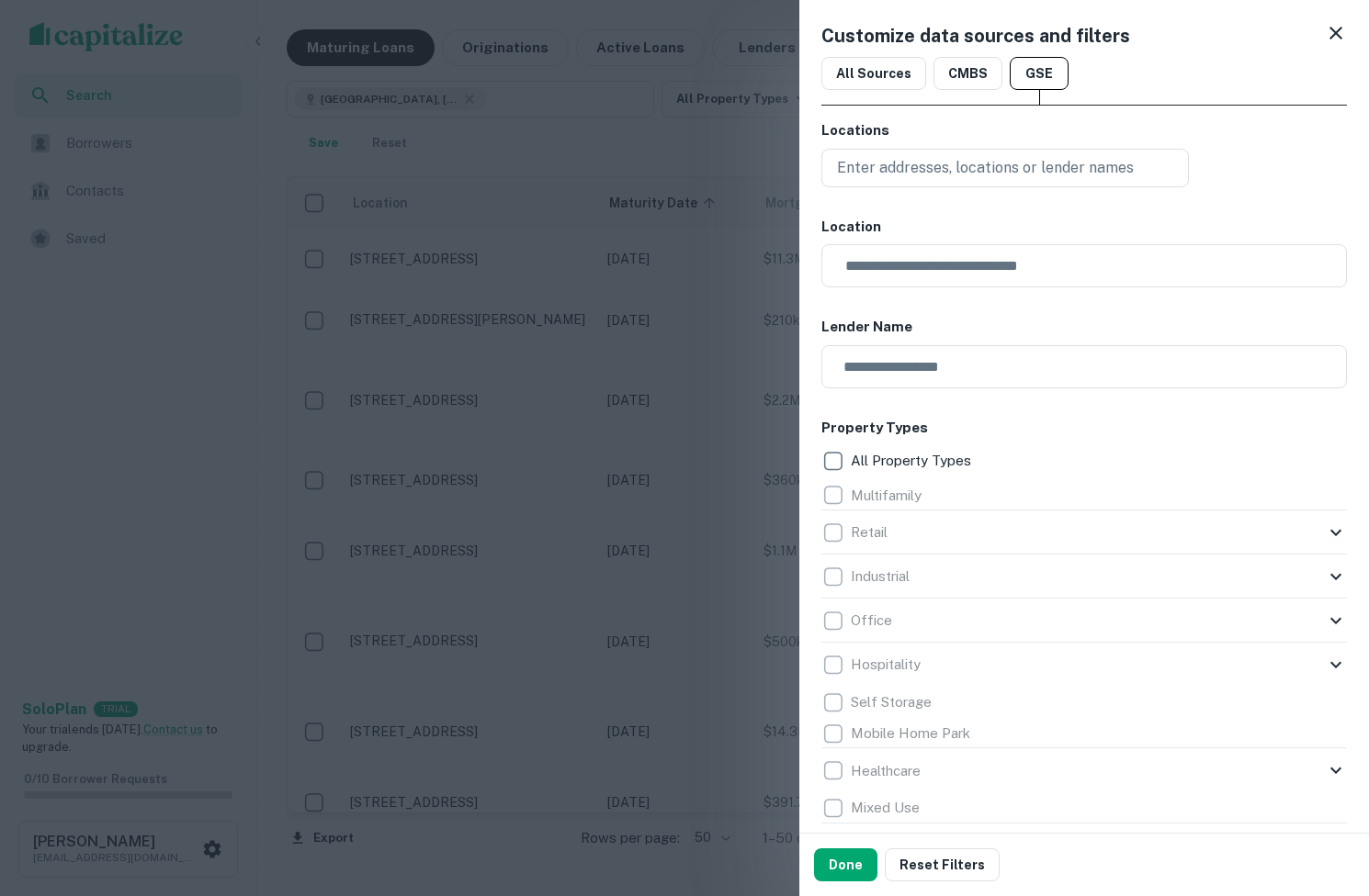
click at [772, 276] on div at bounding box center [684, 448] width 1369 height 896
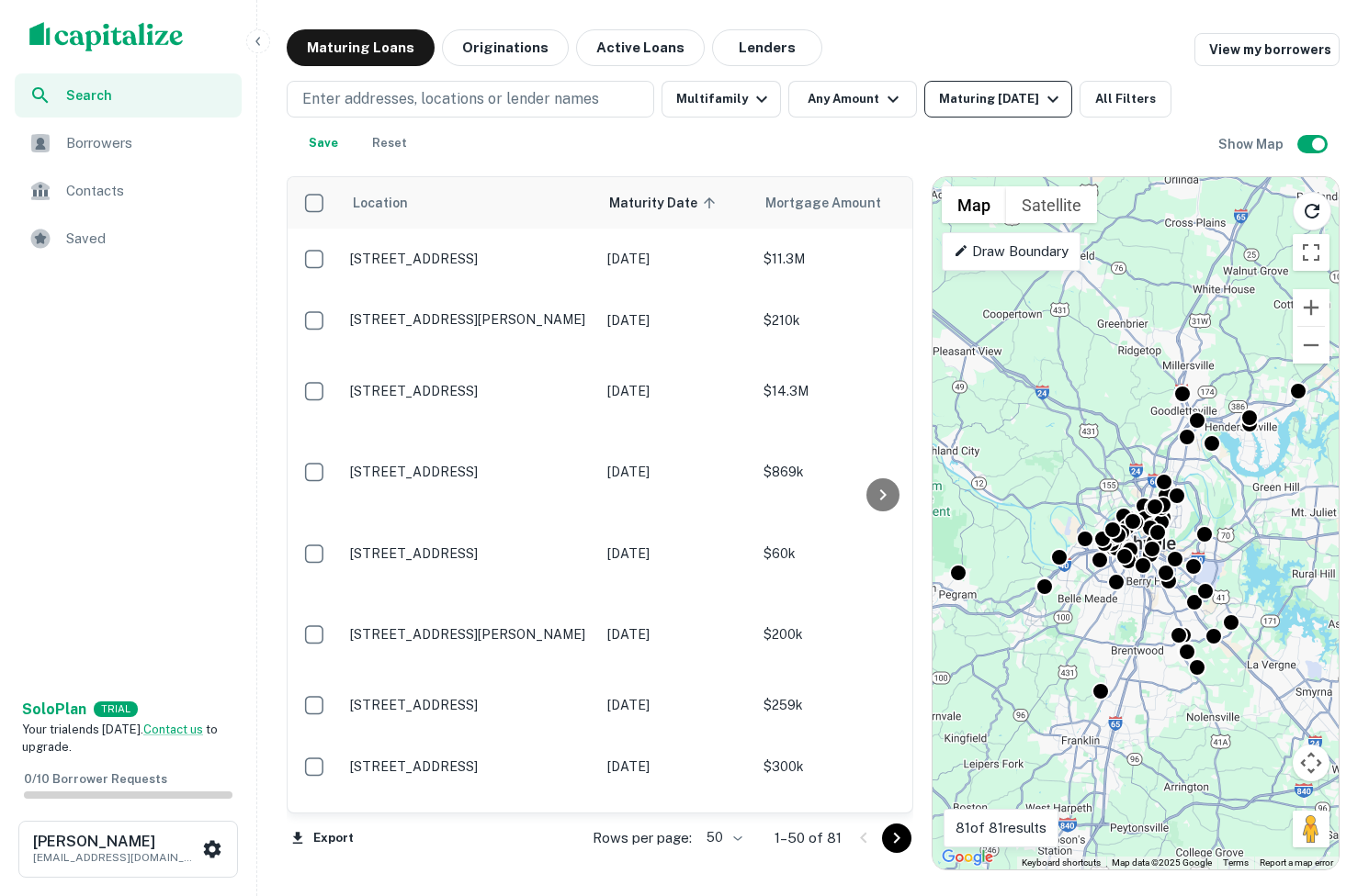
click at [1027, 104] on div "Maturing [DATE]" at bounding box center [1001, 98] width 125 height 22
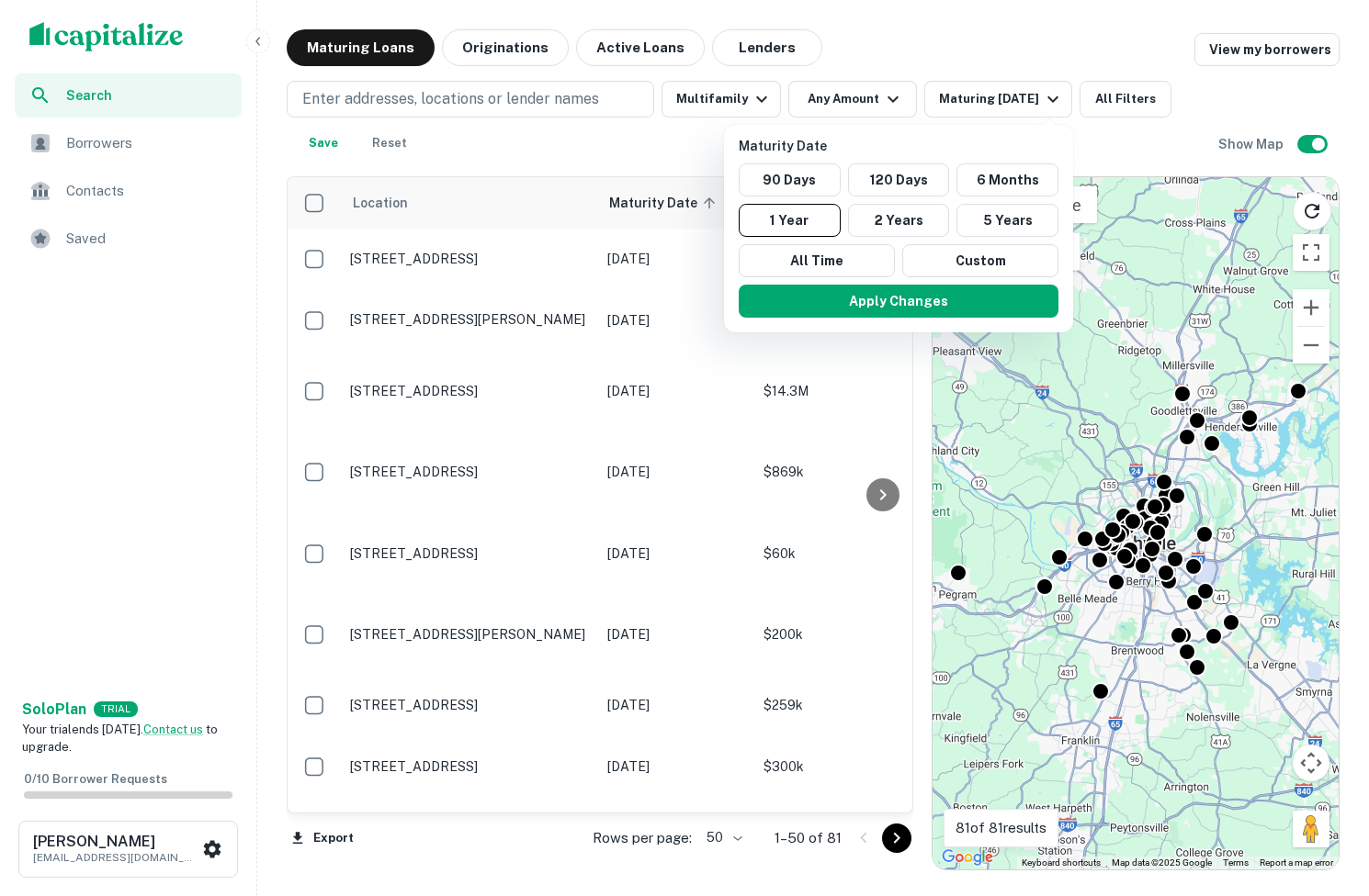
click at [1027, 104] on div at bounding box center [684, 448] width 1369 height 896
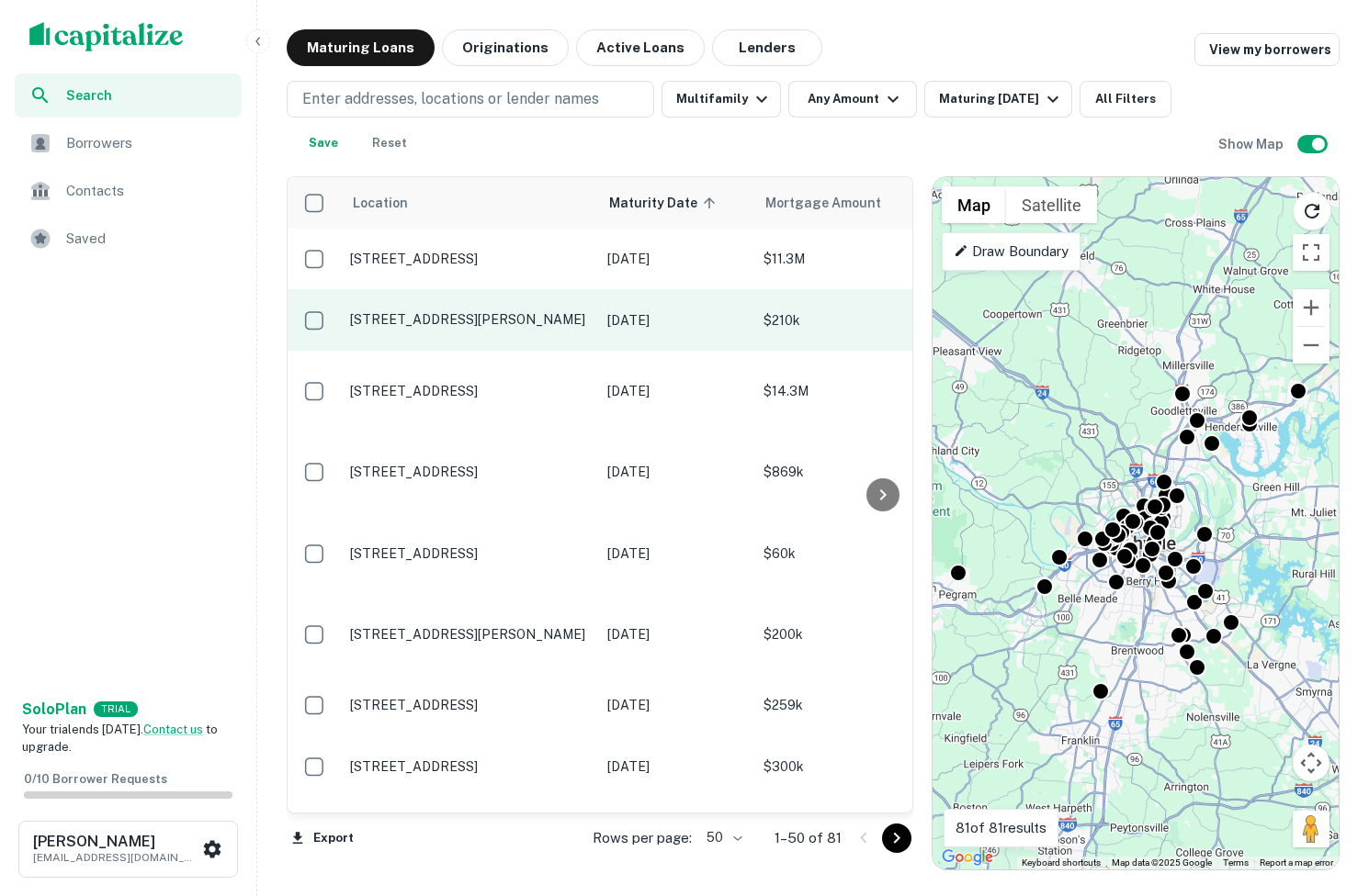
click at [627, 331] on td "Oct 04, 2025" at bounding box center [676, 320] width 157 height 60
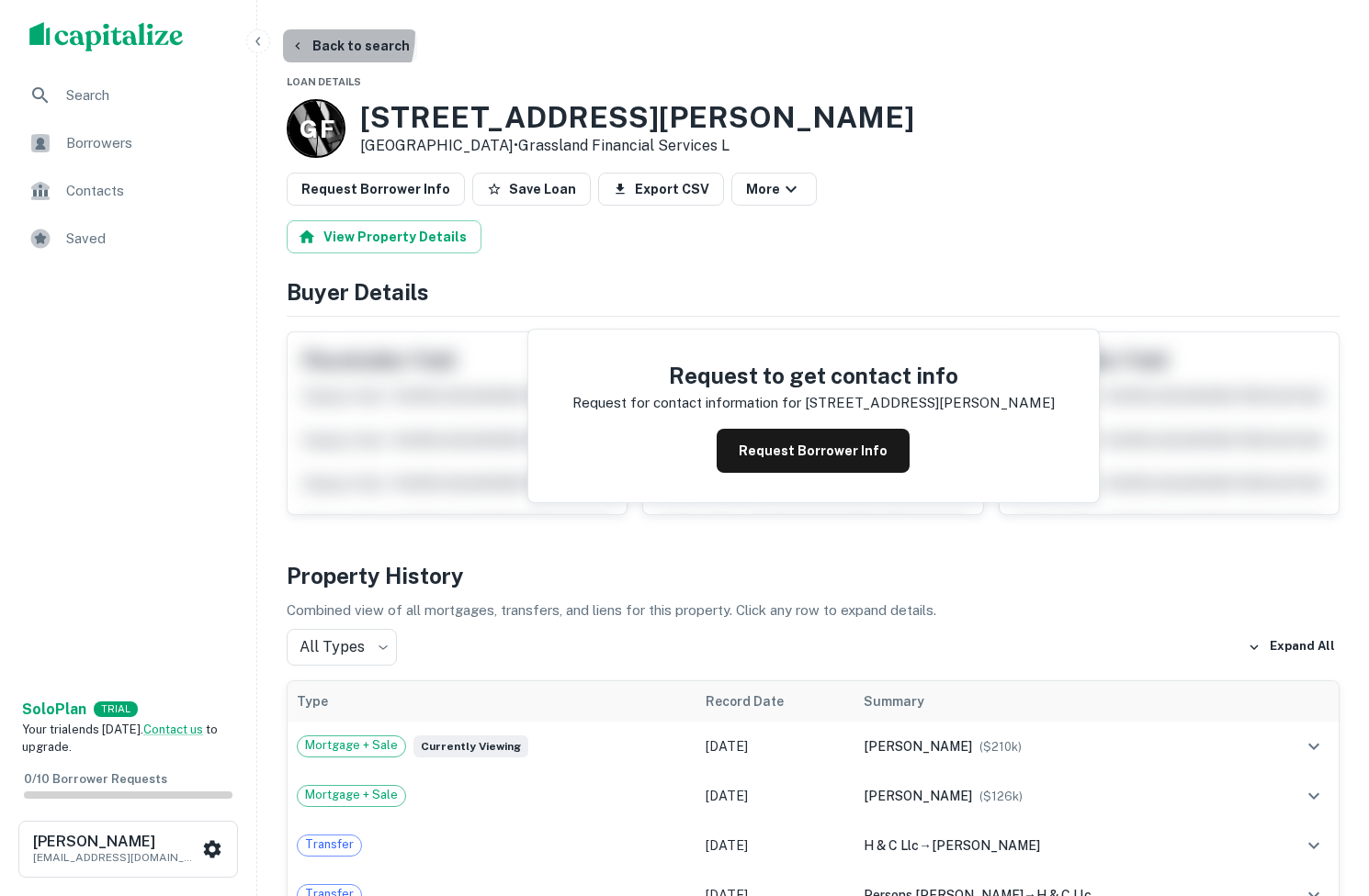
click at [295, 32] on button "Back to search" at bounding box center [350, 45] width 134 height 33
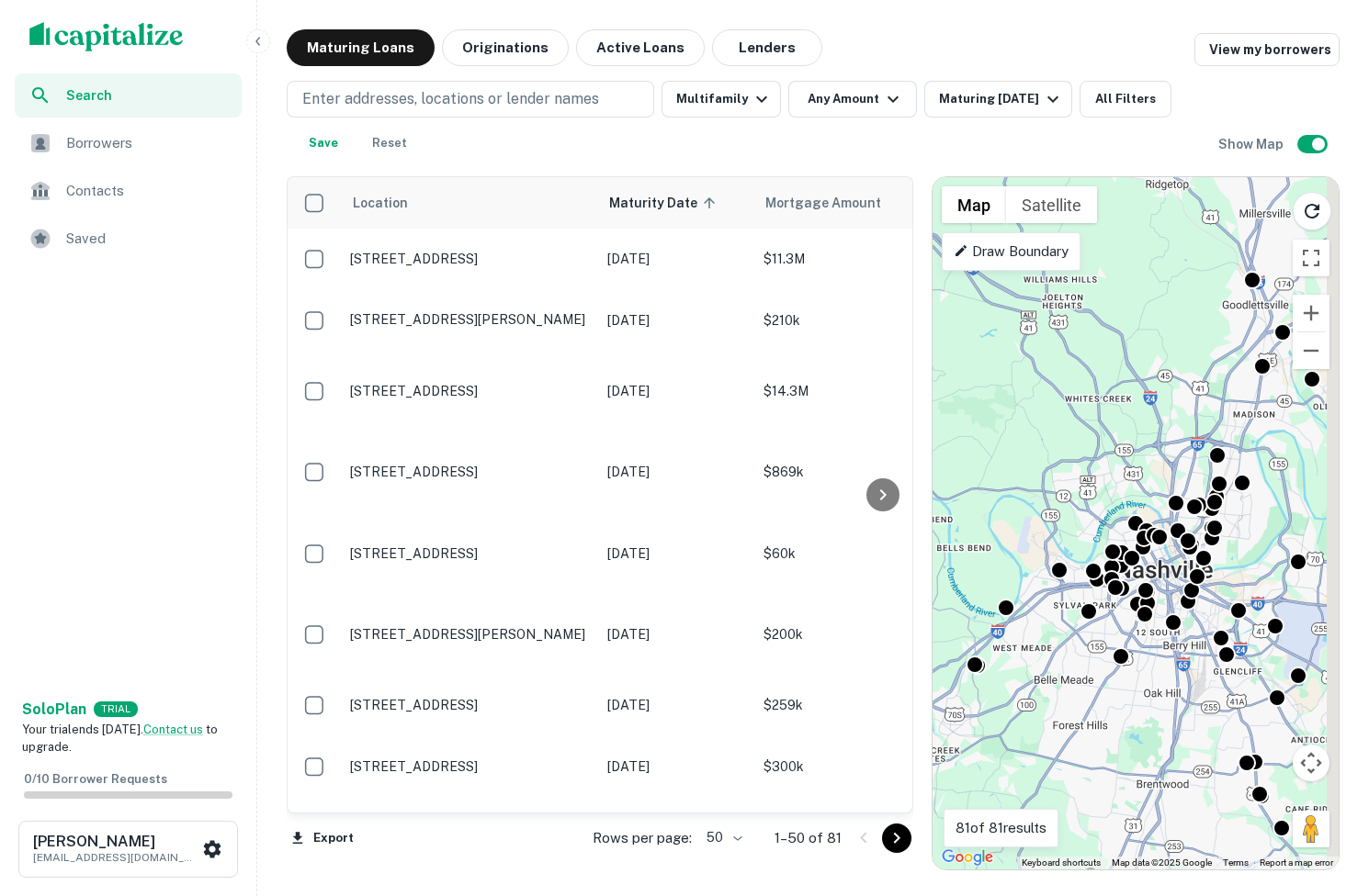
drag, startPoint x: 1160, startPoint y: 528, endPoint x: 1110, endPoint y: 491, distance: 62.2
click at [1110, 492] on div "To activate drag with keyboard, press Alt + Enter. Once in keyboard drag state,…" at bounding box center [1135, 523] width 406 height 692
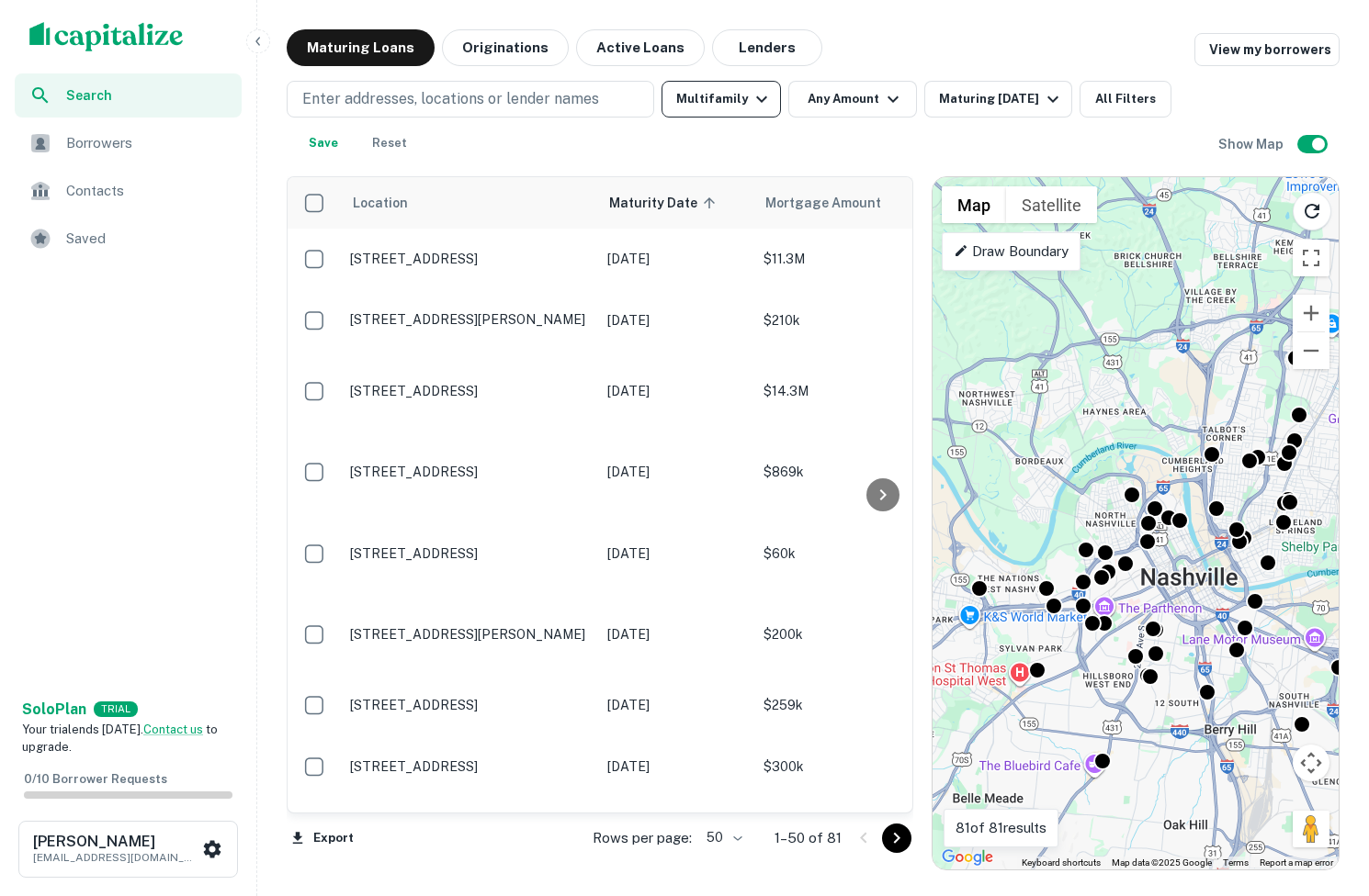
click at [737, 110] on button "Multifamily" at bounding box center [721, 99] width 120 height 37
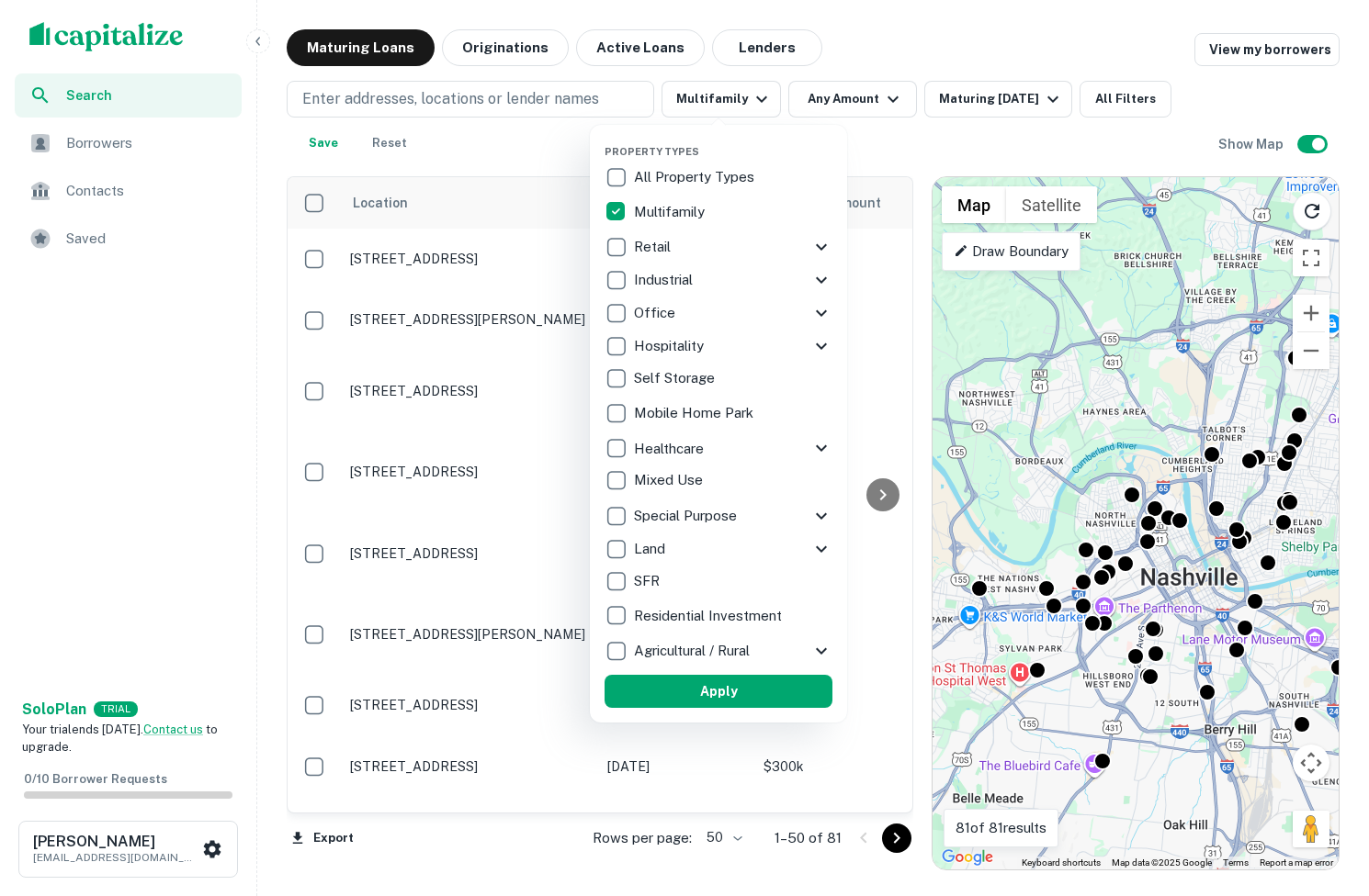
click at [840, 95] on div at bounding box center [684, 448] width 1369 height 896
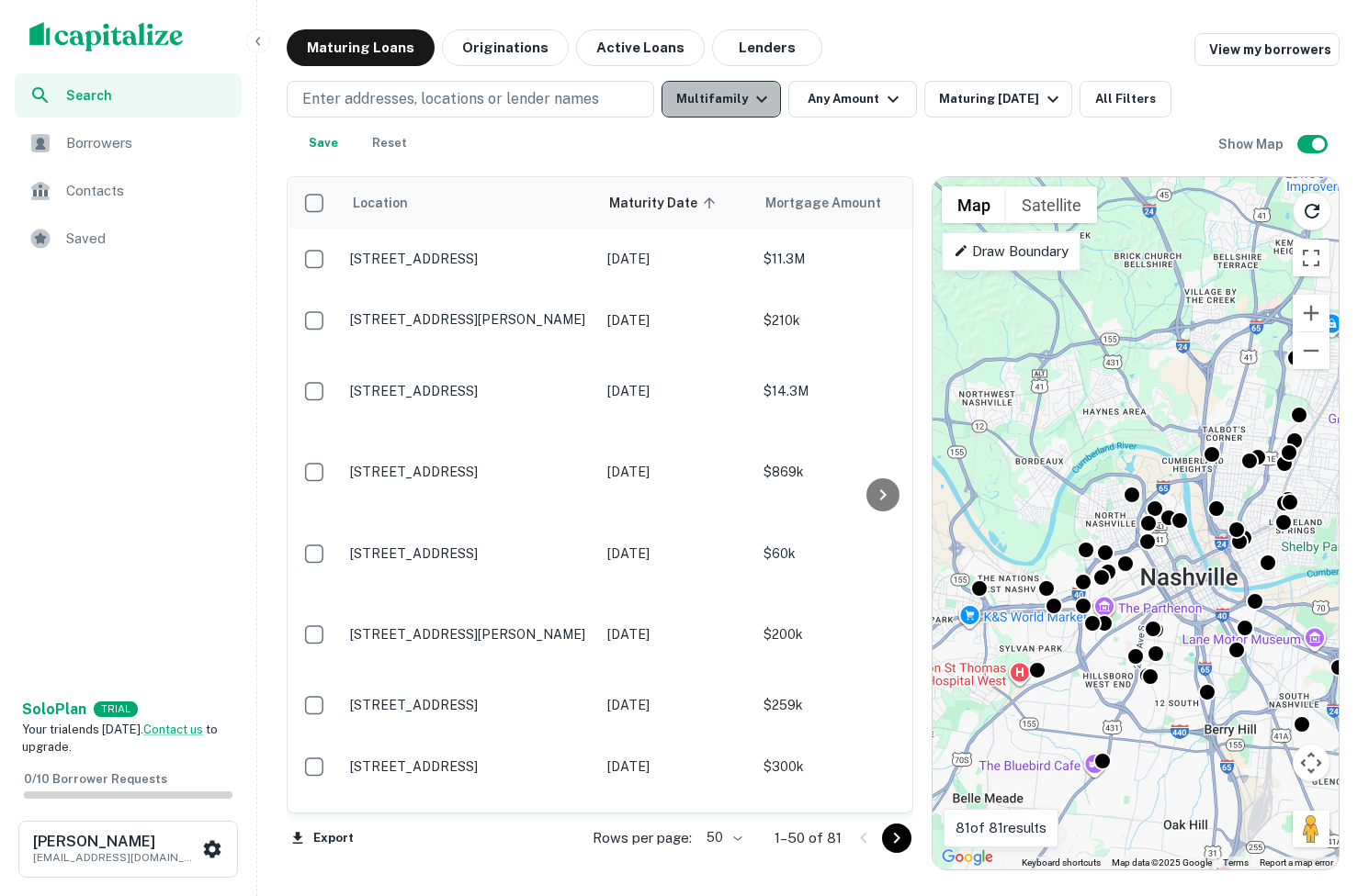
click at [732, 95] on button "Multifamily" at bounding box center [721, 99] width 120 height 37
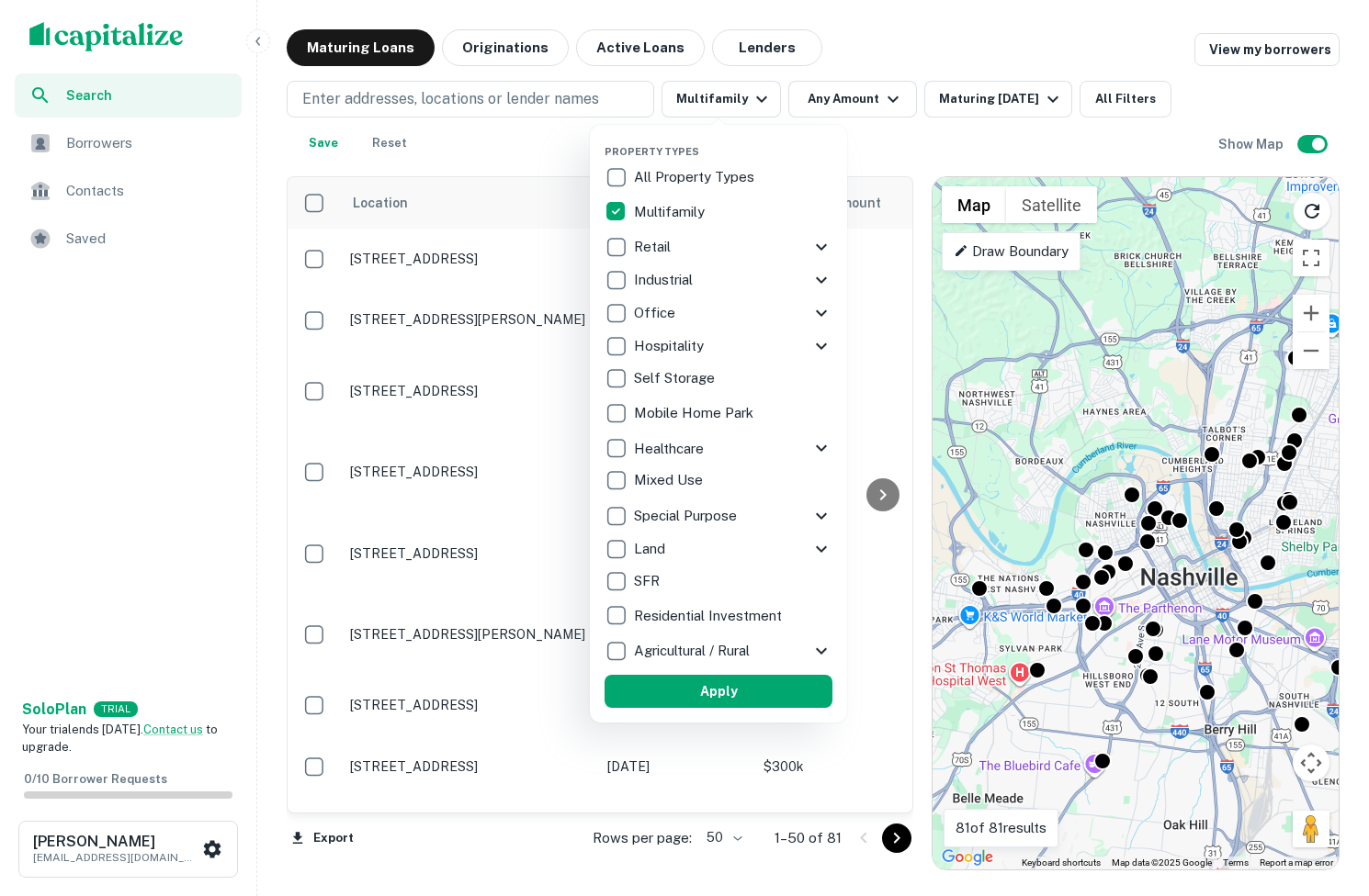
click at [815, 514] on icon at bounding box center [821, 515] width 22 height 22
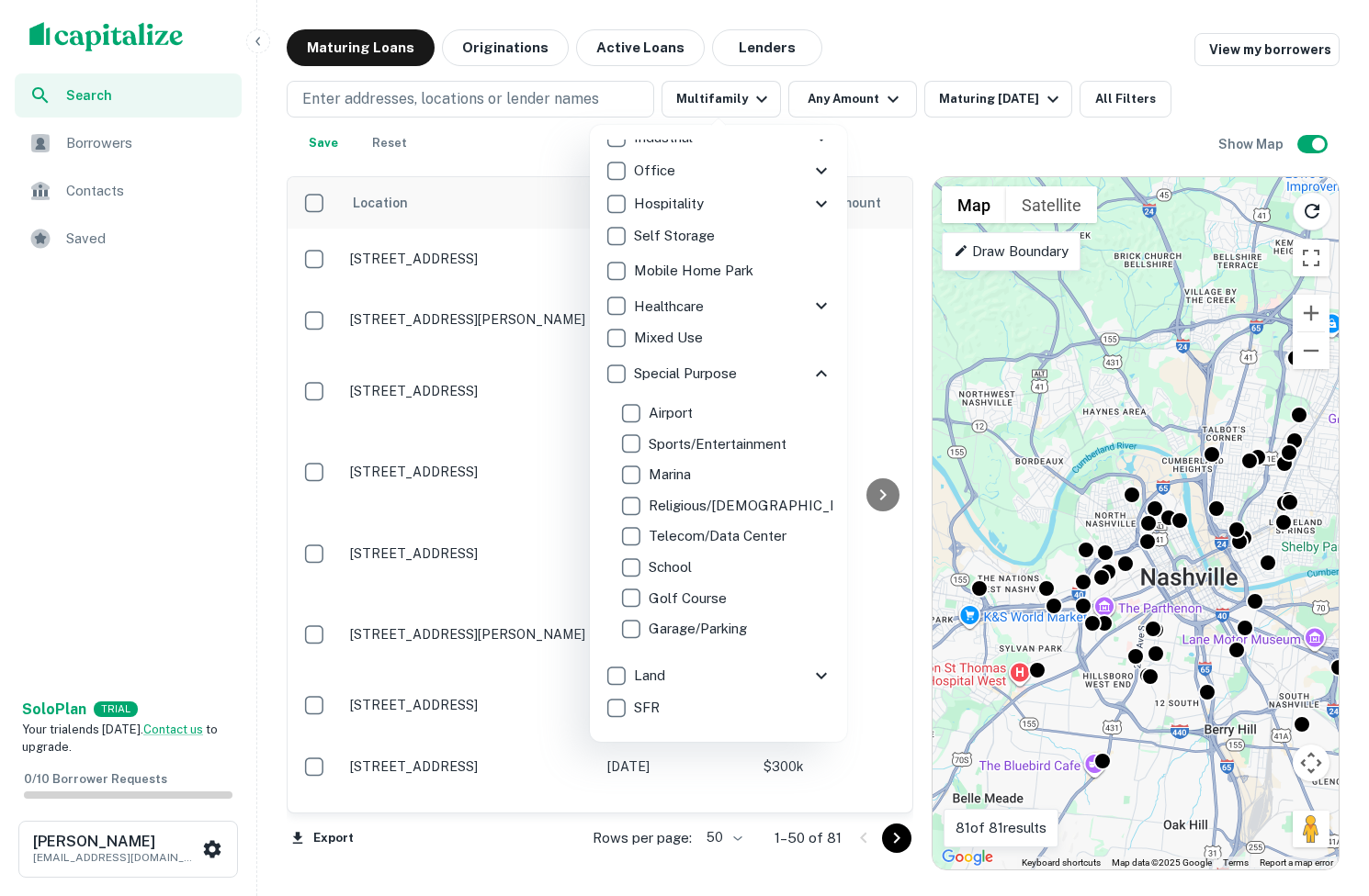
scroll to position [139, 0]
click at [809, 373] on div "Special Purpose" at bounding box center [708, 377] width 206 height 31
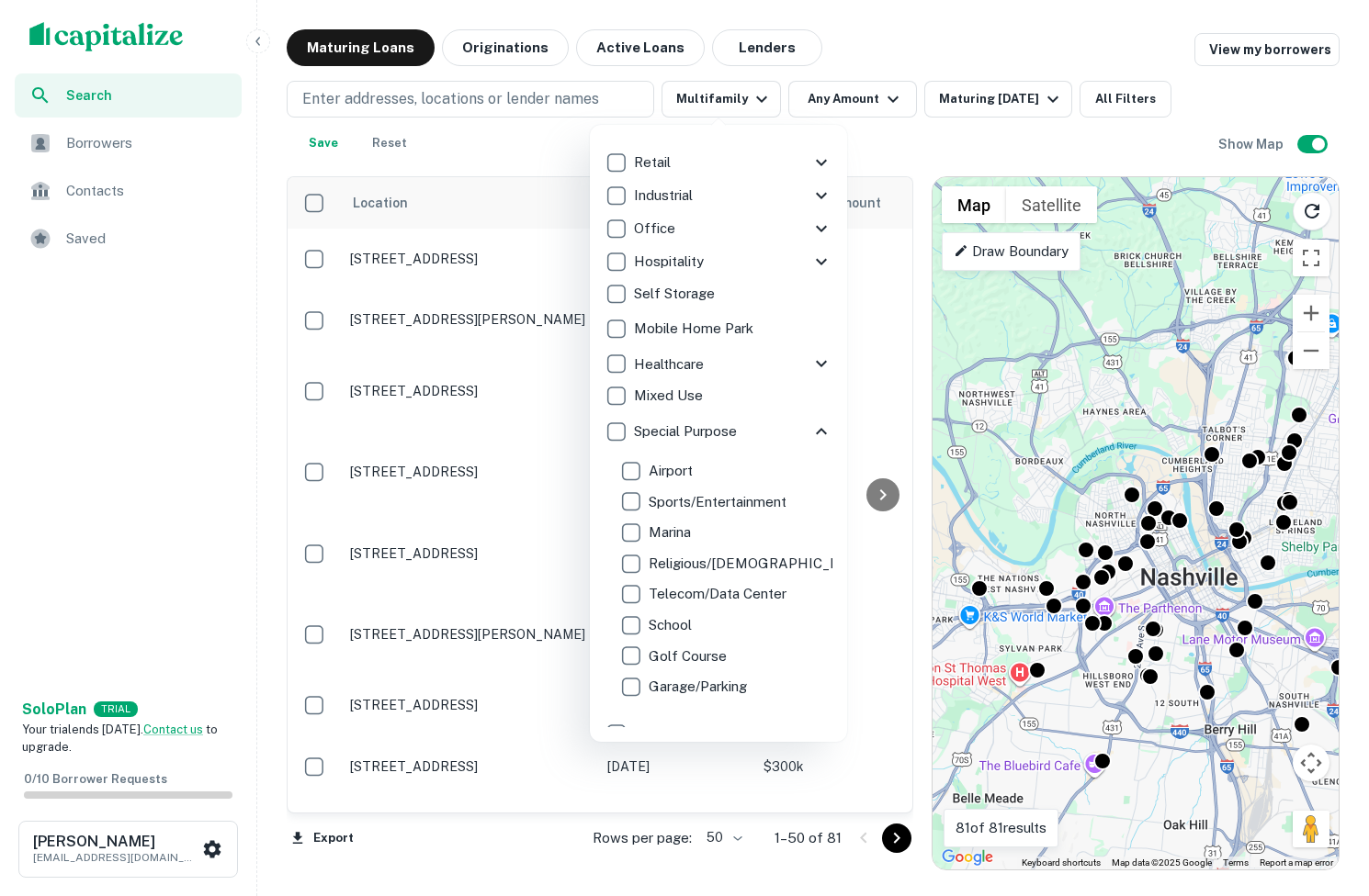
scroll to position [250, 0]
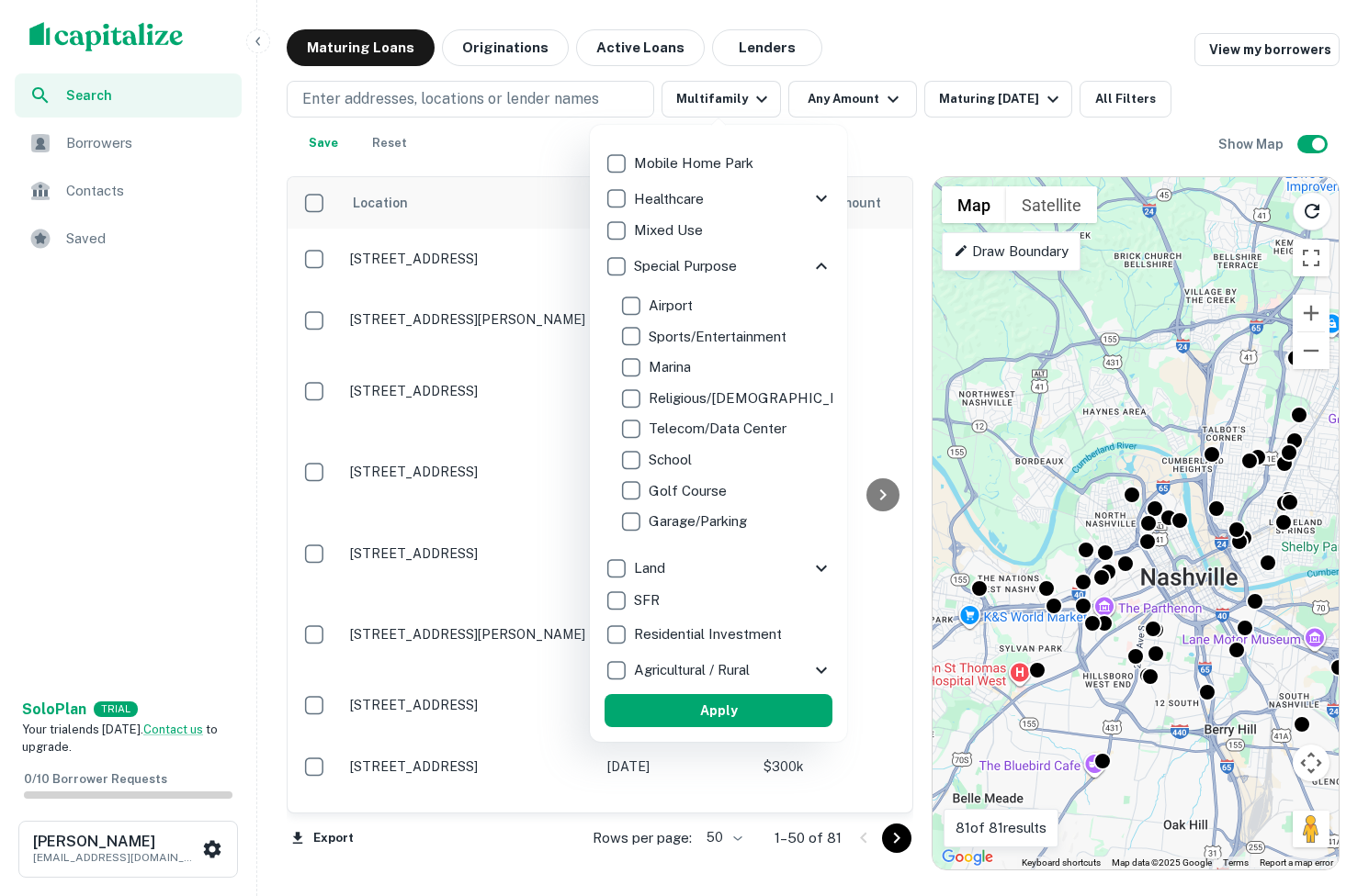
click at [693, 573] on div "Land" at bounding box center [708, 568] width 206 height 31
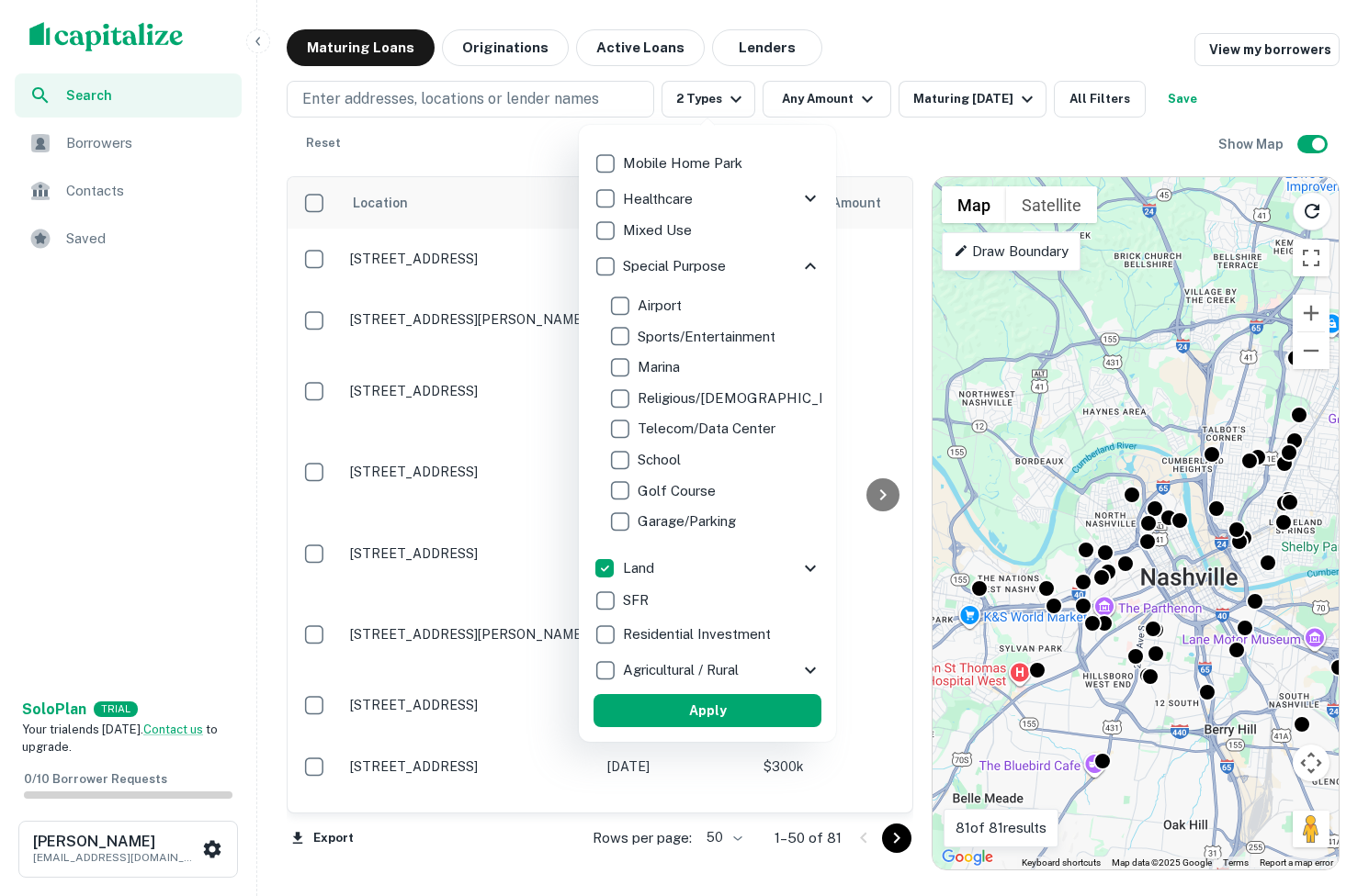
click at [693, 568] on div "Land" at bounding box center [696, 568] width 206 height 31
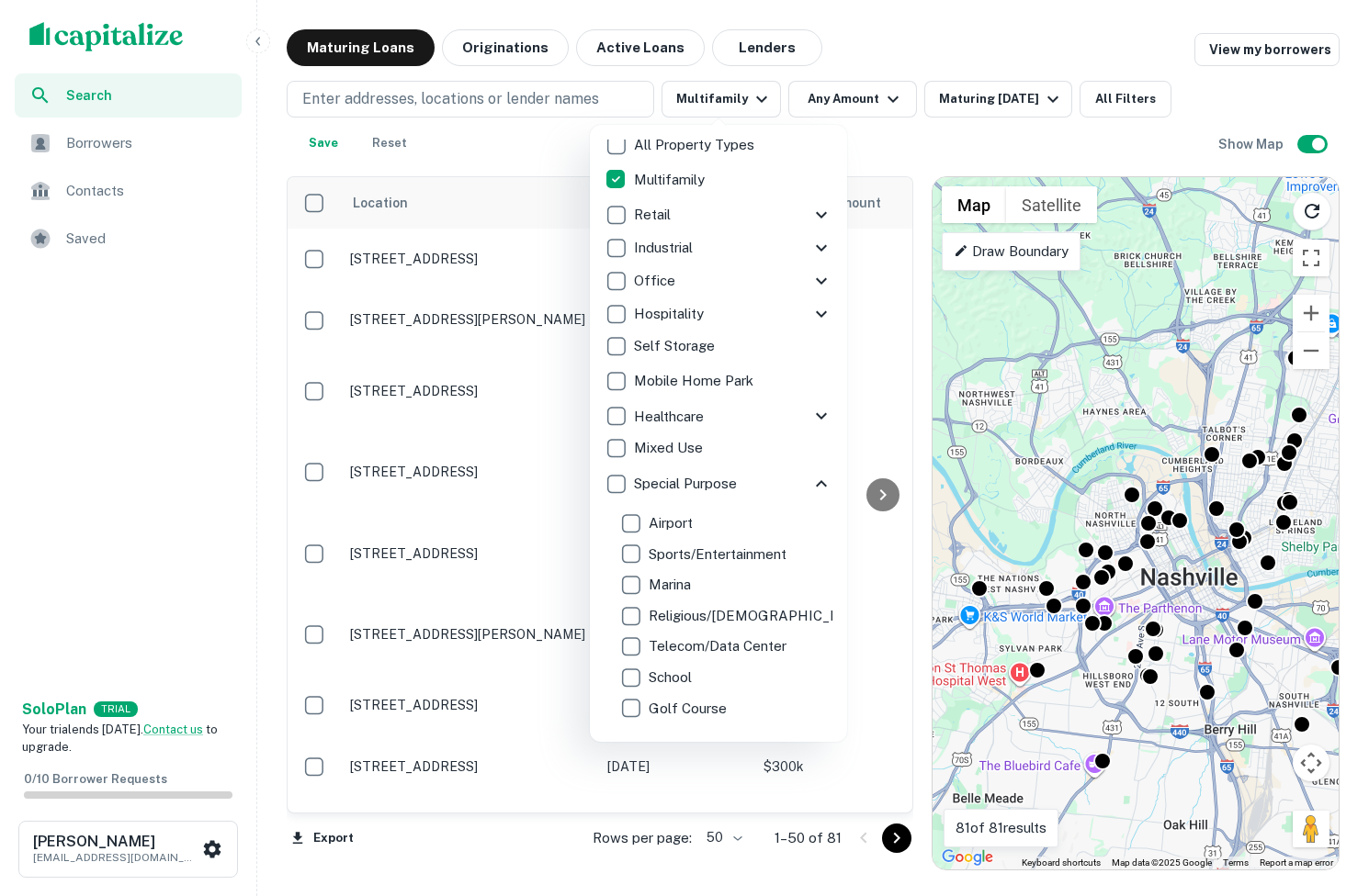
scroll to position [0, 0]
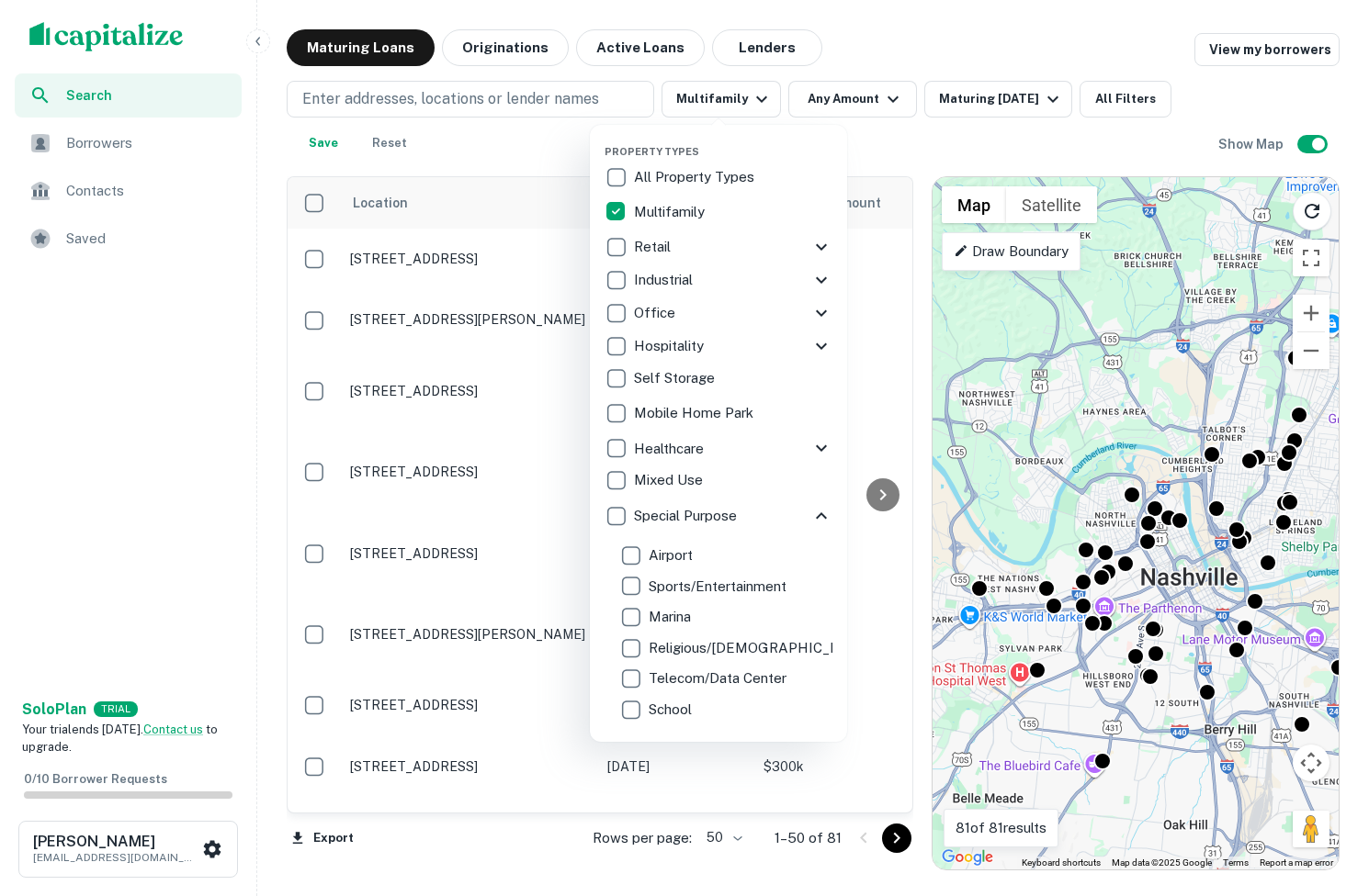
click at [1009, 75] on div at bounding box center [684, 448] width 1369 height 896
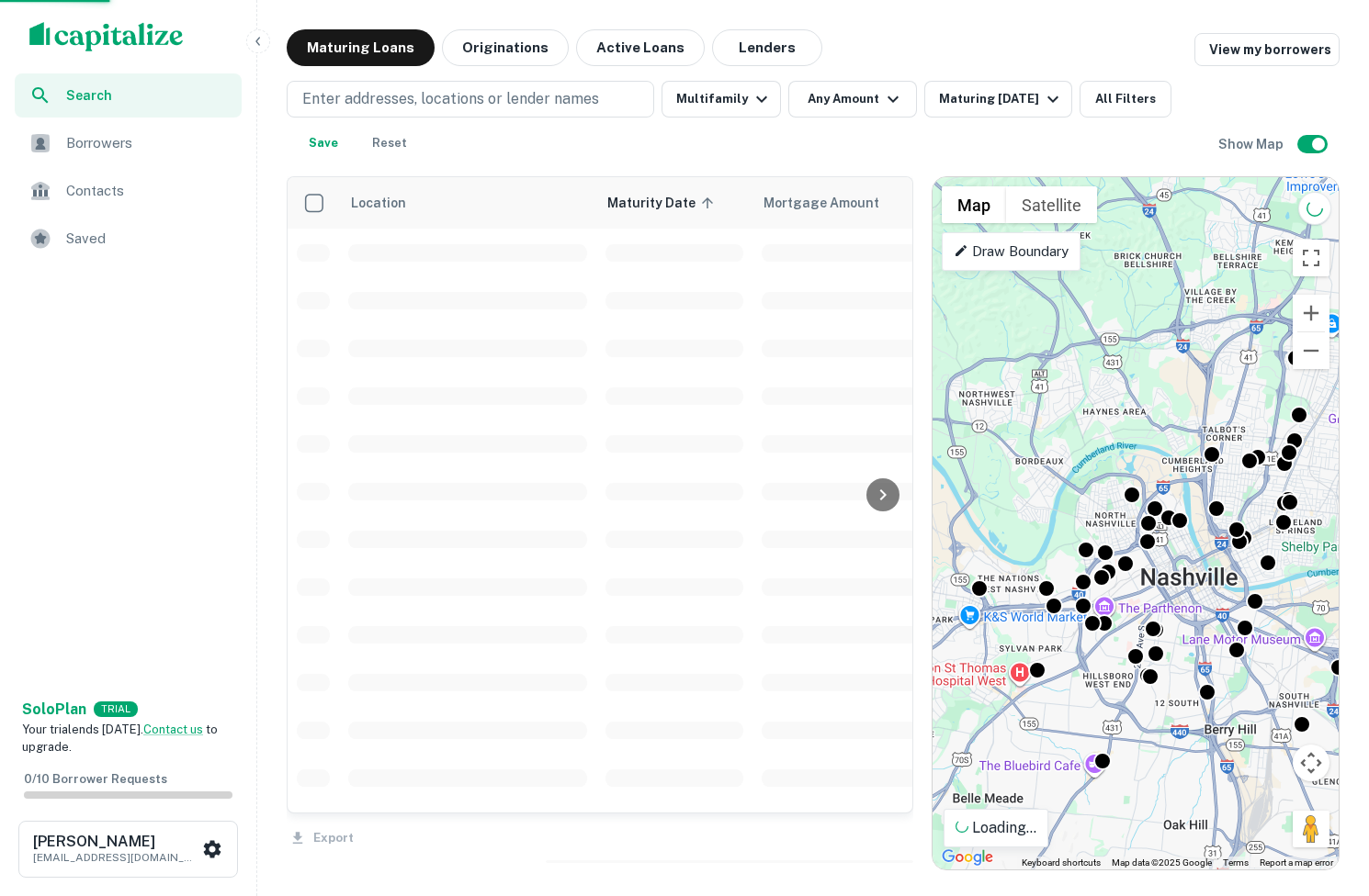
click at [1108, 98] on div "Property Types All Property Types Multifamily Retail Storefront Auto Shop Bar S…" at bounding box center [684, 448] width 1369 height 896
click at [1108, 98] on button "All Filters" at bounding box center [1125, 99] width 92 height 37
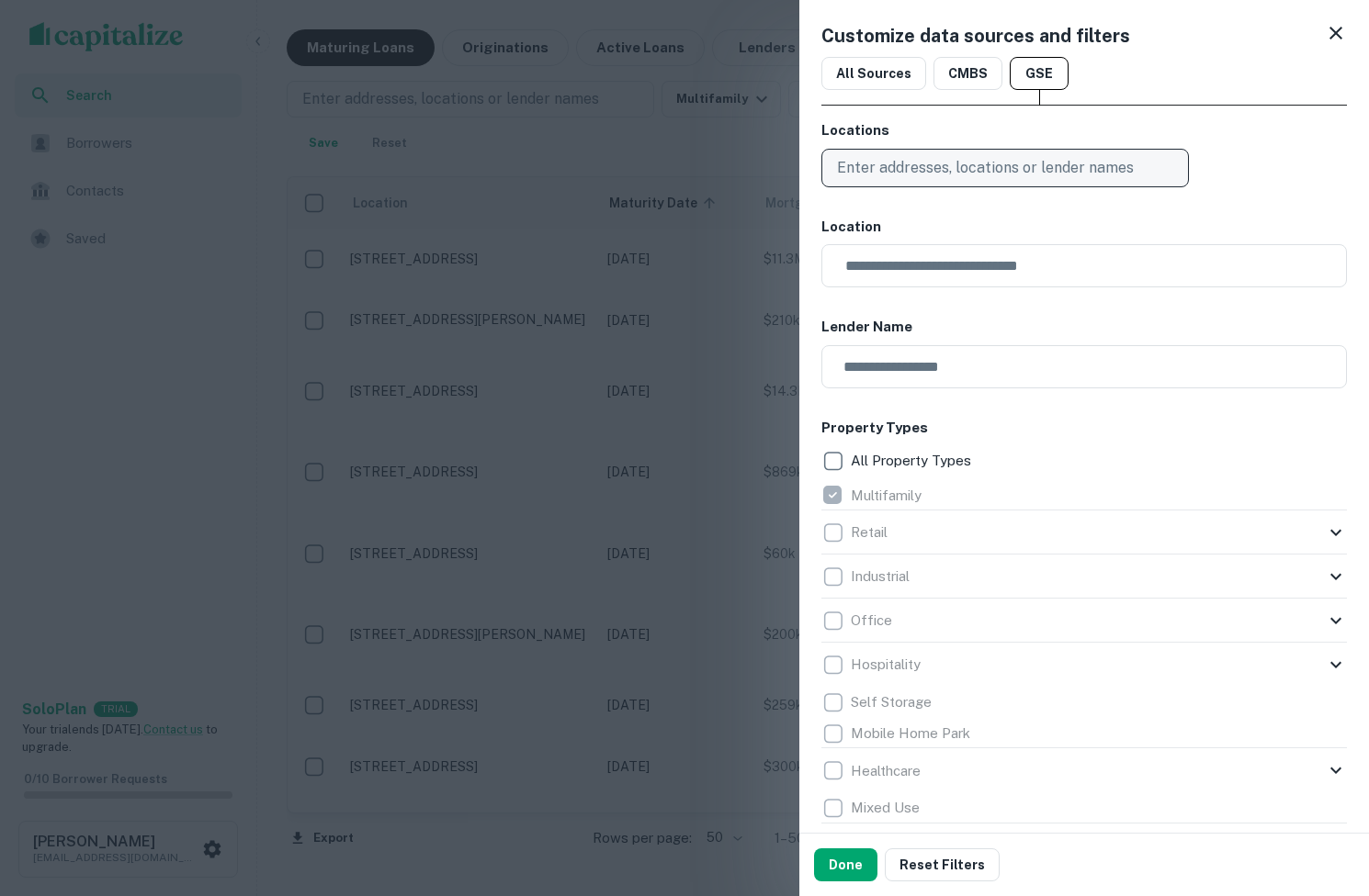
click at [1021, 162] on p "Enter addresses, locations or lender names" at bounding box center [985, 167] width 296 height 22
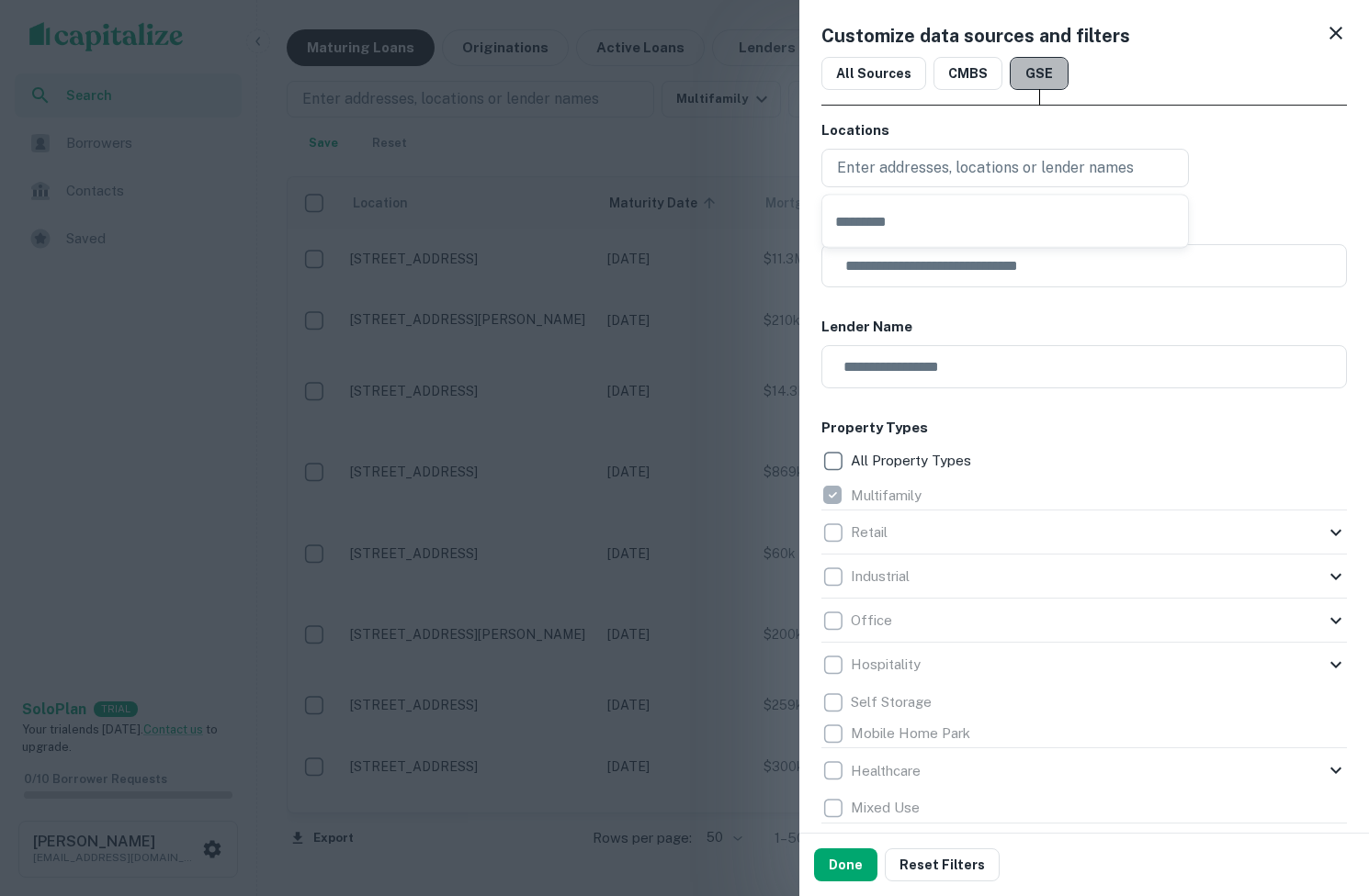
click at [1033, 72] on button "GSE" at bounding box center [1039, 73] width 58 height 33
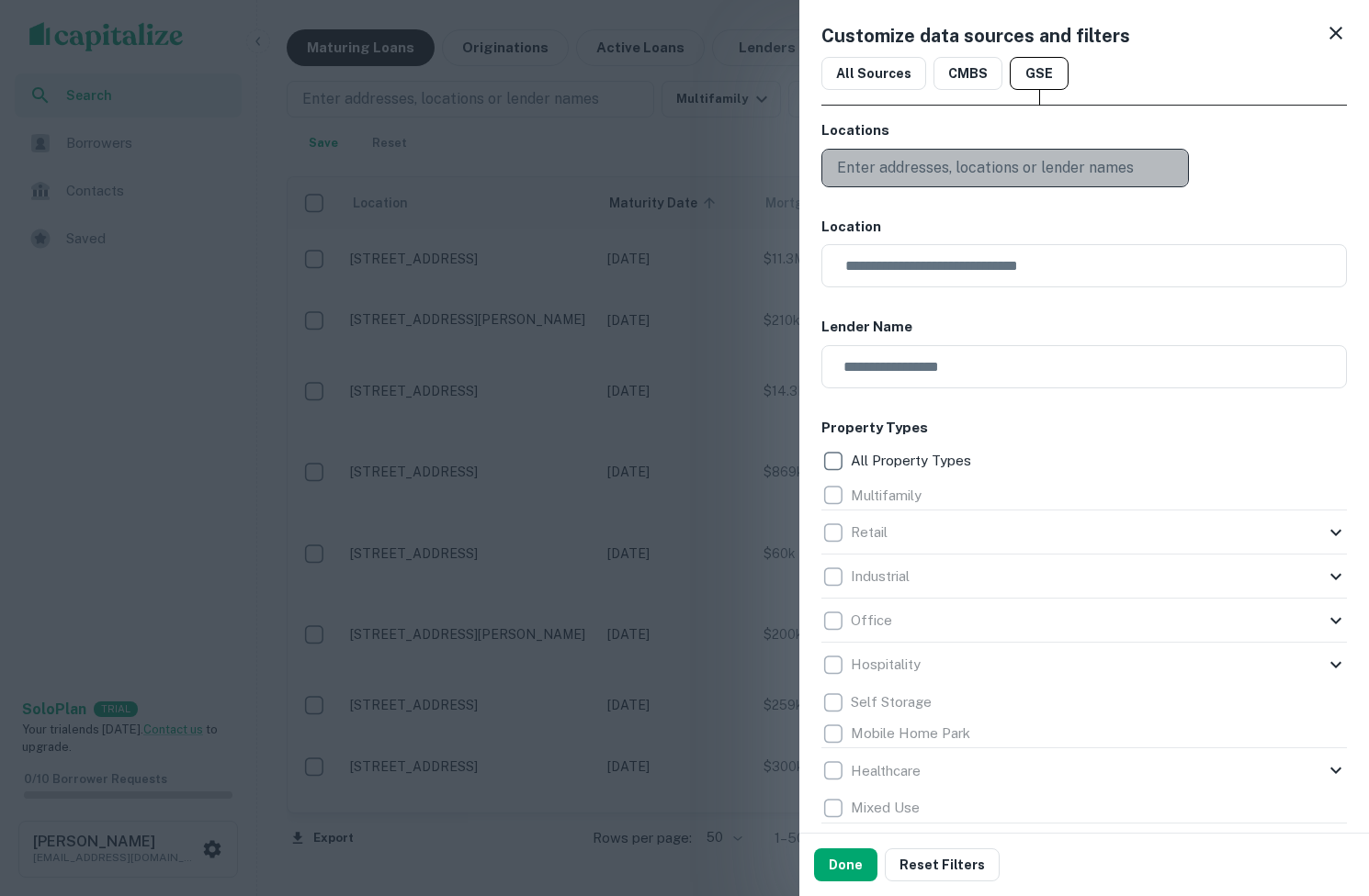
click at [1000, 161] on p "Enter addresses, locations or lender names" at bounding box center [985, 167] width 296 height 22
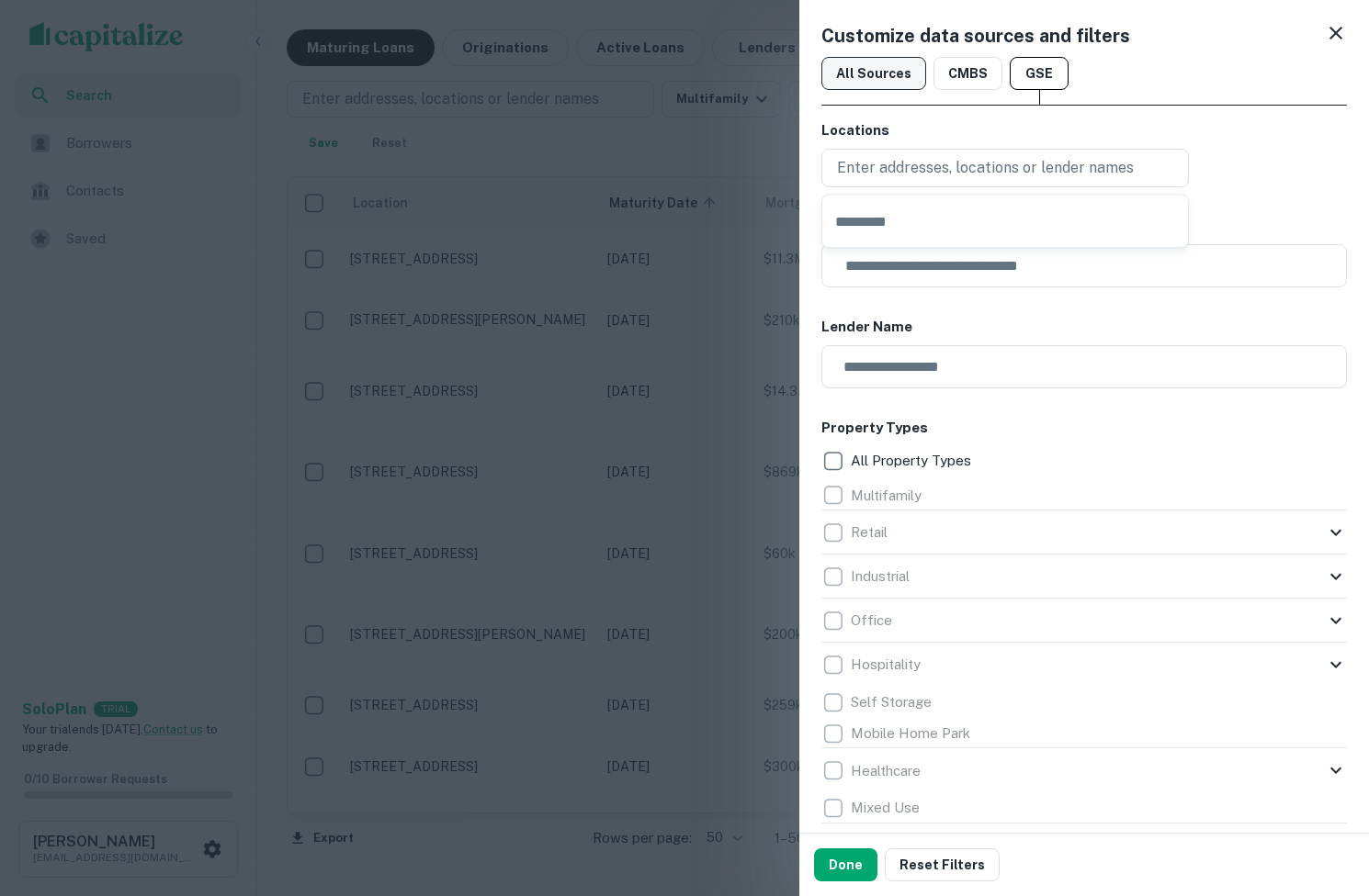
click at [886, 83] on button "All Sources" at bounding box center [873, 73] width 105 height 33
click at [960, 108] on div "Customize data sources and filters All Sources CMBS GSE Locations Enter address…" at bounding box center [1084, 416] width 570 height 833
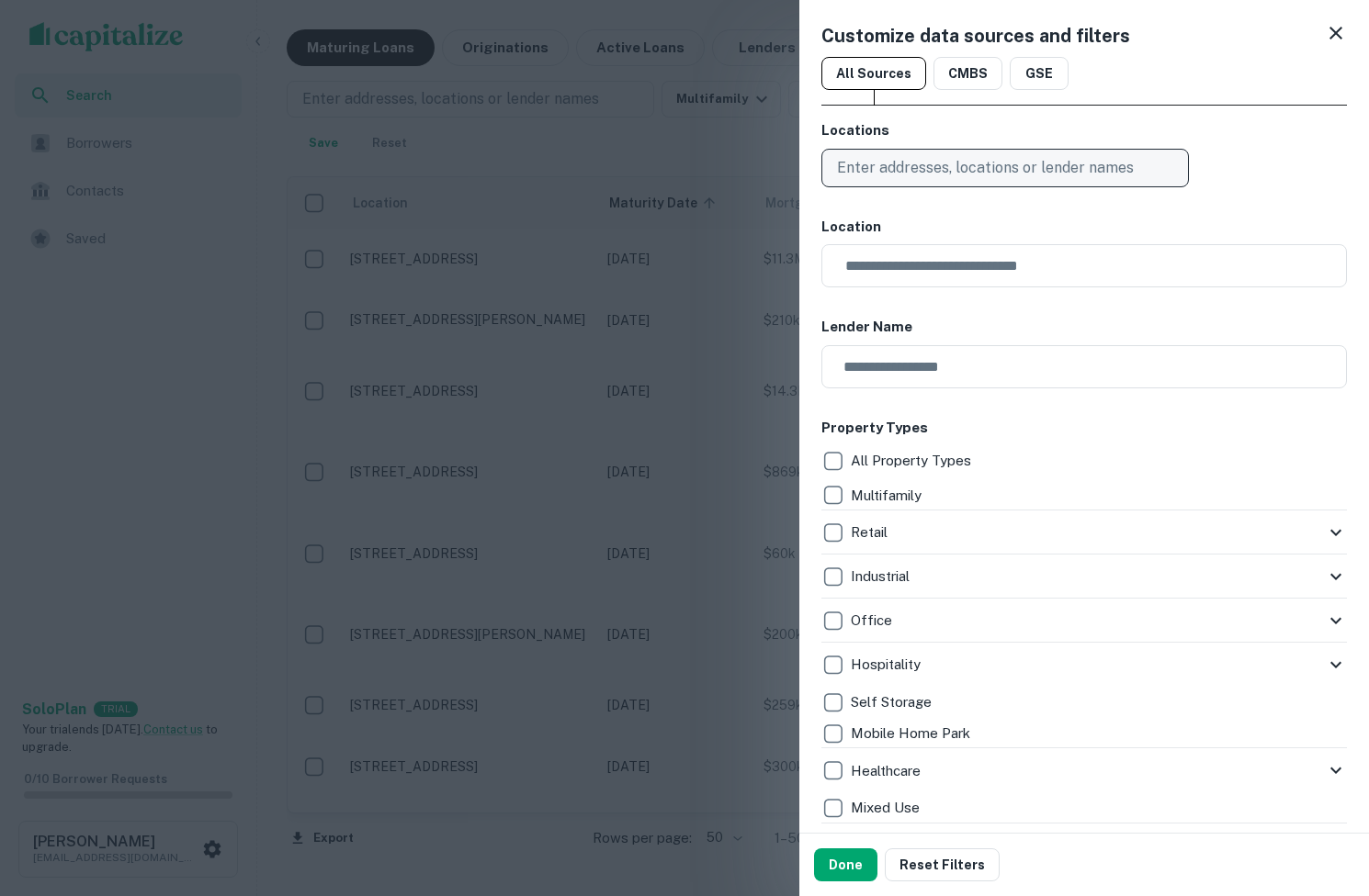
click at [919, 172] on p "Enter addresses, locations or lender names" at bounding box center [985, 167] width 296 height 22
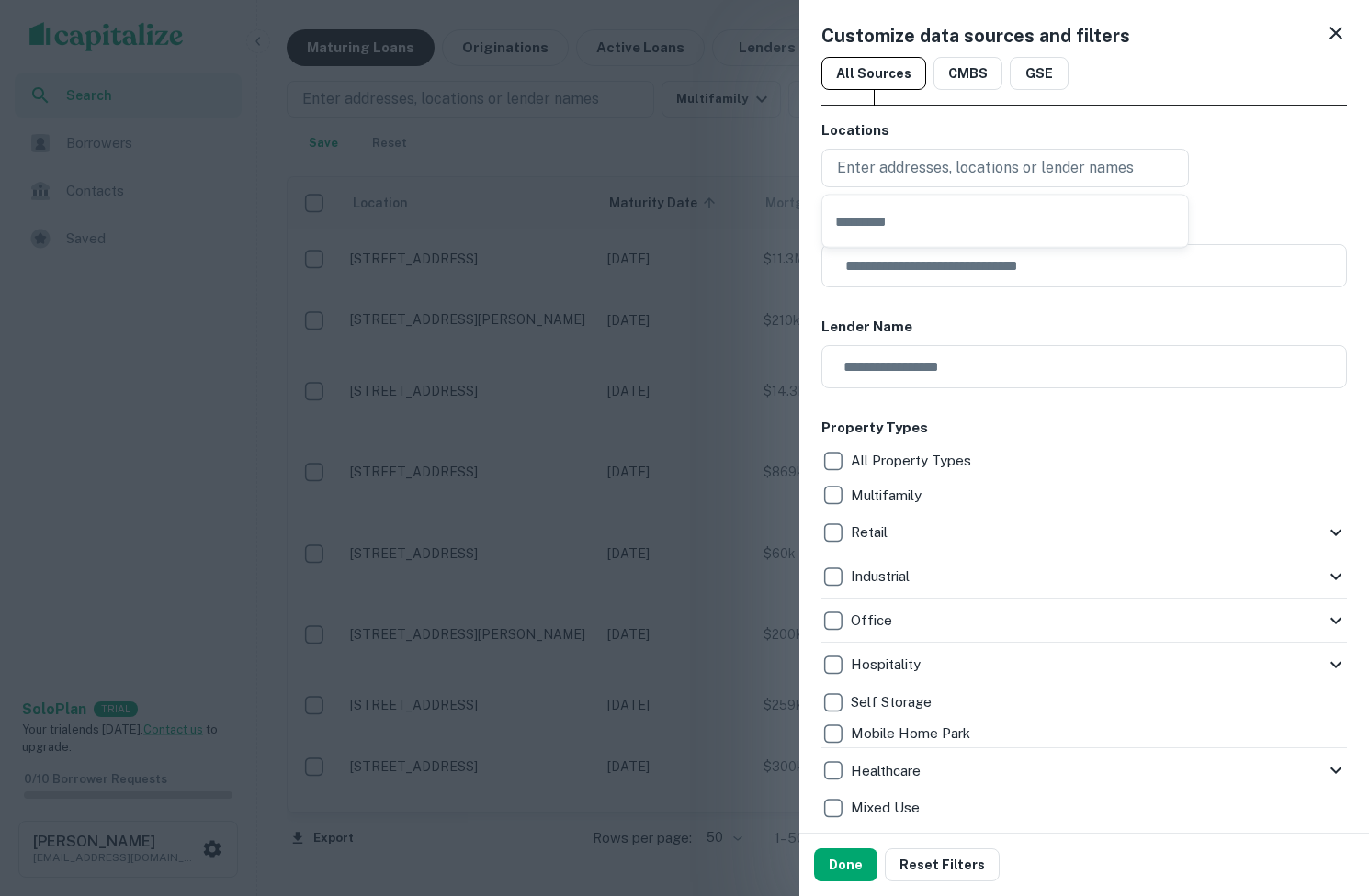
click at [917, 119] on div "Customize data sources and filters All Sources CMBS GSE Locations Enter address…" at bounding box center [1084, 416] width 570 height 833
click at [922, 276] on input "text" at bounding box center [1090, 266] width 512 height 43
click at [893, 364] on div at bounding box center [1022, 333] width 376 height 91
click at [887, 373] on div at bounding box center [1022, 333] width 376 height 91
click at [884, 366] on div at bounding box center [1022, 333] width 376 height 91
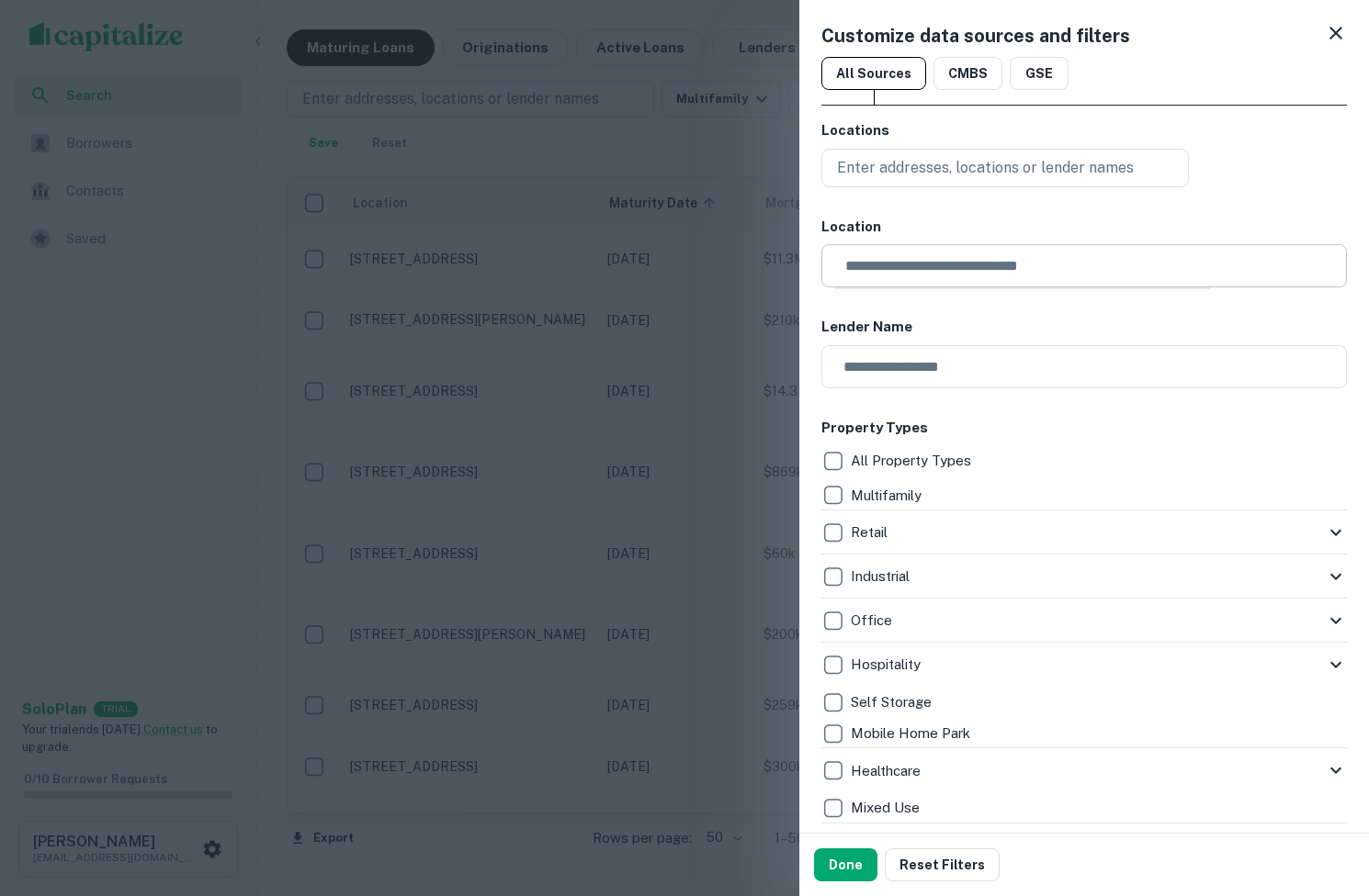
click at [923, 260] on input "text" at bounding box center [1090, 266] width 512 height 43
click at [904, 345] on div at bounding box center [1022, 333] width 376 height 91
click at [904, 371] on div at bounding box center [1022, 333] width 376 height 91
click at [936, 369] on div at bounding box center [1022, 333] width 376 height 91
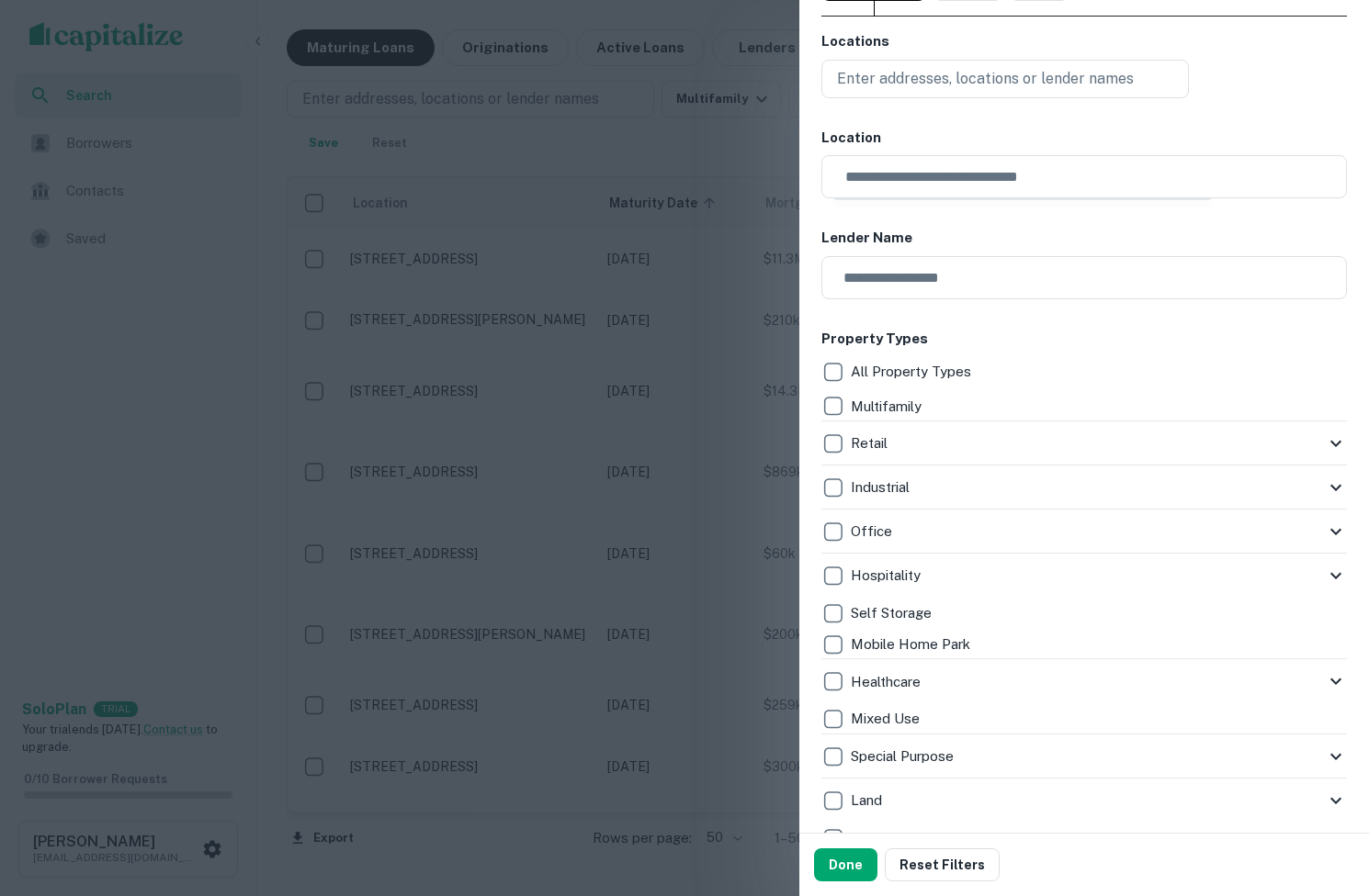
scroll to position [85, 0]
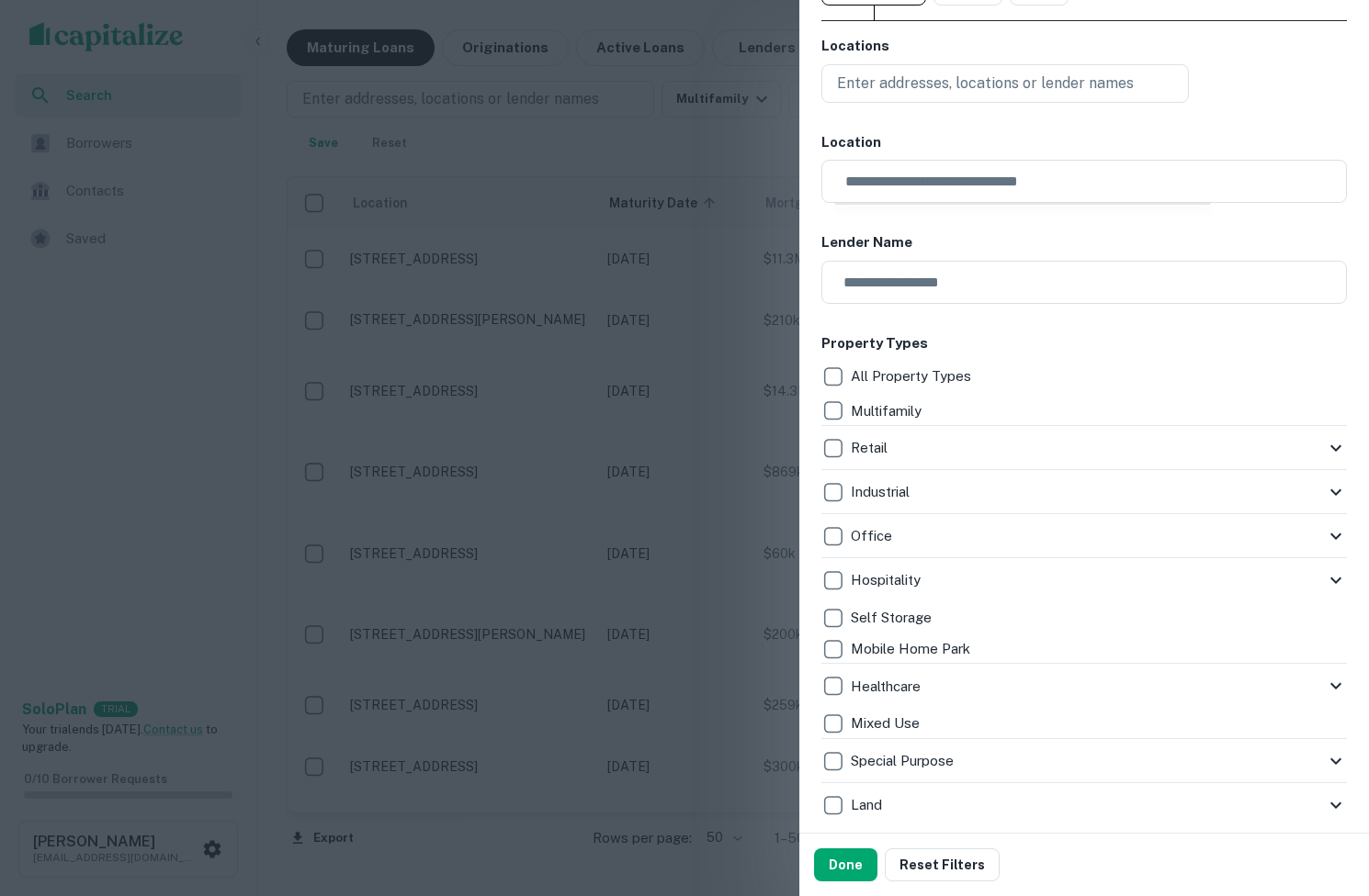
click at [917, 294] on div at bounding box center [1022, 248] width 376 height 91
click at [902, 297] on input "text" at bounding box center [1077, 282] width 512 height 43
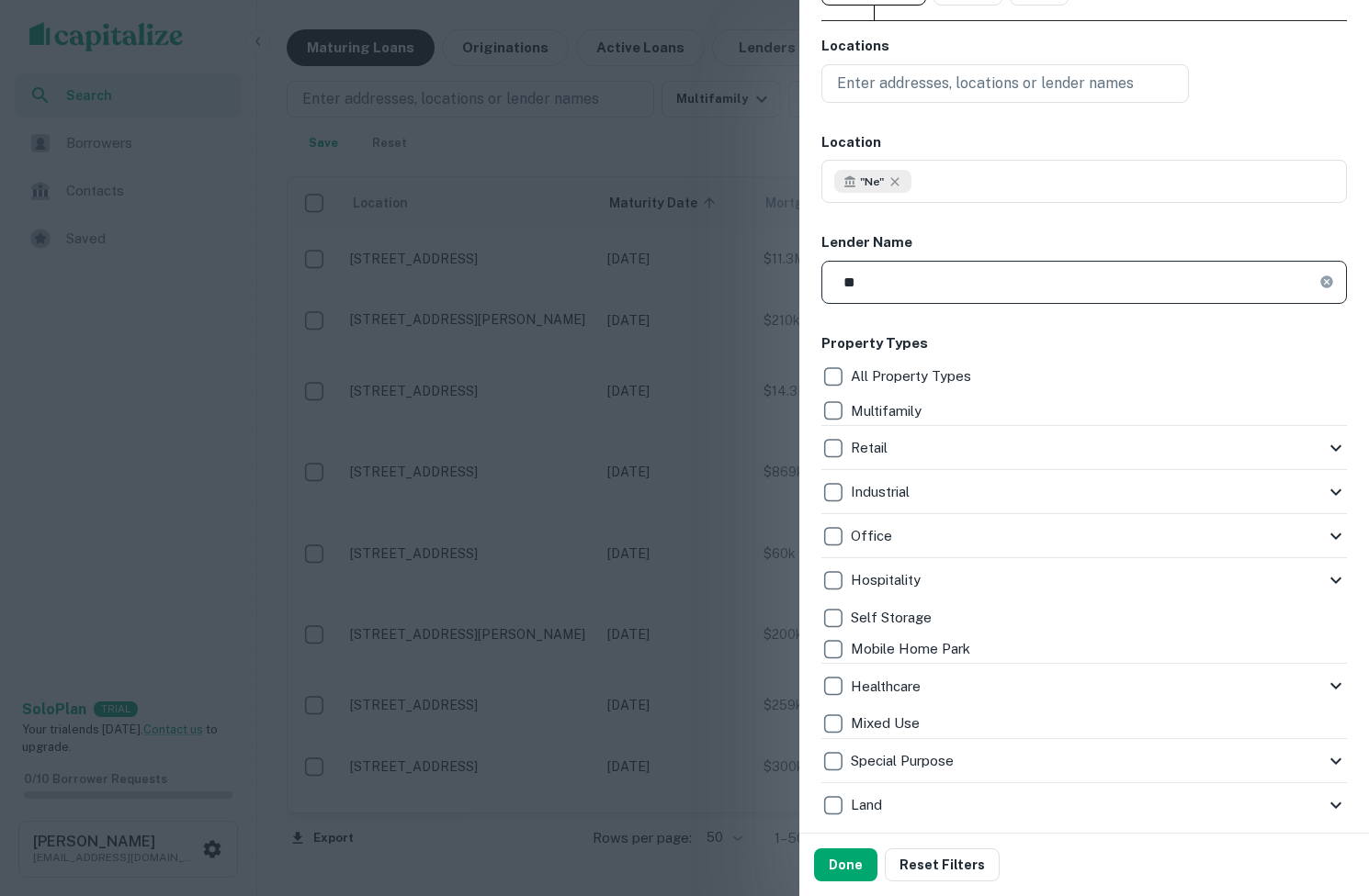
type input "*"
paste input "******"
type input "******"
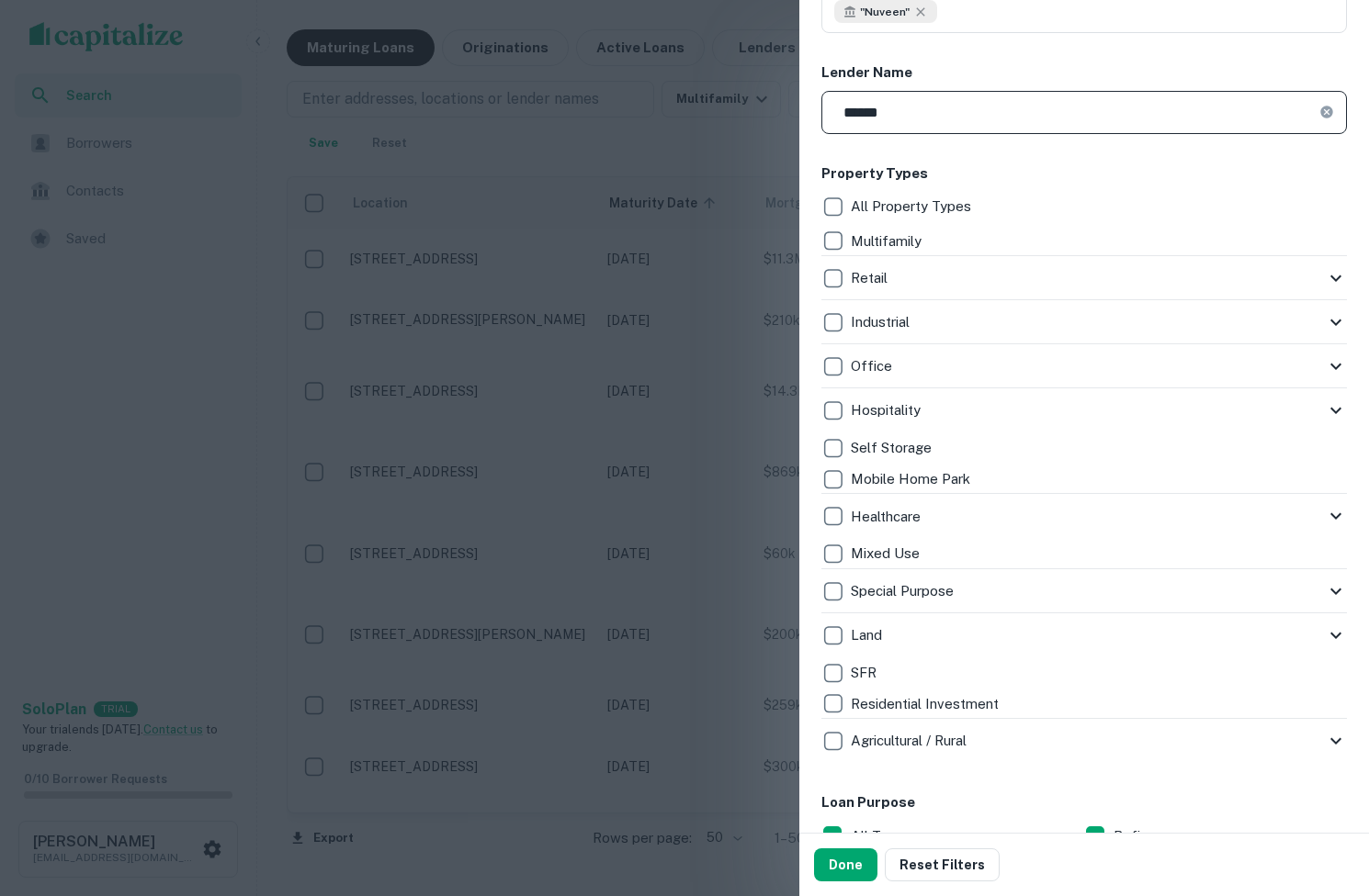
scroll to position [284, 0]
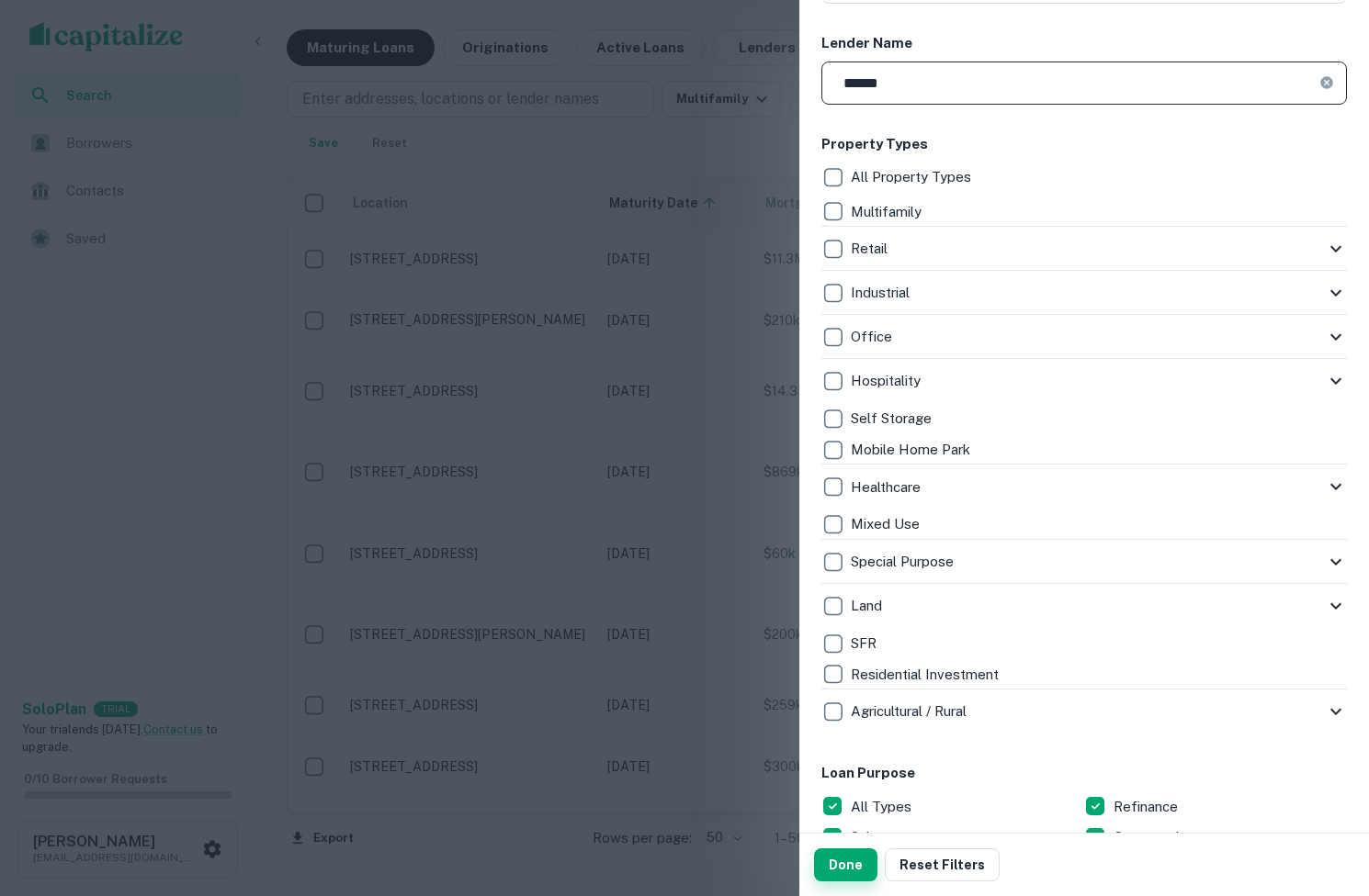
click at [849, 872] on button "Done" at bounding box center [845, 865] width 63 height 33
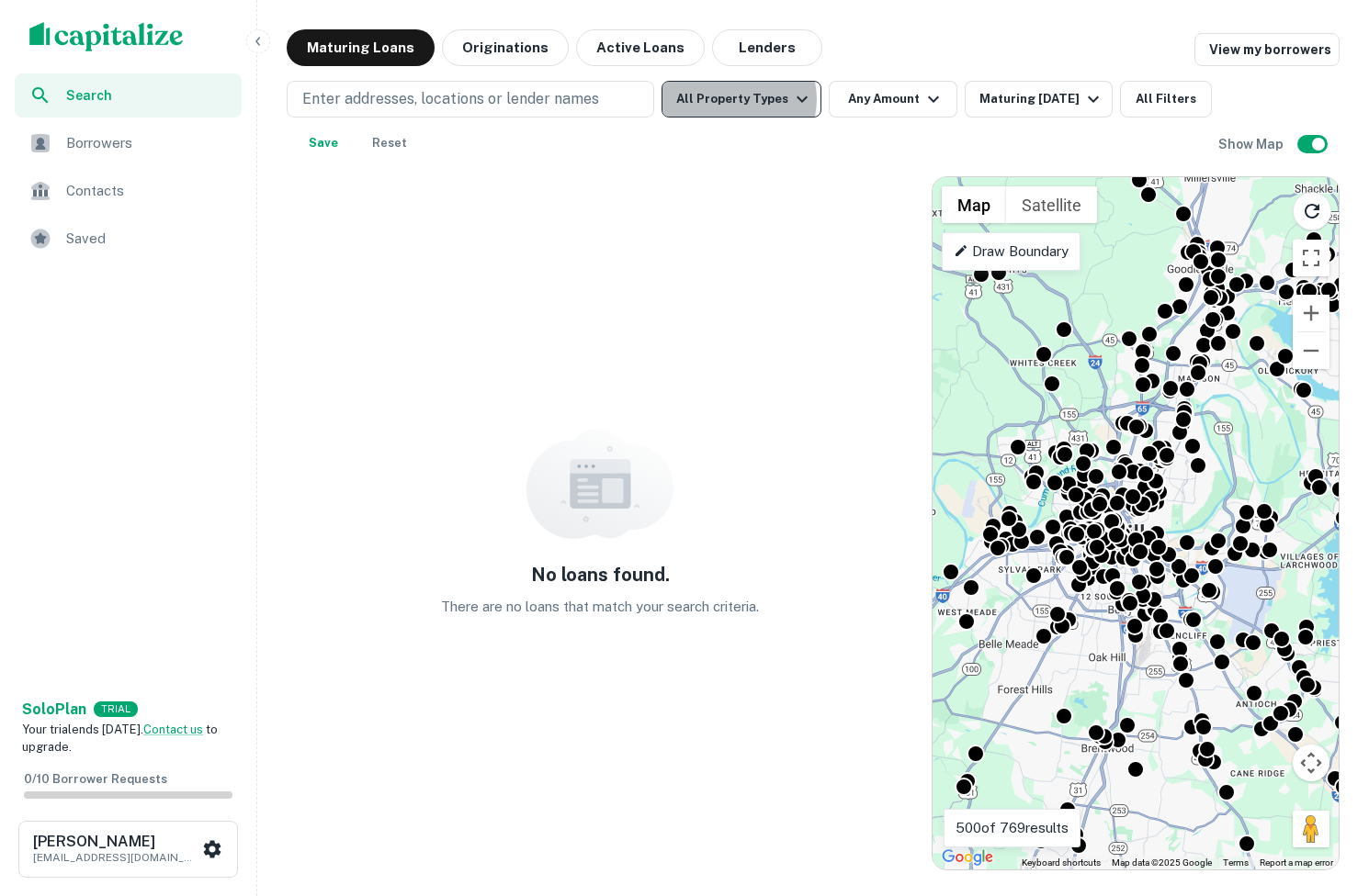
click at [735, 99] on button "All Property Types" at bounding box center [741, 99] width 159 height 37
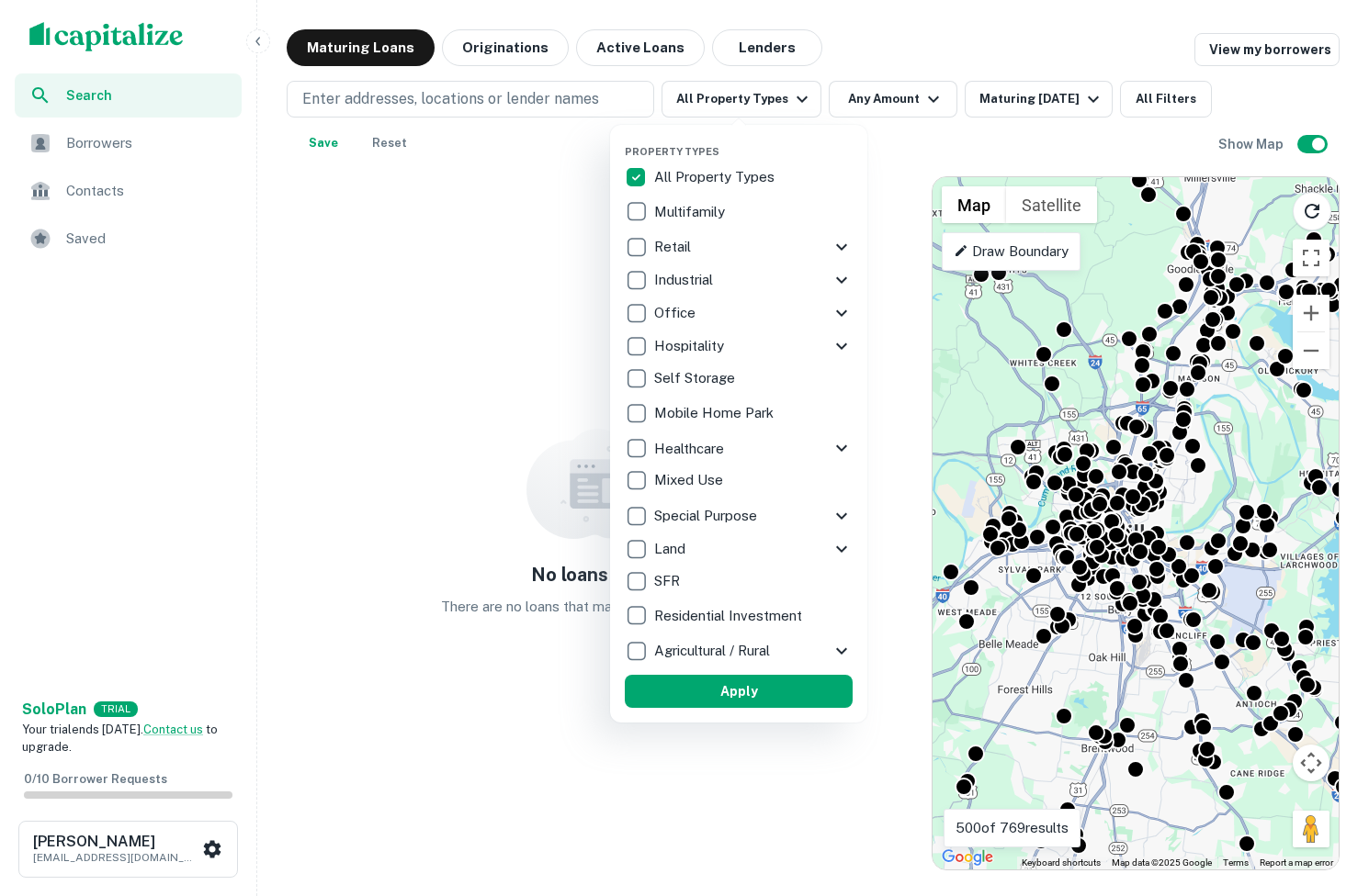
click at [734, 98] on div at bounding box center [684, 448] width 1369 height 896
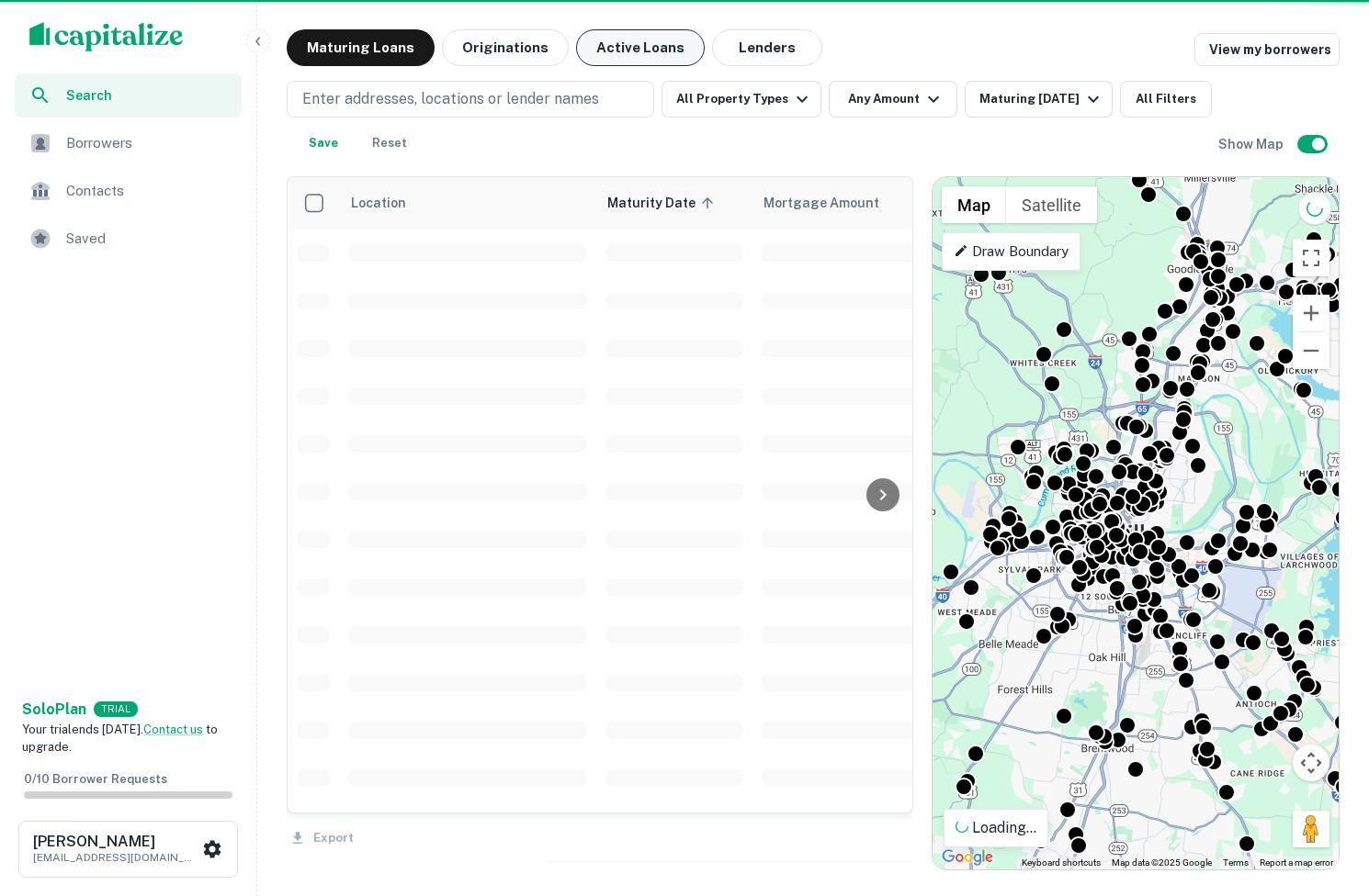
click at [576, 45] on button "Active Loans" at bounding box center [640, 47] width 128 height 37
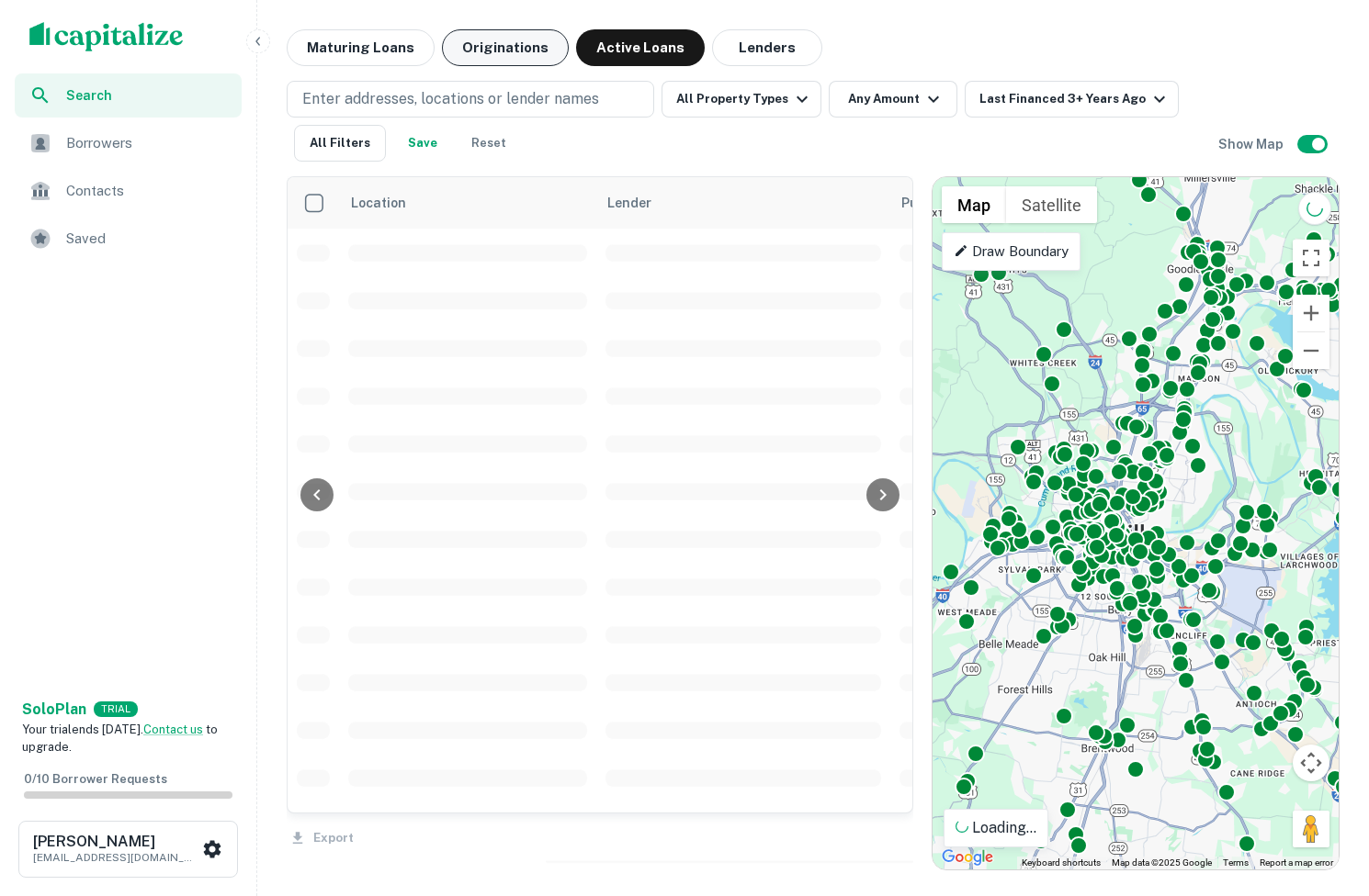
click at [524, 43] on button "Originations" at bounding box center [505, 47] width 126 height 37
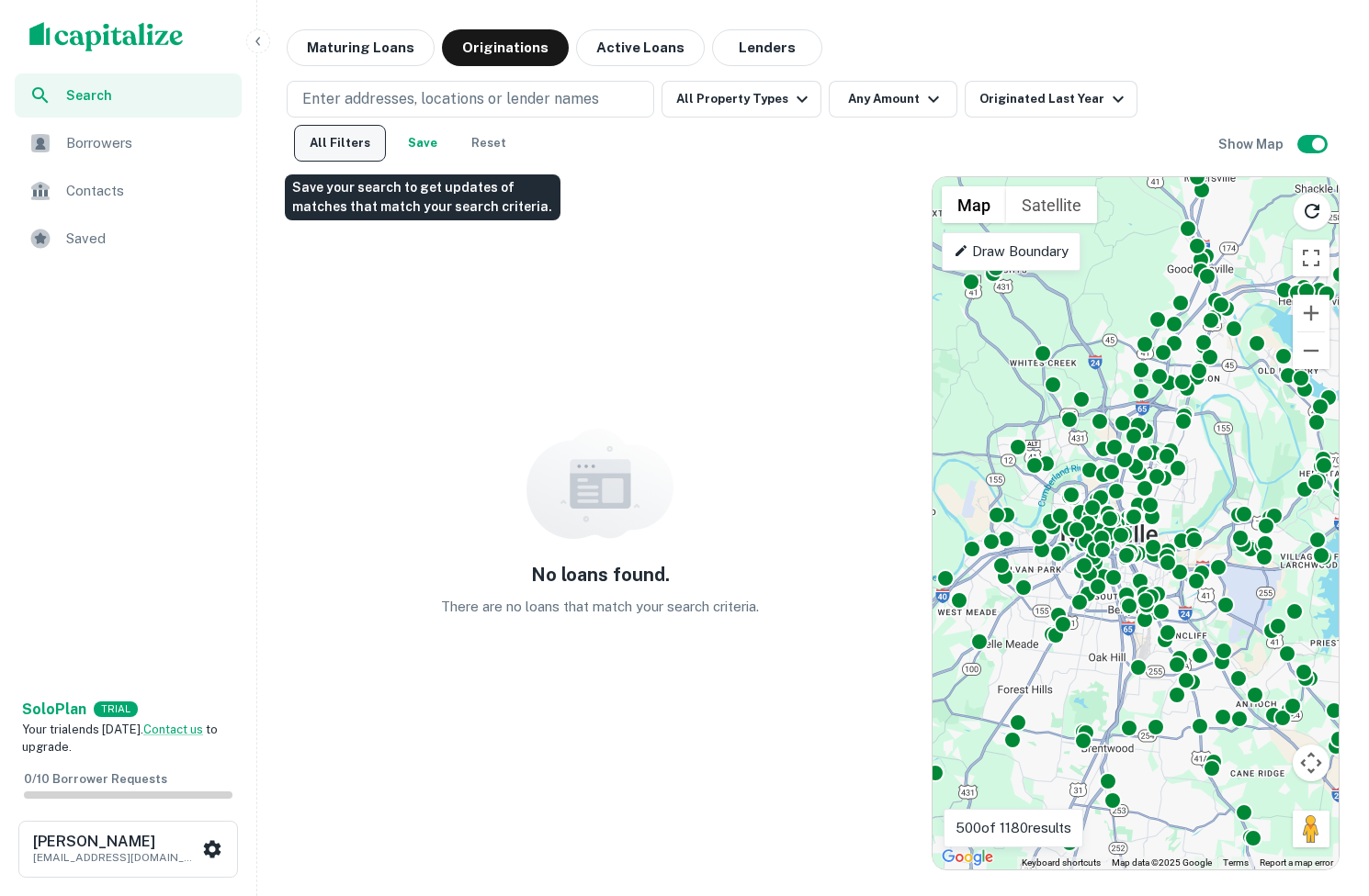
click at [371, 151] on button "All Filters" at bounding box center [340, 142] width 92 height 37
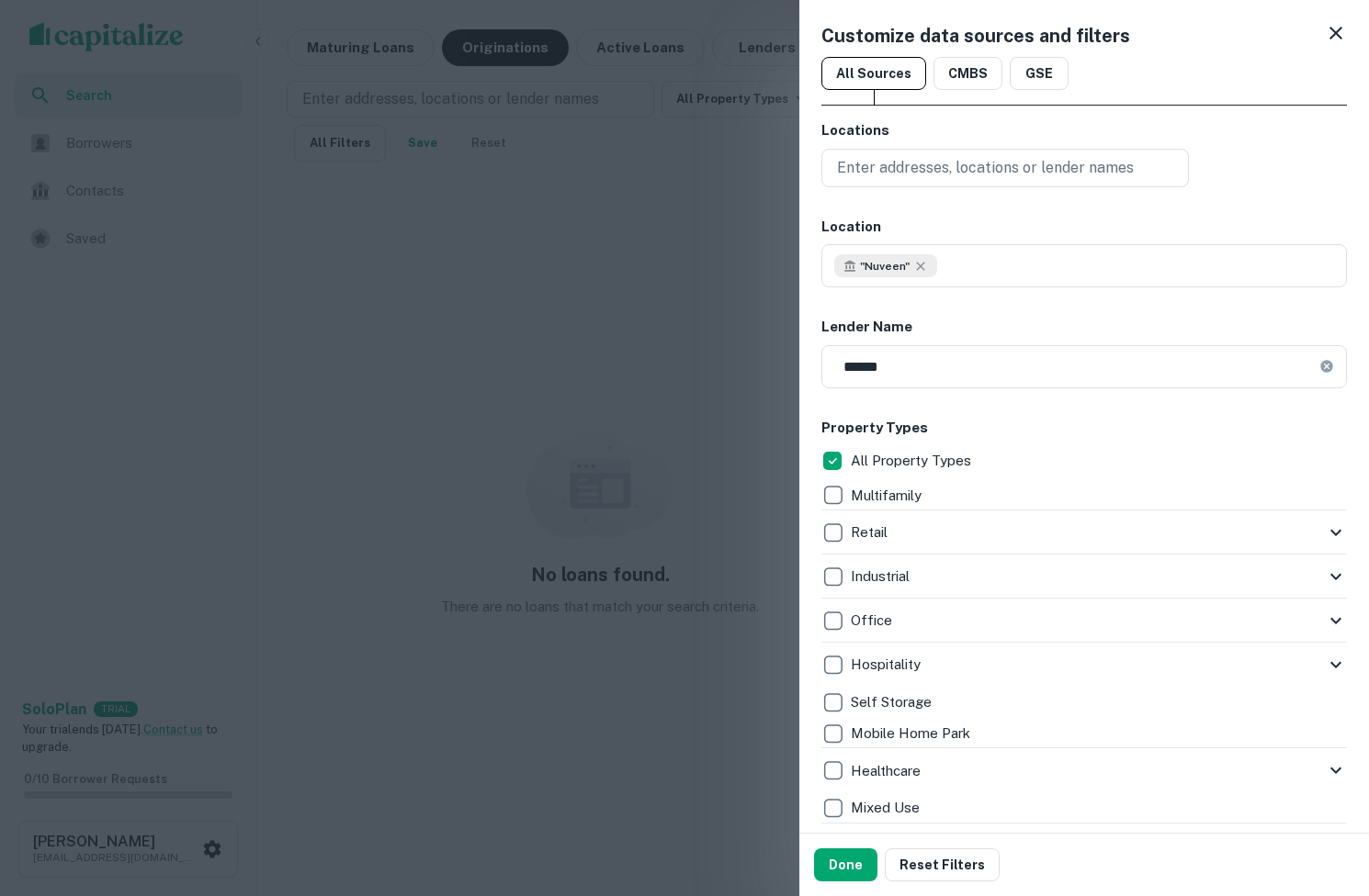
scroll to position [8, 0]
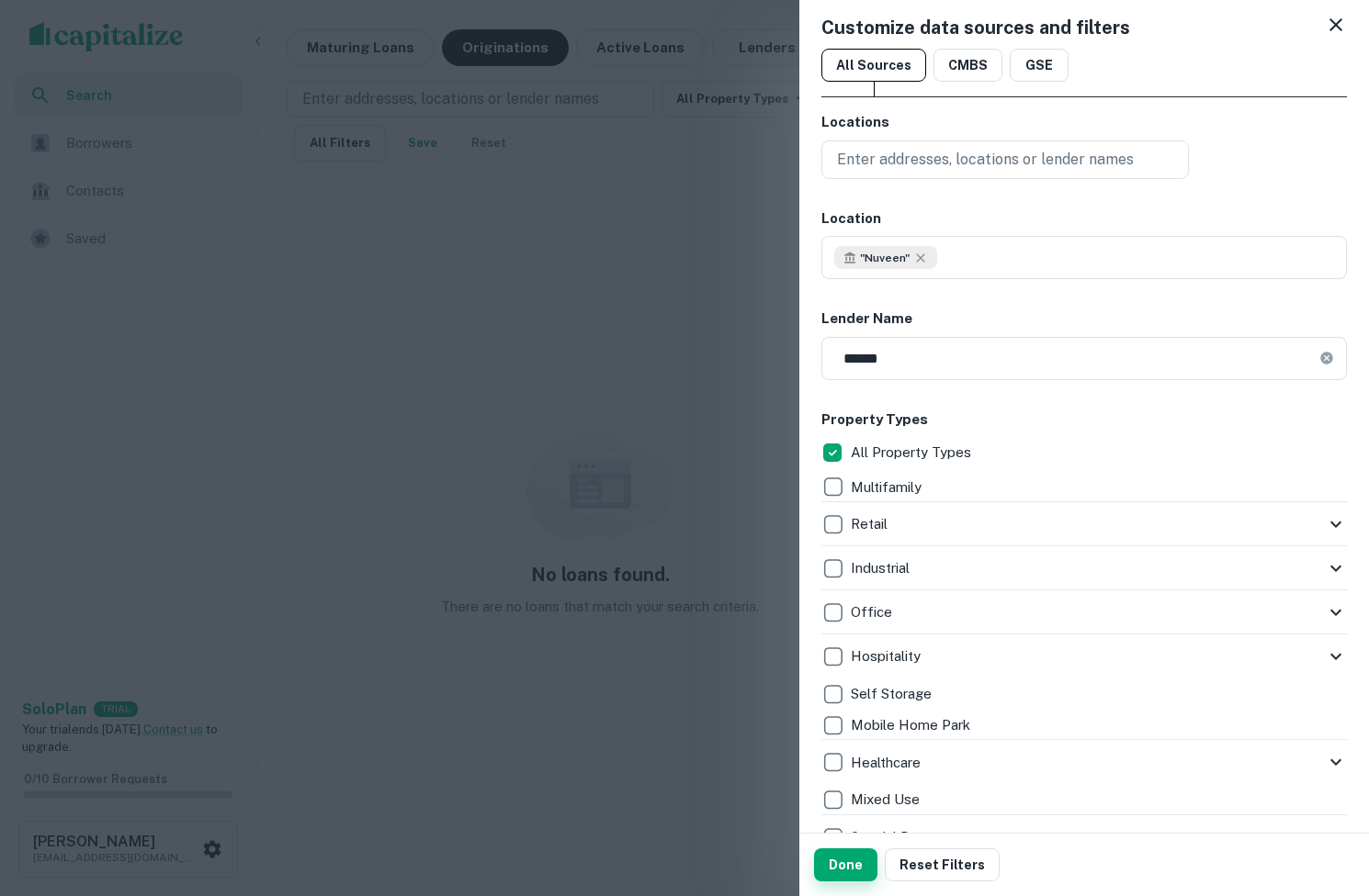
click at [854, 864] on button "Done" at bounding box center [845, 865] width 63 height 33
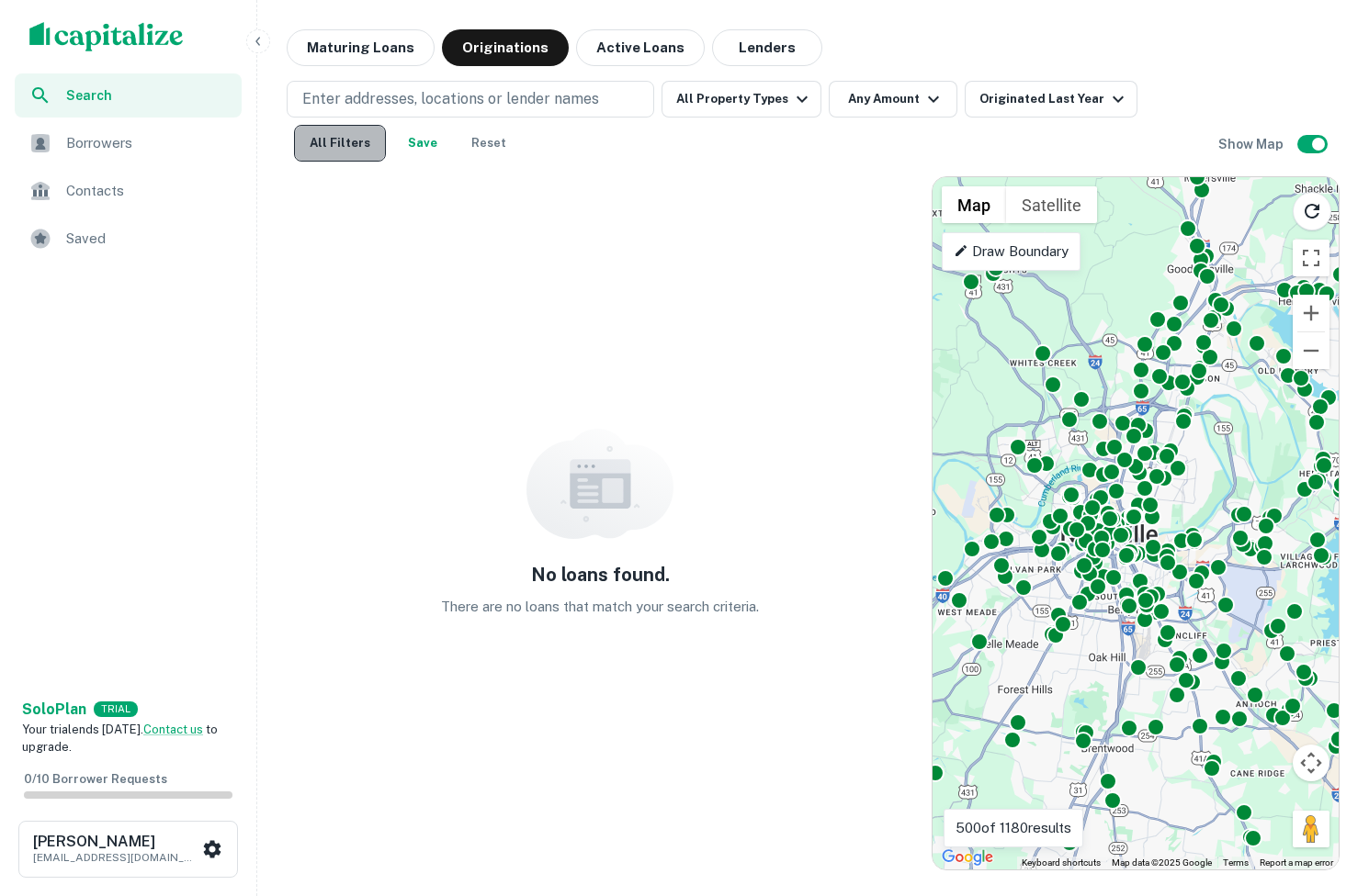
click at [331, 153] on button "All Filters" at bounding box center [340, 142] width 92 height 37
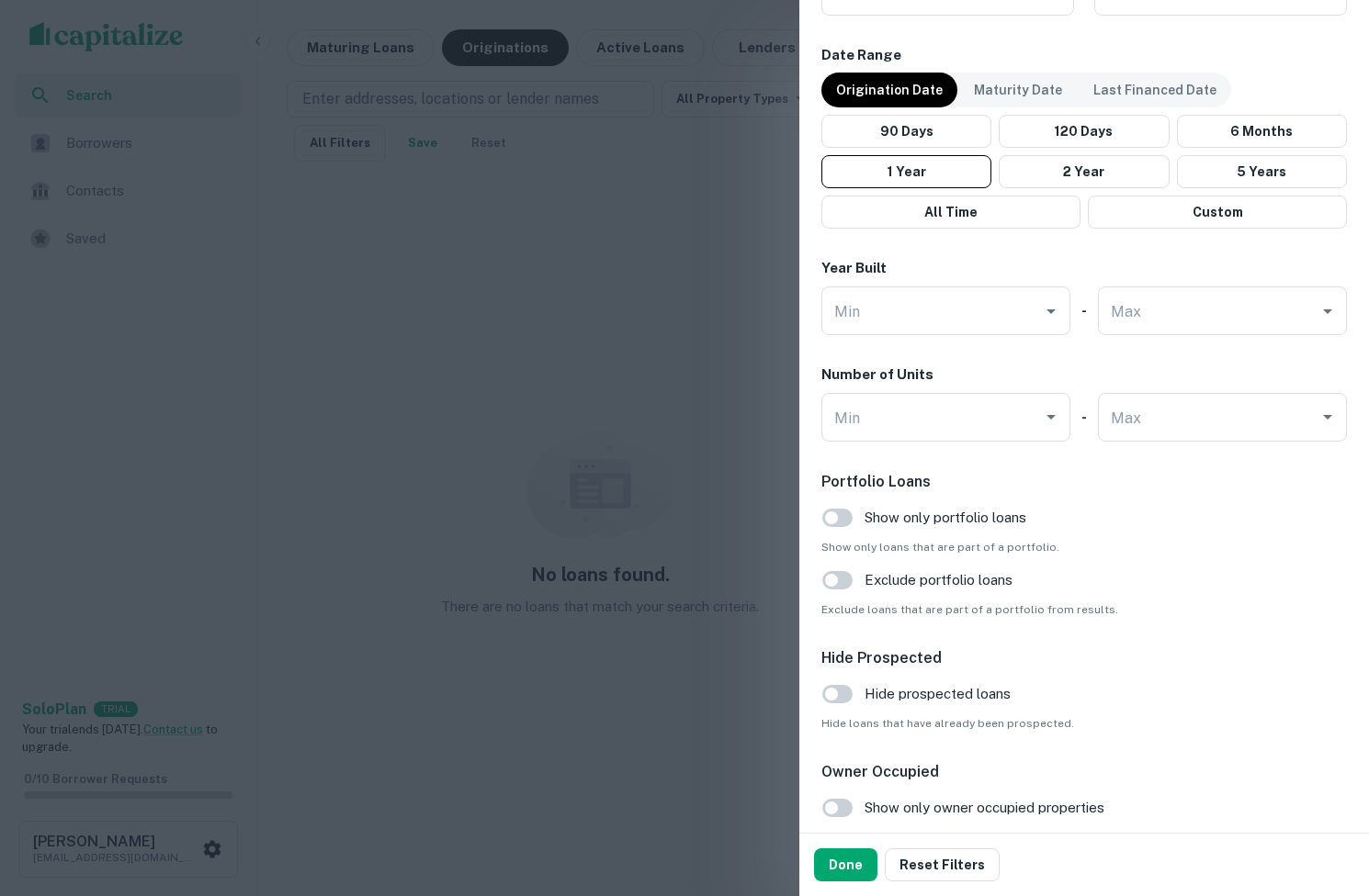
scroll to position [1466, 0]
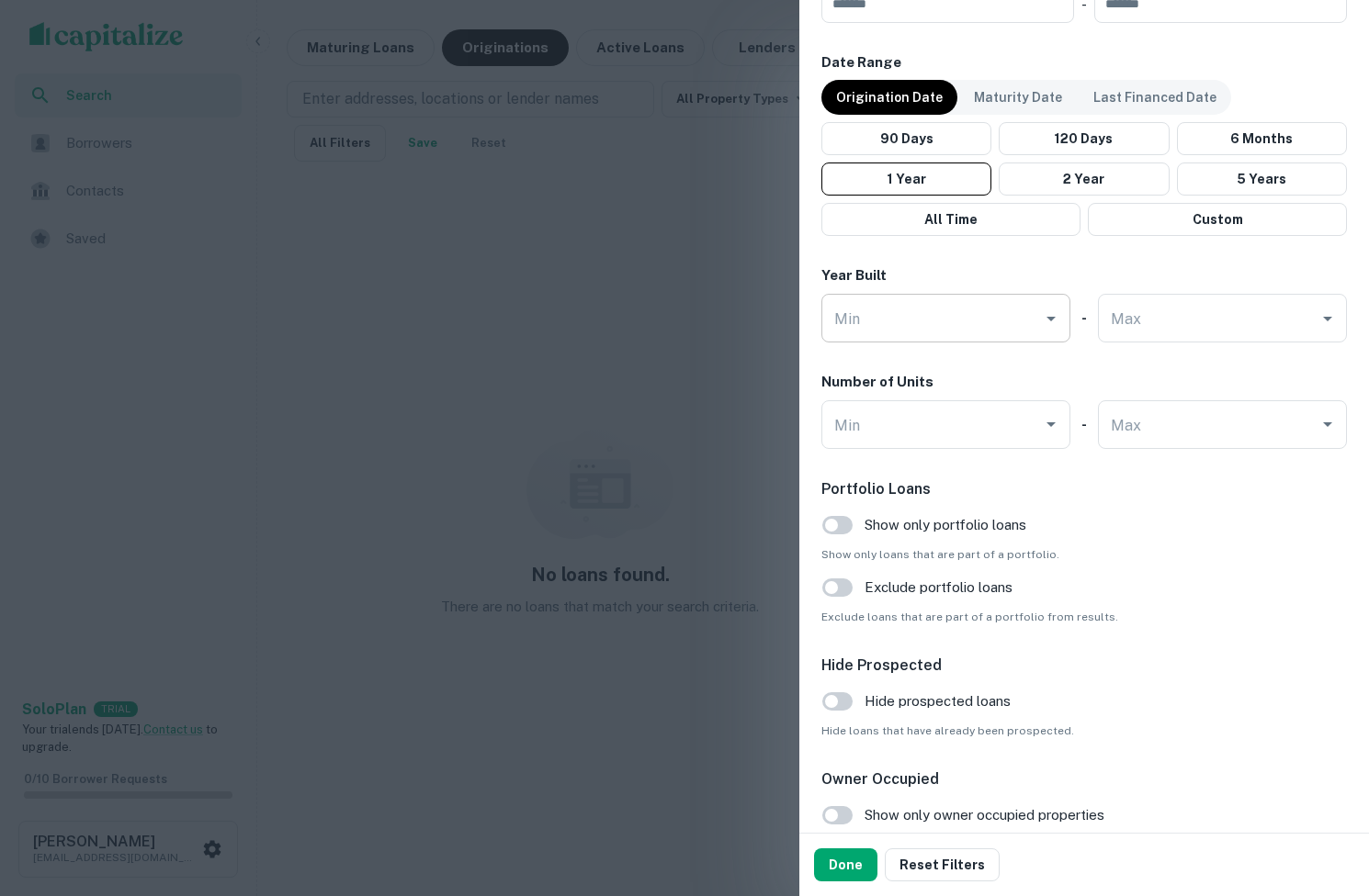
click at [932, 295] on div "Min" at bounding box center [945, 319] width 249 height 49
click at [1060, 329] on div at bounding box center [1049, 318] width 24 height 25
click at [1057, 324] on icon "Open" at bounding box center [1050, 318] width 22 height 22
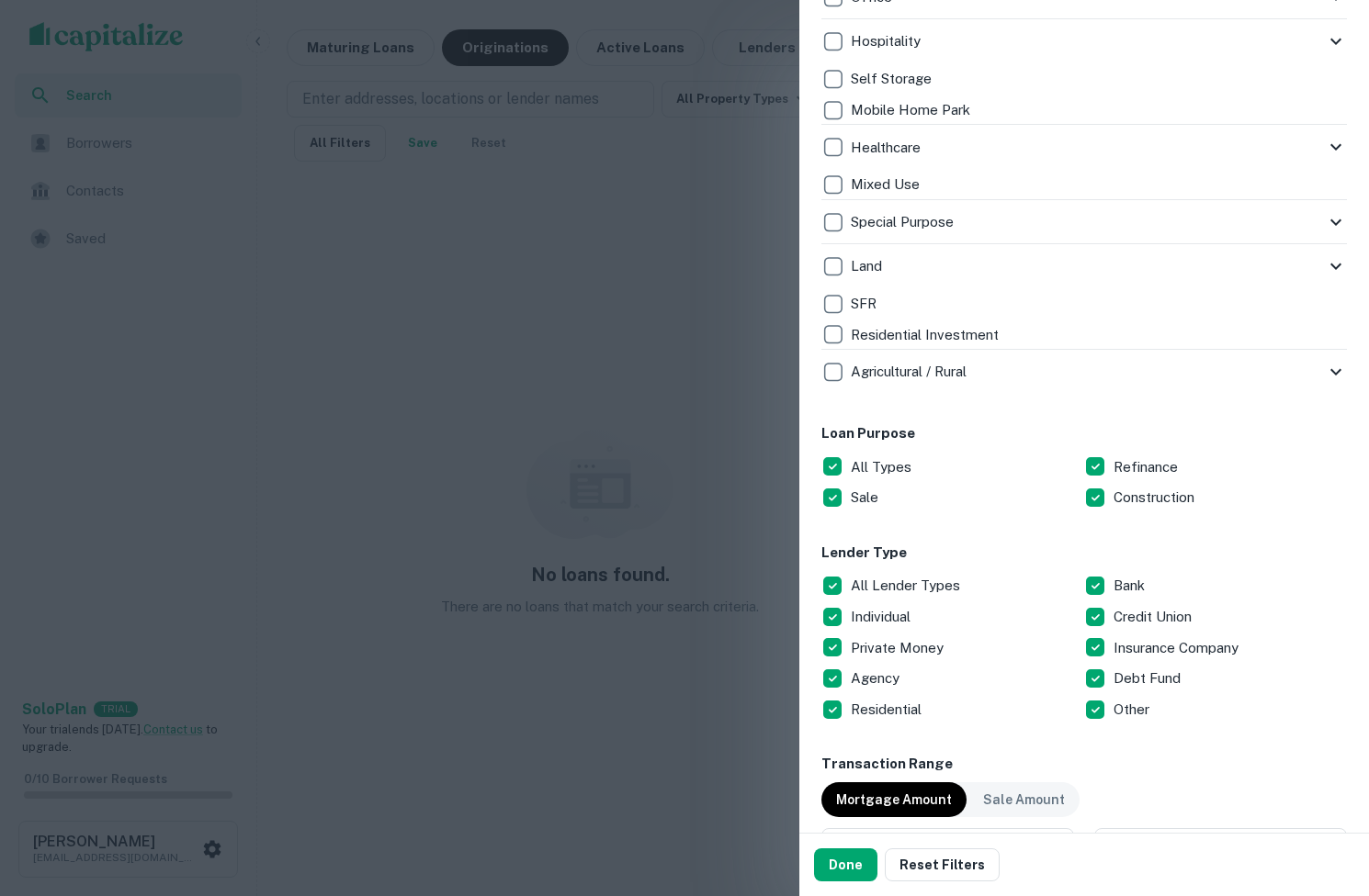
scroll to position [948, 0]
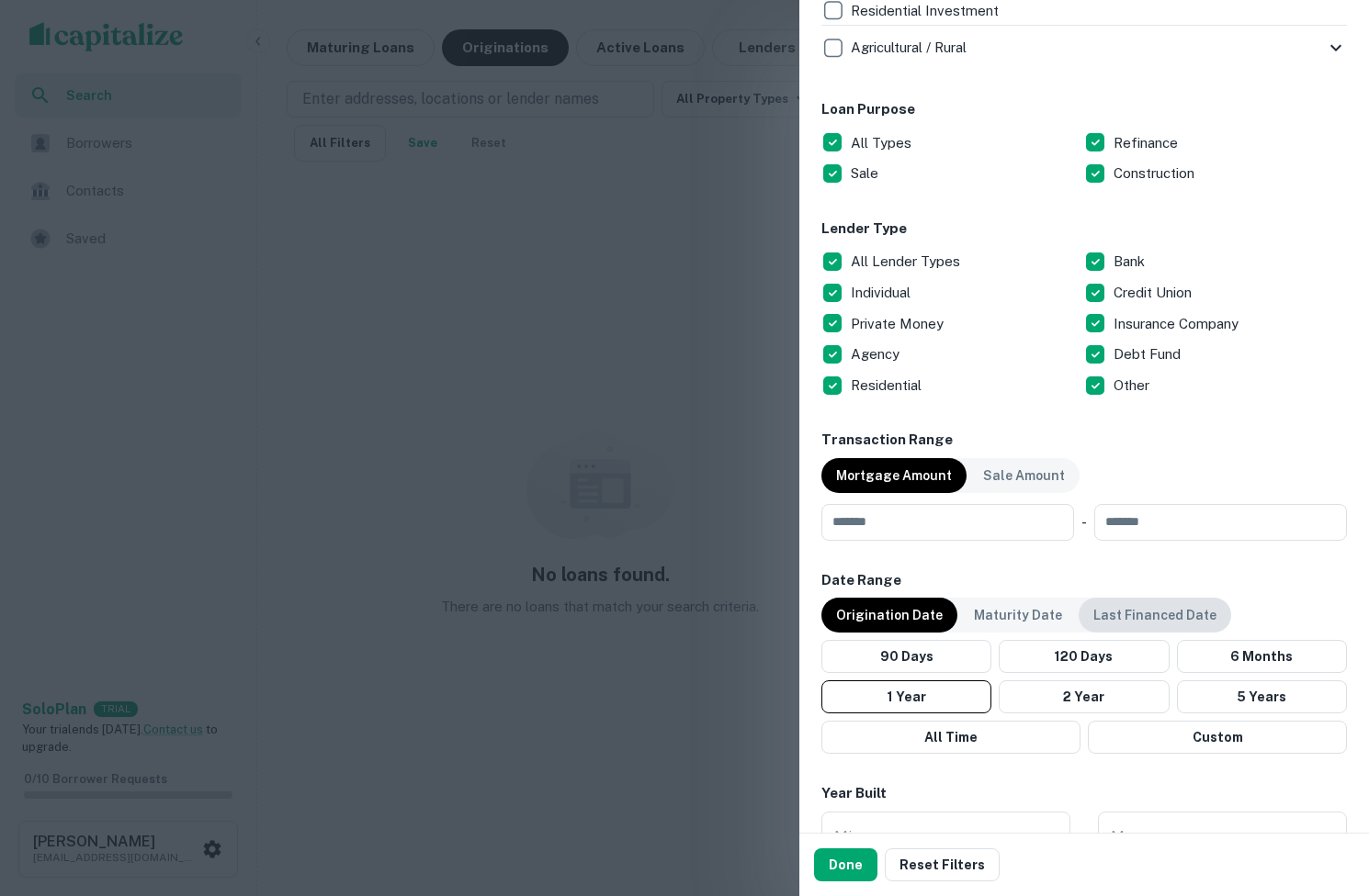
click at [1112, 611] on p "Last Financed Date" at bounding box center [1155, 615] width 123 height 20
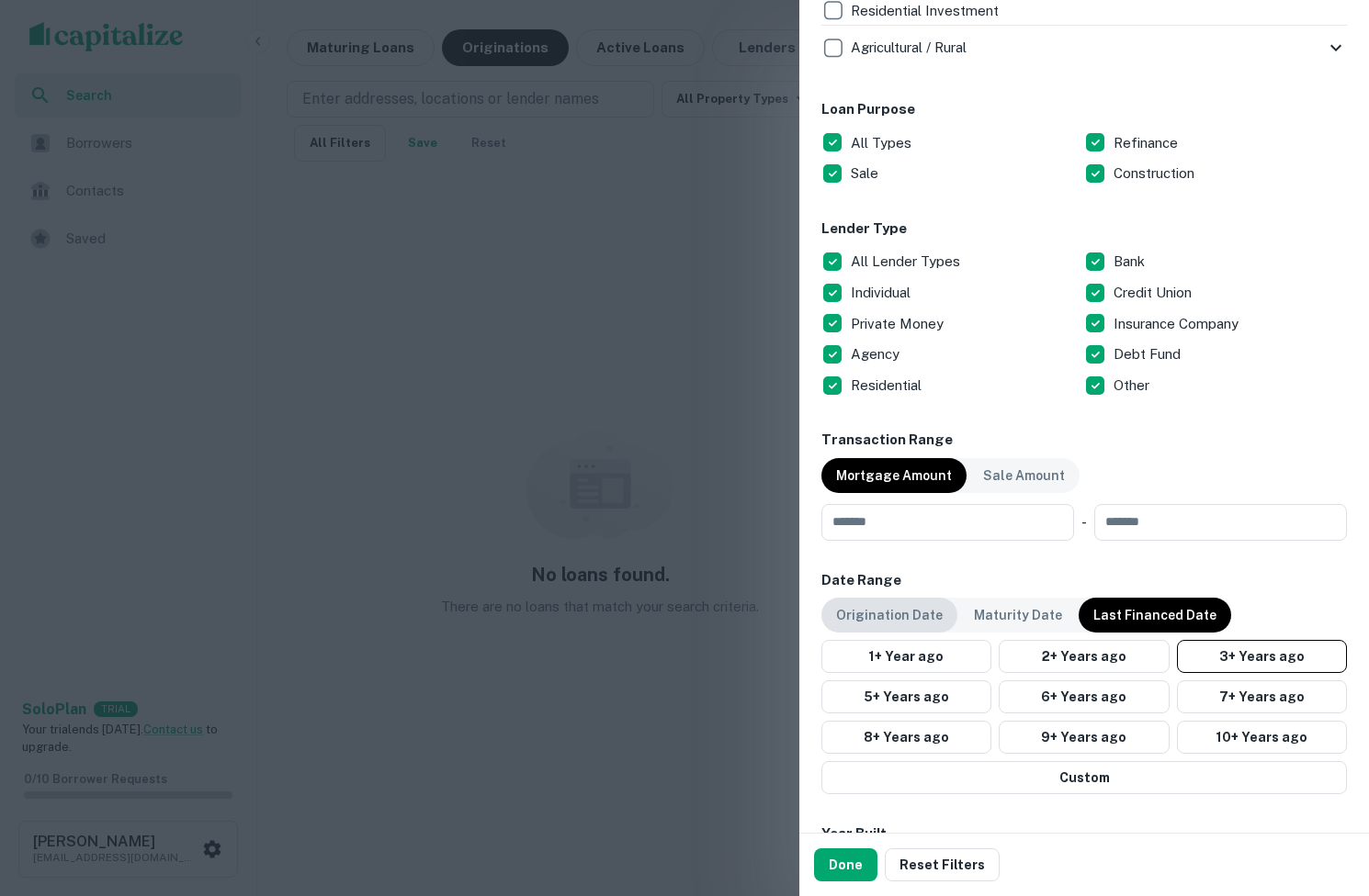
click at [906, 616] on p "Origination Date" at bounding box center [889, 615] width 107 height 20
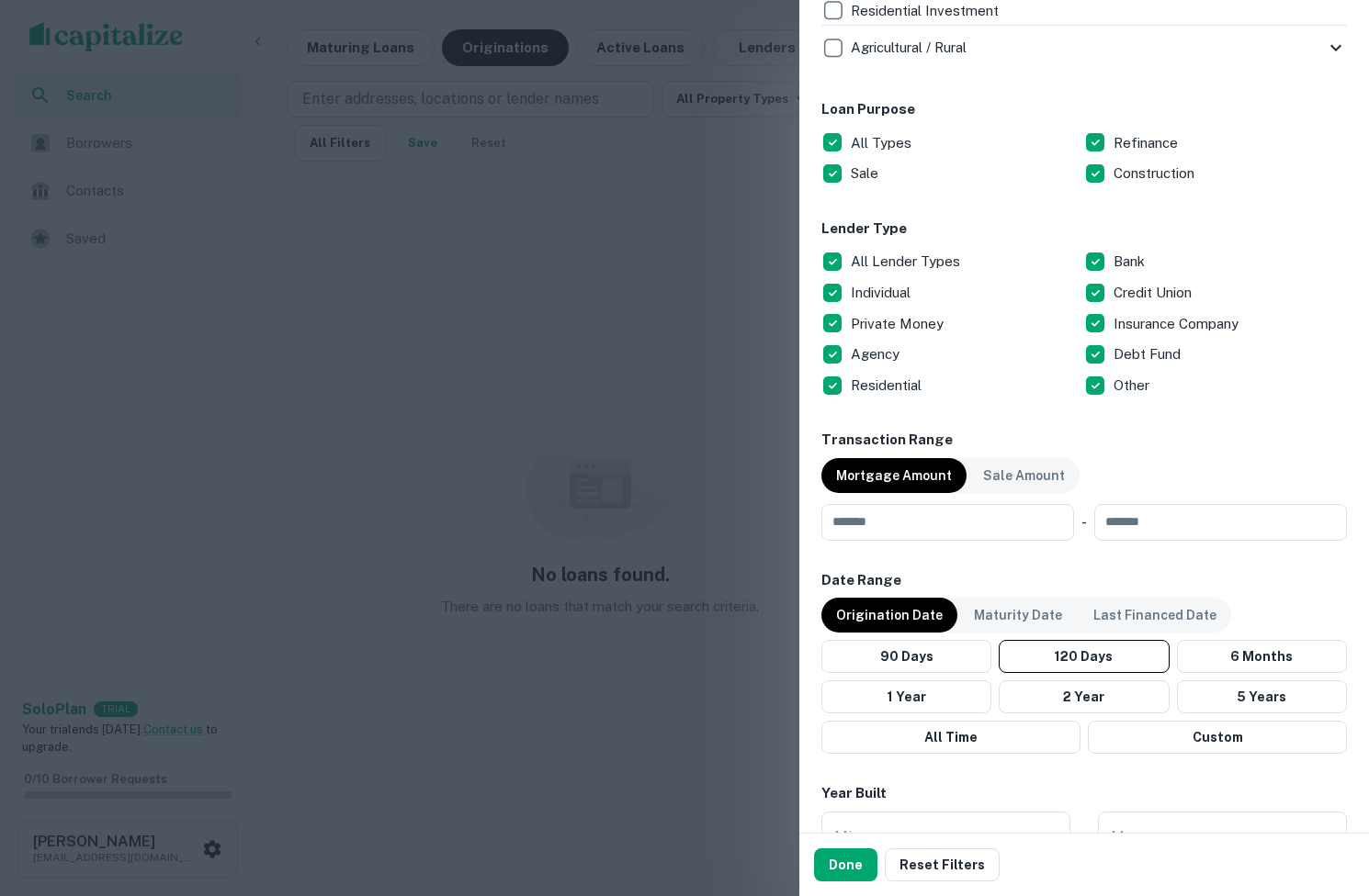
click at [611, 486] on div at bounding box center [684, 448] width 1369 height 896
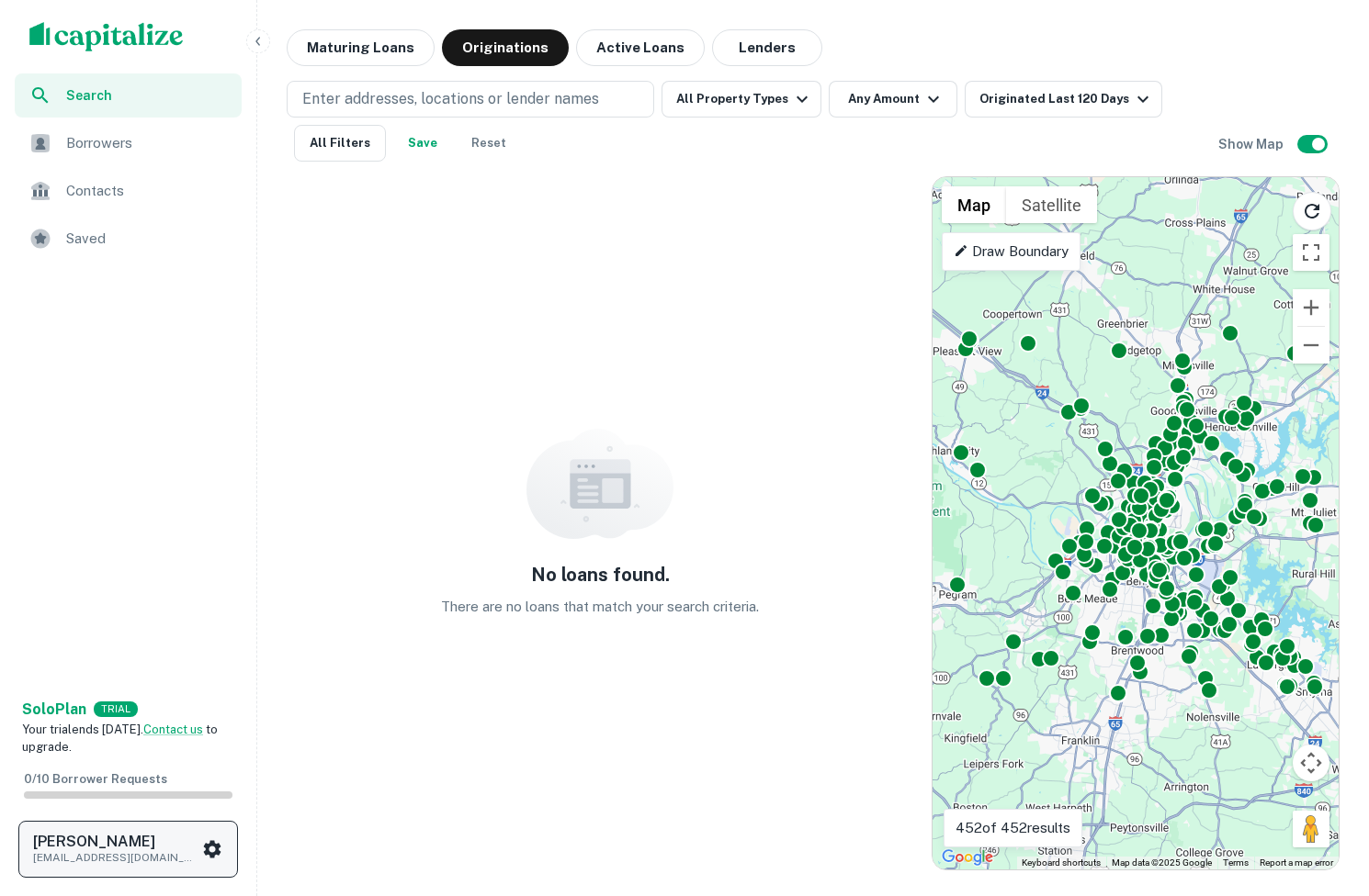
click at [214, 847] on icon "scrollable content" at bounding box center [212, 849] width 17 height 17
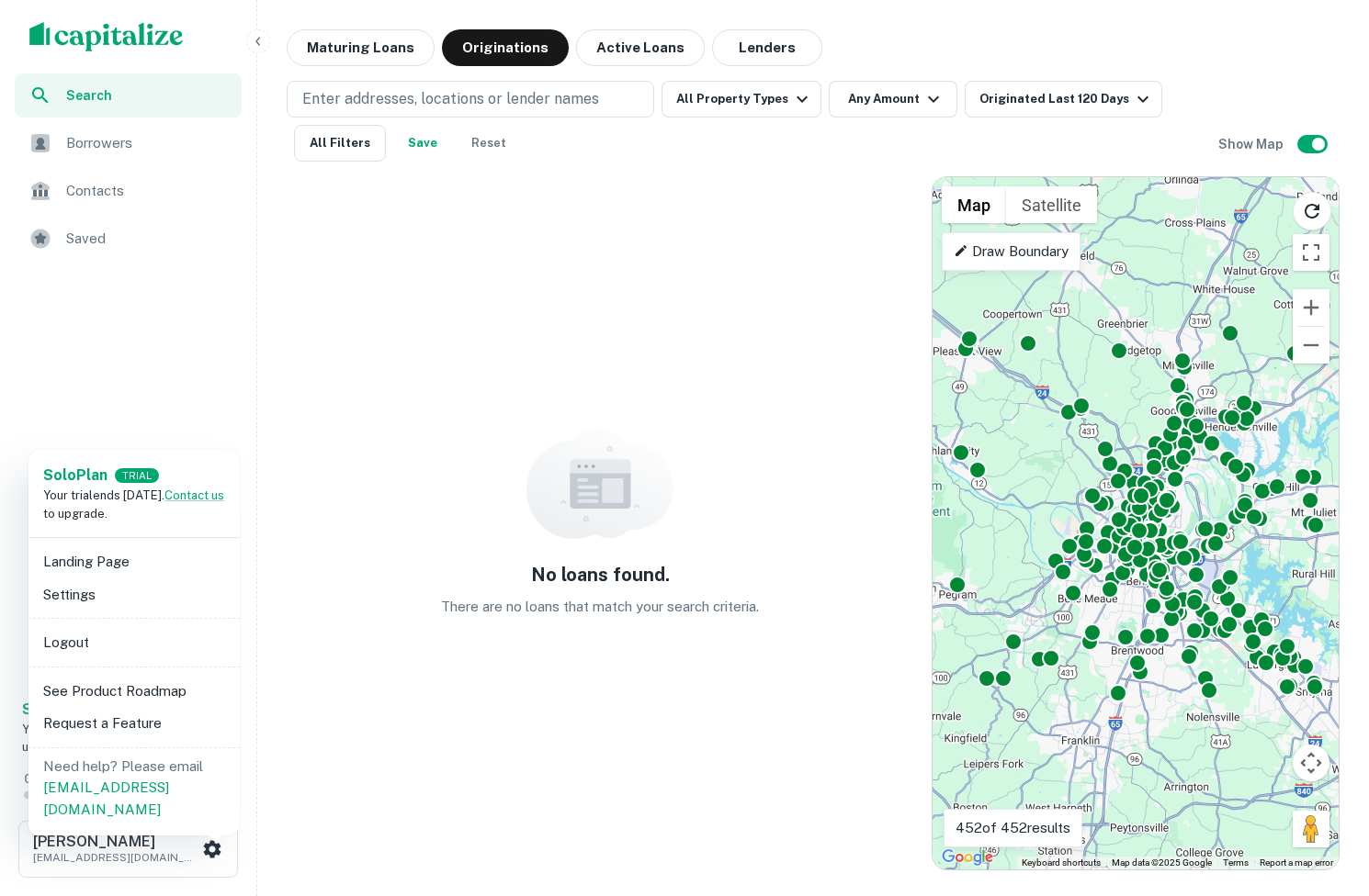
click at [75, 688] on li "See Product Roadmap" at bounding box center [134, 691] width 196 height 33
click at [324, 162] on div at bounding box center [684, 448] width 1369 height 896
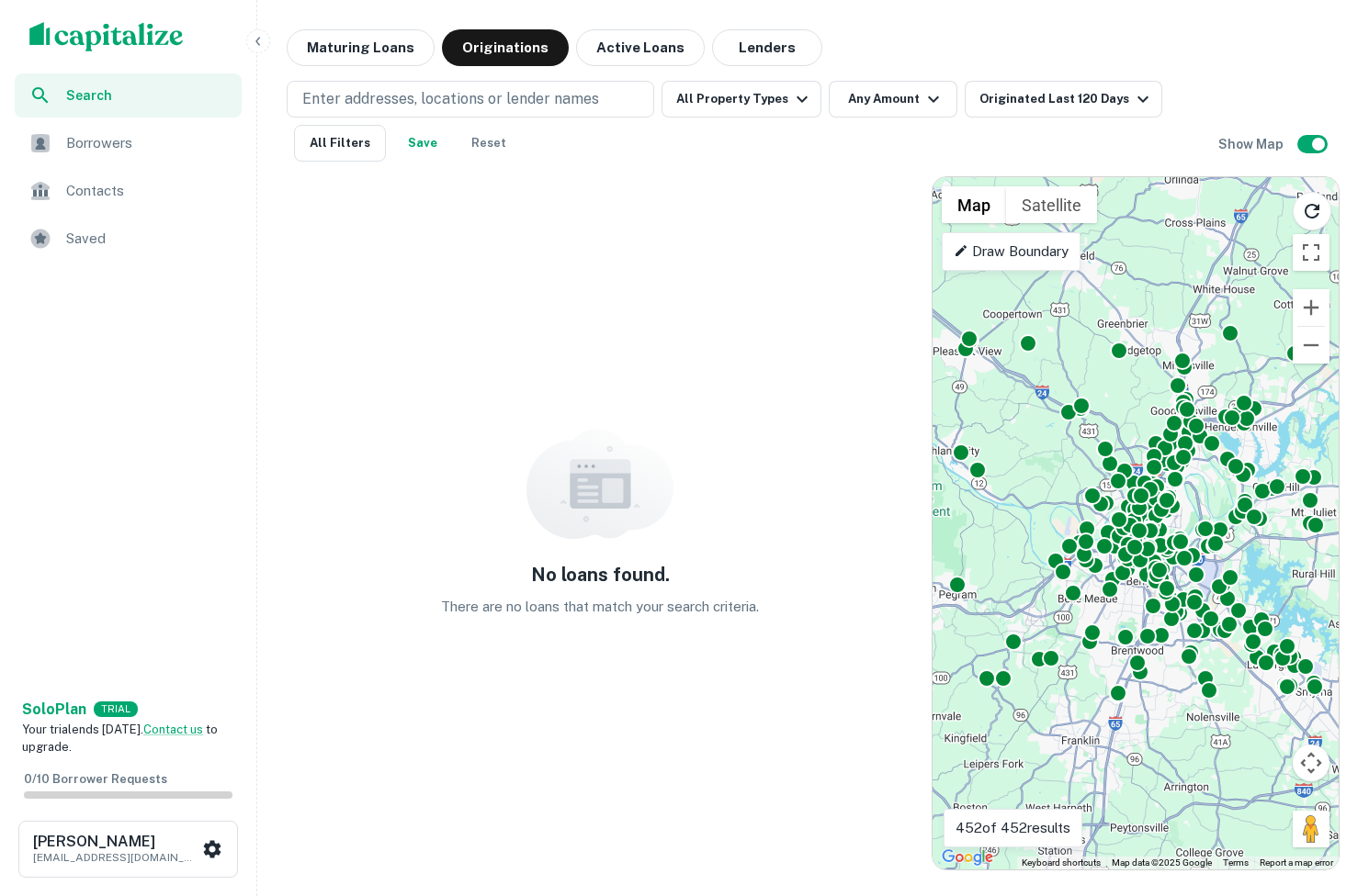
click at [324, 149] on div "Solo Plan TRIAL Your trial ends in 7 days. Contact us to upgrade. Landing Page …" at bounding box center [684, 448] width 1369 height 896
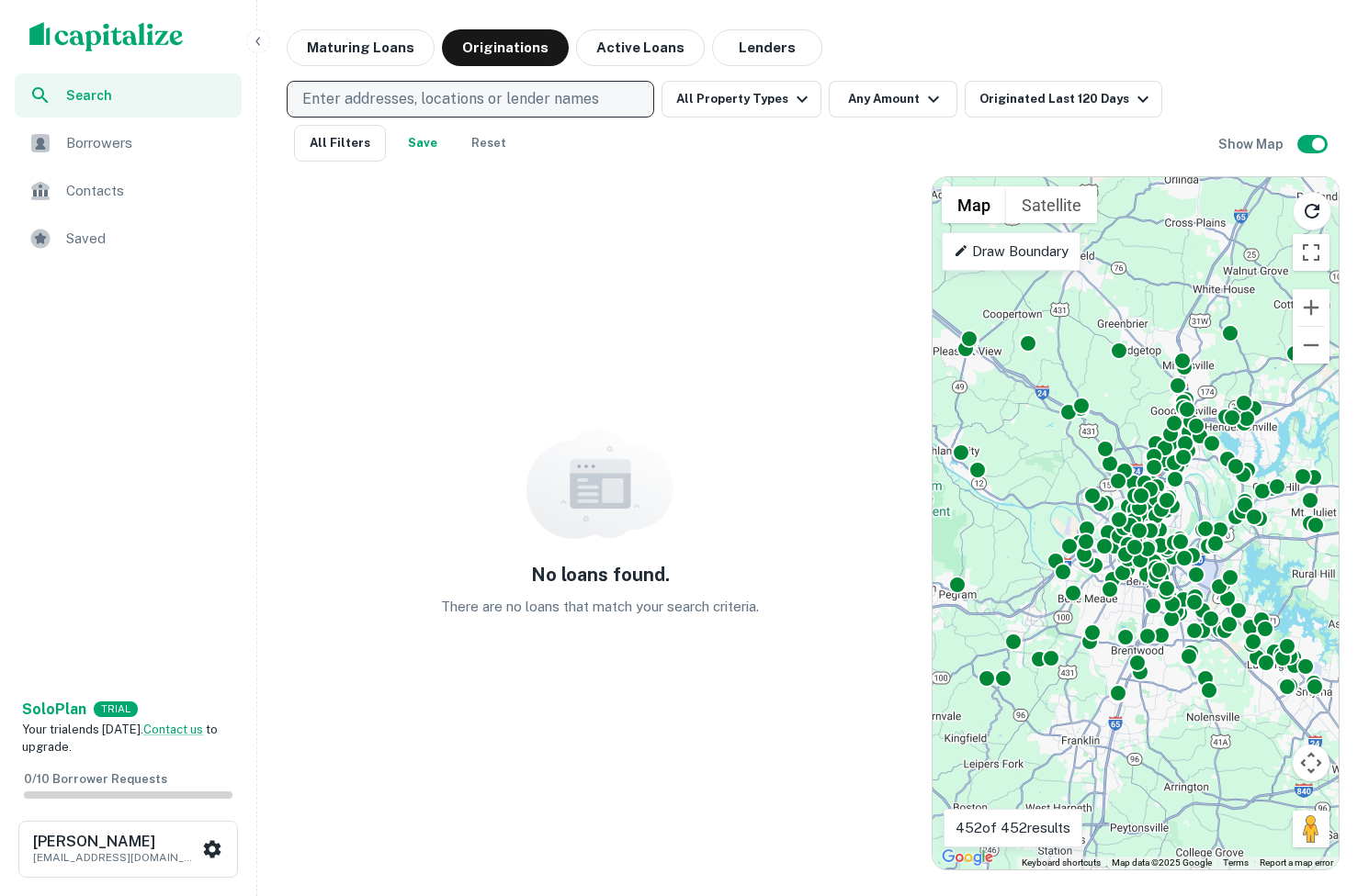
click at [390, 83] on button "Enter addresses, locations or lender names" at bounding box center [470, 99] width 367 height 37
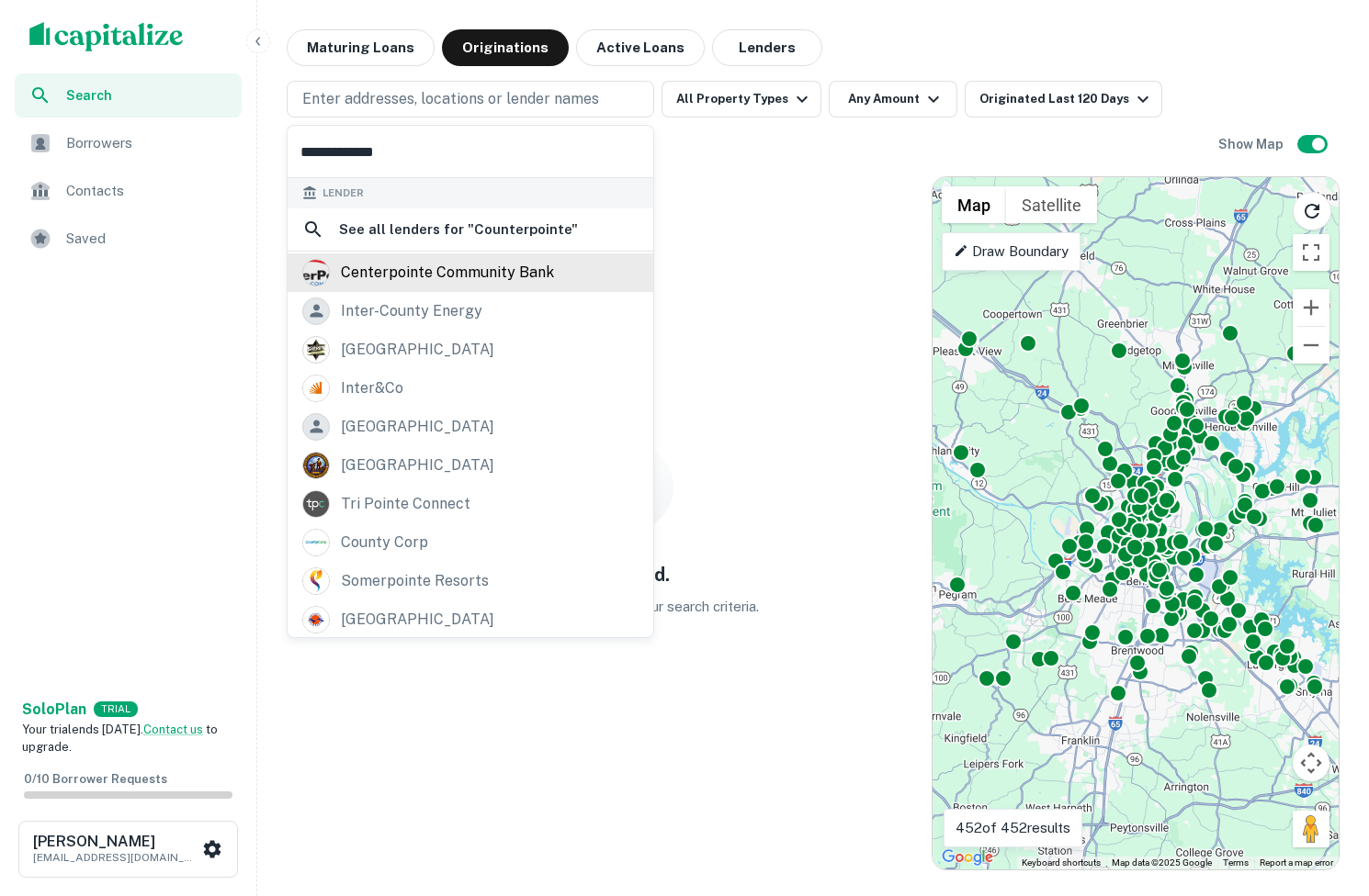
type input "**********"
click at [496, 264] on div "centerpointe community bank" at bounding box center [447, 273] width 213 height 27
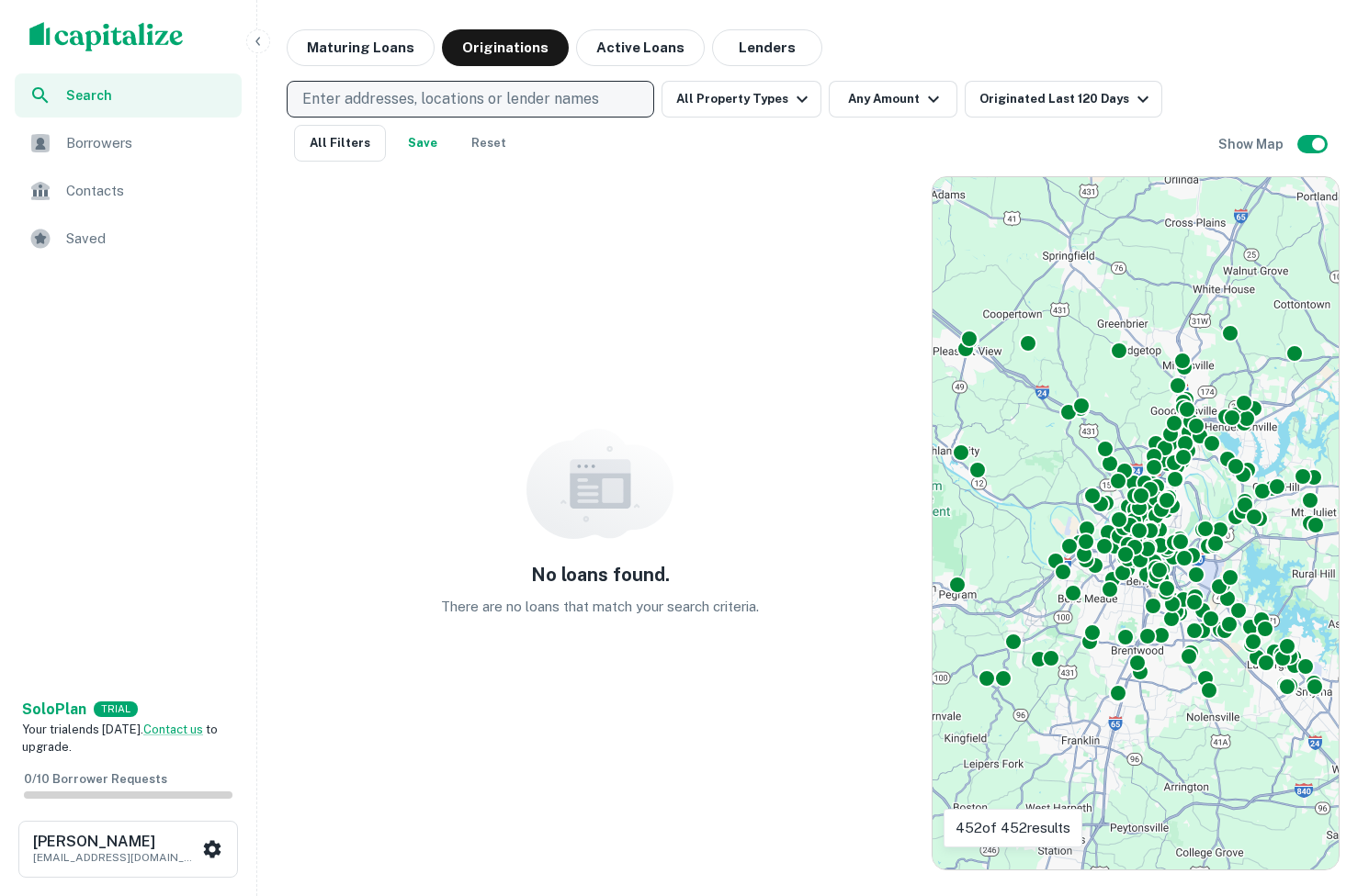
click at [401, 111] on button "Enter addresses, locations or lender names" at bounding box center [470, 99] width 367 height 37
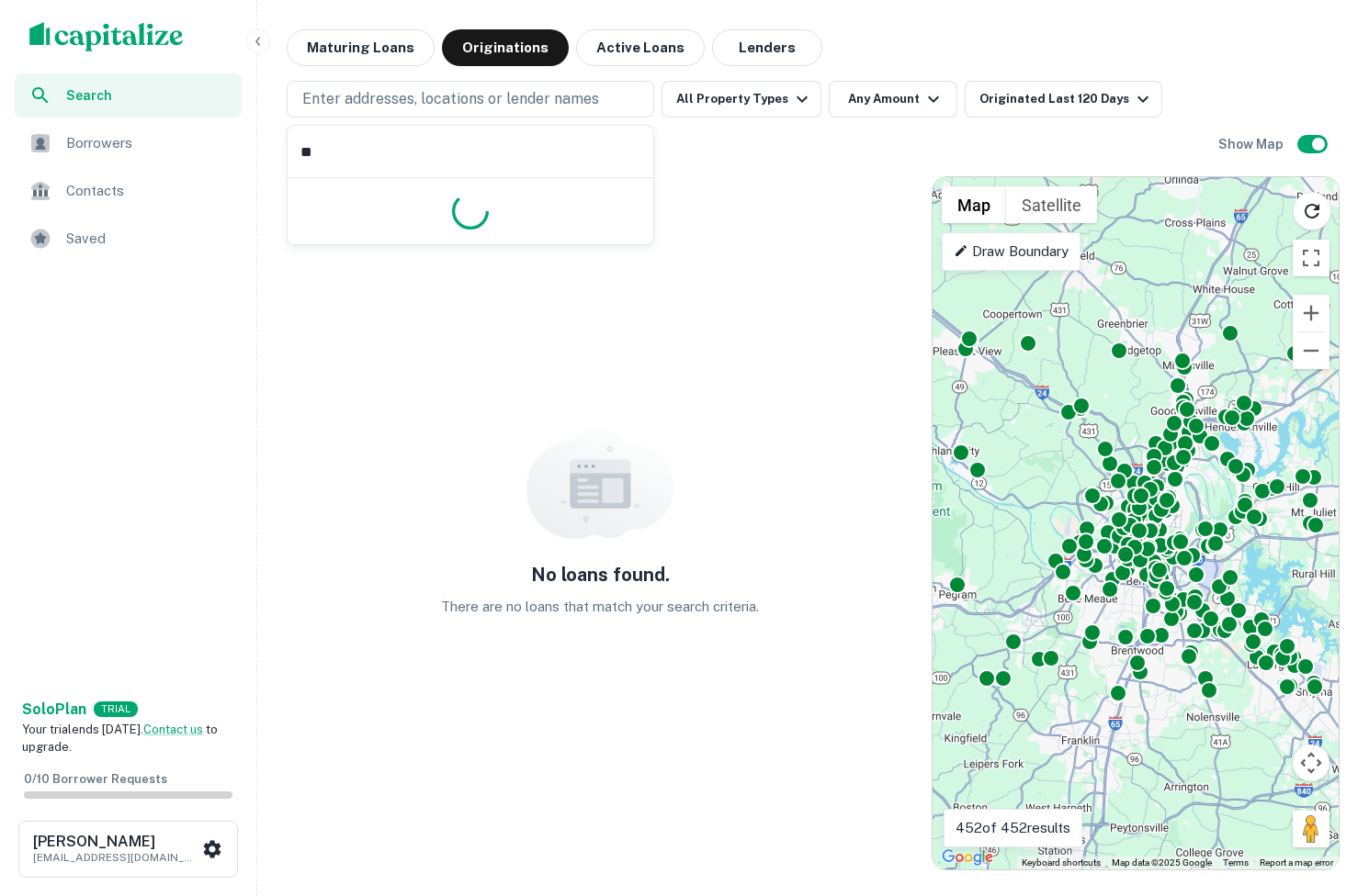
type input "*"
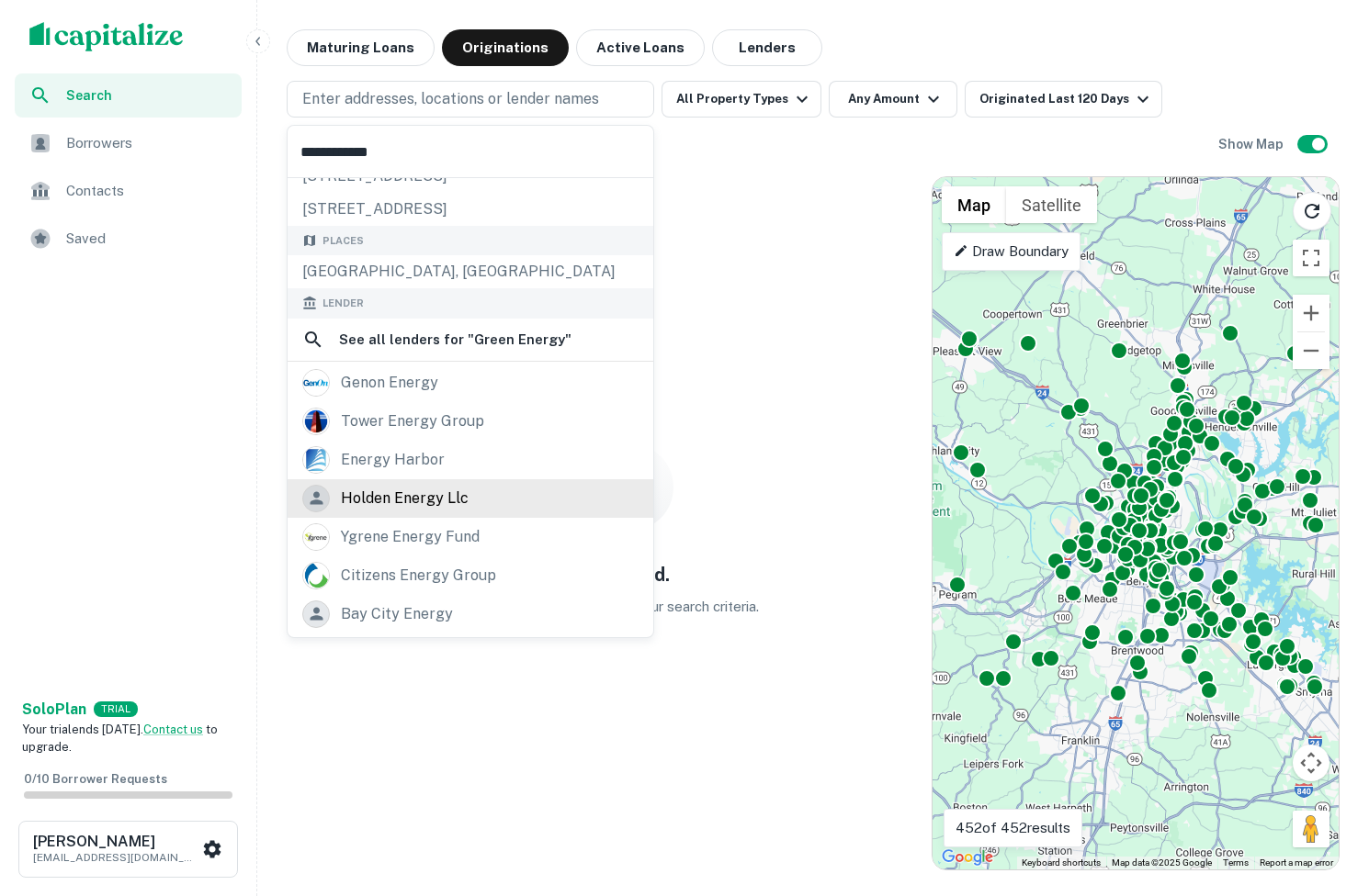
scroll to position [86, 0]
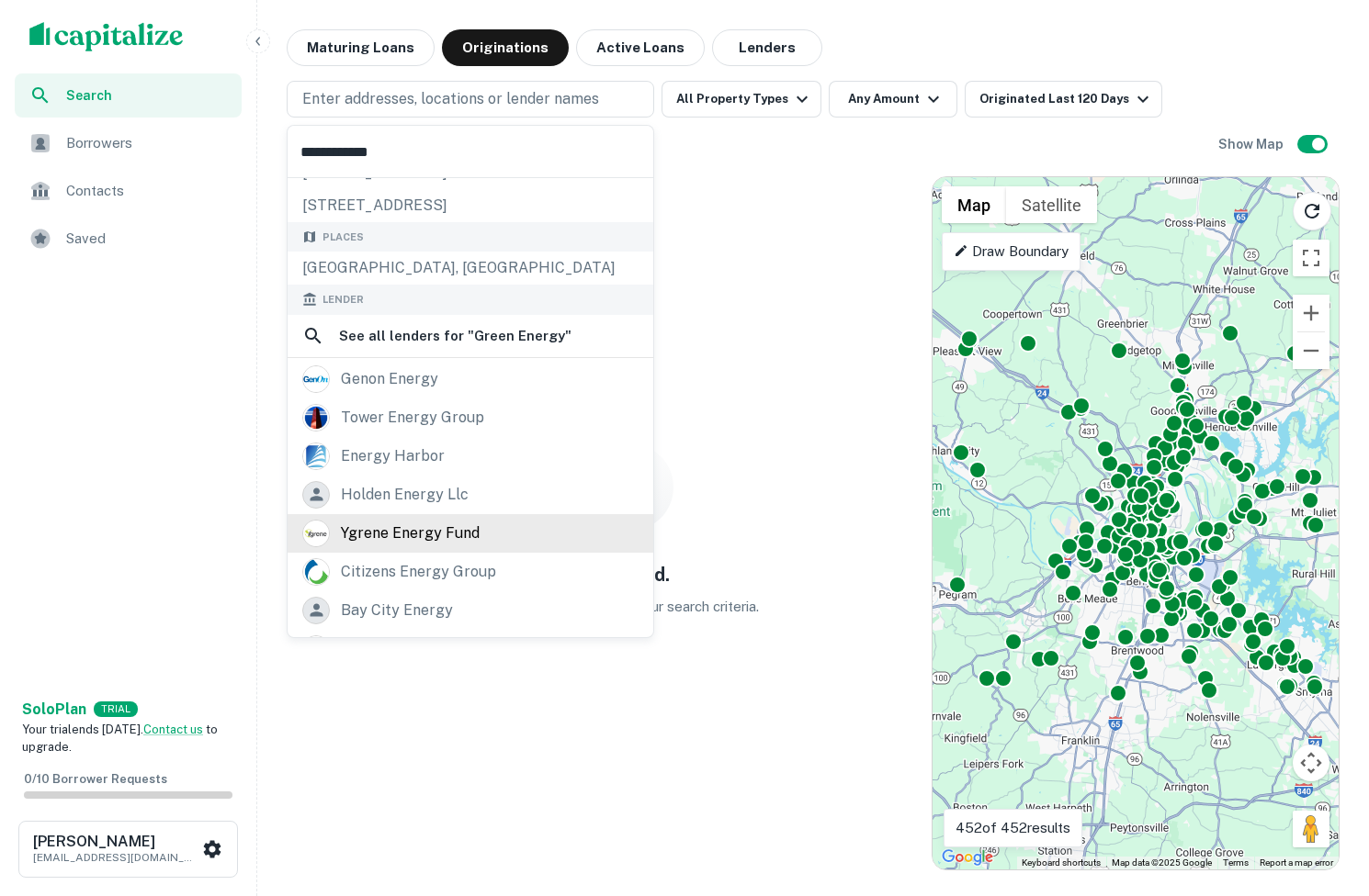
type input "**********"
click at [409, 539] on div "ygrene energy fund" at bounding box center [409, 533] width 139 height 27
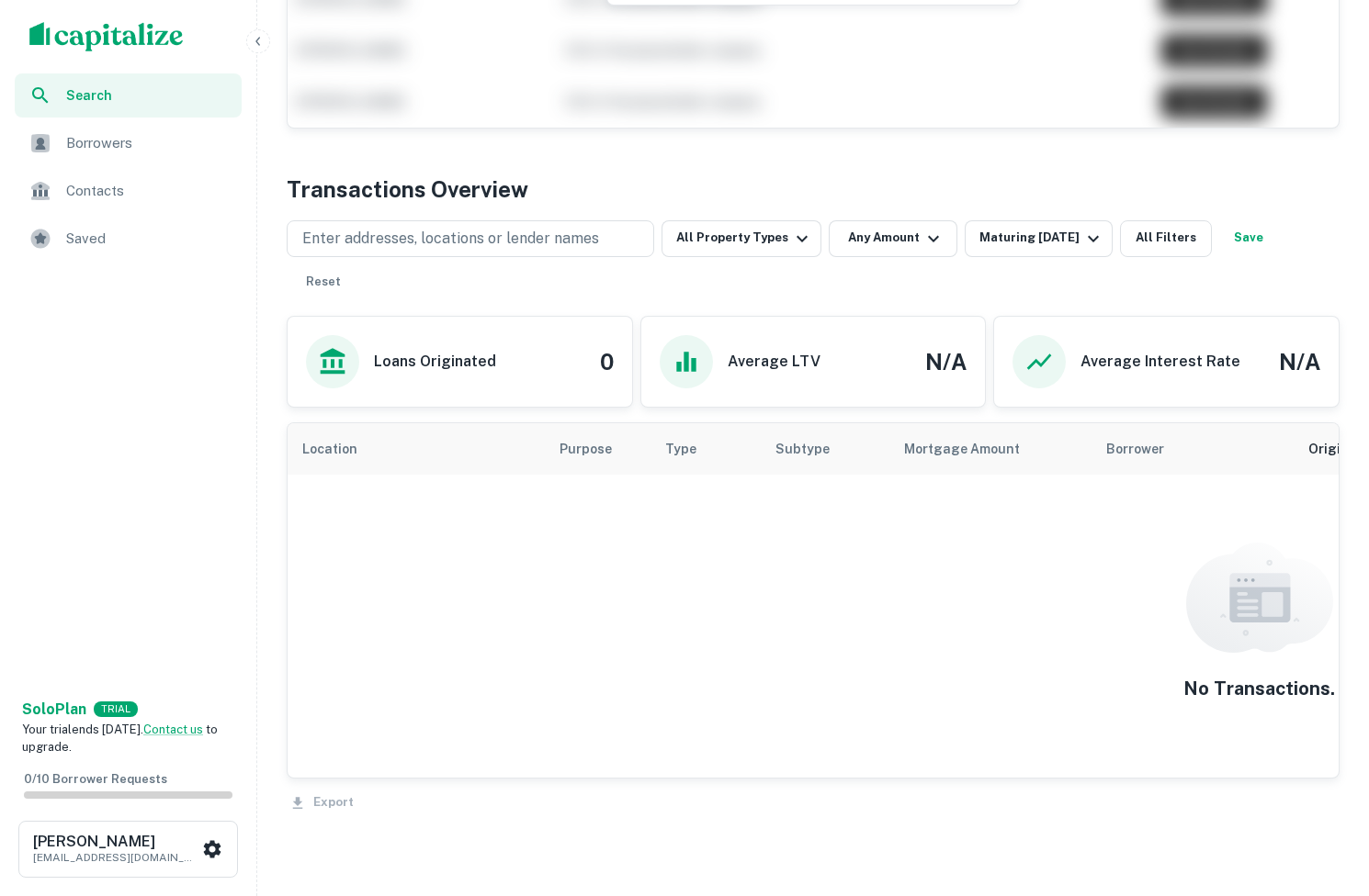
scroll to position [748, 0]
click at [710, 225] on button "All Property Types" at bounding box center [741, 241] width 159 height 37
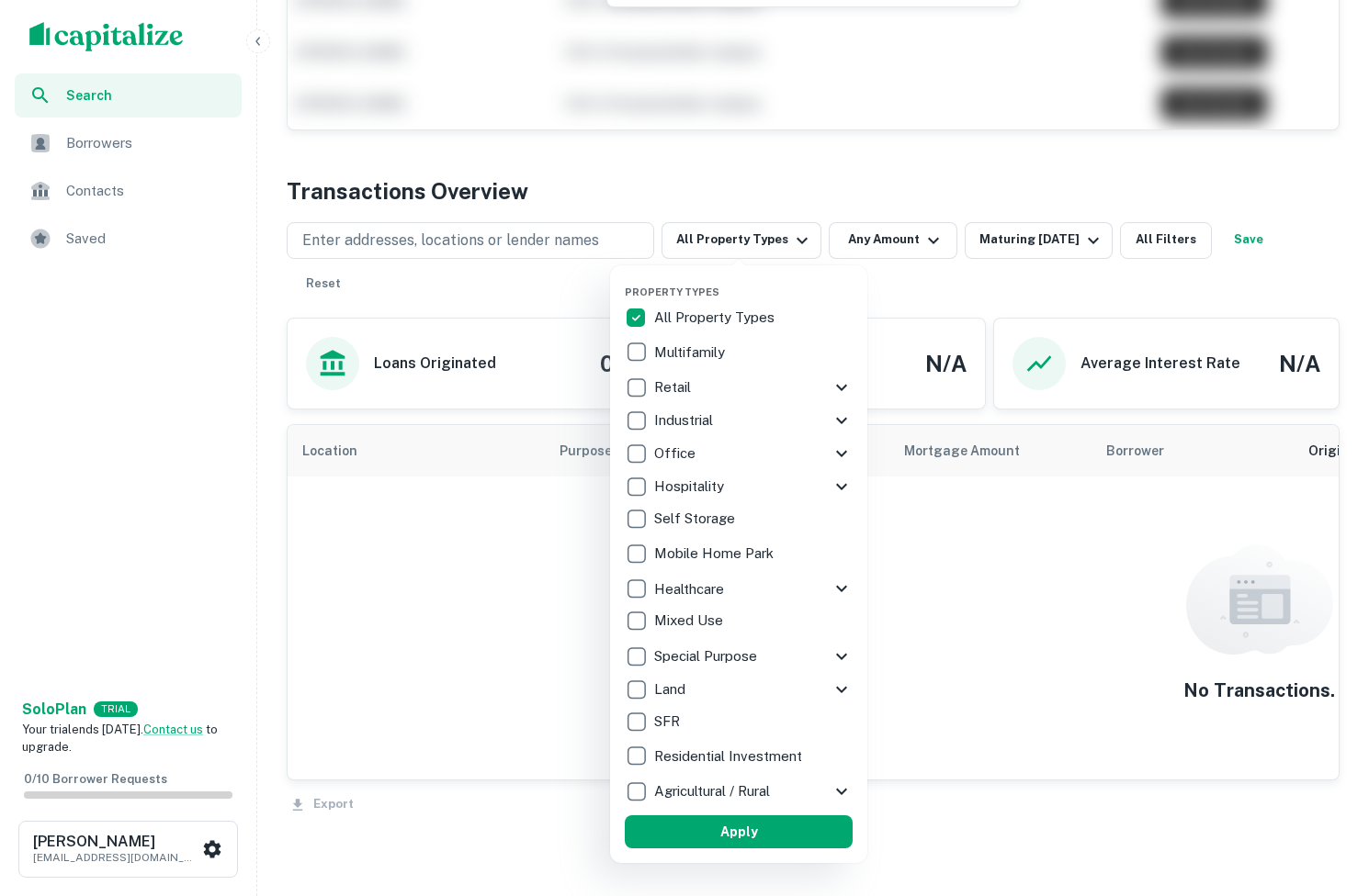
click at [708, 184] on div at bounding box center [684, 448] width 1369 height 896
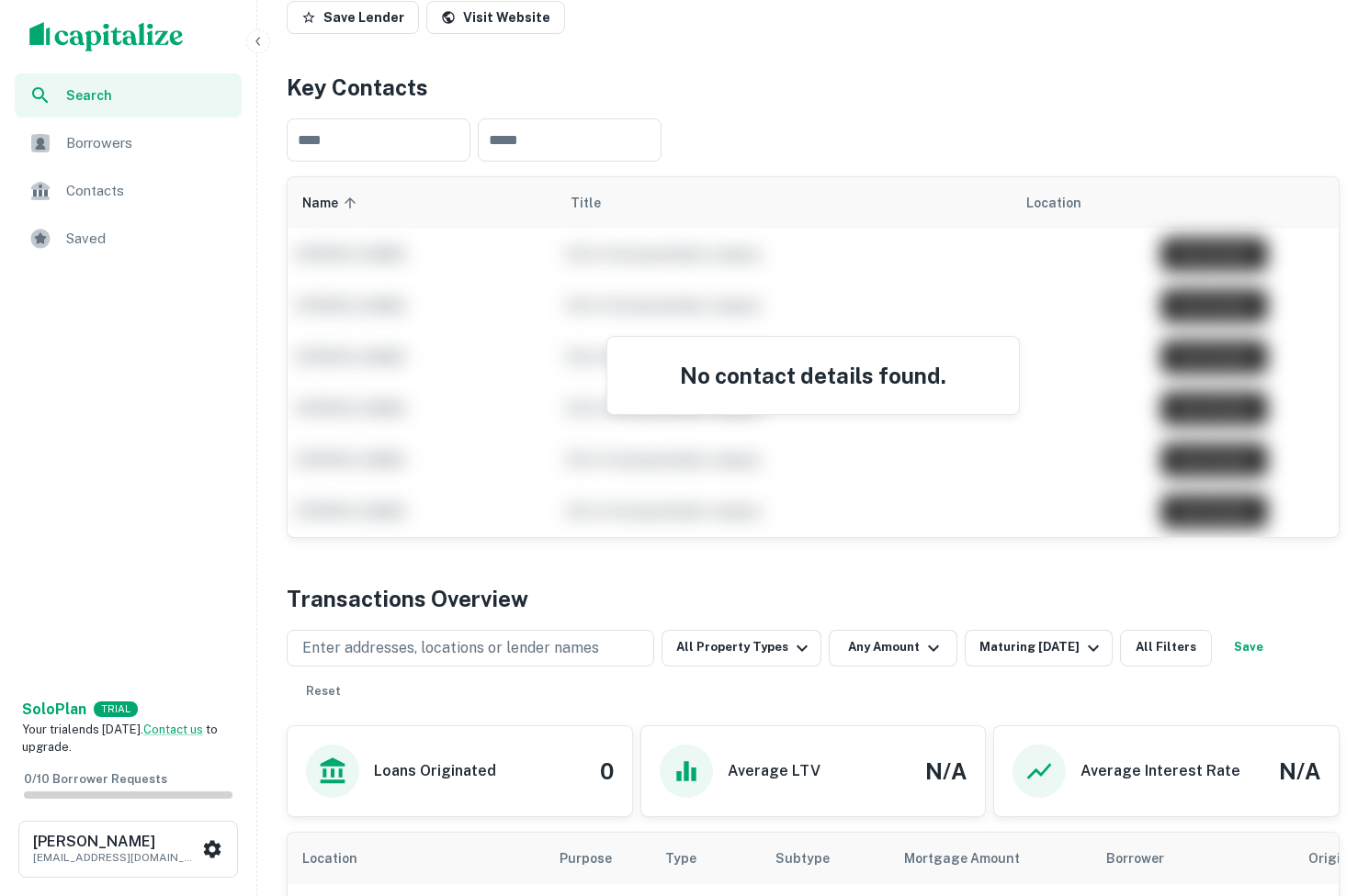
scroll to position [861, 0]
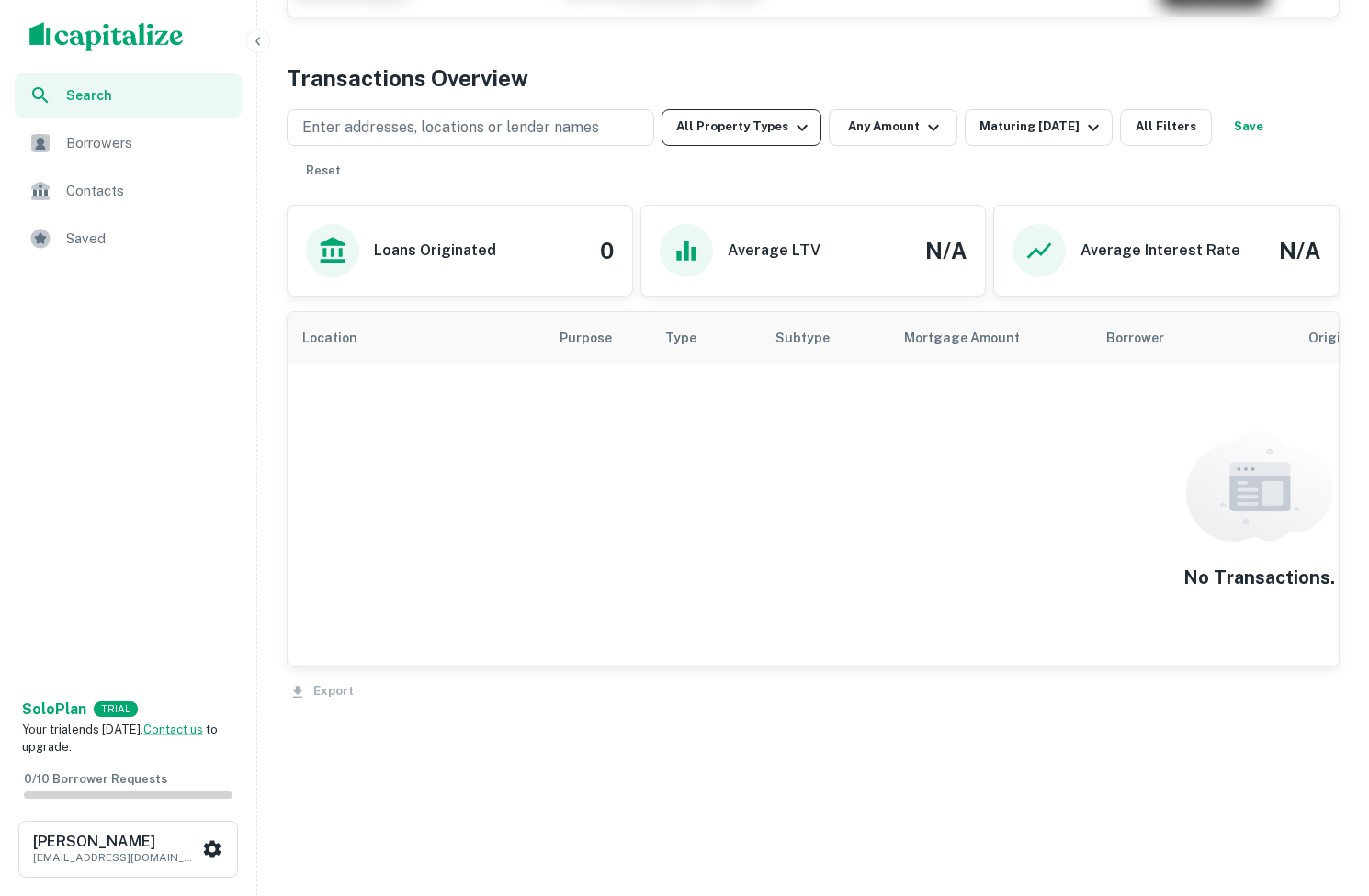
click at [763, 132] on button "All Property Types" at bounding box center [741, 127] width 159 height 37
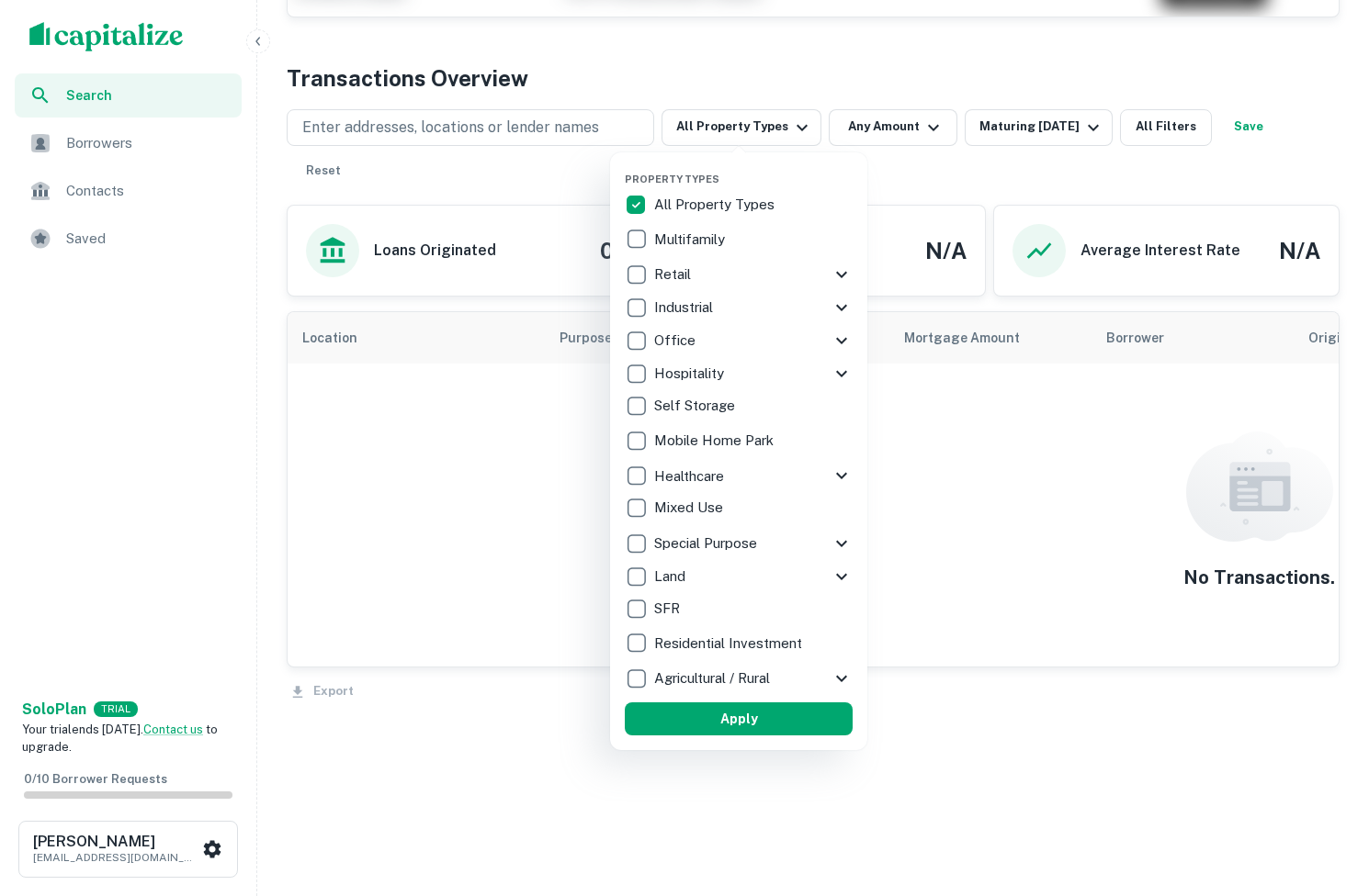
click at [850, 63] on div at bounding box center [684, 448] width 1369 height 896
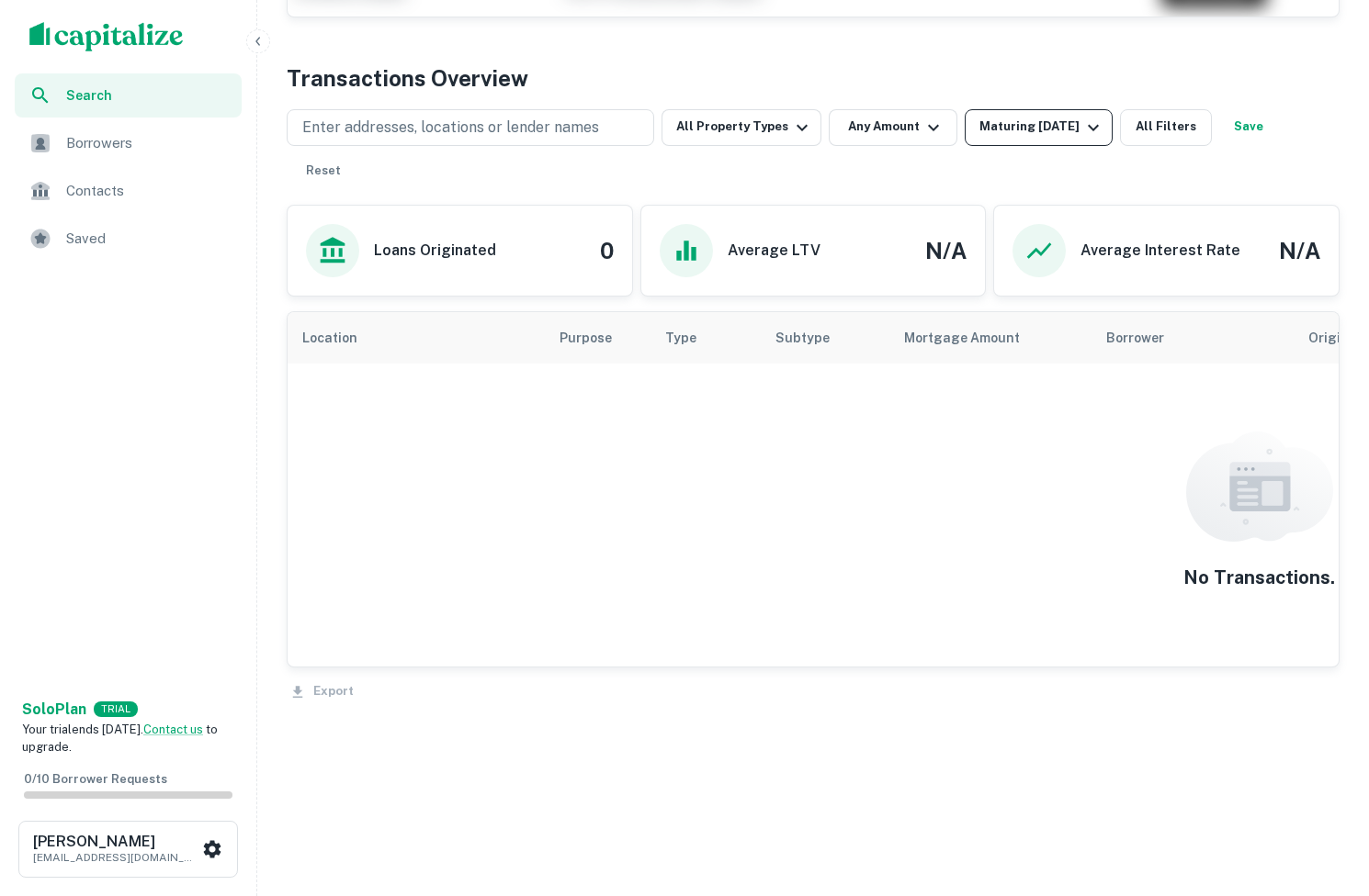
click at [1090, 114] on button "Maturing [DATE]" at bounding box center [1038, 127] width 148 height 37
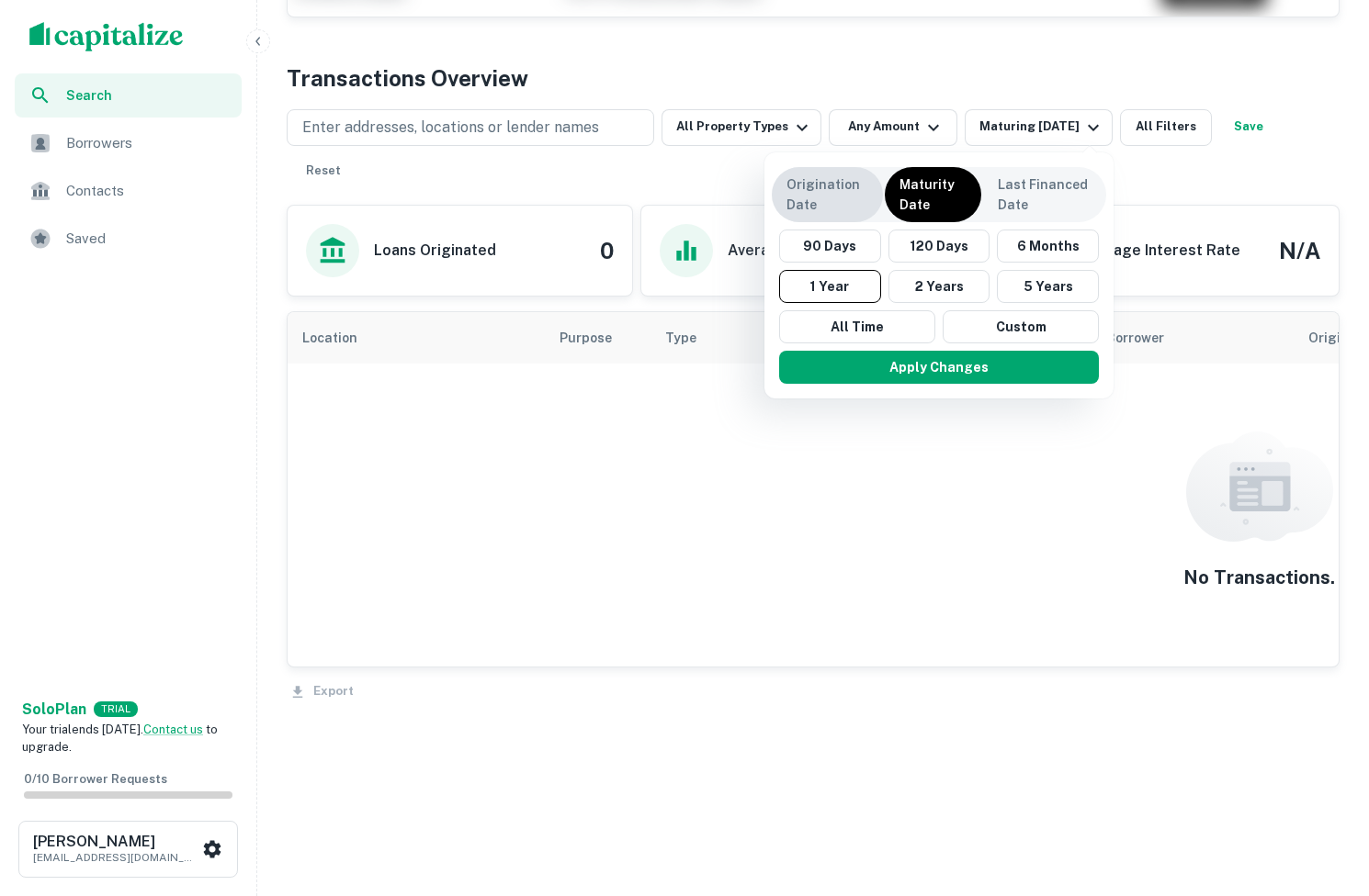
click at [837, 200] on p "Origination Date" at bounding box center [826, 194] width 82 height 41
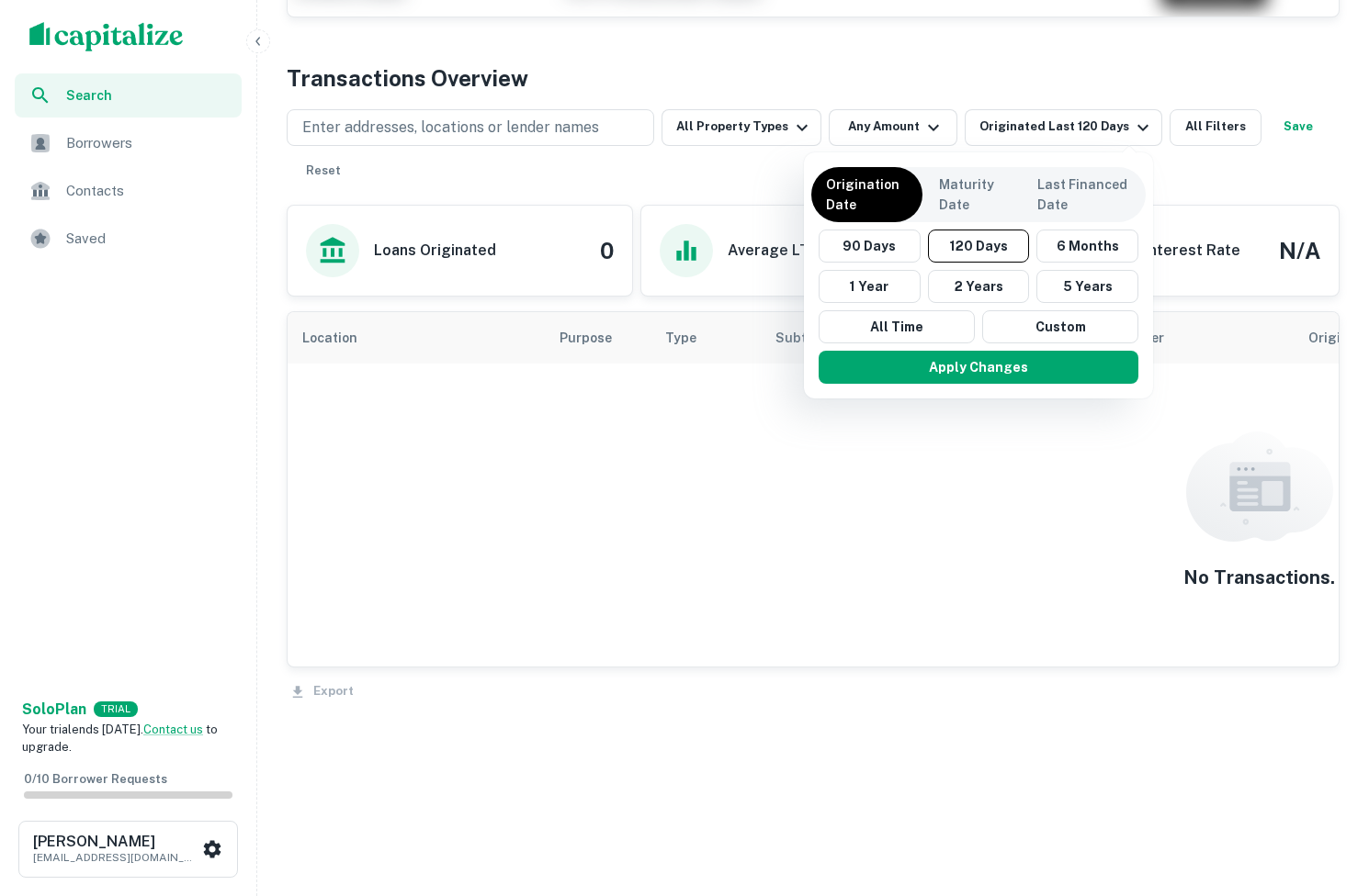
click at [948, 10] on div at bounding box center [684, 448] width 1369 height 896
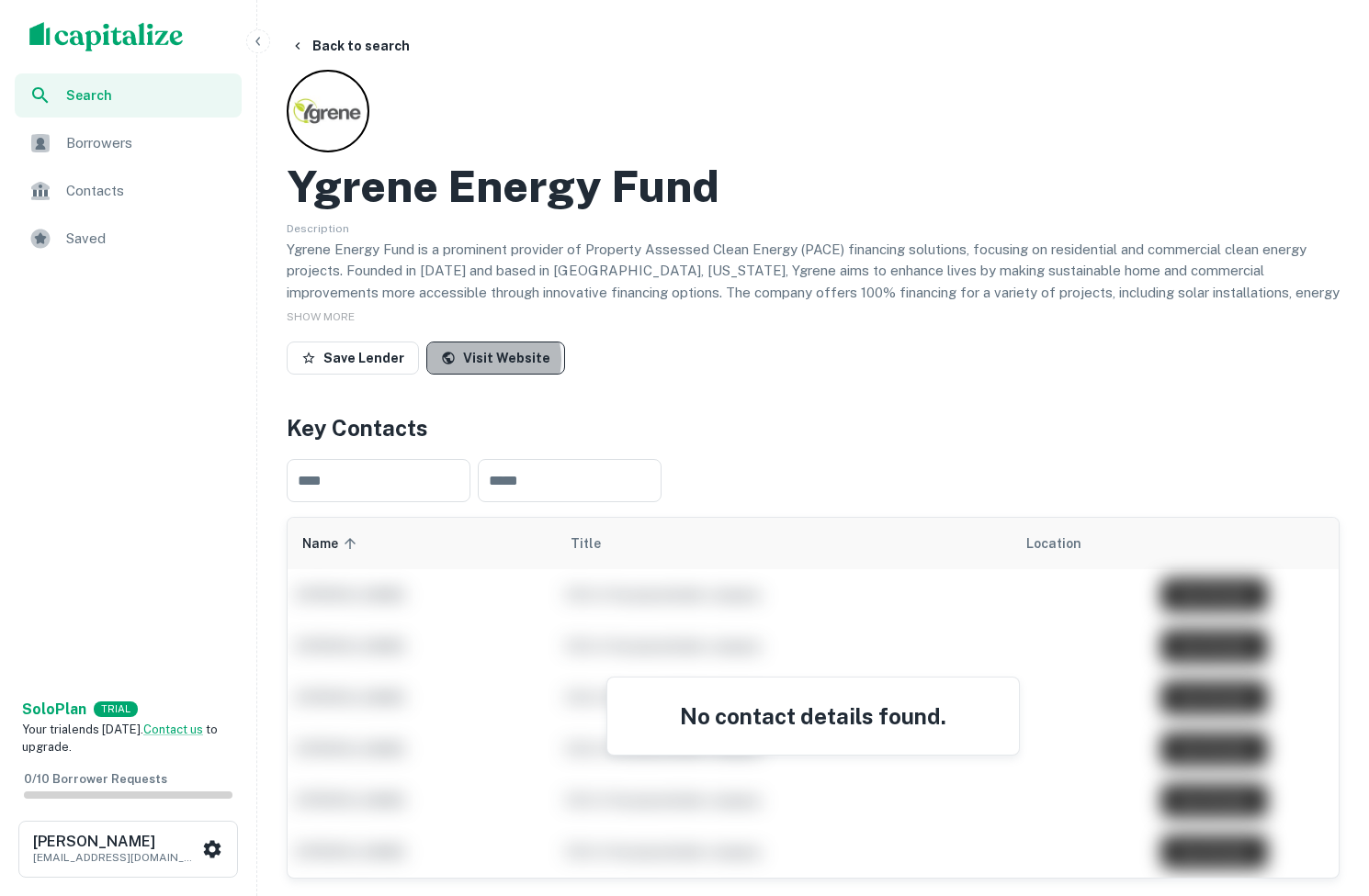
click at [480, 360] on link "Visit Website" at bounding box center [495, 357] width 139 height 33
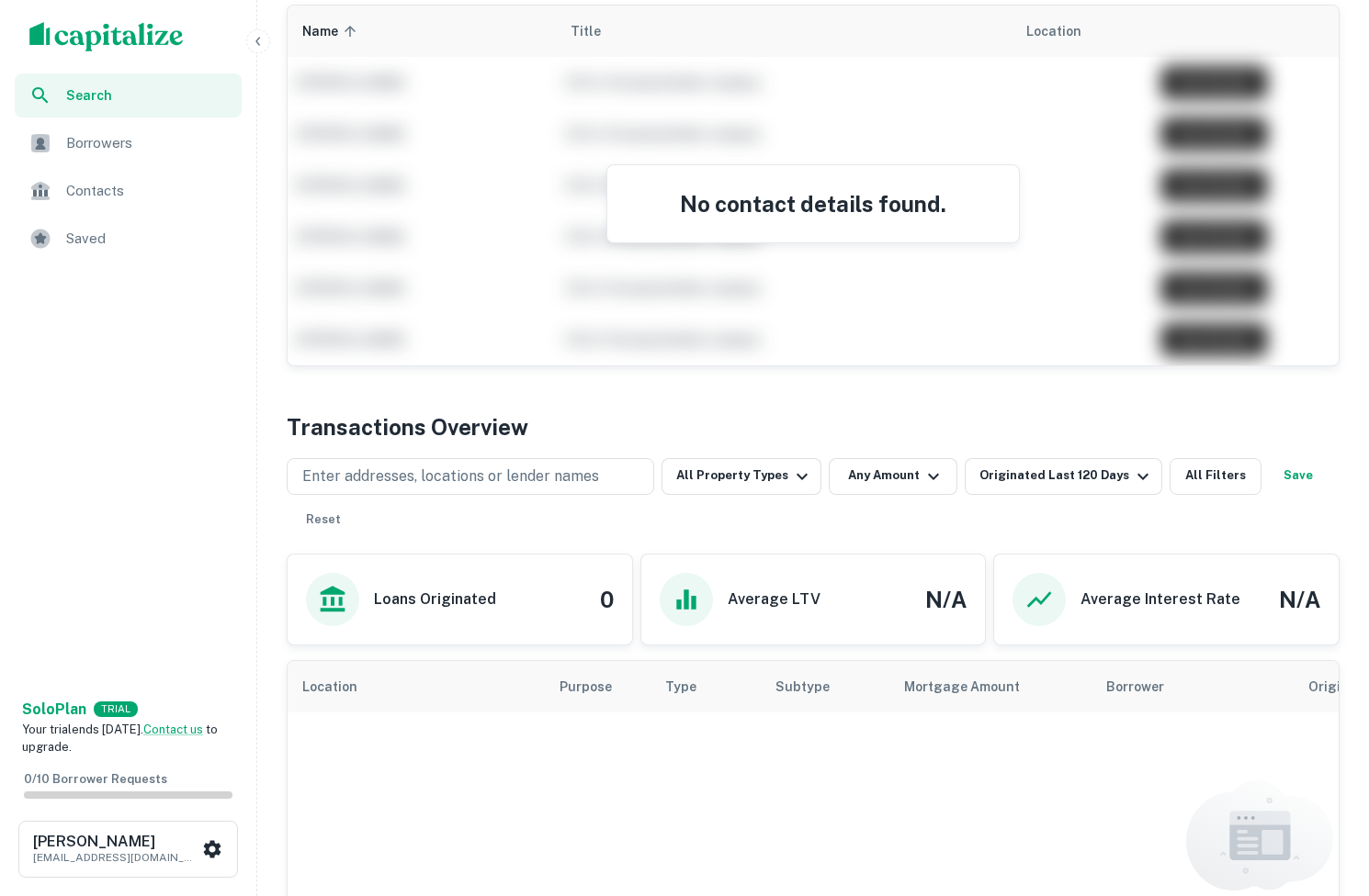
scroll to position [861, 0]
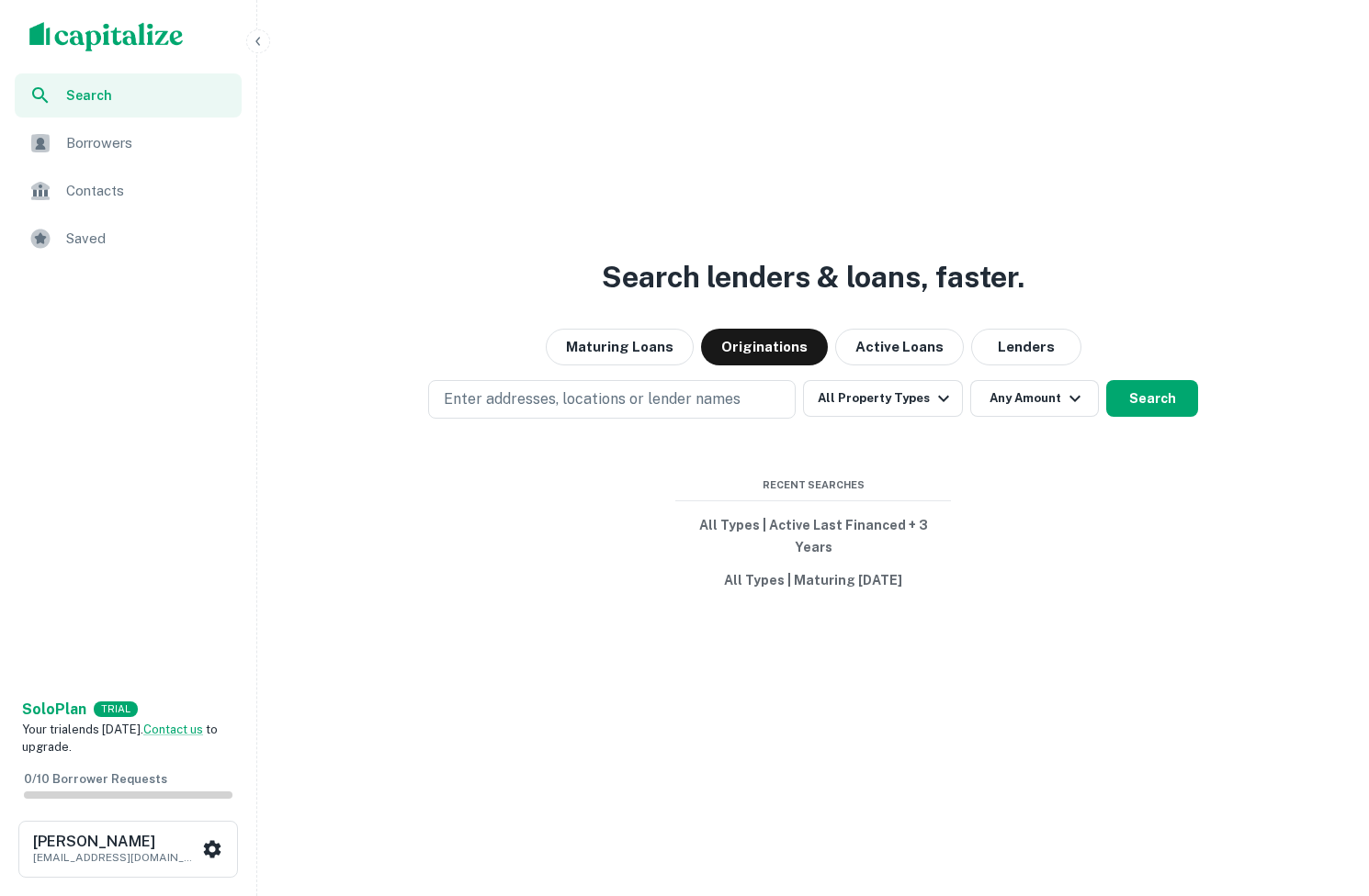
scroll to position [44, 0]
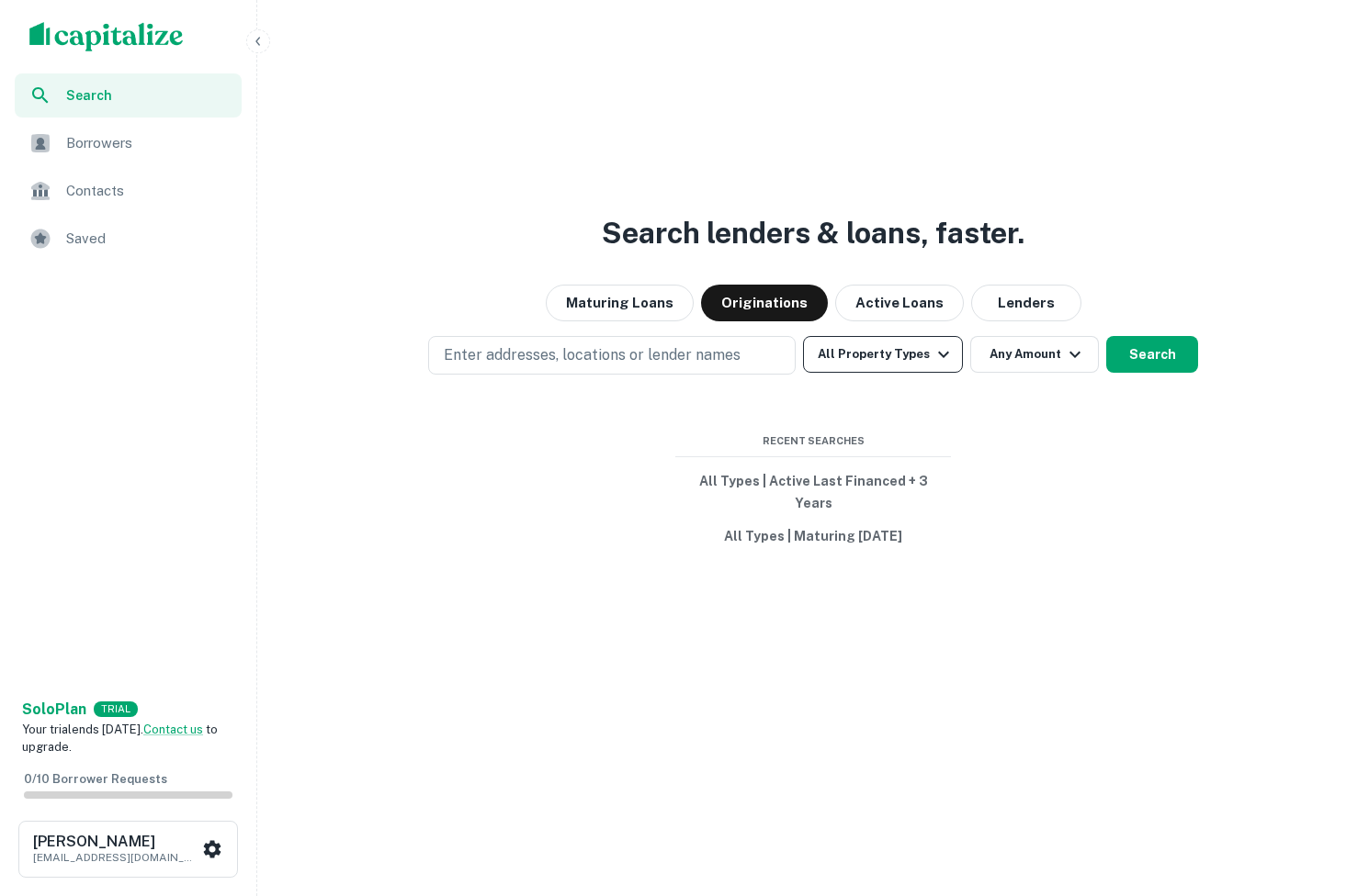
click at [910, 366] on button "All Property Types" at bounding box center [882, 354] width 159 height 37
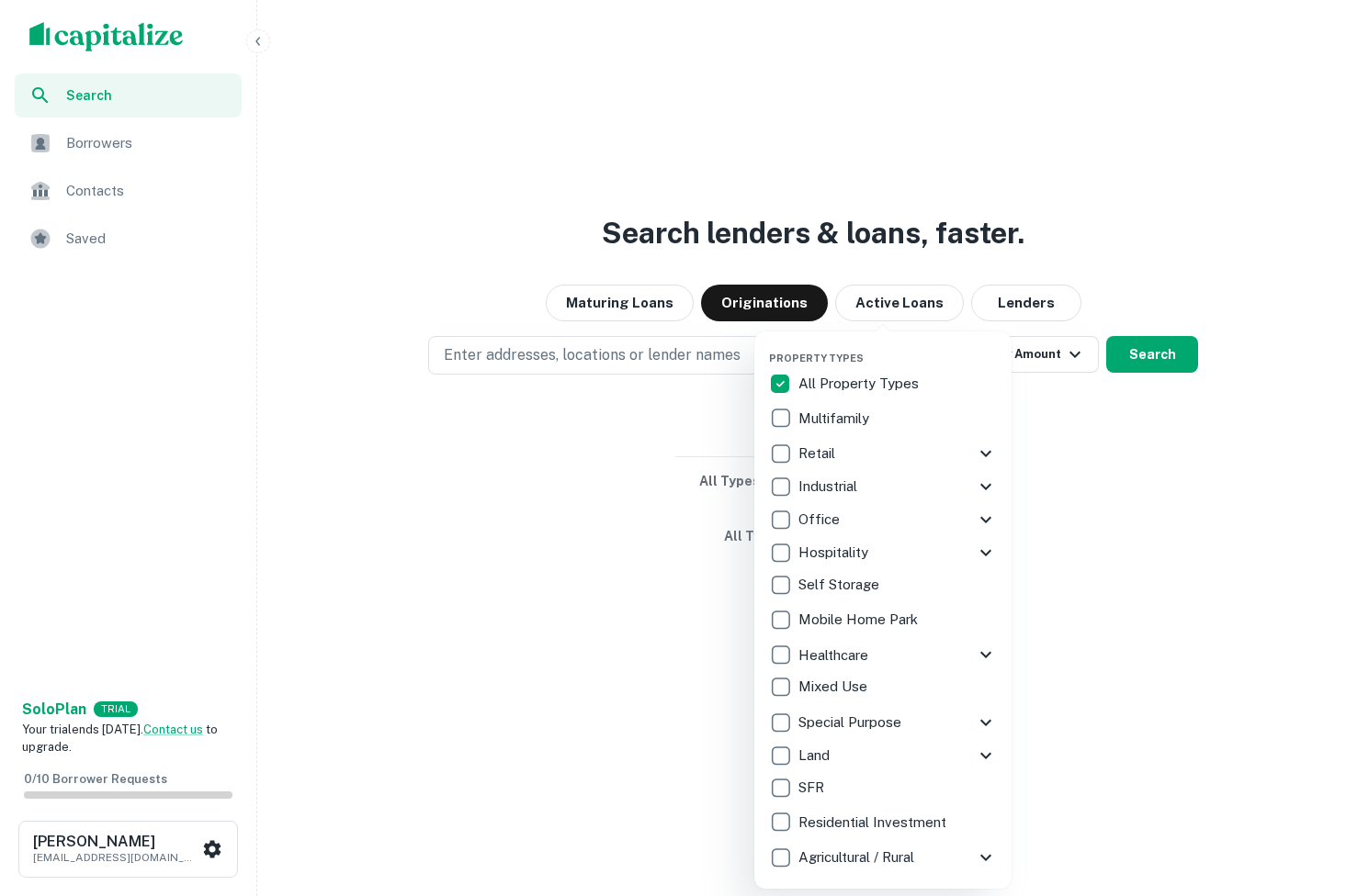
click at [910, 366] on div "Property Types All Property Types Multifamily Retail Storefront Auto Shop Bar S…" at bounding box center [882, 610] width 227 height 528
click at [681, 502] on div at bounding box center [684, 448] width 1369 height 896
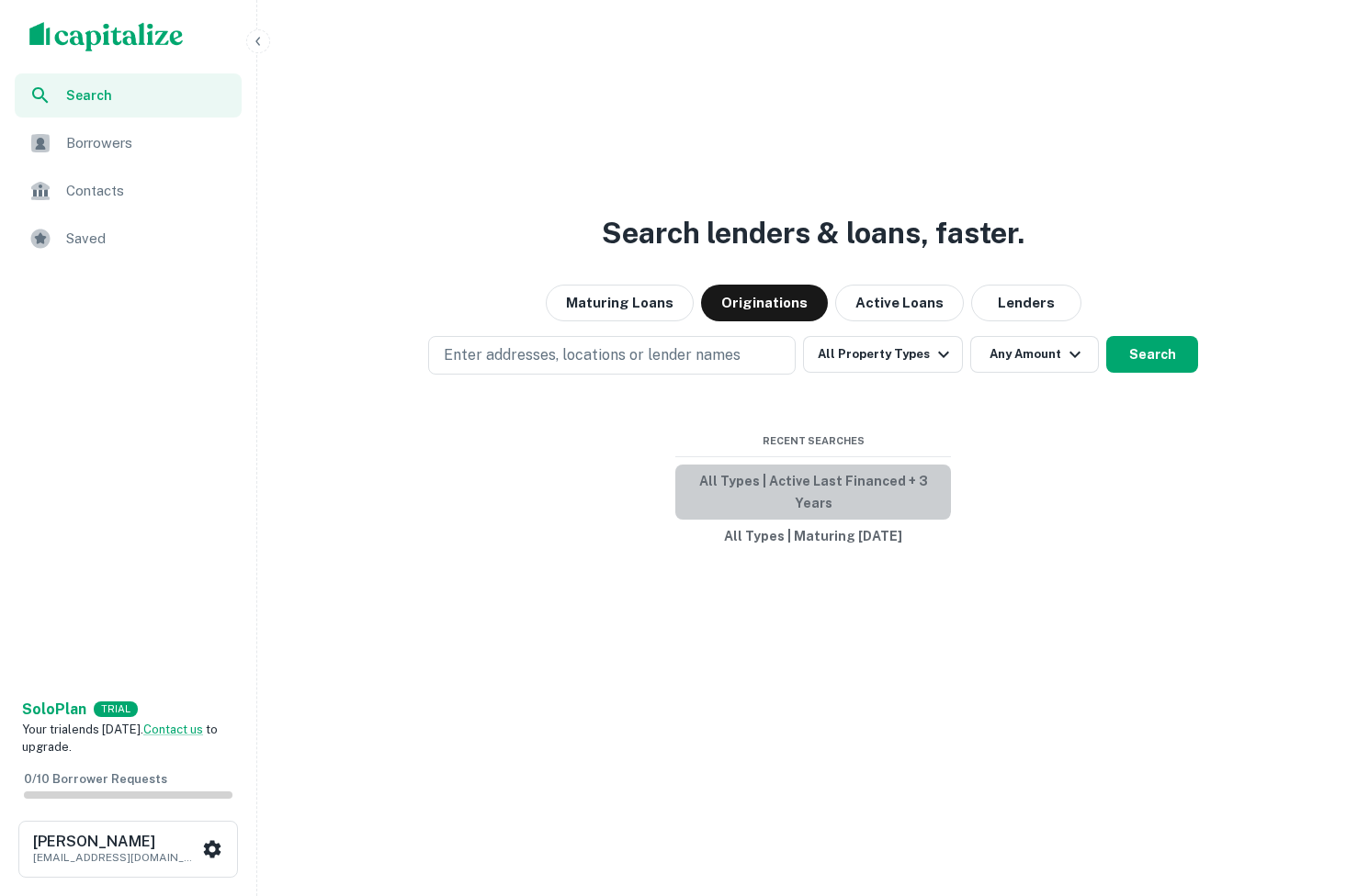
click at [752, 496] on button "All Types | Active Last Financed + 3 Years" at bounding box center [813, 492] width 275 height 55
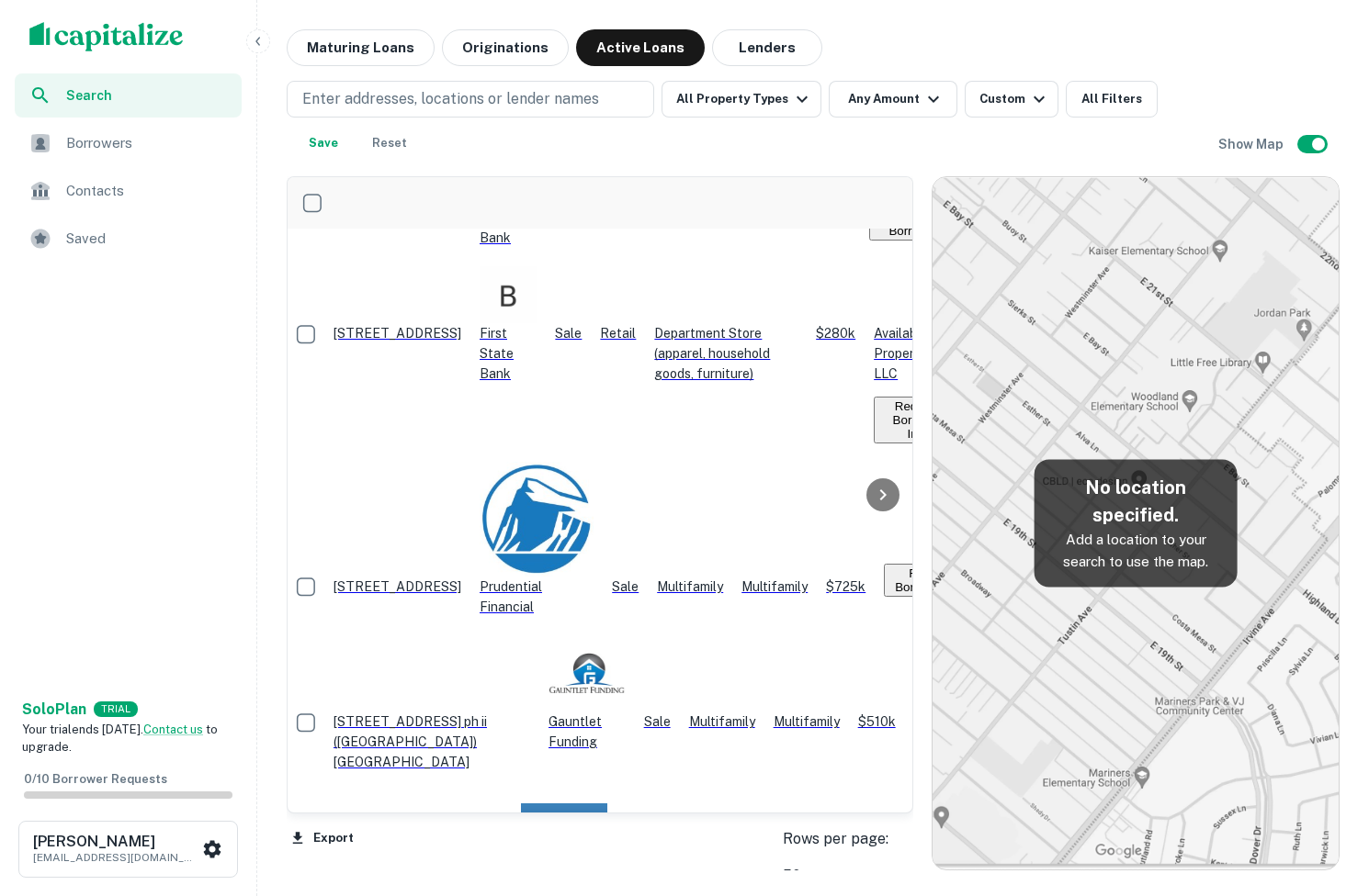
scroll to position [96, 4]
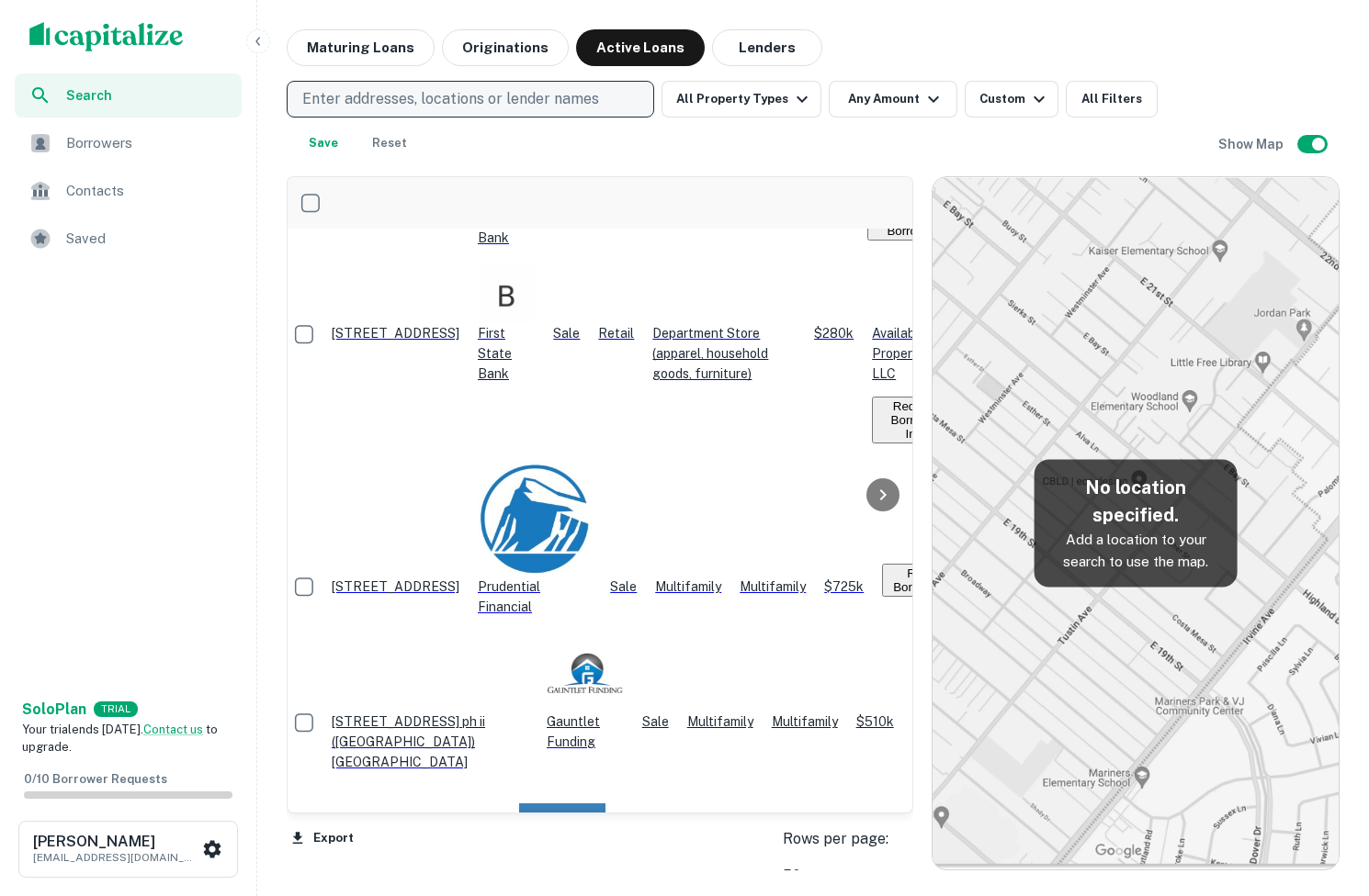
click at [465, 103] on p "Enter addresses, locations or lender names" at bounding box center [450, 98] width 296 height 22
type input "*****"
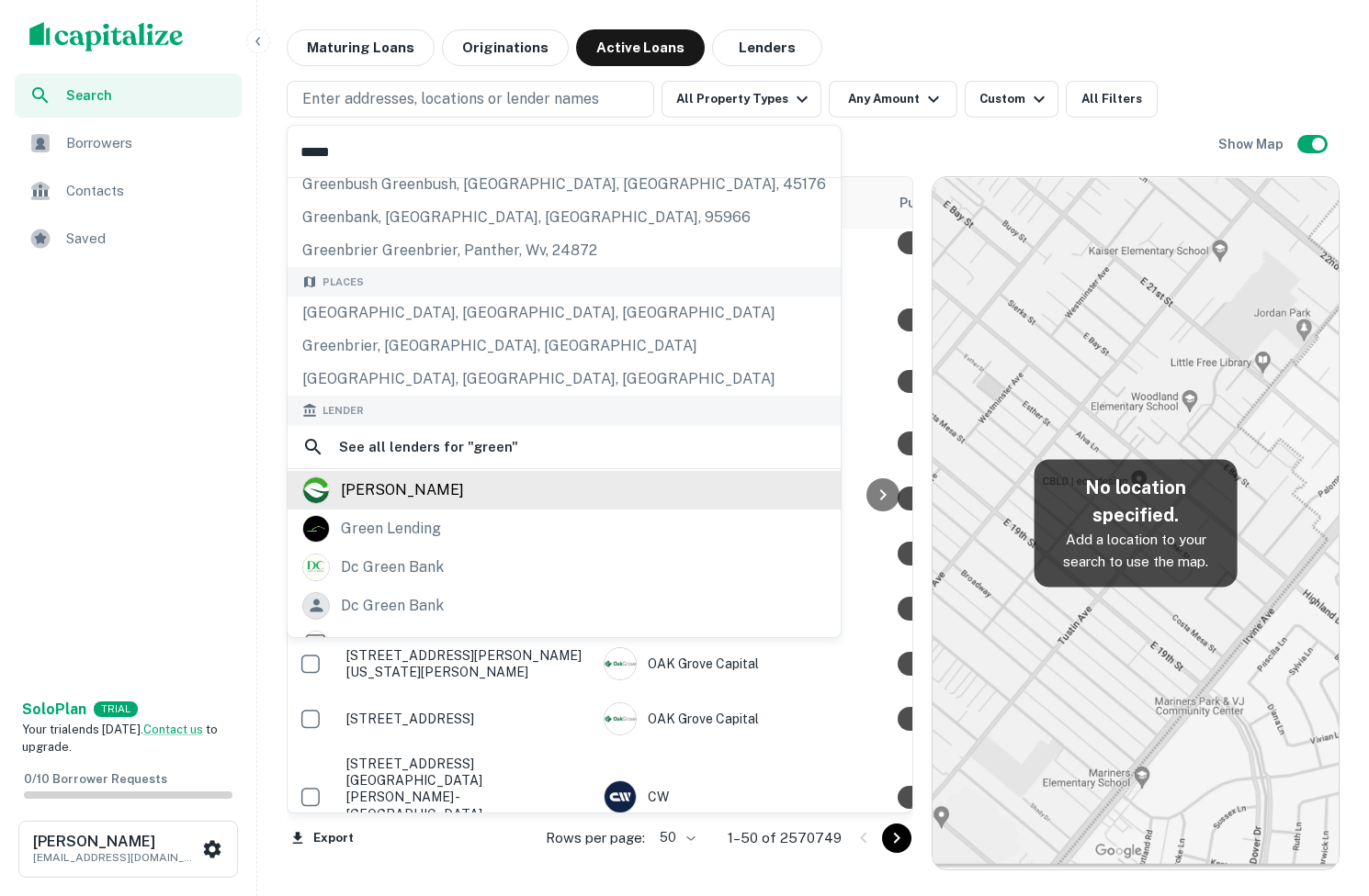
scroll to position [39, 0]
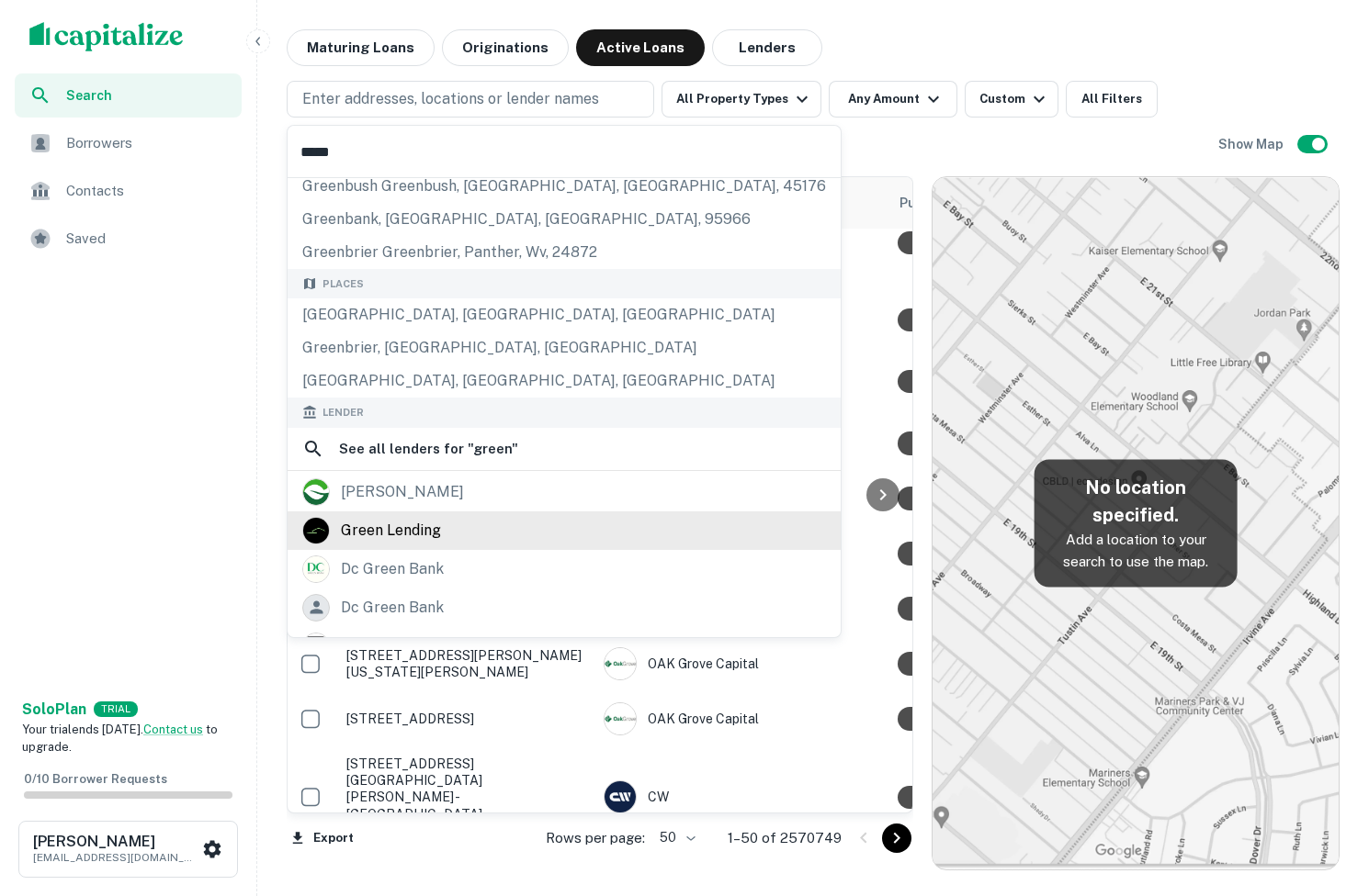
click at [471, 523] on div "green lending" at bounding box center [563, 530] width 524 height 27
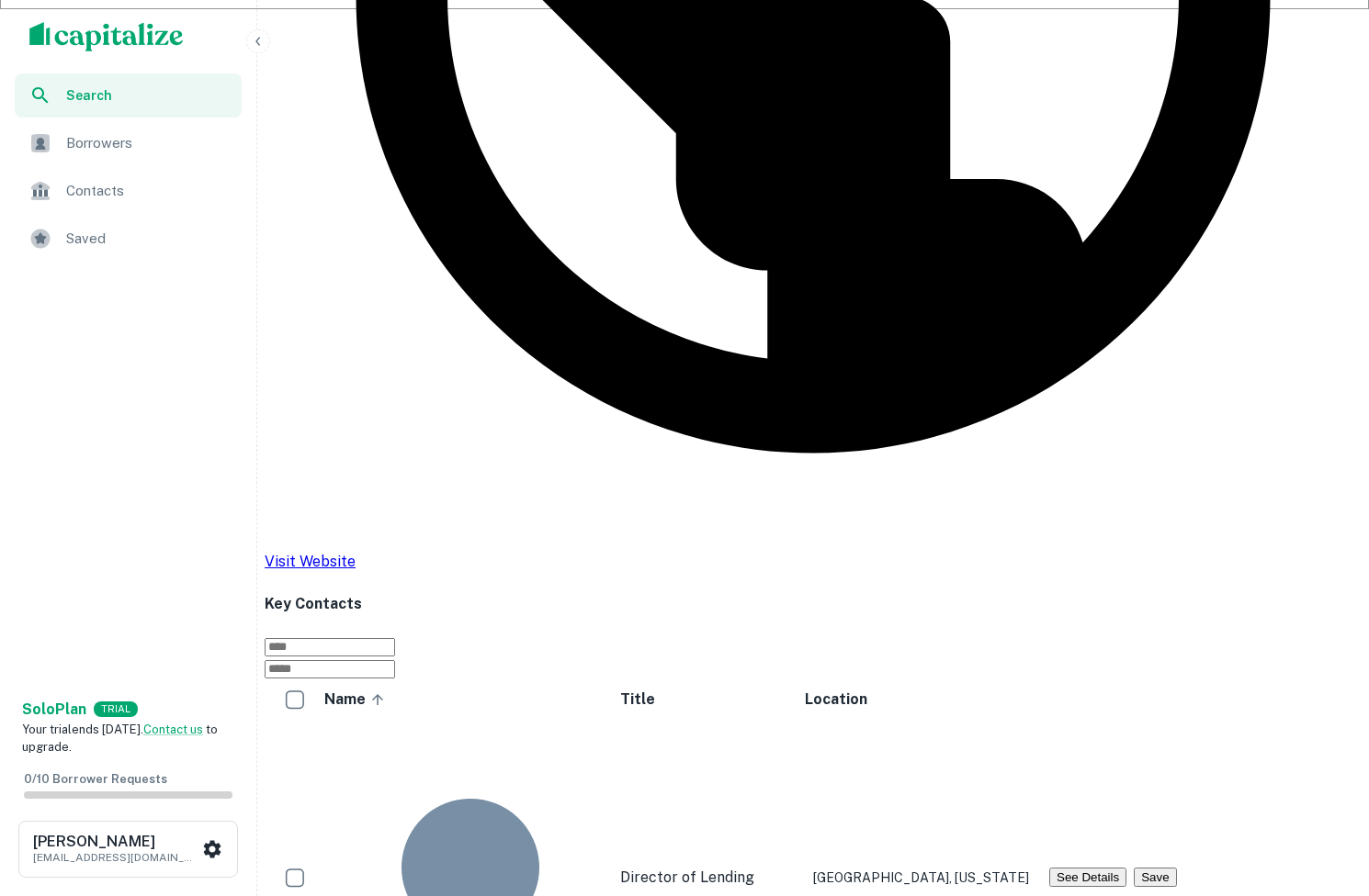
scroll to position [0, 713]
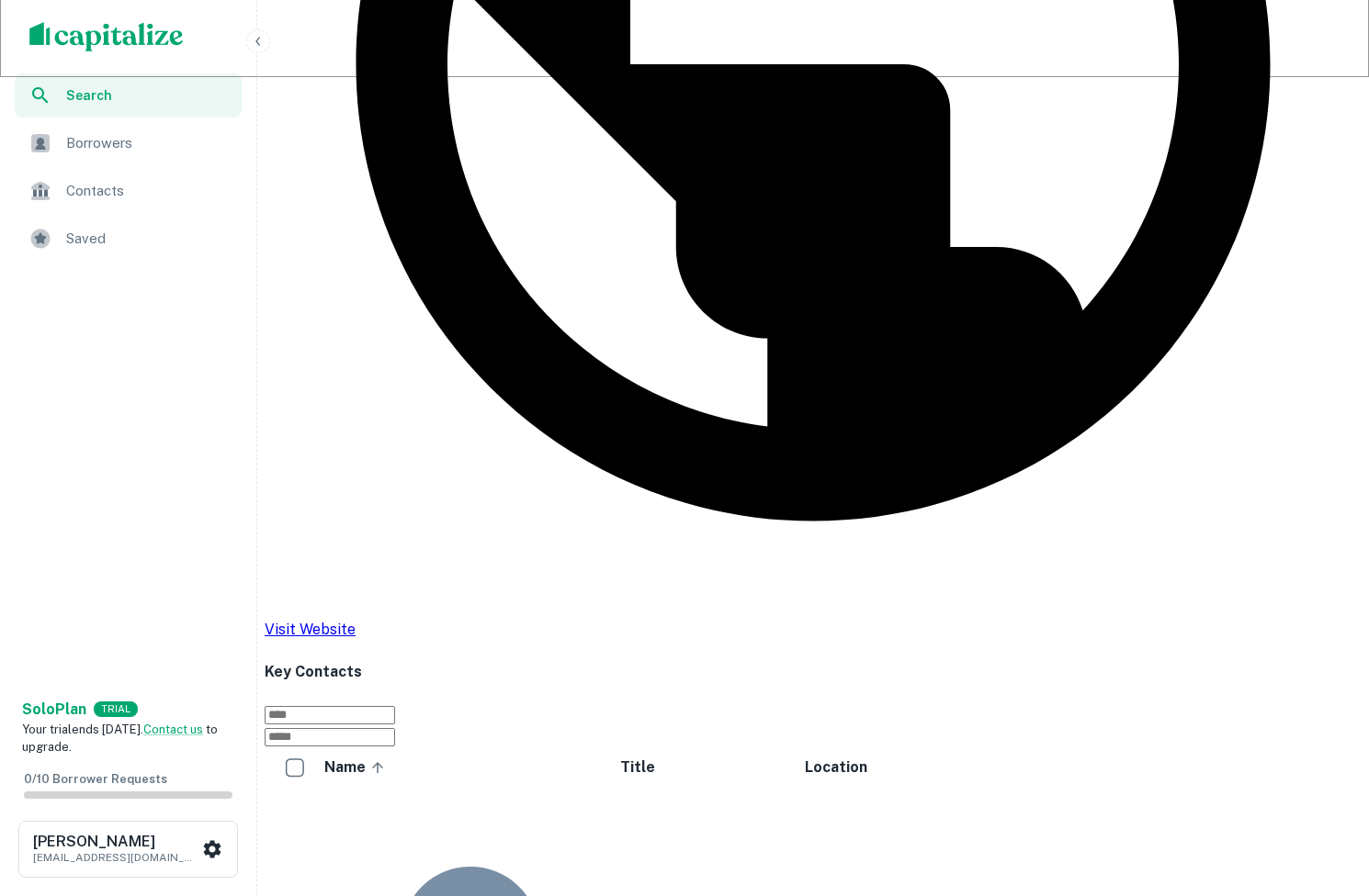
scroll to position [816, 0]
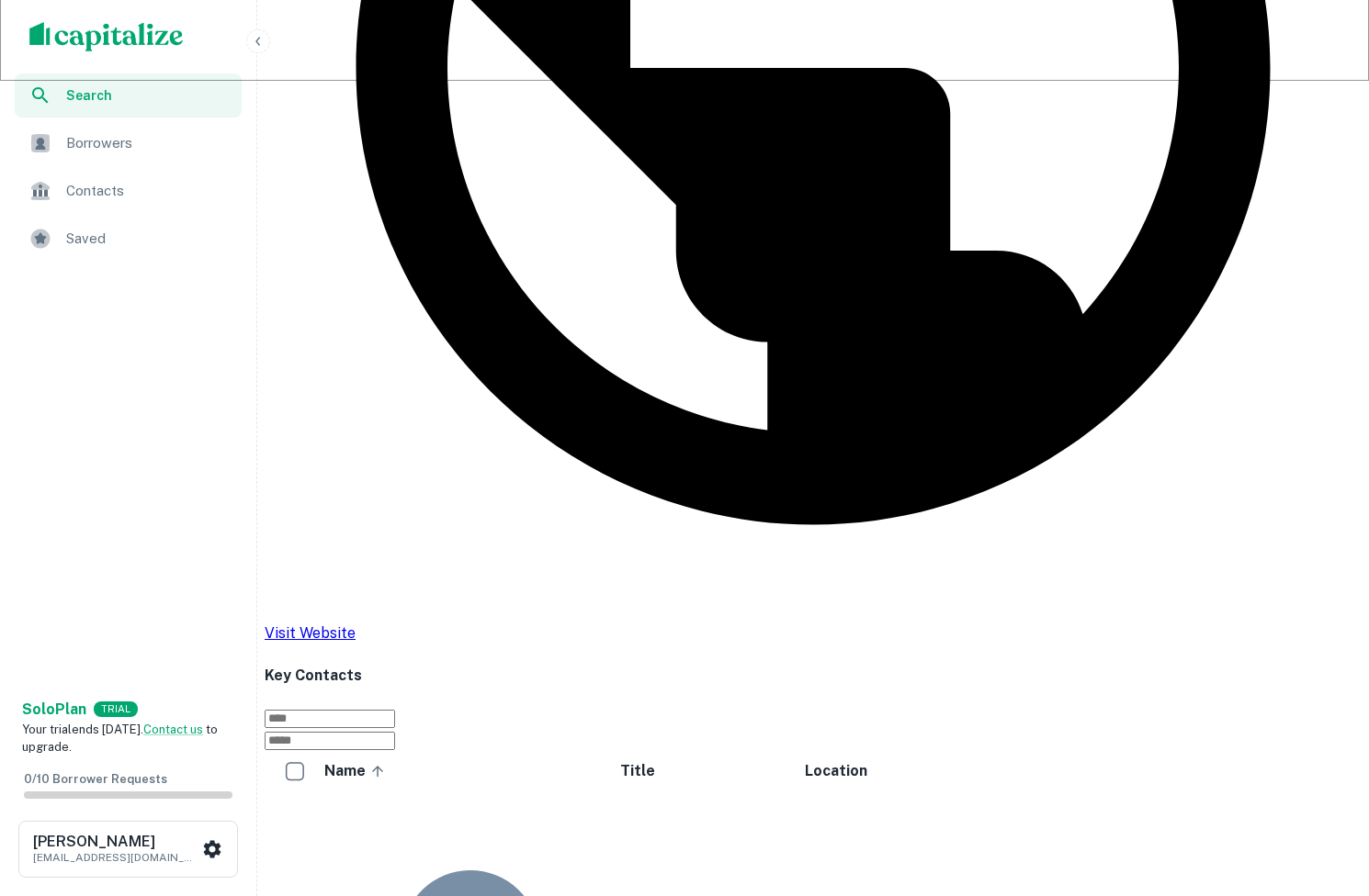
click at [641, 123] on div "Back to search Green Lending Description At Green Lending, exclusive mortgage l…" at bounding box center [812, 610] width 1096 height 2793
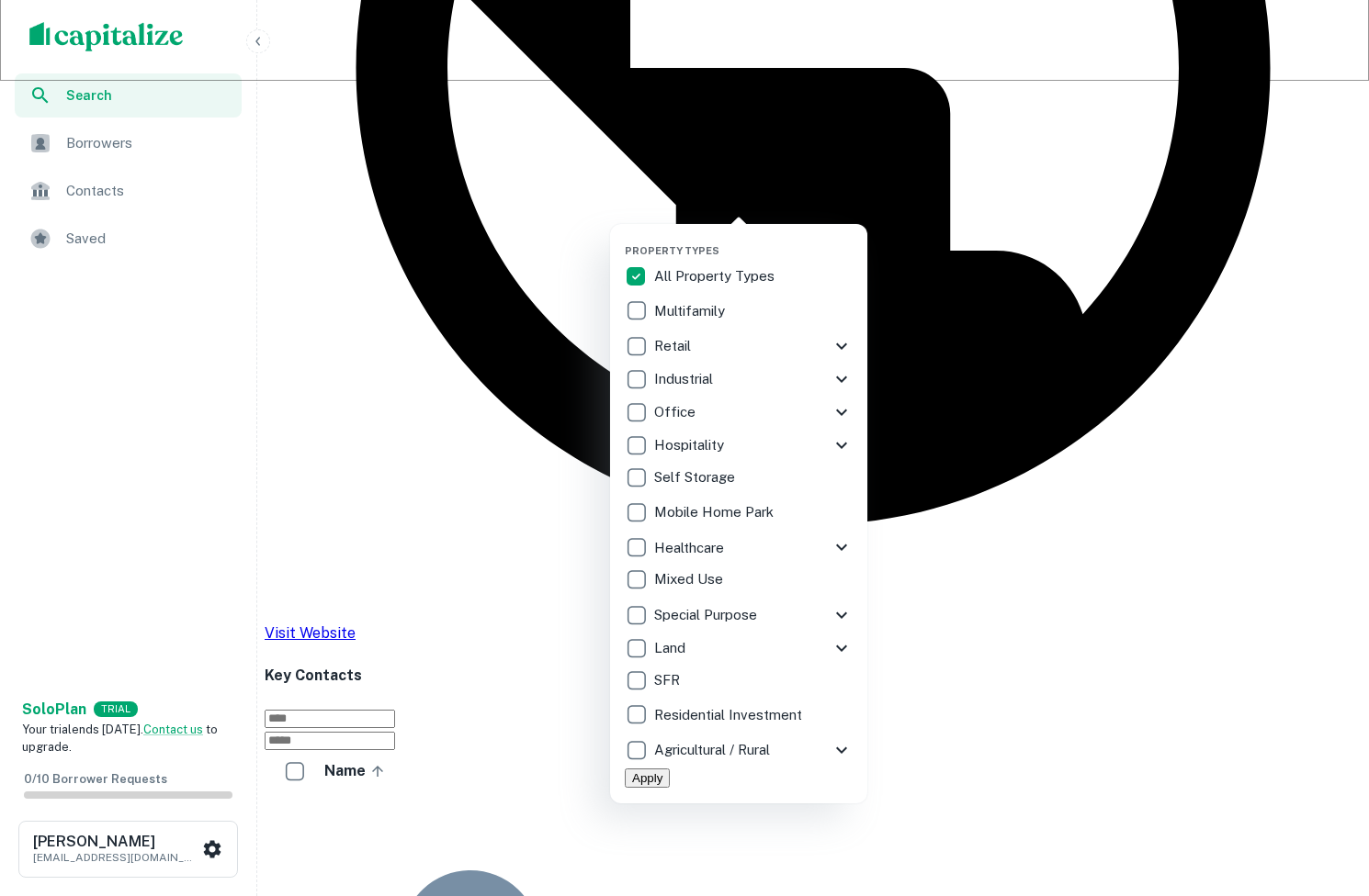
click at [717, 158] on div at bounding box center [684, 448] width 1369 height 896
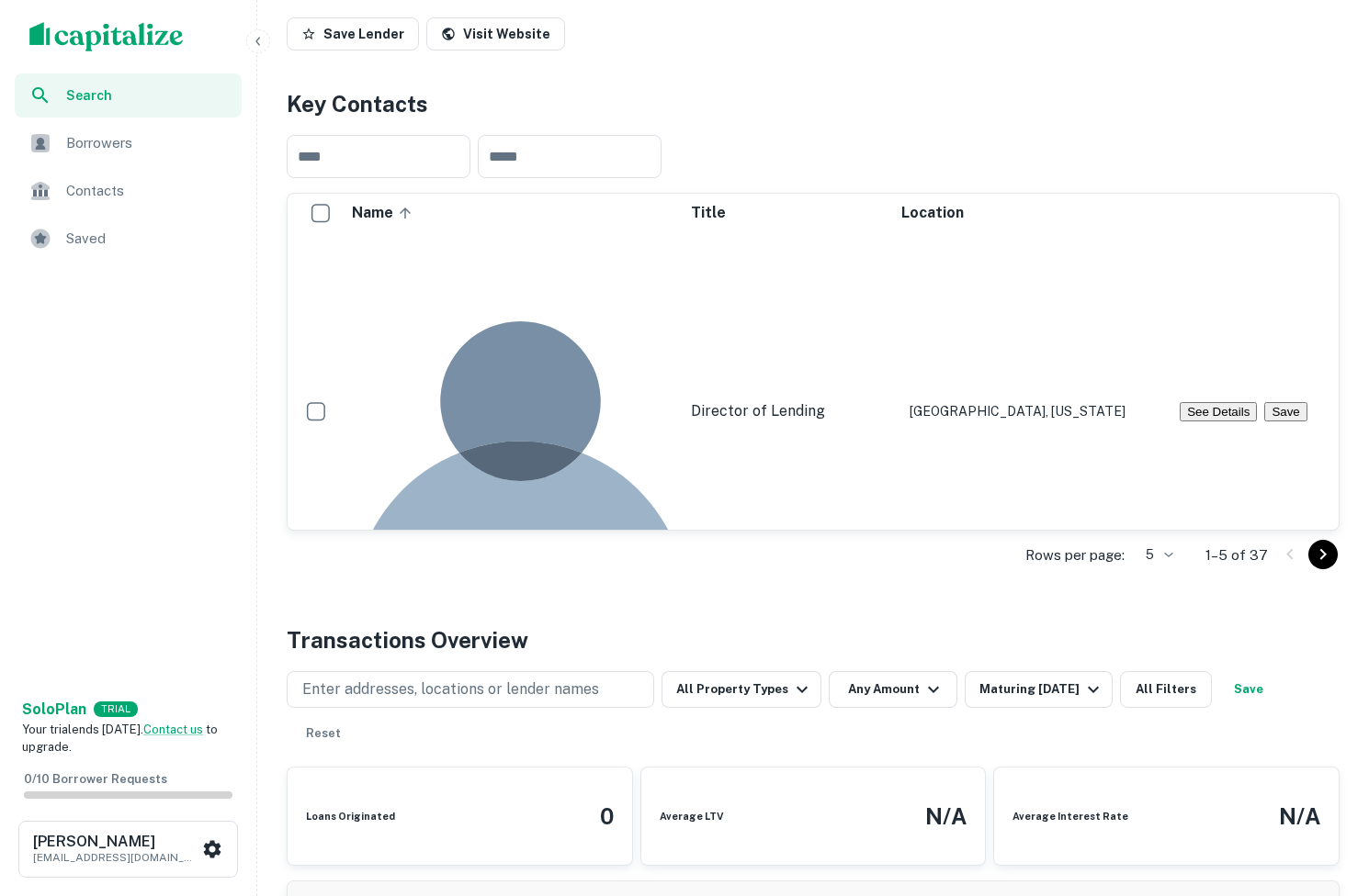
scroll to position [87, 0]
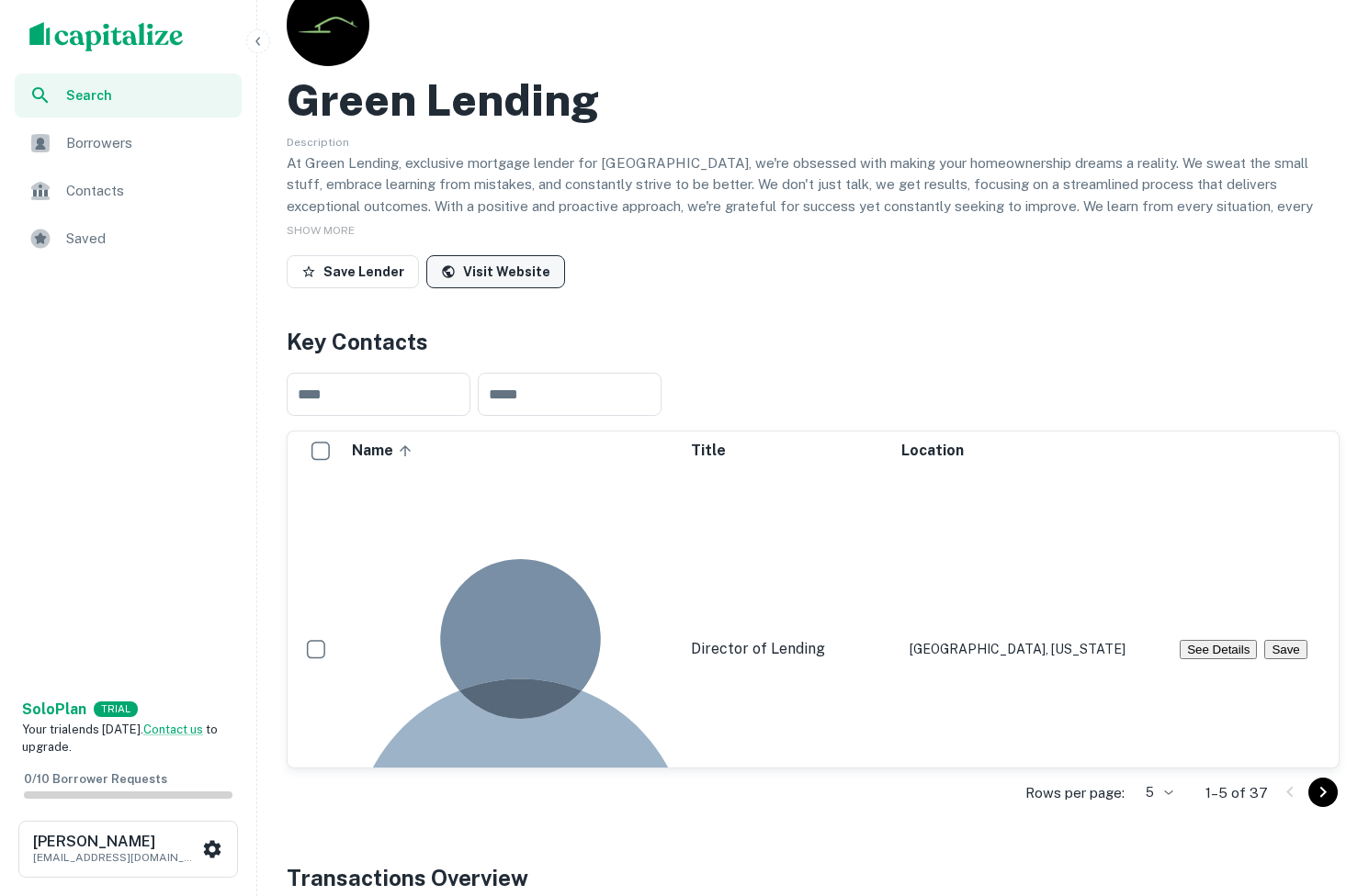
click at [479, 269] on link "Visit Website" at bounding box center [495, 272] width 139 height 33
click at [510, 271] on link "Visit Website" at bounding box center [495, 272] width 139 height 33
